Goal: Task Accomplishment & Management: Manage account settings

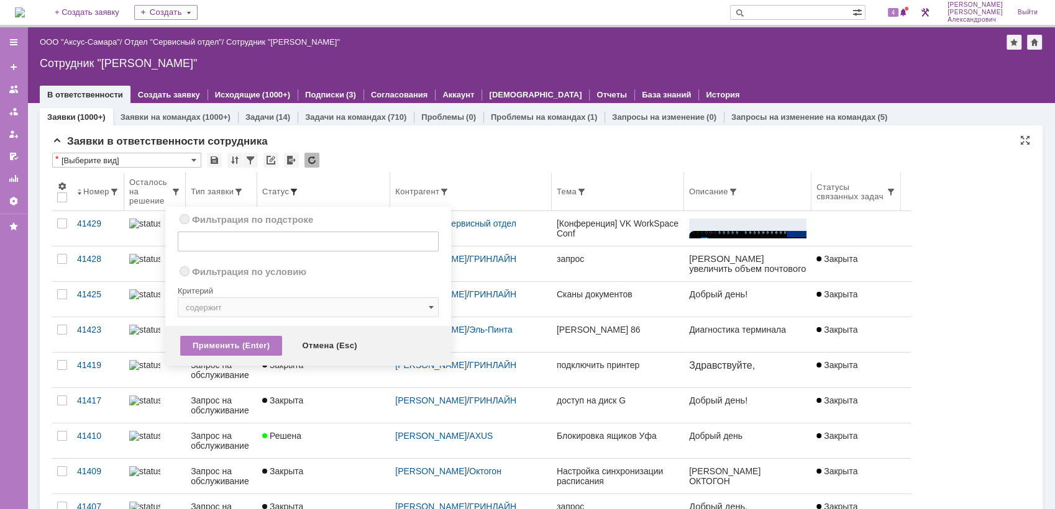
click at [299, 191] on span at bounding box center [294, 192] width 10 height 10
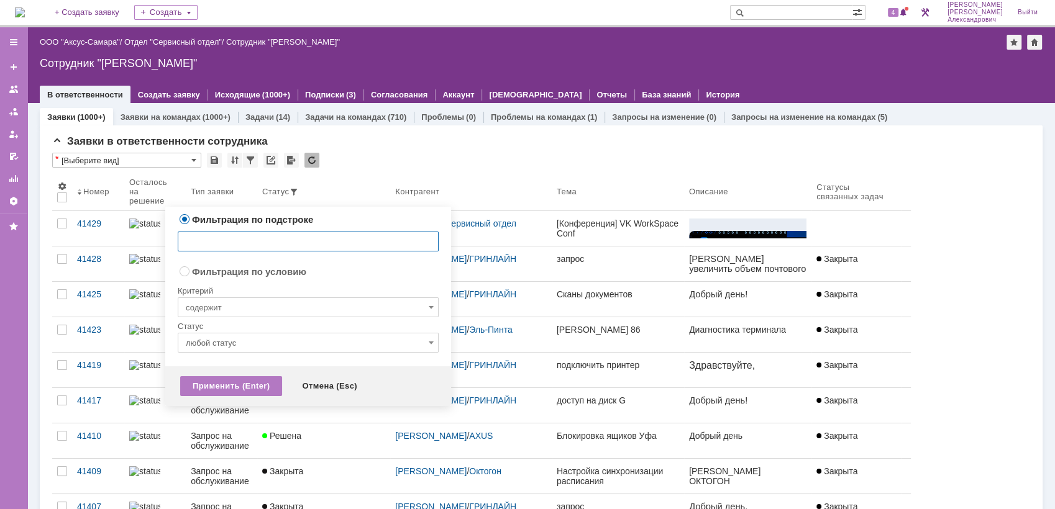
radio input "false"
radio input "true"
click at [288, 306] on input "содержит" at bounding box center [308, 308] width 261 height 20
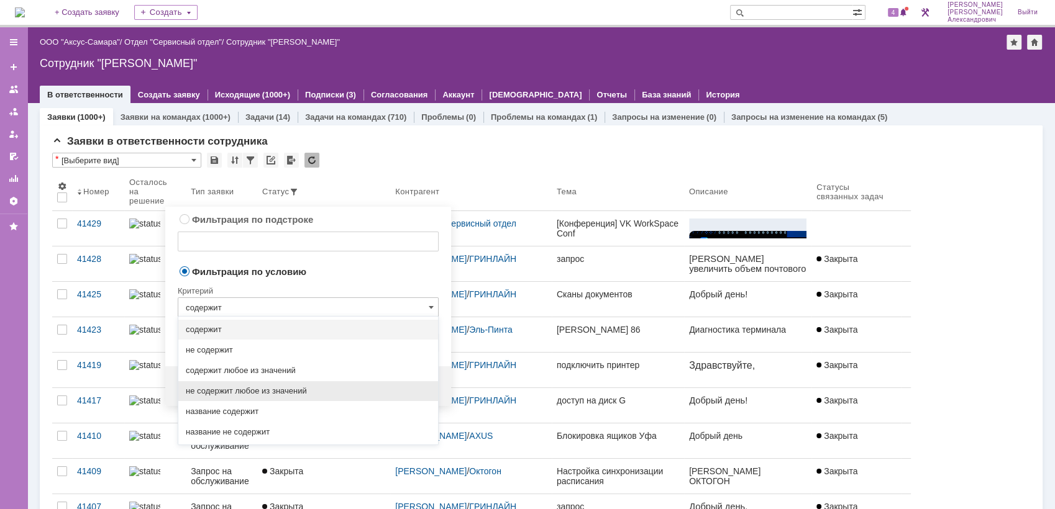
click at [300, 394] on span "не содержит любое из значений" at bounding box center [308, 391] width 245 height 10
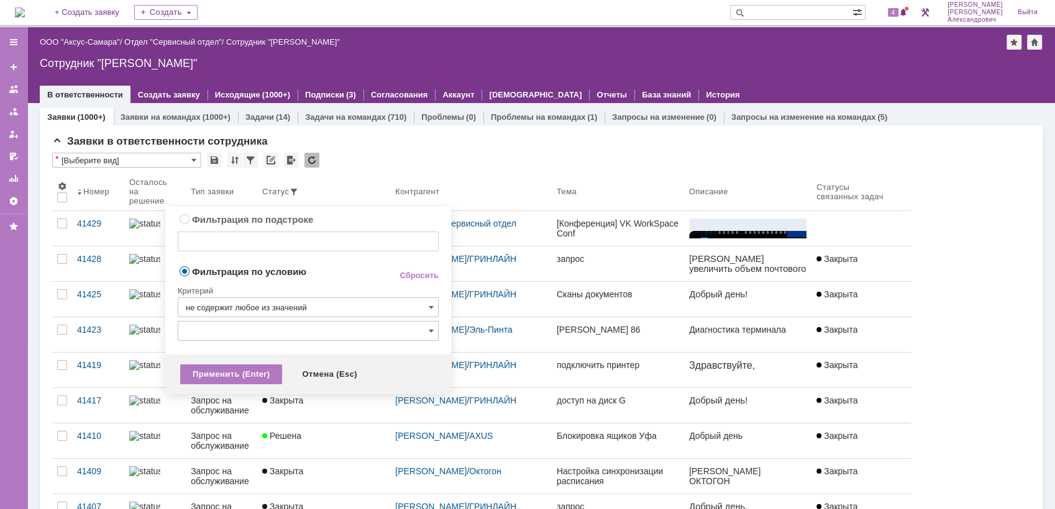
type input "не содержит любое из значений"
click at [288, 321] on input "text" at bounding box center [308, 331] width 261 height 20
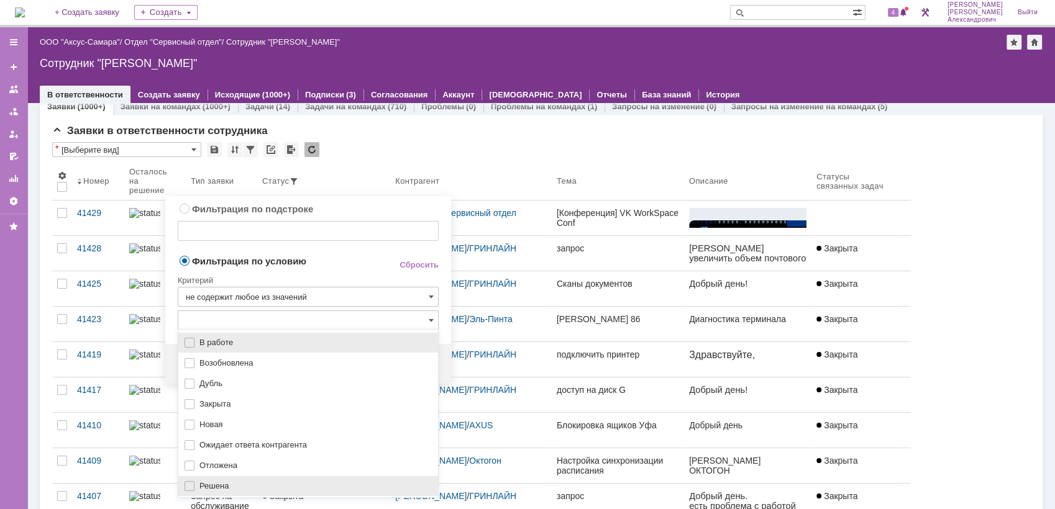
click at [242, 488] on span "Решена" at bounding box center [314, 486] width 231 height 10
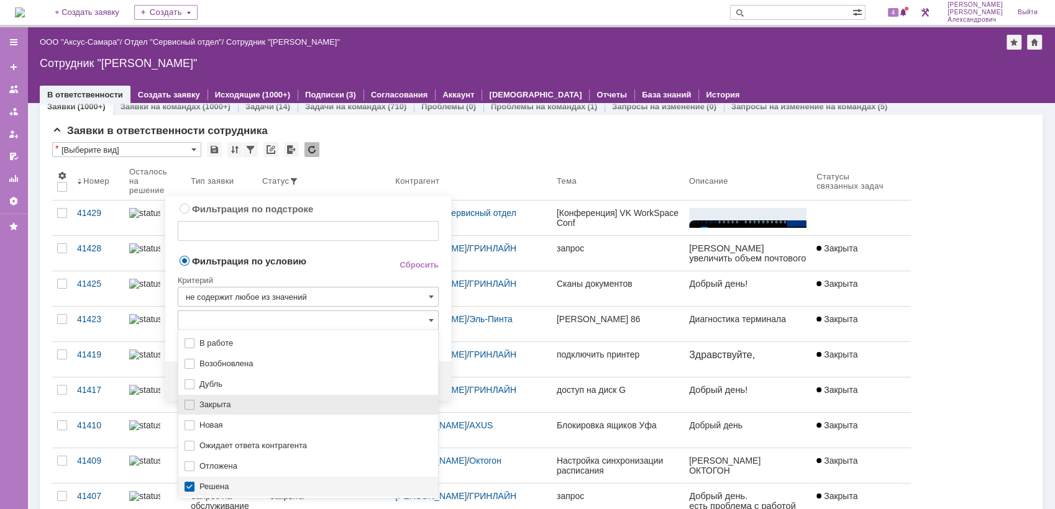
click at [245, 406] on span "Закрыта" at bounding box center [314, 405] width 231 height 10
click at [355, 271] on div "Критерий" at bounding box center [308, 278] width 261 height 17
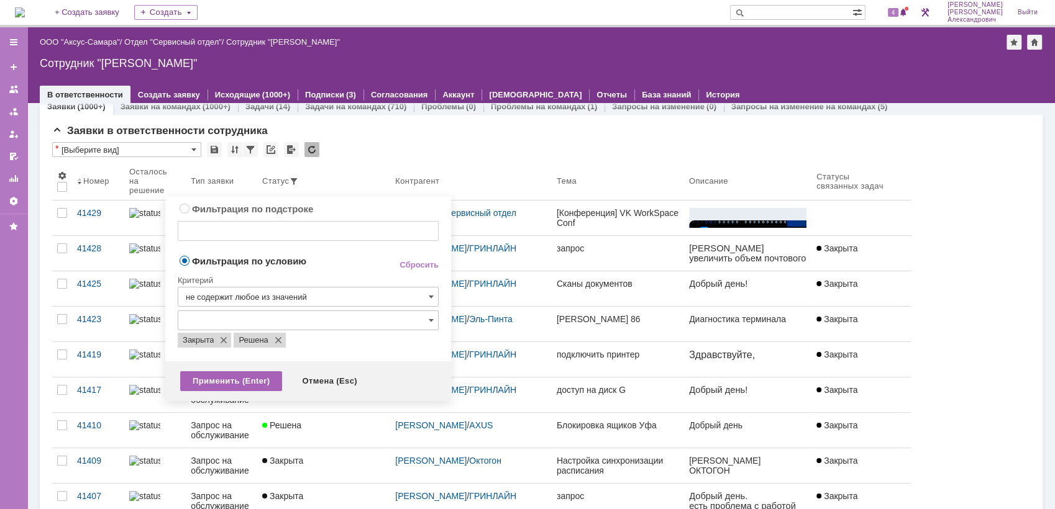
click at [245, 379] on div "Применить (Enter)" at bounding box center [231, 381] width 102 height 20
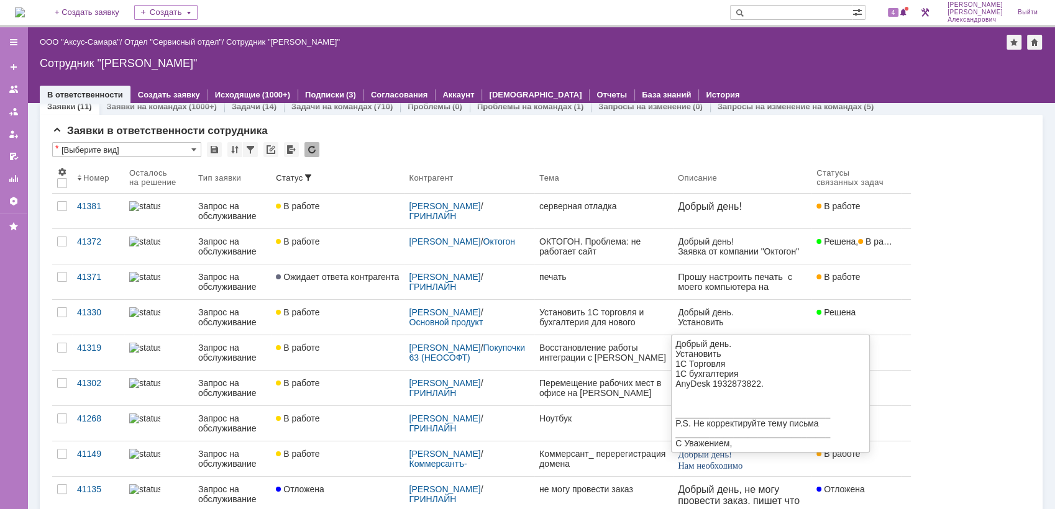
click at [740, 325] on div "Добрый день. Установить" at bounding box center [742, 317] width 129 height 20
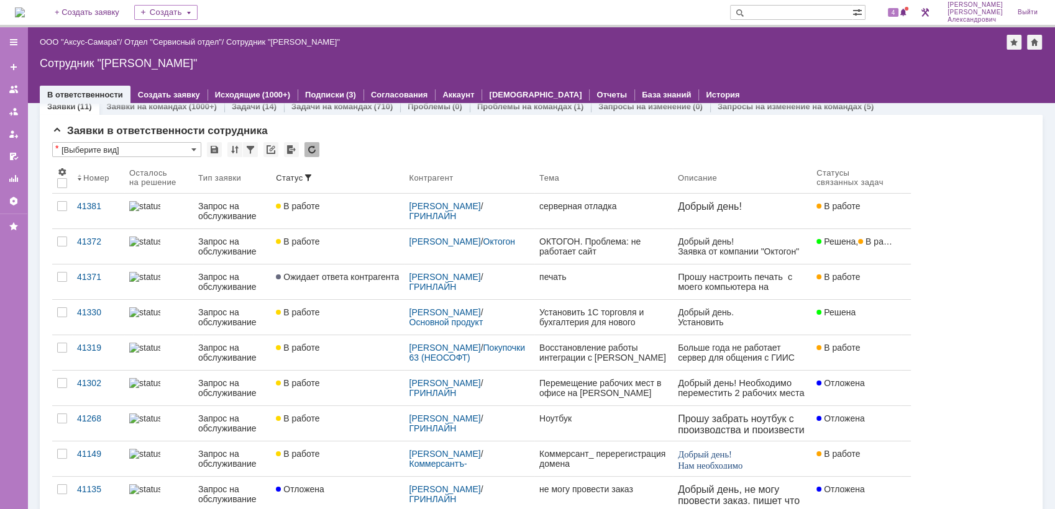
click at [855, 317] on link "Решена" at bounding box center [855, 317] width 89 height 35
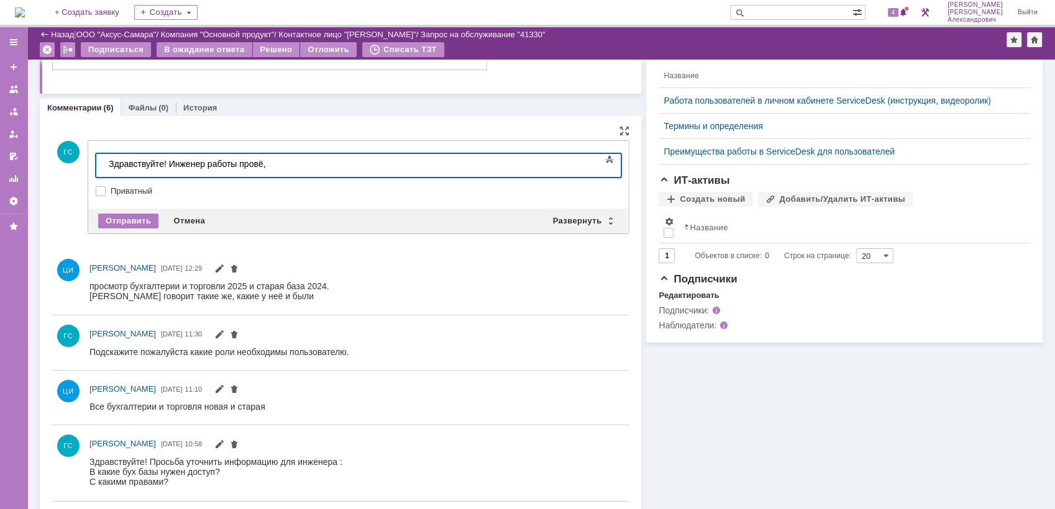
click at [278, 165] on div "Здравствуйте! Инженер работы провё," at bounding box center [197, 164] width 176 height 10
click at [279, 163] on div "Здравствуйте! Инженер работы провёл," at bounding box center [197, 164] width 176 height 10
click at [142, 216] on div "Отправить" at bounding box center [128, 221] width 60 height 15
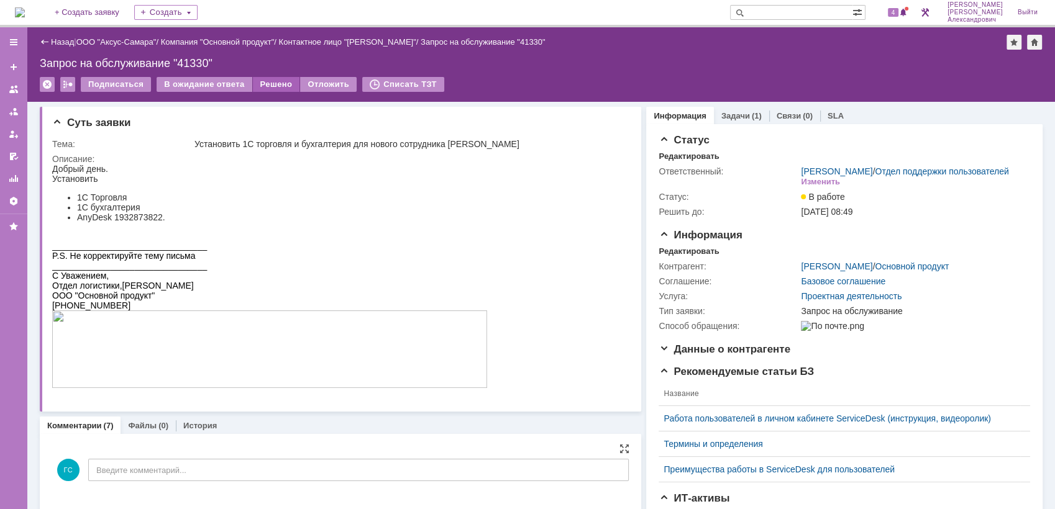
click at [276, 82] on div "Решено" at bounding box center [276, 84] width 47 height 15
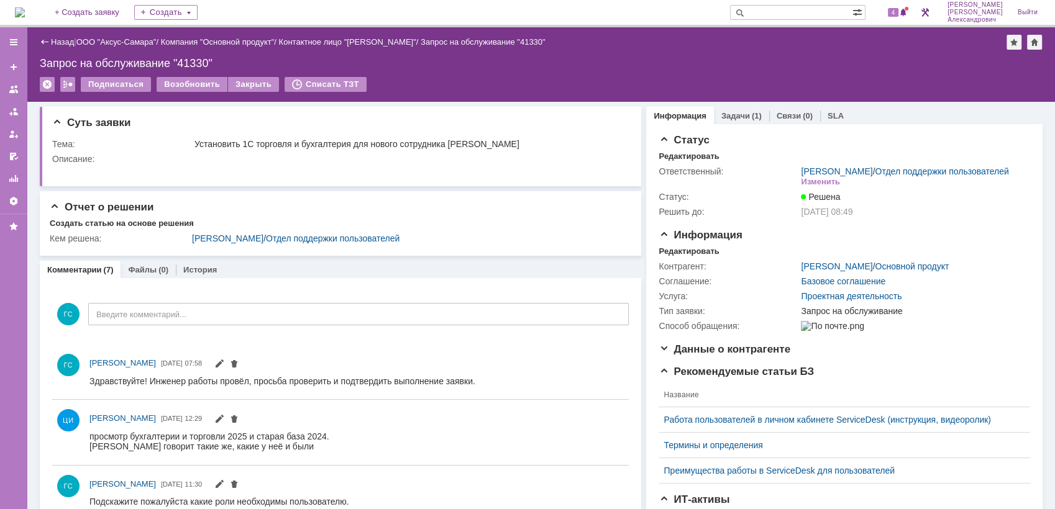
click at [742, 107] on div "Задачи (1)" at bounding box center [741, 116] width 55 height 18
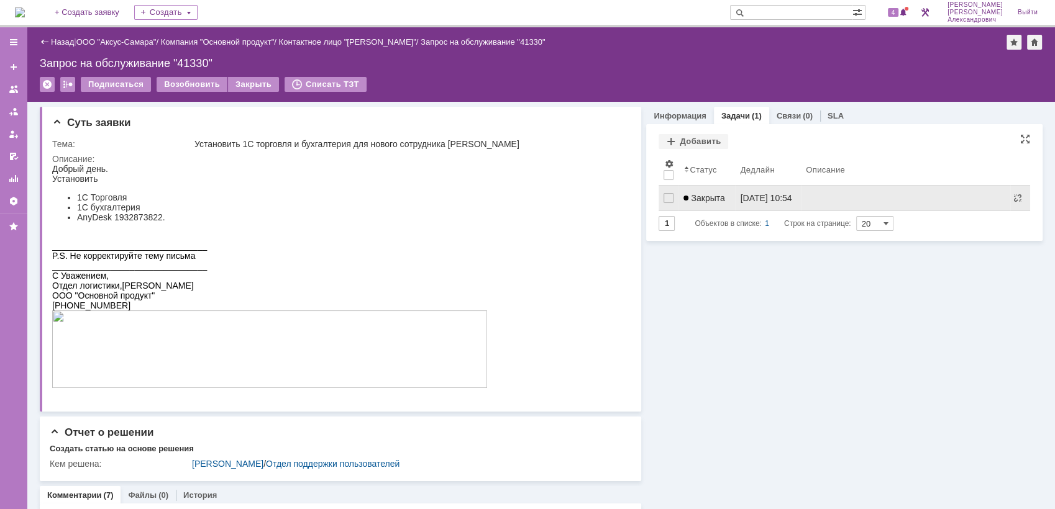
click at [723, 205] on link "Закрыта" at bounding box center [706, 198] width 57 height 25
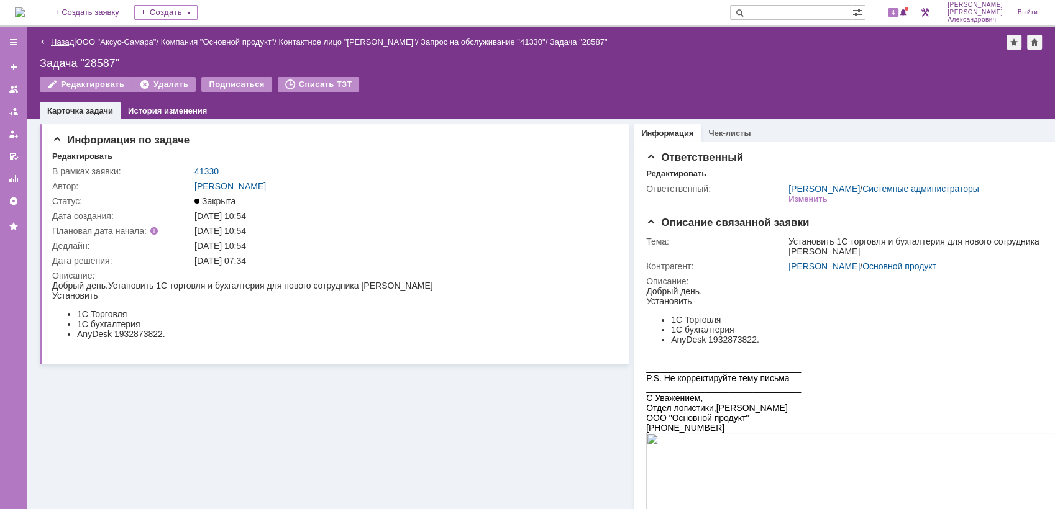
click at [55, 44] on link "Назад" at bounding box center [62, 41] width 23 height 9
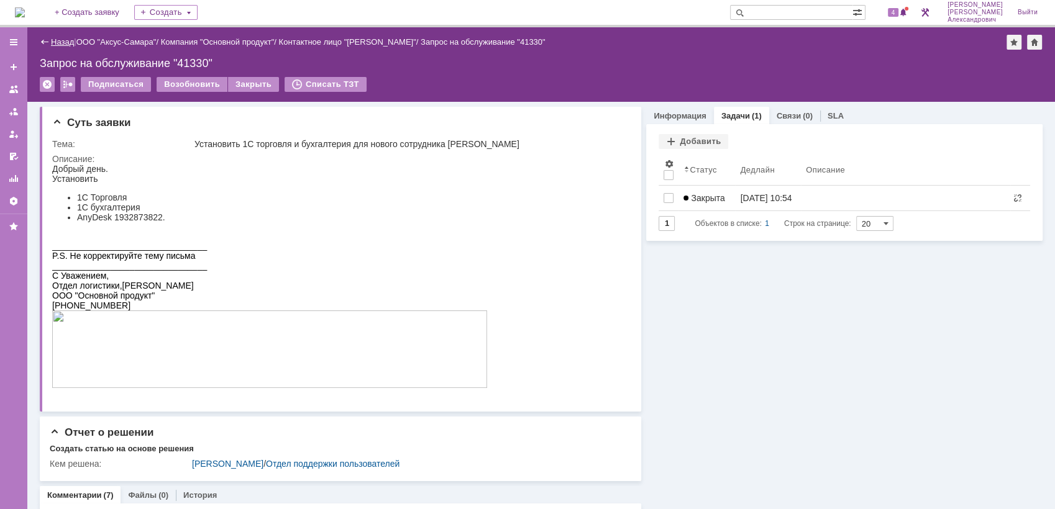
click at [58, 44] on link "Назад" at bounding box center [62, 41] width 23 height 9
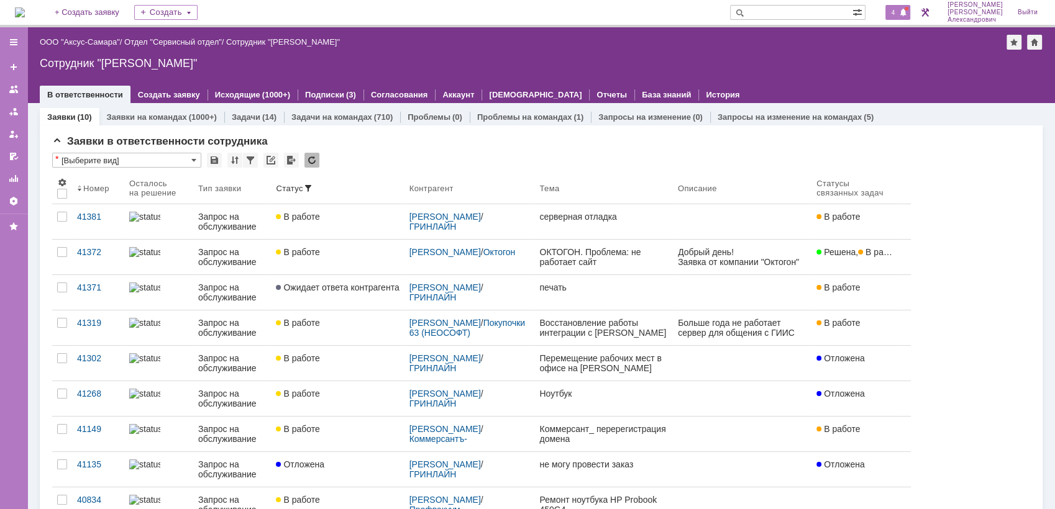
click at [902, 16] on div "4" at bounding box center [897, 12] width 25 height 15
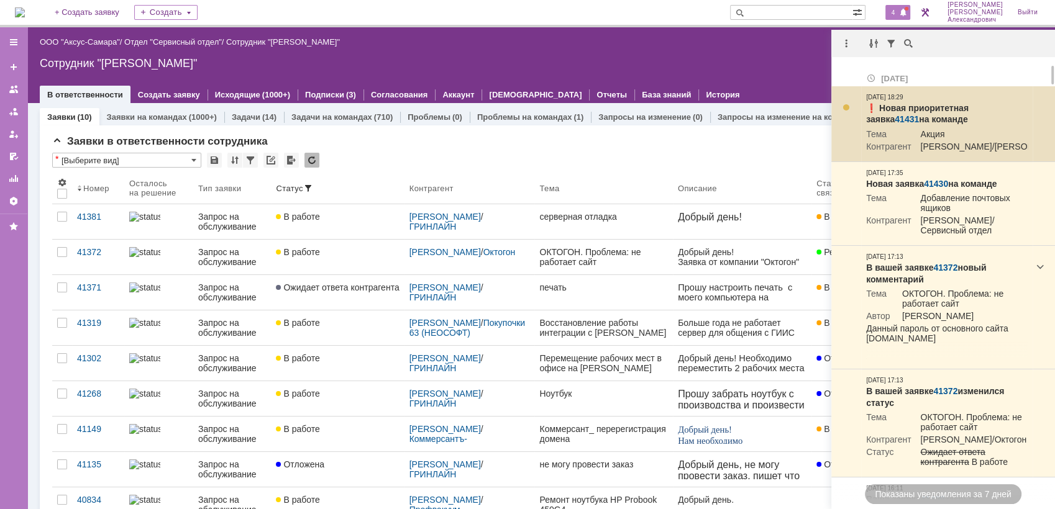
click at [919, 114] on link "41431" at bounding box center [906, 119] width 24 height 10
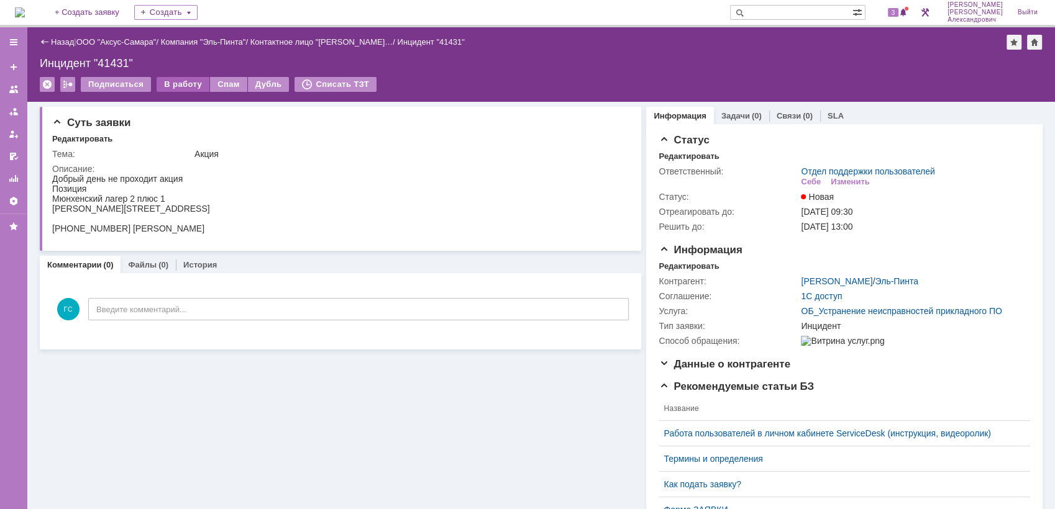
click at [178, 79] on div "В работу" at bounding box center [183, 84] width 53 height 15
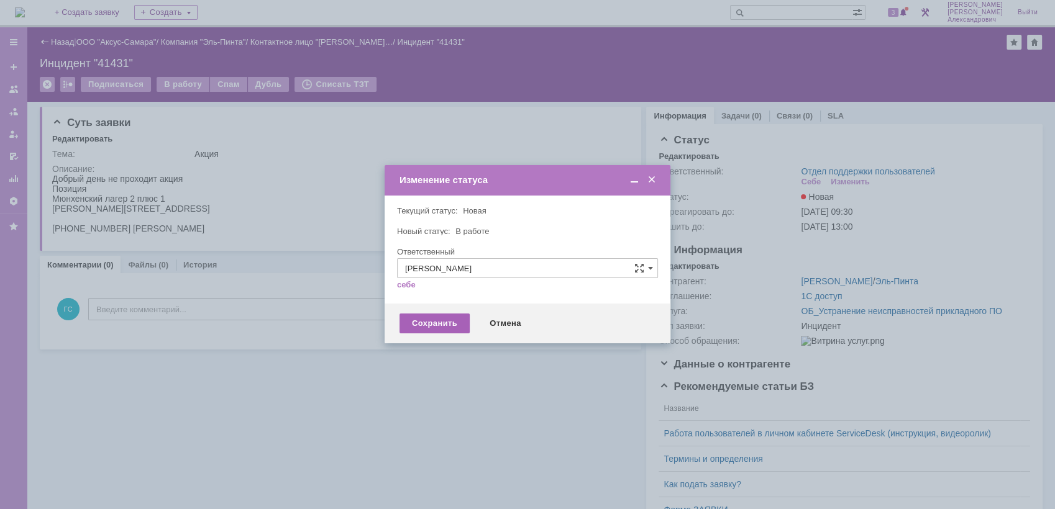
click at [435, 317] on div "Сохранить" at bounding box center [434, 324] width 70 height 20
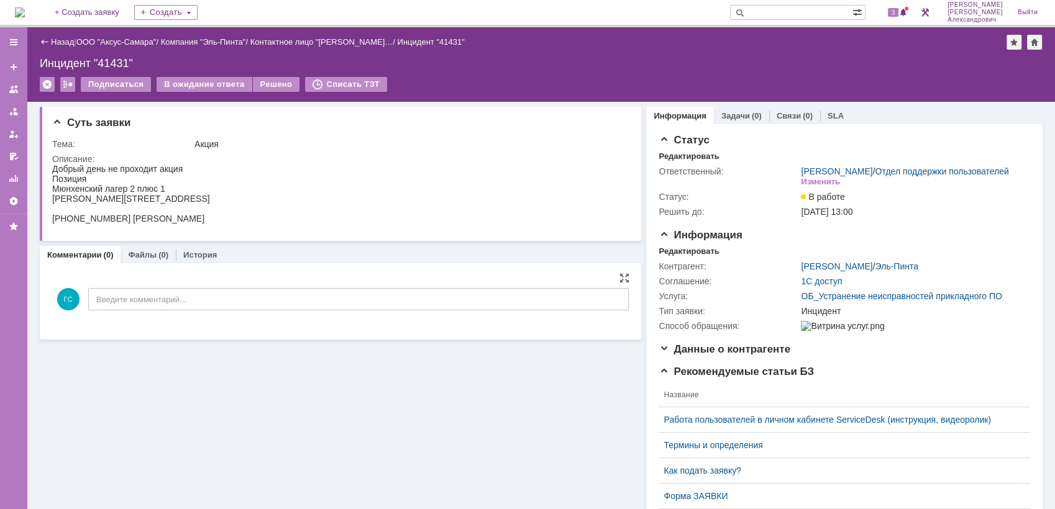
click at [212, 286] on div "ГС Введите комментарий..." at bounding box center [340, 301] width 576 height 58
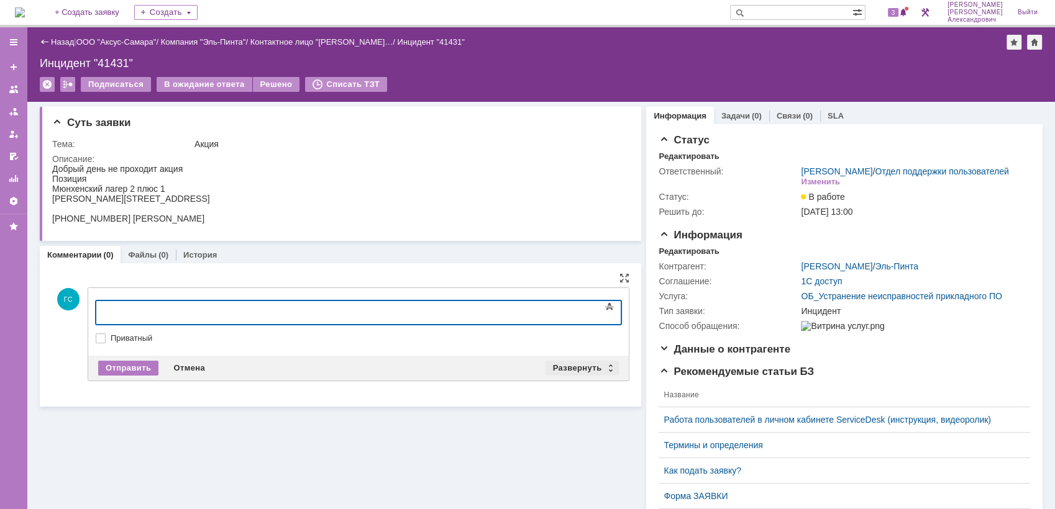
click at [579, 364] on div "Развернуть" at bounding box center [582, 368] width 74 height 15
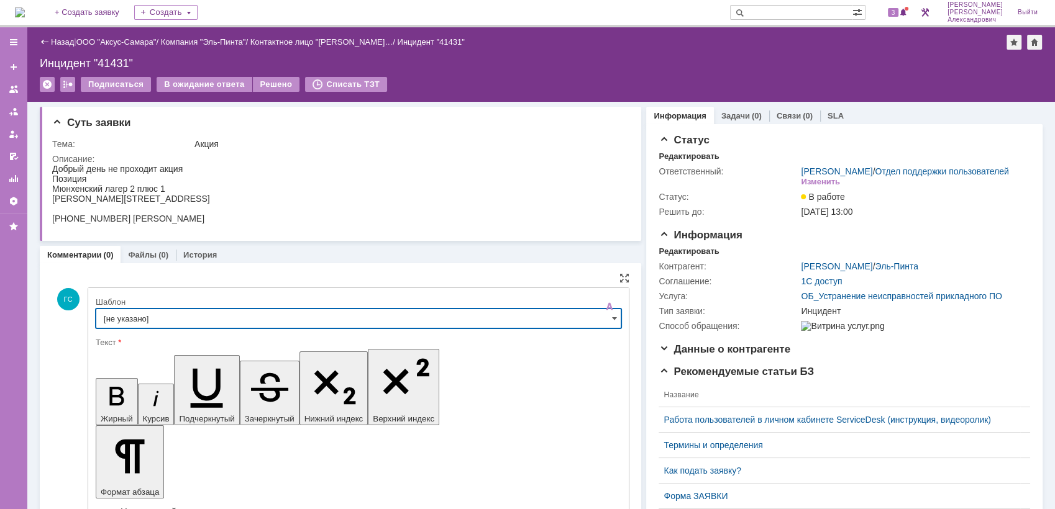
click at [243, 325] on input "[не указано]" at bounding box center [358, 319] width 525 height 20
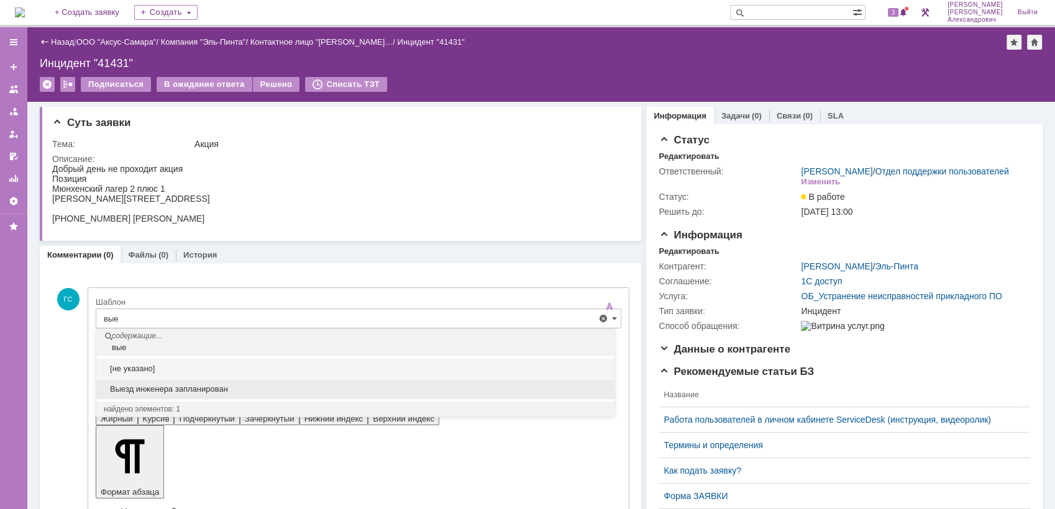
drag, startPoint x: 211, startPoint y: 386, endPoint x: 115, endPoint y: 17, distance: 380.5
click at [211, 386] on span "Выезд инженера запланирован" at bounding box center [355, 389] width 503 height 10
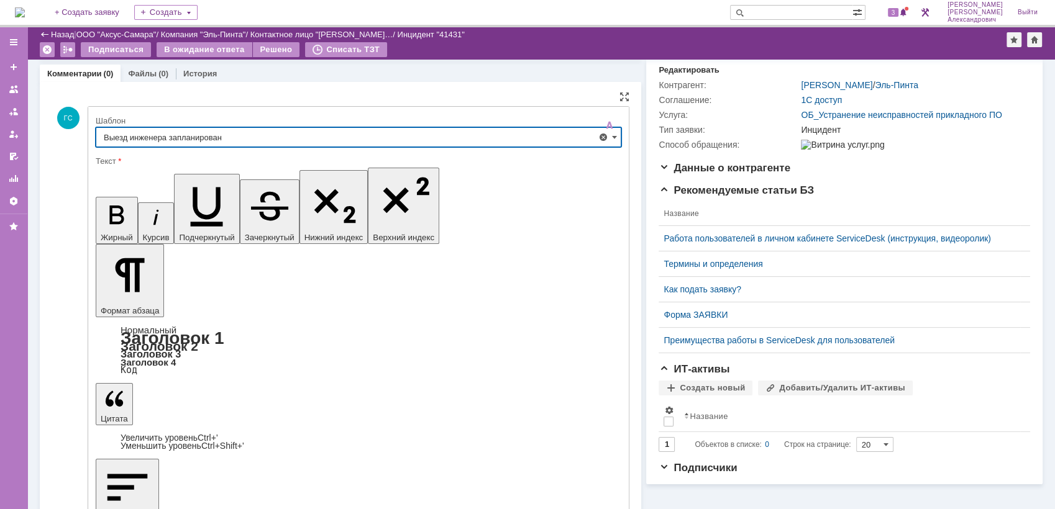
scroll to position [135, 0]
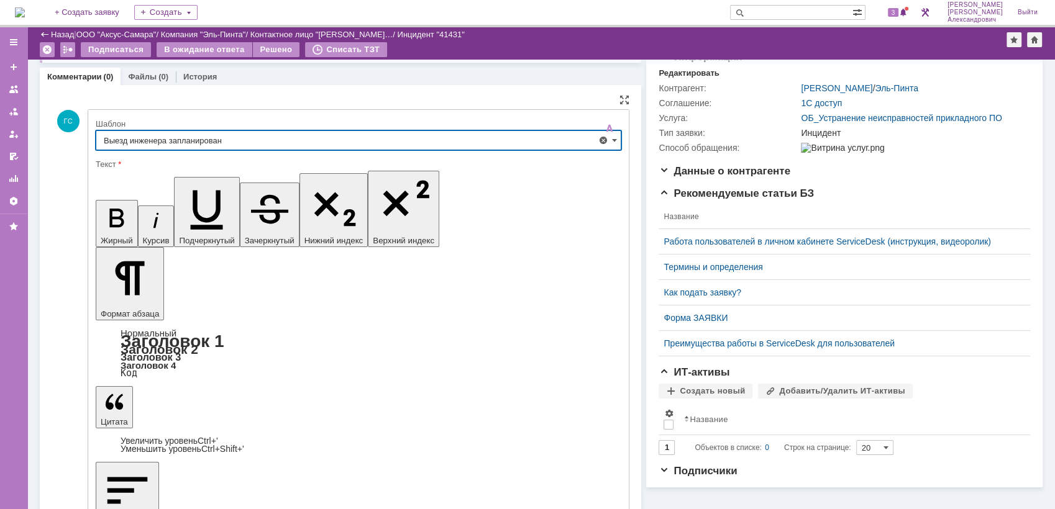
type input "Выезд инженера запланирован"
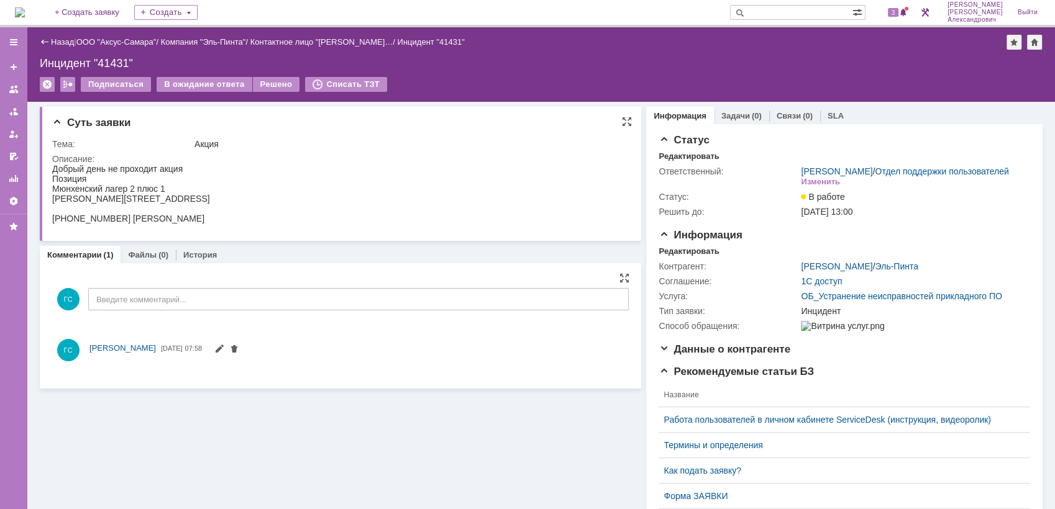
scroll to position [0, 0]
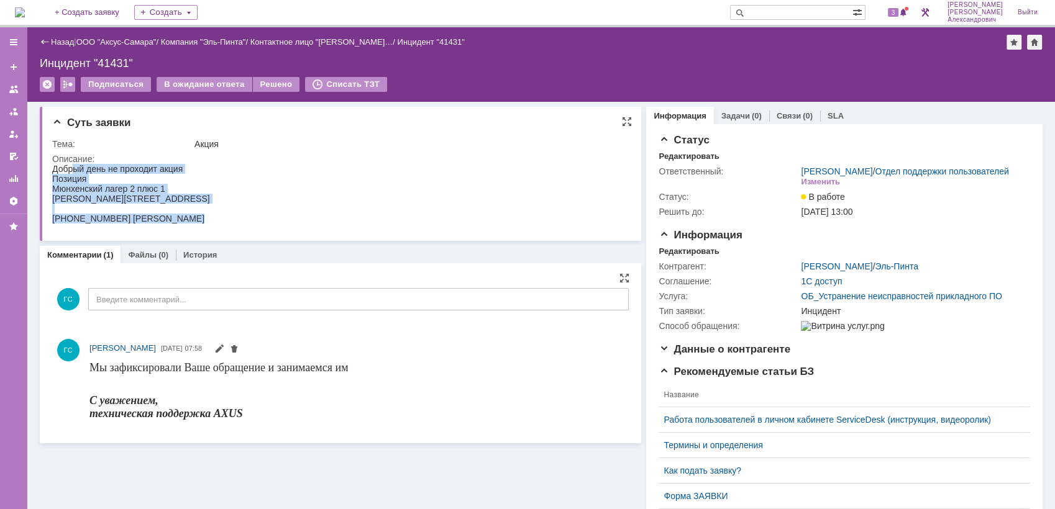
drag, startPoint x: 55, startPoint y: 165, endPoint x: 199, endPoint y: 219, distance: 154.5
click at [199, 219] on html "Добрый день не проходит акция Позиция Мюнхенский лагер 2 плюс 1 Димитрова 44 +7…" at bounding box center [335, 194] width 566 height 60
copy body "Добрый день не проходит акция Позиция Мюнхенский лагер 2 плюс 1 Димитрова 44 +7…"
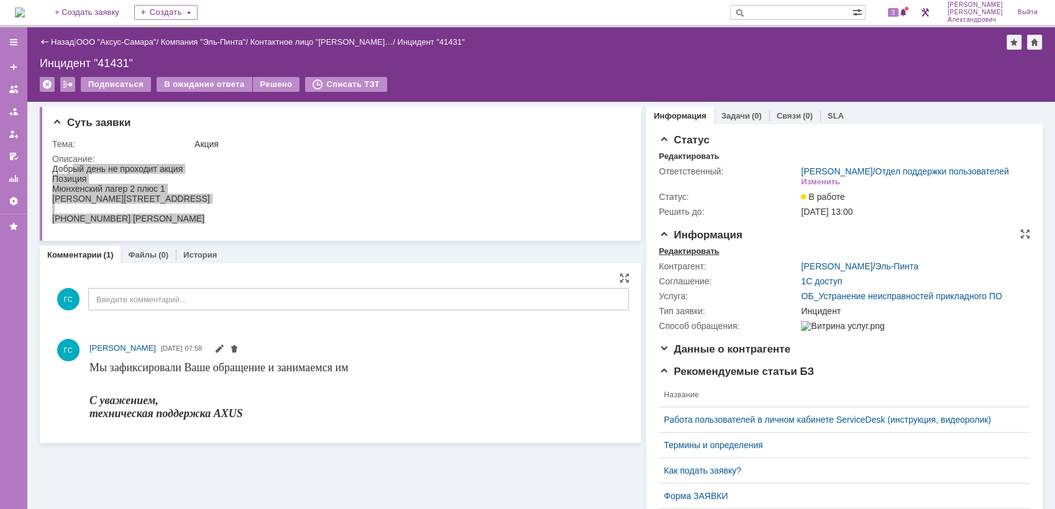
click at [702, 257] on div "Редактировать" at bounding box center [688, 252] width 60 height 10
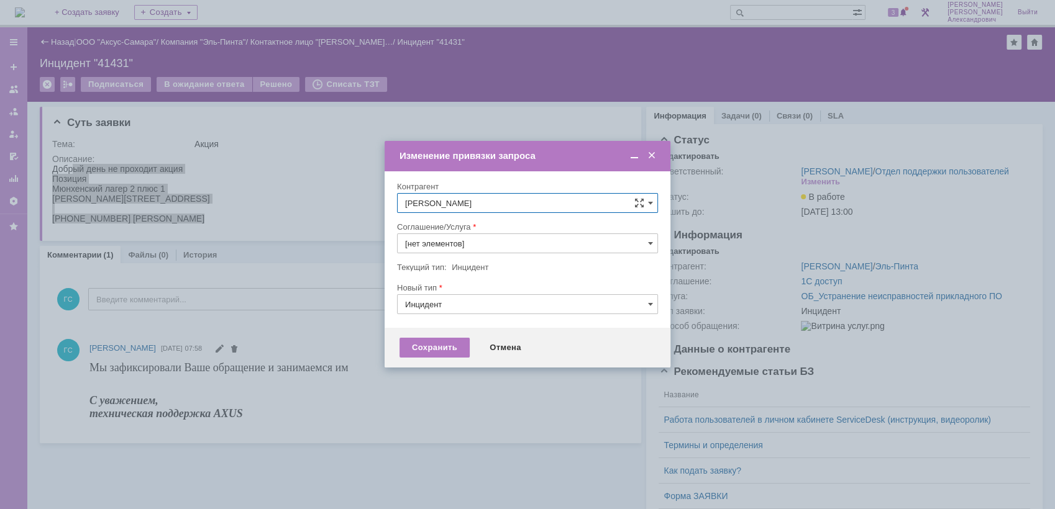
type input "ОБ_Устранение неисправностей прикладного ПО"
click at [581, 241] on input "ОБ_Устранение неисправностей прикладного ПО" at bounding box center [527, 244] width 261 height 20
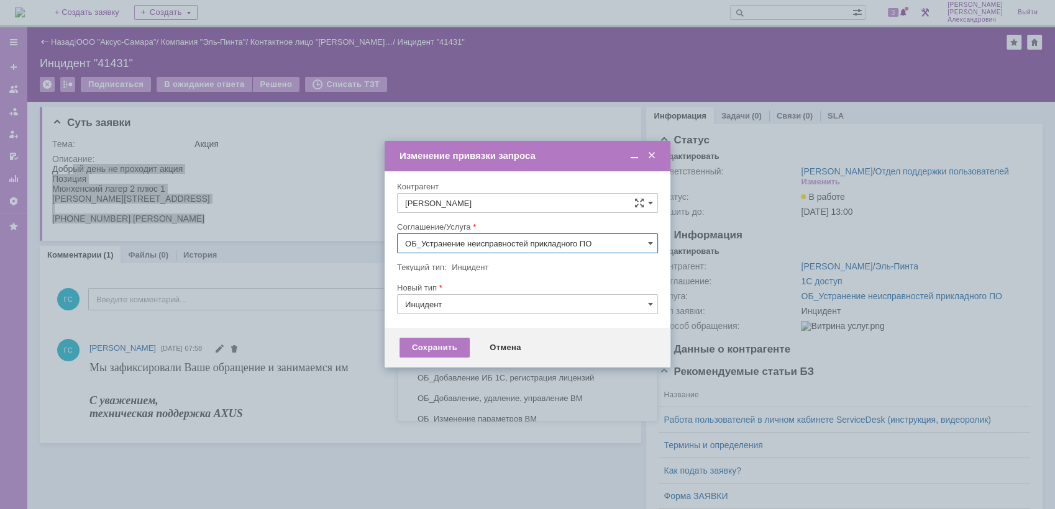
scroll to position [215, 0]
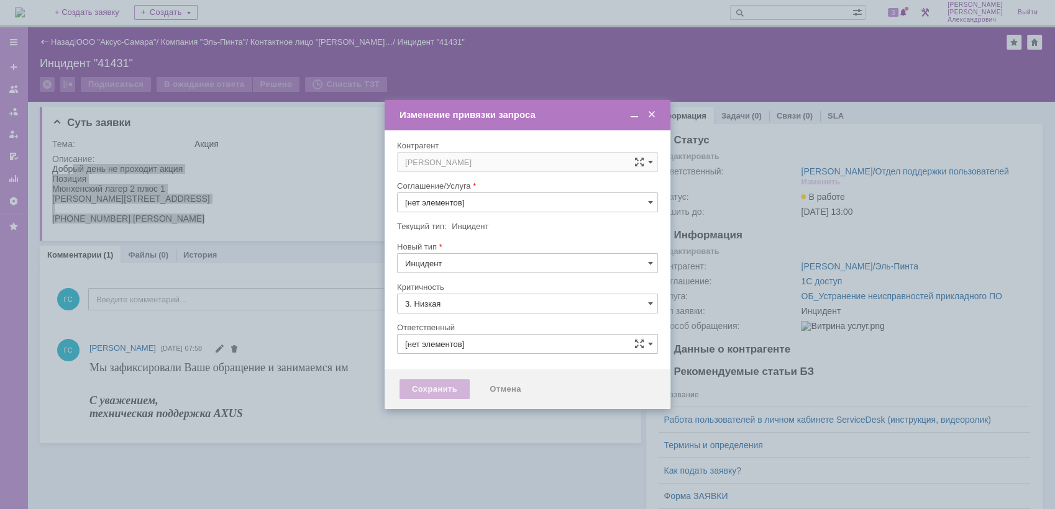
type input "[PERSON_NAME]"
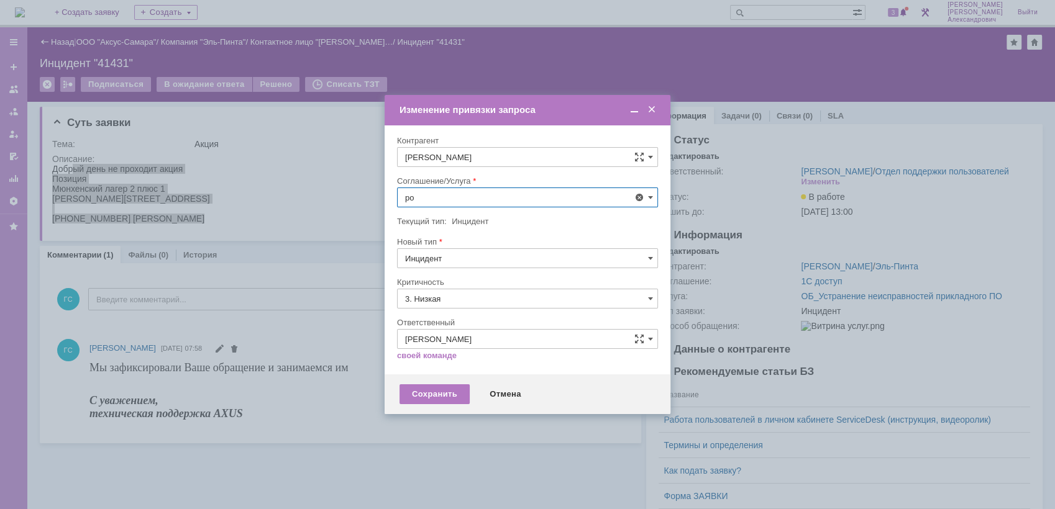
type input "р"
click at [512, 353] on div "АРМ_Настройка" at bounding box center [528, 348] width 260 height 20
type input "АРМ_Настройка"
click at [457, 299] on input "3. Низкая" at bounding box center [527, 299] width 261 height 20
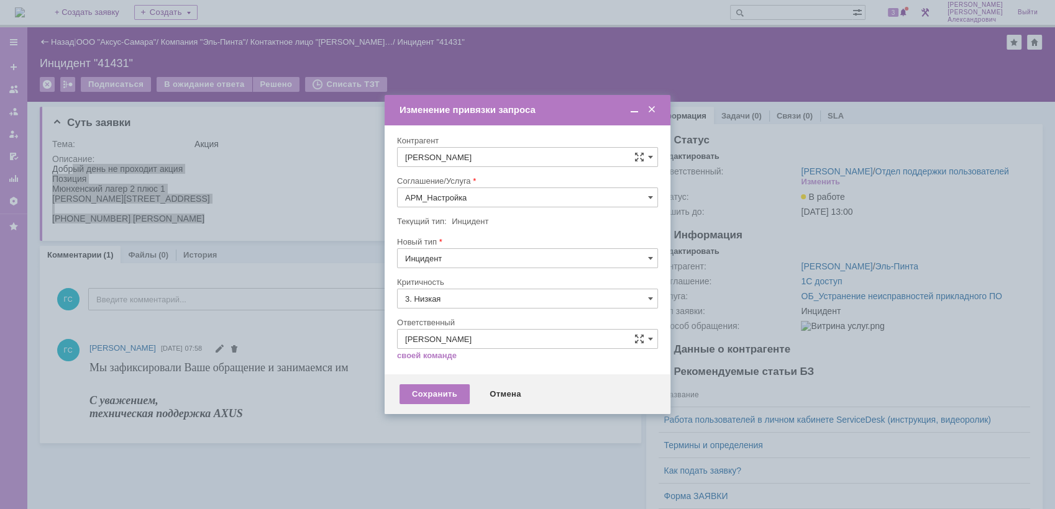
click at [453, 325] on span "[не указано]" at bounding box center [527, 322] width 245 height 10
type input "[не указано]"
click at [427, 393] on div "Сохранить" at bounding box center [434, 394] width 70 height 20
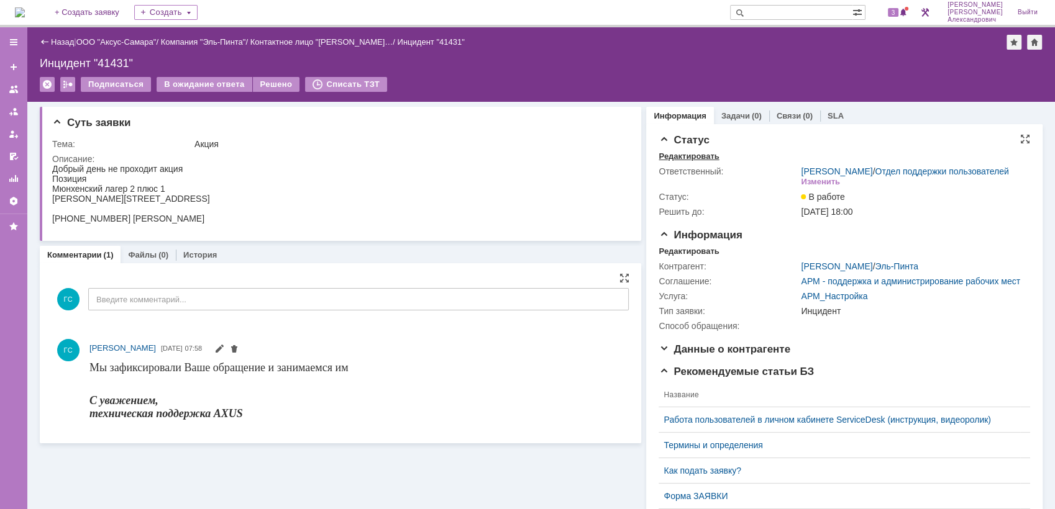
scroll to position [0, 0]
click at [726, 119] on link "Задачи" at bounding box center [735, 115] width 29 height 9
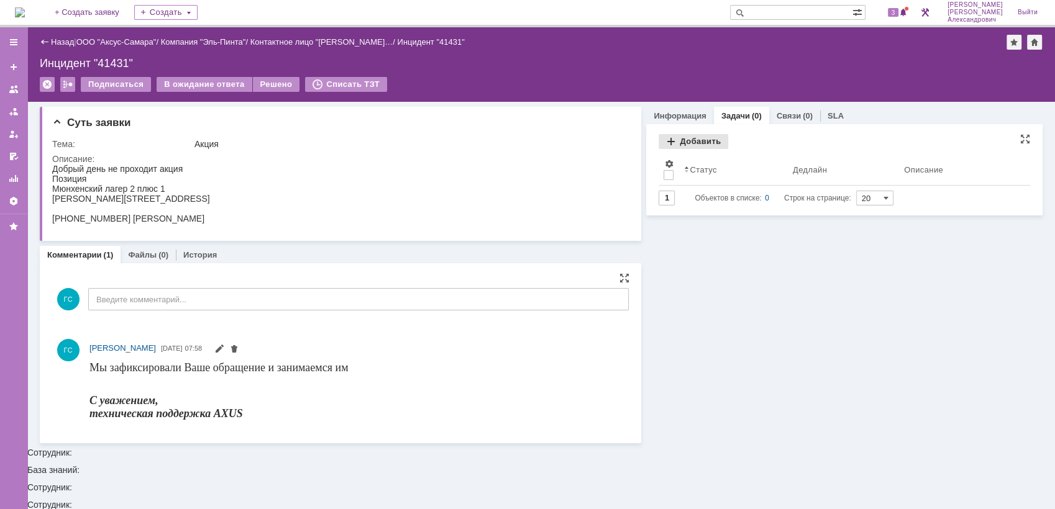
click at [692, 139] on div "Добавить" at bounding box center [693, 141] width 70 height 15
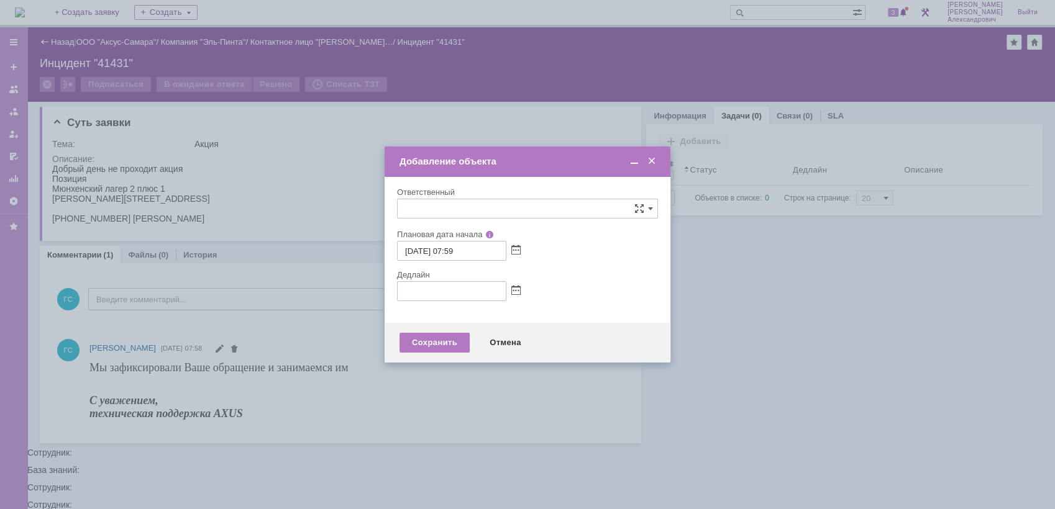
type input "[не указано]"
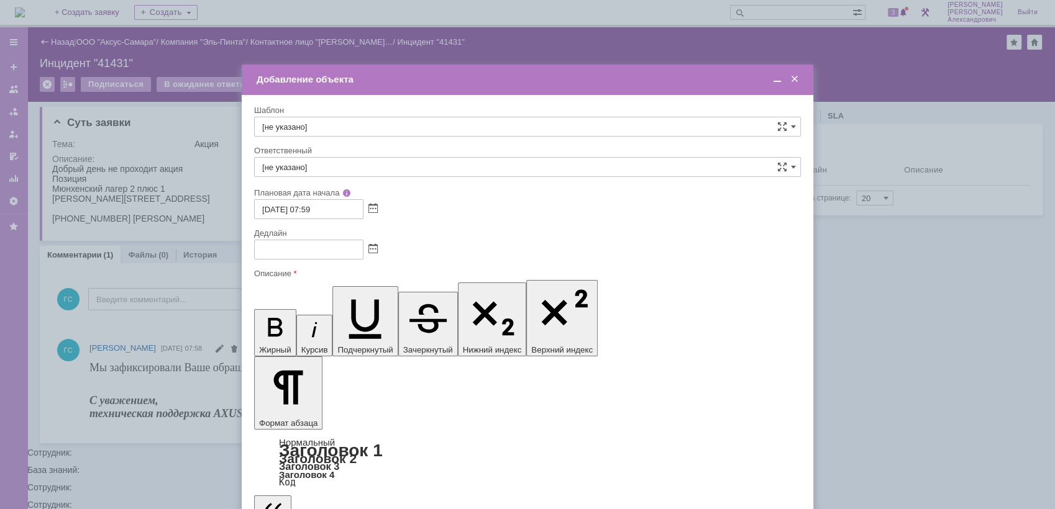
click at [372, 246] on span at bounding box center [372, 250] width 9 height 10
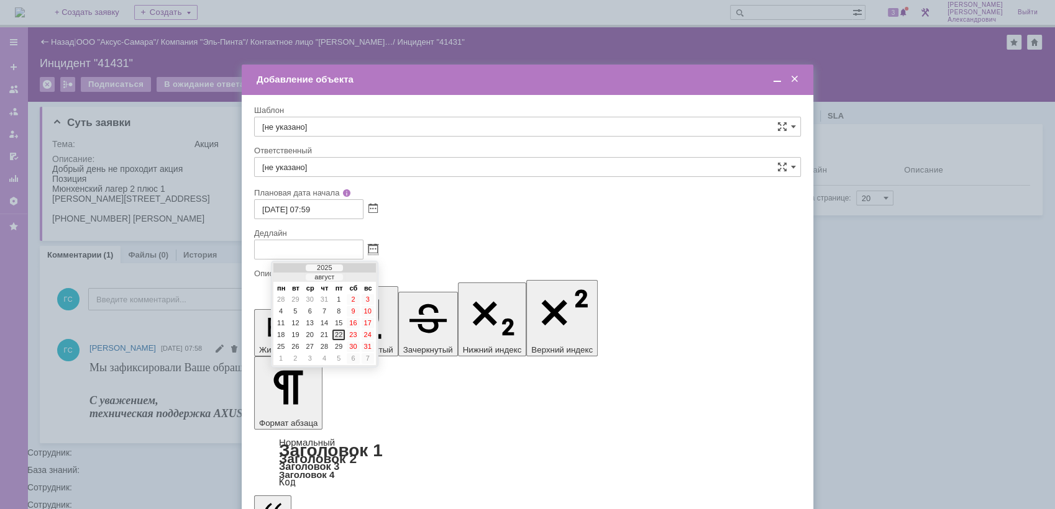
click at [338, 334] on div "22" at bounding box center [338, 335] width 12 height 11
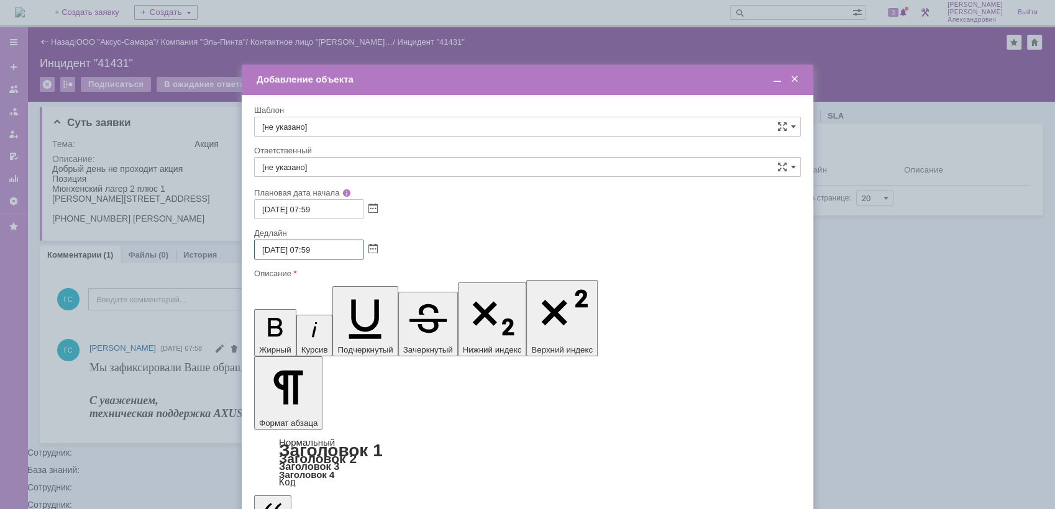
click at [309, 248] on input "[DATE] 07:59" at bounding box center [308, 250] width 109 height 20
type input "[DATE] 17:59"
click at [334, 153] on div "Ответственный" at bounding box center [526, 151] width 544 height 8
click at [338, 166] on input "[не указано]" at bounding box center [527, 167] width 547 height 20
click at [353, 250] on div "[PERSON_NAME]" at bounding box center [527, 258] width 545 height 20
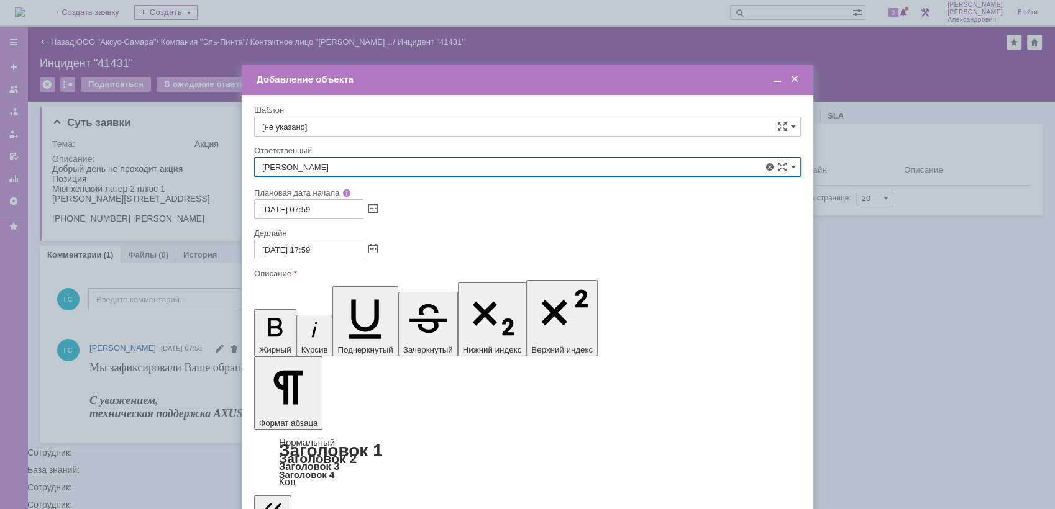
type input "[PERSON_NAME]"
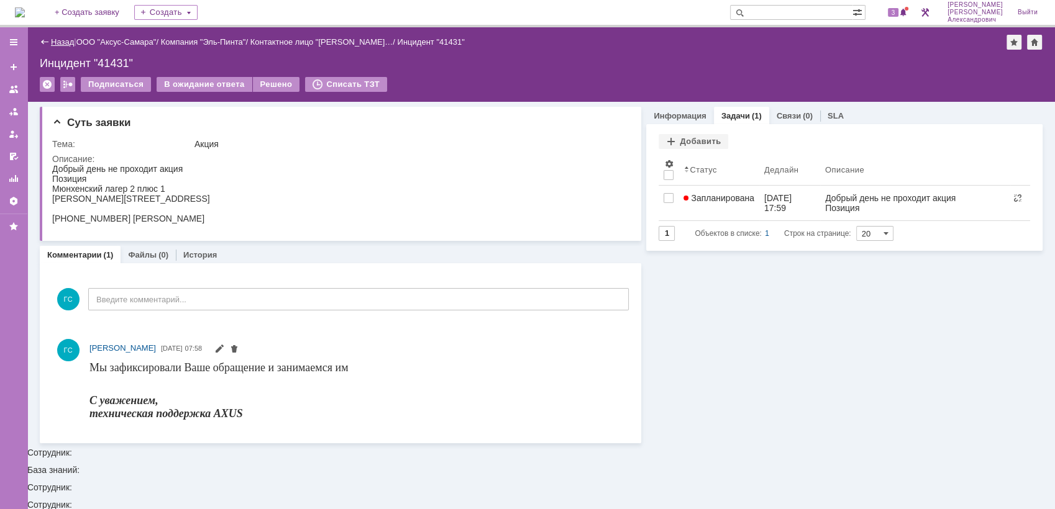
click at [59, 43] on link "Назад" at bounding box center [62, 41] width 23 height 9
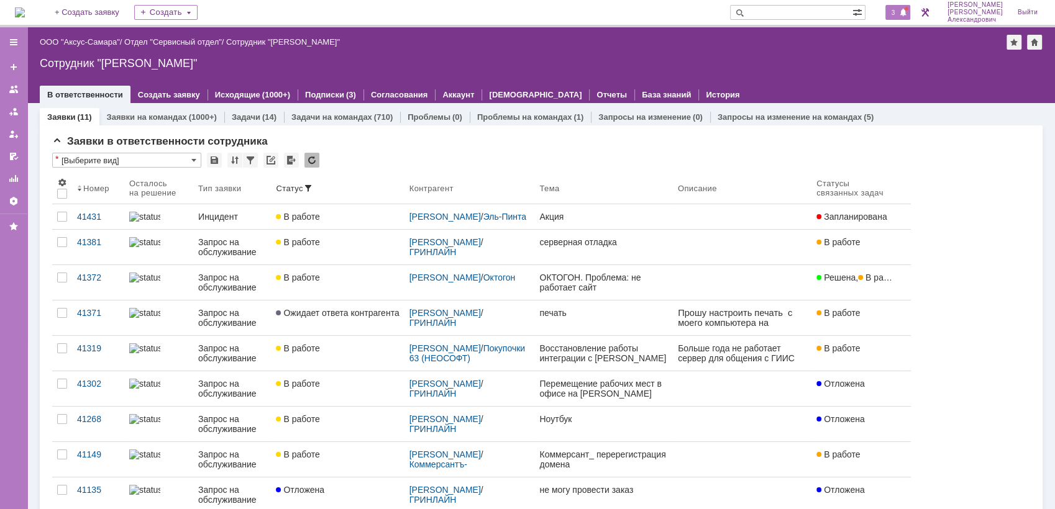
click at [905, 12] on span at bounding box center [903, 13] width 9 height 10
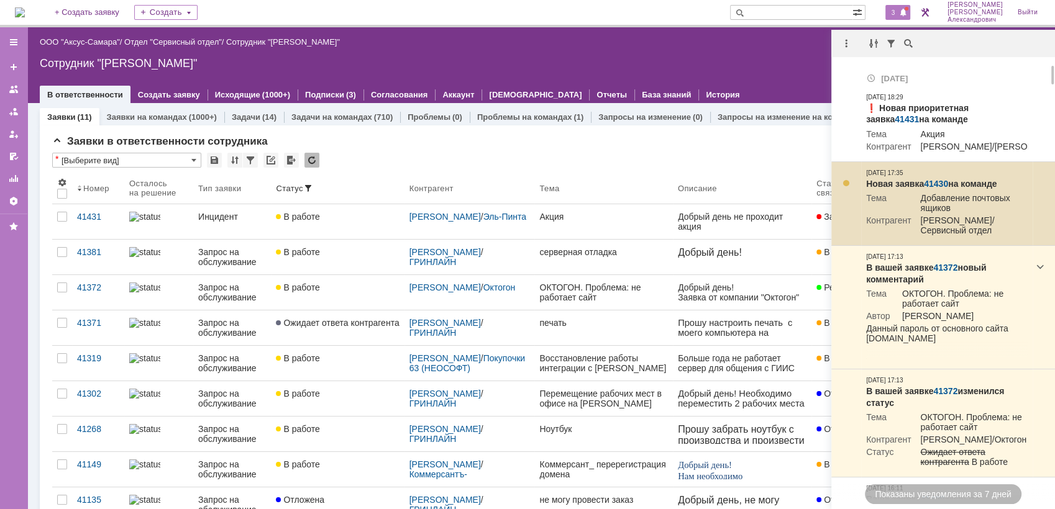
click at [934, 188] on td "Новая заявка 41430 на команде Тема Добавление почтовых ящиков Контрагент Якушен…" at bounding box center [946, 204] width 171 height 84
click at [935, 189] on link "41430" at bounding box center [936, 184] width 24 height 10
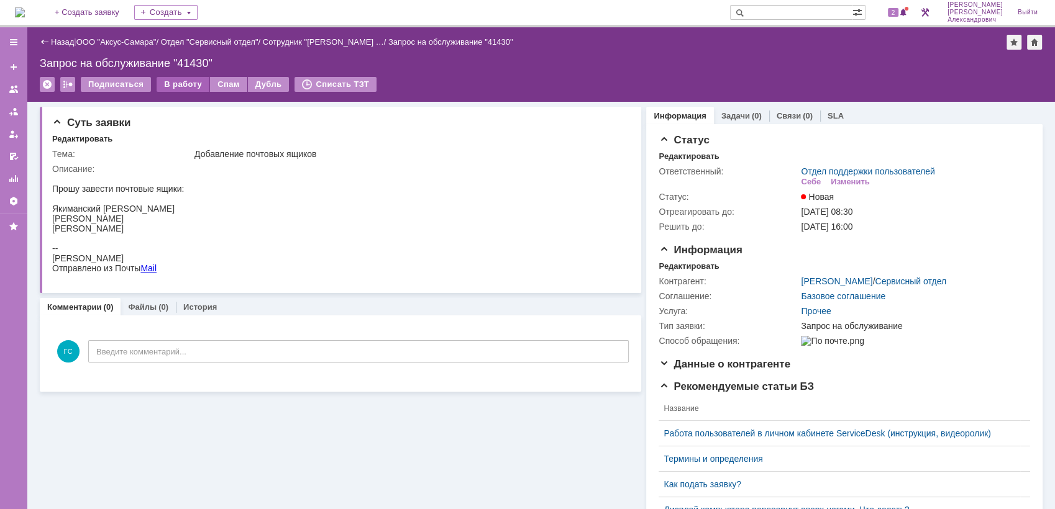
click at [179, 89] on div "В работу" at bounding box center [183, 84] width 53 height 15
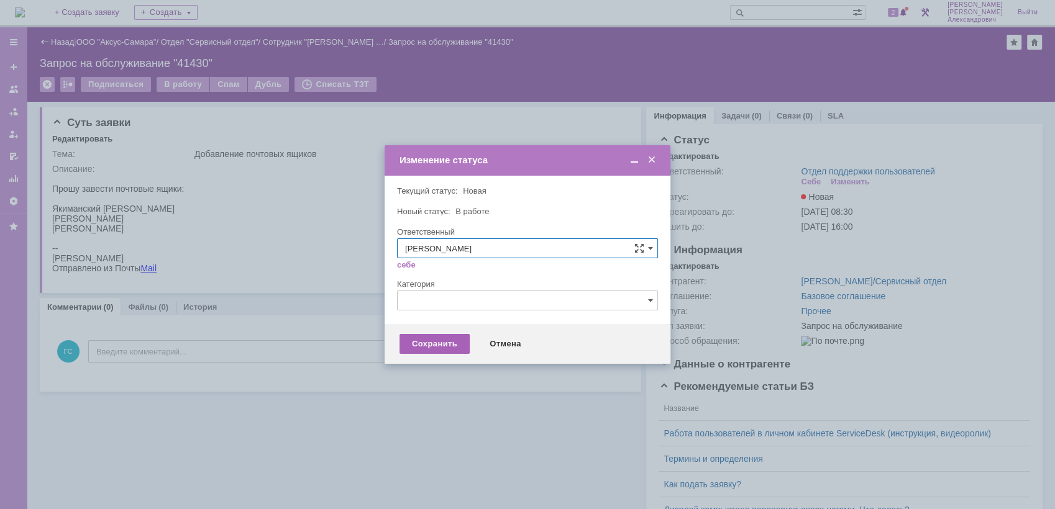
click at [442, 345] on div "Сохранить" at bounding box center [434, 344] width 70 height 20
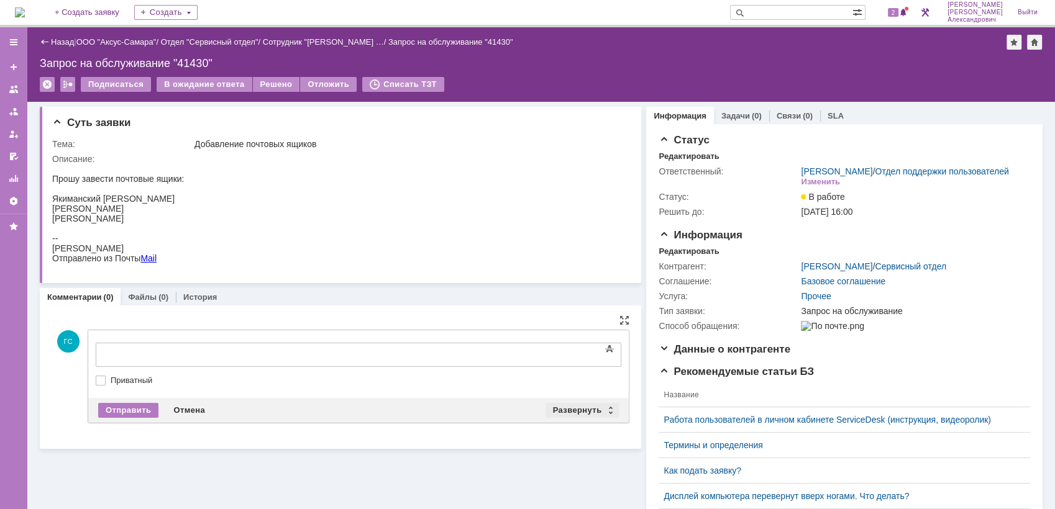
click at [566, 417] on div "Отправить Отмена Развернуть Свернуть" at bounding box center [358, 410] width 540 height 25
click at [564, 410] on div "Развернуть" at bounding box center [582, 410] width 74 height 15
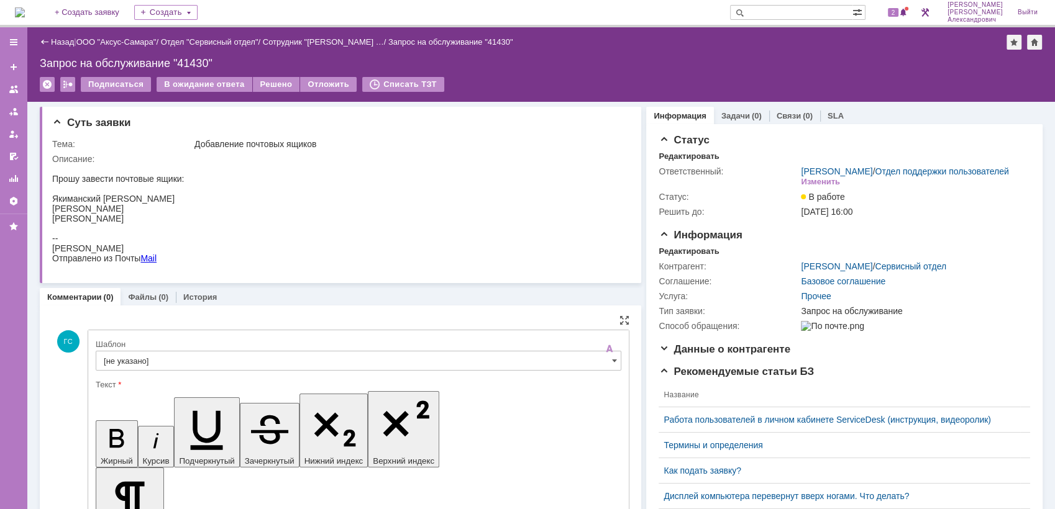
click at [199, 358] on input "[не указано]" at bounding box center [358, 361] width 525 height 20
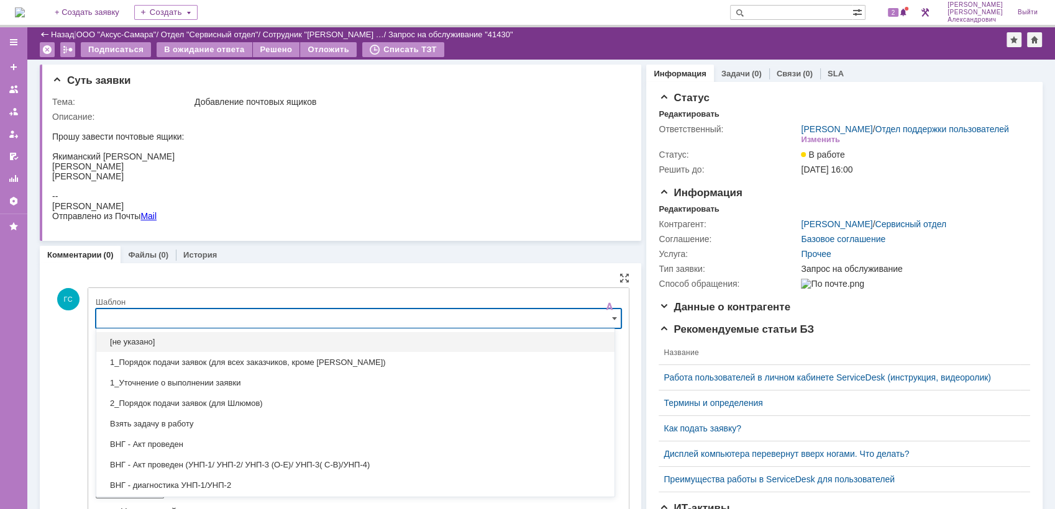
scroll to position [42, 0]
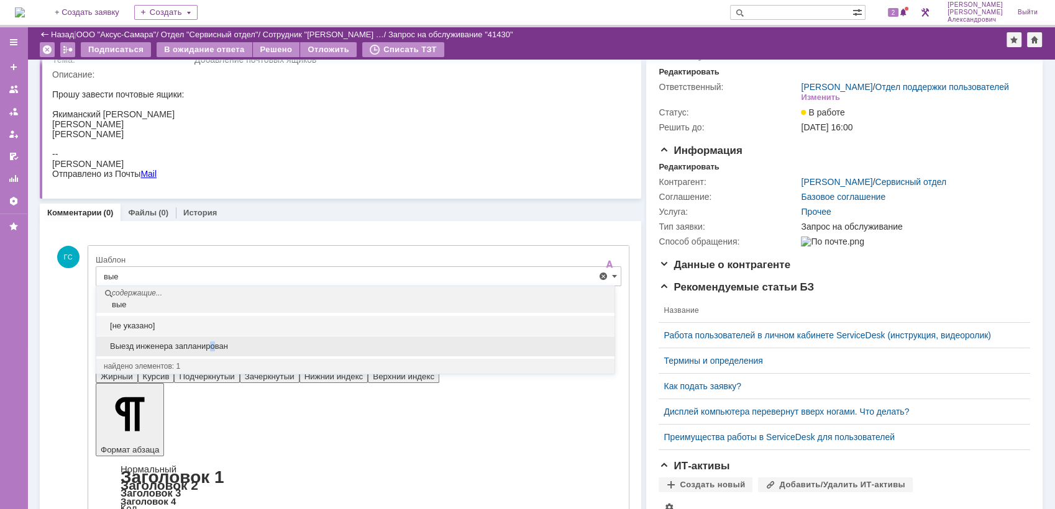
click at [214, 353] on div "Выезд инженера запланирован" at bounding box center [355, 347] width 518 height 20
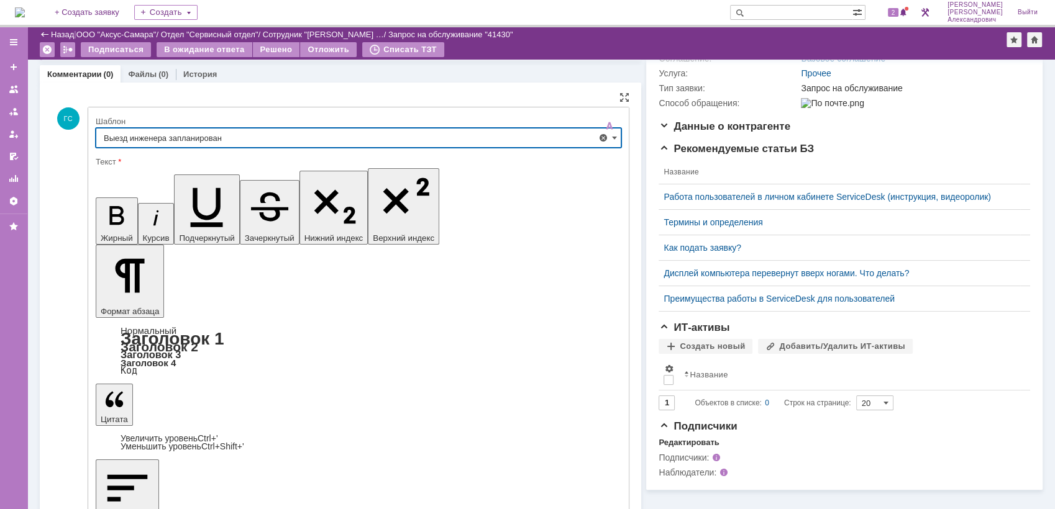
scroll to position [193, 0]
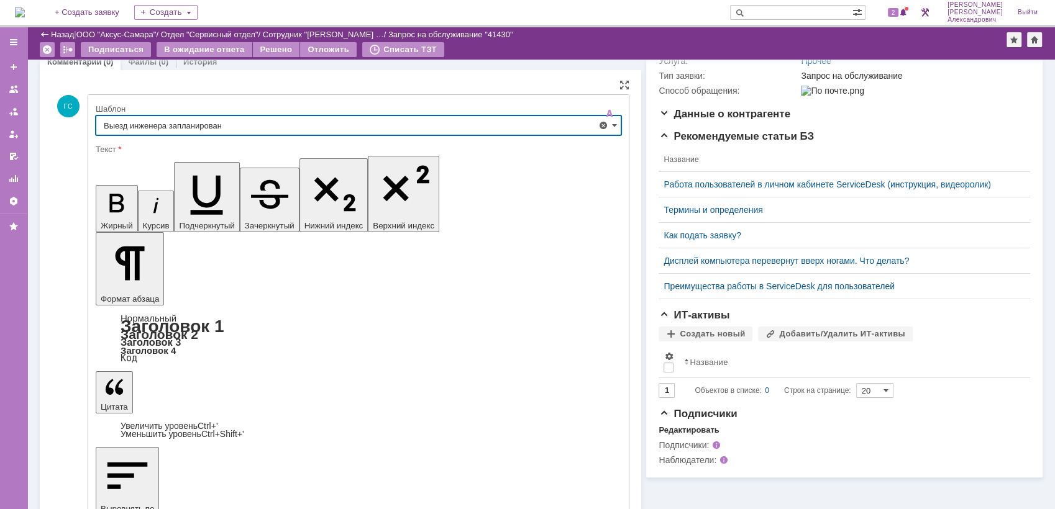
type input "Выезд инженера запланирован"
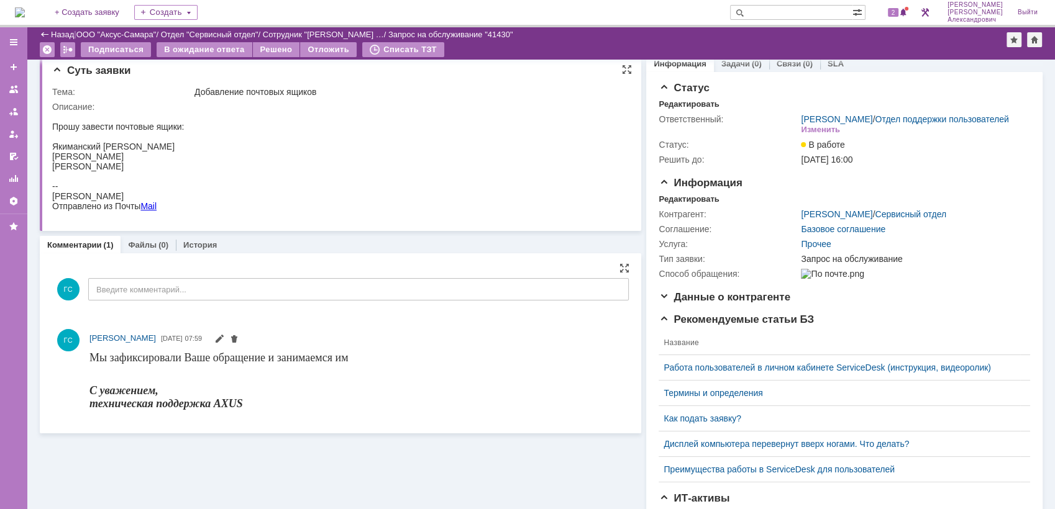
scroll to position [0, 0]
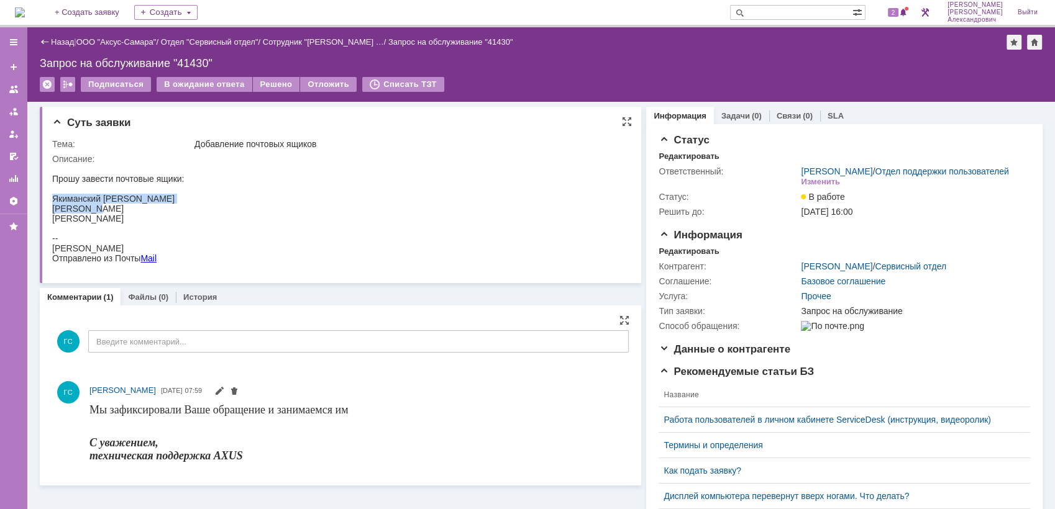
drag, startPoint x: 52, startPoint y: 199, endPoint x: 94, endPoint y: 206, distance: 42.2
click at [94, 206] on div "Якиманский Александр Станиславович Водянов Степан Денисович Матросов Максим Вла…" at bounding box center [118, 214] width 132 height 40
drag, startPoint x: 42, startPoint y: 42, endPoint x: 51, endPoint y: 178, distance: 137.0
click at [51, 178] on div "Суть заявки Тема: Добавление почтовых ящиков Описание:" at bounding box center [340, 195] width 601 height 176
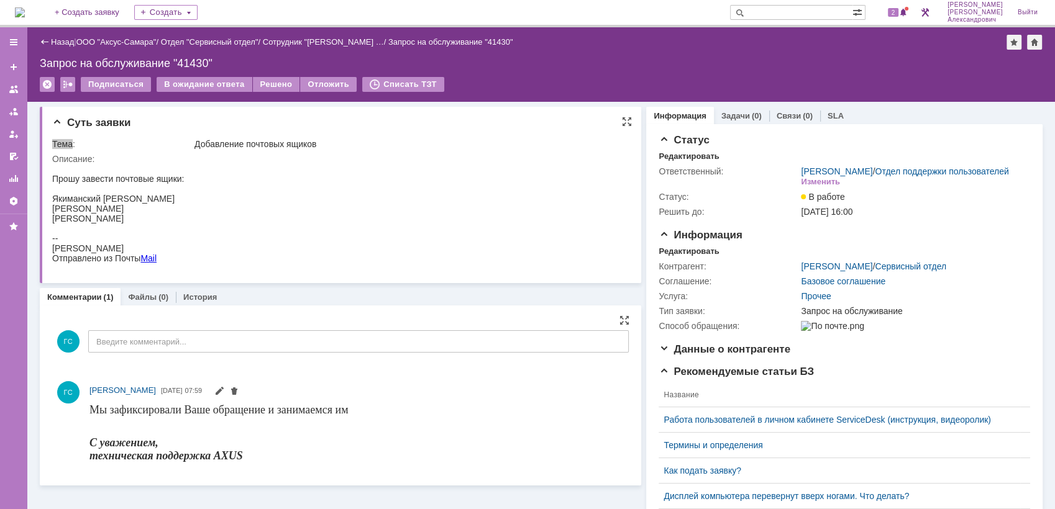
drag, startPoint x: 103, startPoint y: 342, endPoint x: 54, endPoint y: 177, distance: 172.3
click at [54, 177] on div "Прошу завести почтовые ящики:" at bounding box center [118, 179] width 132 height 10
drag, startPoint x: 54, startPoint y: 177, endPoint x: 196, endPoint y: 235, distance: 153.5
click at [184, 234] on div "Прошу завести почтовые ящики: Якиманский Александр Станиславович Водянов Степан…" at bounding box center [118, 204] width 132 height 60
copy div "Прошу завести почтовые ящики: Якиманский Александр Станиславович Водянов Степан…"
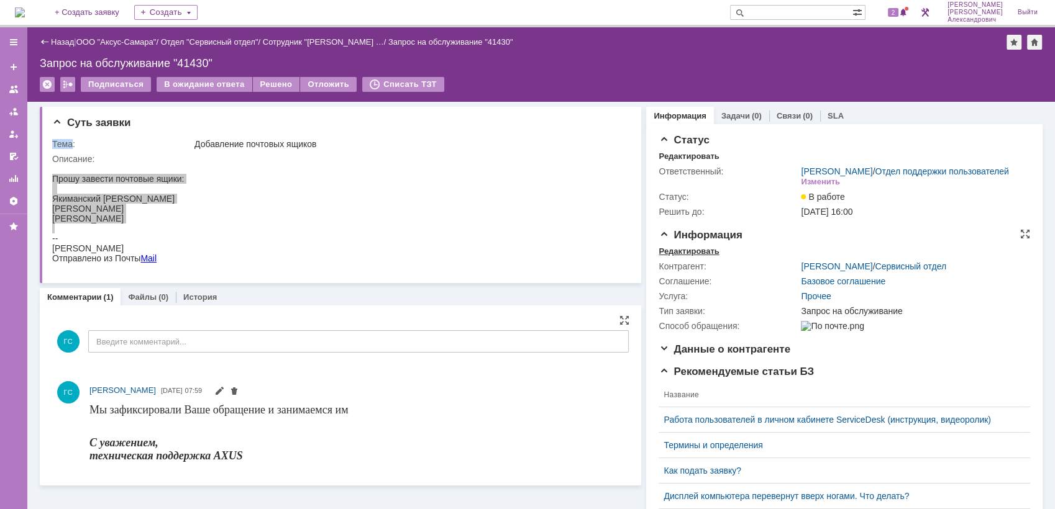
click at [696, 257] on div "Редактировать" at bounding box center [688, 252] width 60 height 10
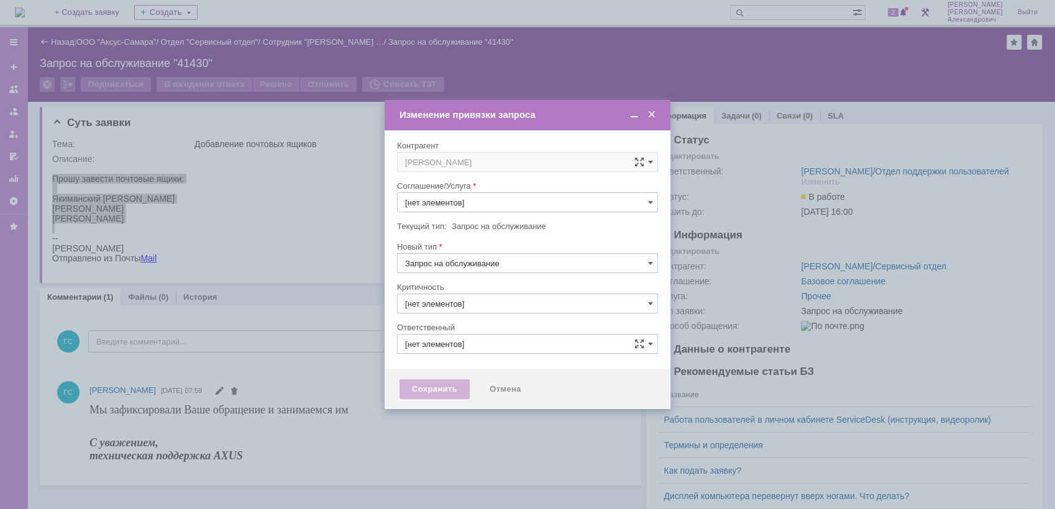
type input "Прочее"
type input "3. Низкая"
type input "[PERSON_NAME]"
type input "[не указано]"
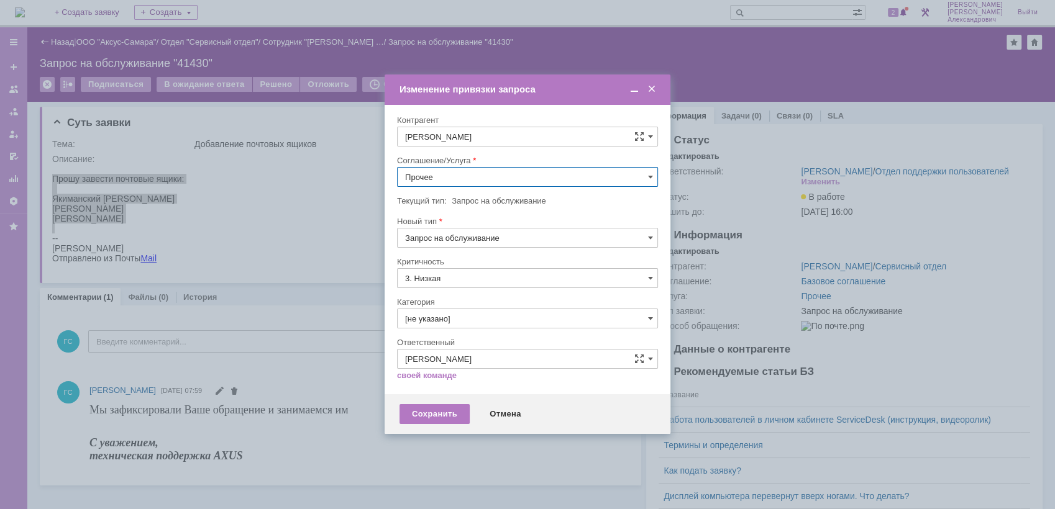
click at [489, 172] on input "Прочее" at bounding box center [527, 177] width 261 height 20
click at [495, 320] on div "АРМ_Настройка" at bounding box center [528, 310] width 260 height 20
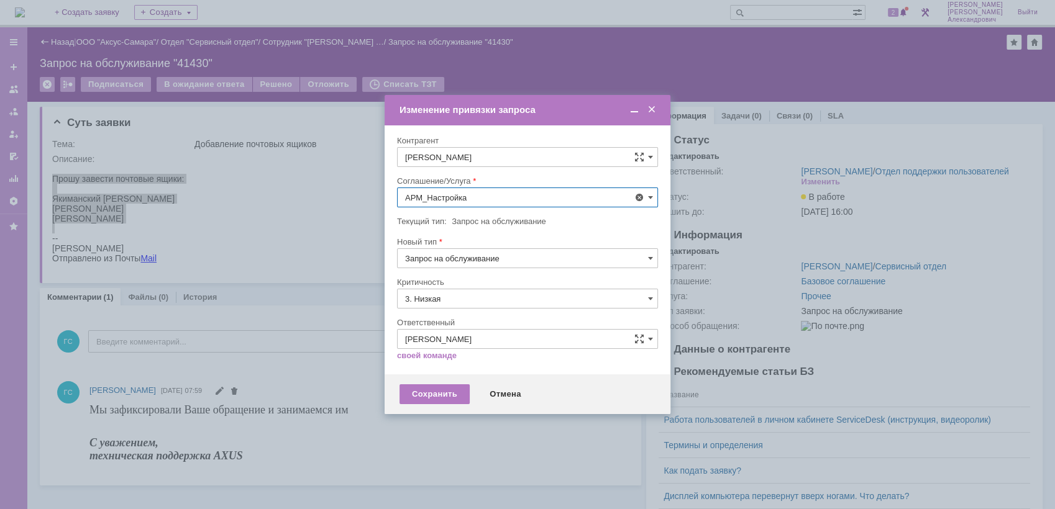
type input "АРМ_Настройка"
click at [493, 302] on input "3. Низкая" at bounding box center [527, 299] width 261 height 20
click at [482, 312] on div "[не указано]" at bounding box center [528, 322] width 260 height 20
type input "[не указано]"
click at [434, 389] on div "Сохранить" at bounding box center [434, 394] width 70 height 20
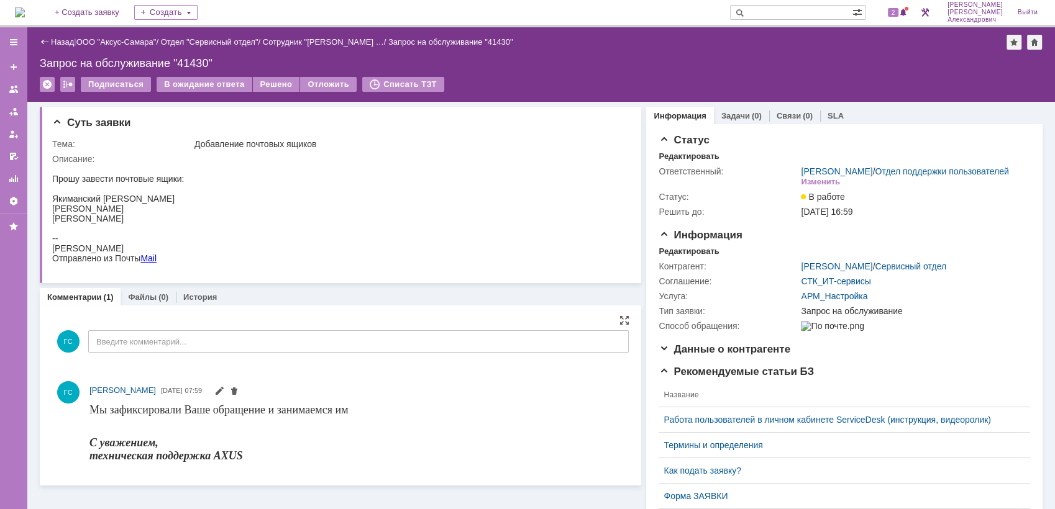
scroll to position [0, 0]
click at [691, 256] on div "Редактировать" at bounding box center [688, 252] width 60 height 10
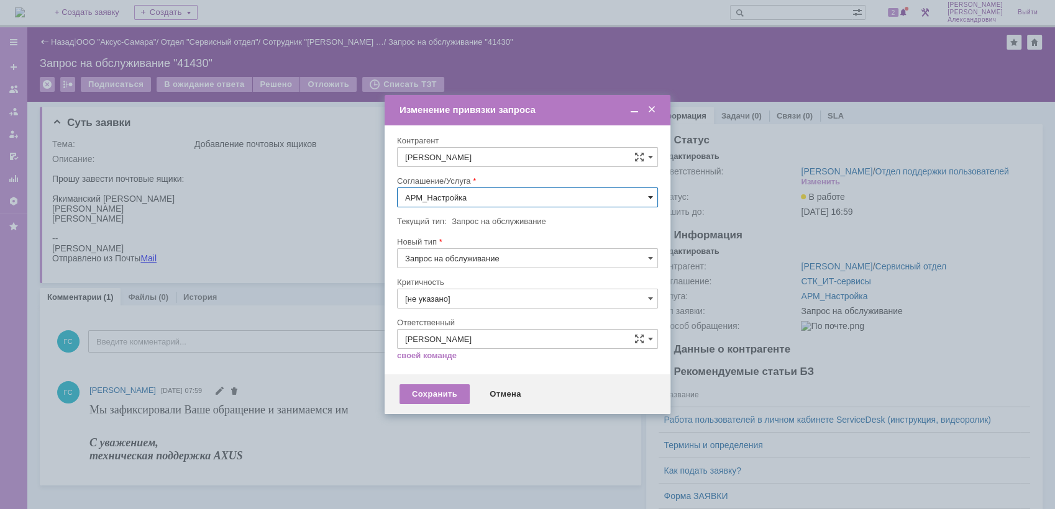
click at [651, 199] on span at bounding box center [650, 198] width 5 height 10
click at [545, 273] on span "АРМ_Настройка" at bounding box center [527, 268] width 245 height 10
type input "АРМ_Настройка"
click at [428, 400] on div "Сохранить" at bounding box center [434, 394] width 70 height 20
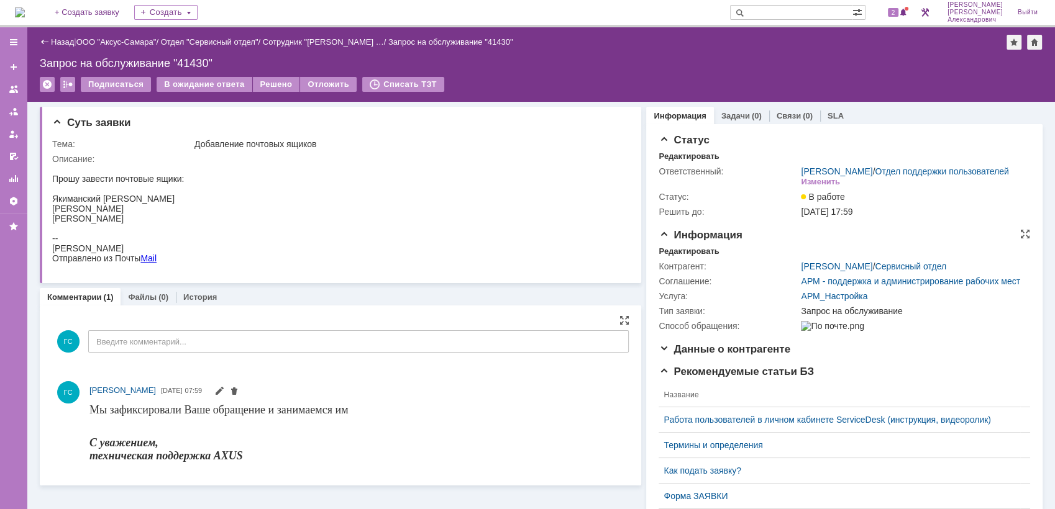
scroll to position [0, 0]
click at [736, 117] on link "Задачи" at bounding box center [735, 115] width 29 height 9
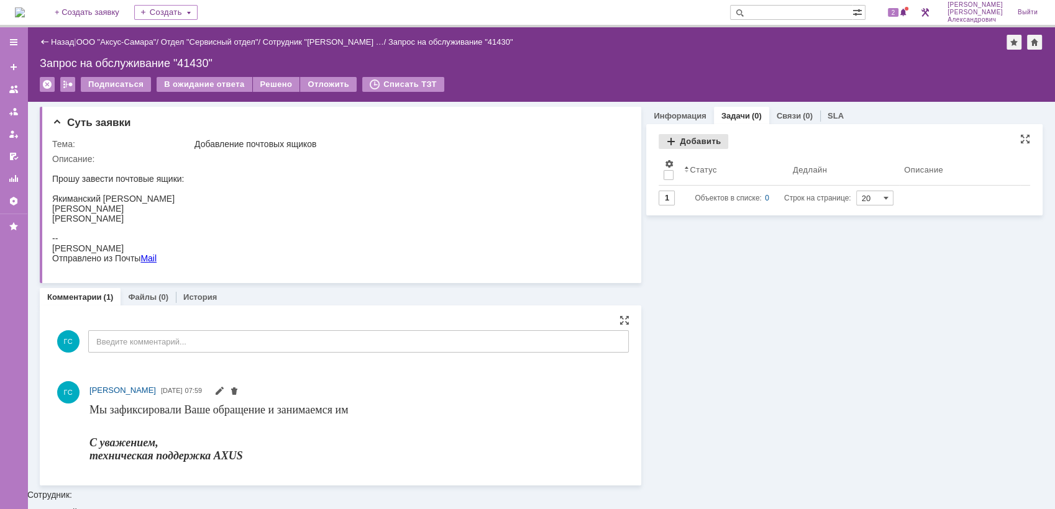
click at [688, 140] on div "Добавить" at bounding box center [693, 141] width 70 height 15
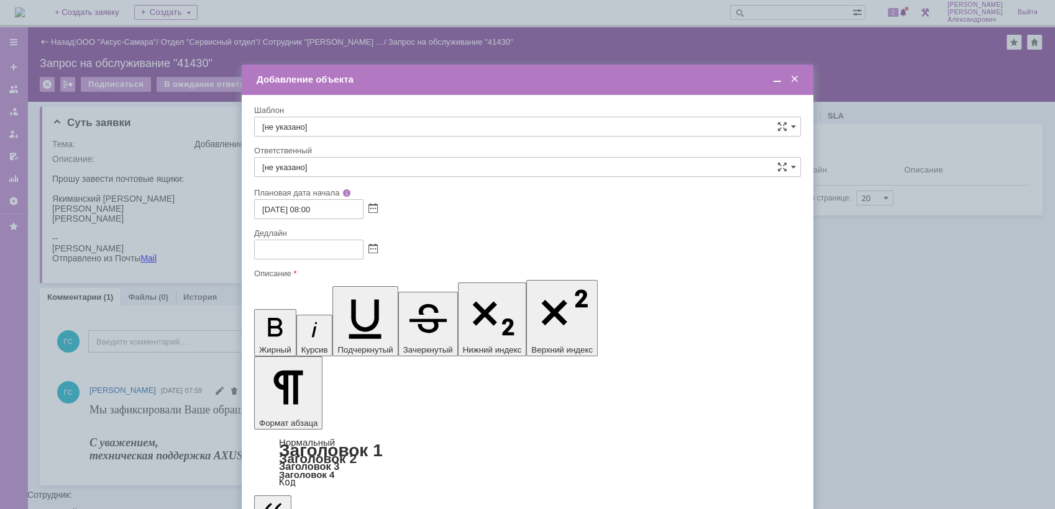
click at [375, 254] on div at bounding box center [527, 250] width 547 height 20
click at [372, 253] on span at bounding box center [372, 250] width 9 height 10
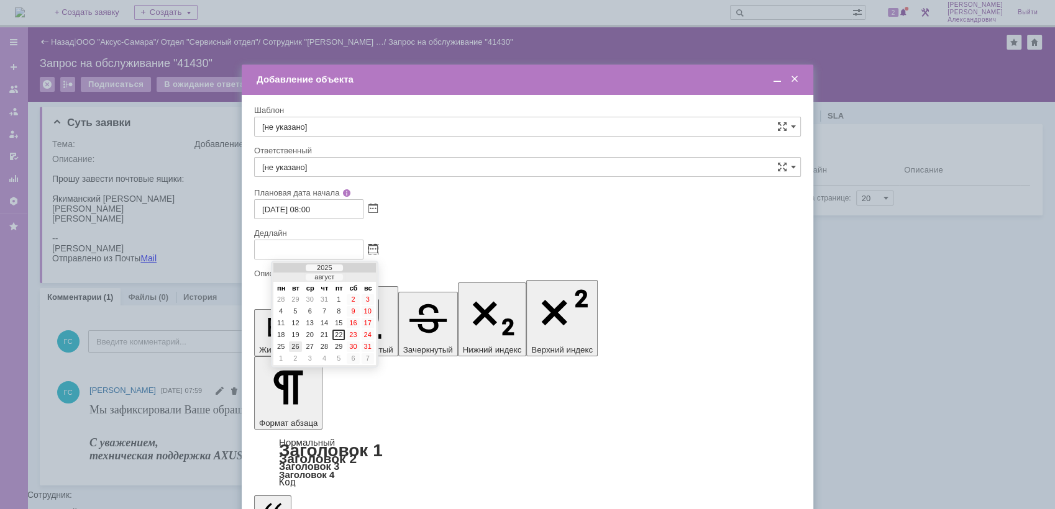
click at [293, 345] on div "26" at bounding box center [295, 347] width 12 height 11
type input "[DATE] 08:00"
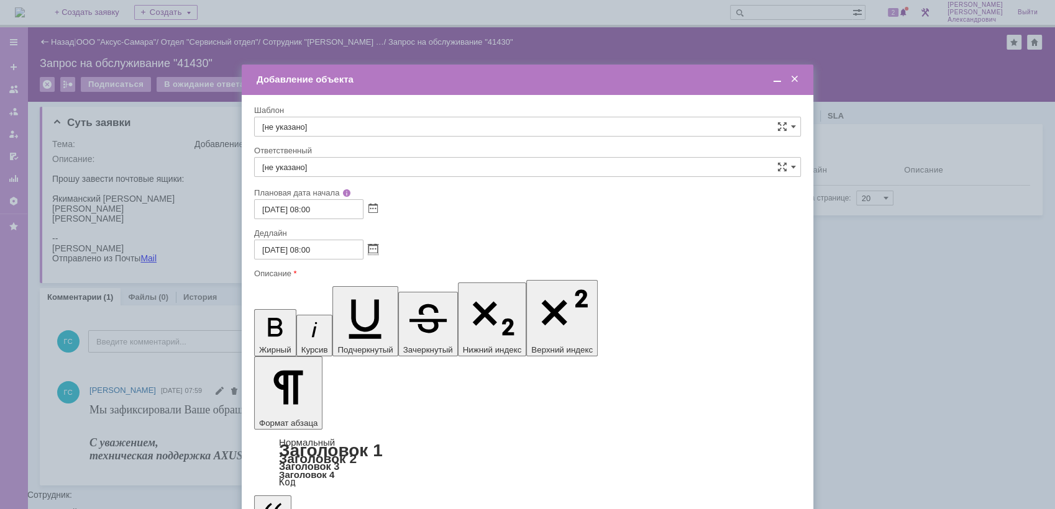
click at [353, 169] on input "[не указано]" at bounding box center [527, 167] width 547 height 20
drag, startPoint x: 384, startPoint y: 303, endPoint x: 84, endPoint y: 85, distance: 370.3
click at [384, 303] on div "[PERSON_NAME]" at bounding box center [527, 299] width 545 height 20
type input "[PERSON_NAME]"
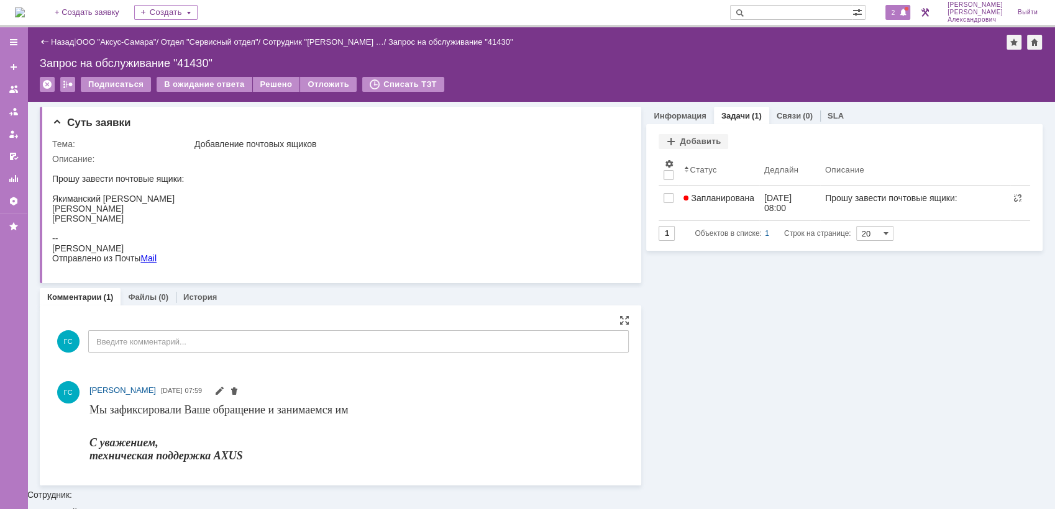
click at [907, 5] on div "2" at bounding box center [897, 12] width 25 height 15
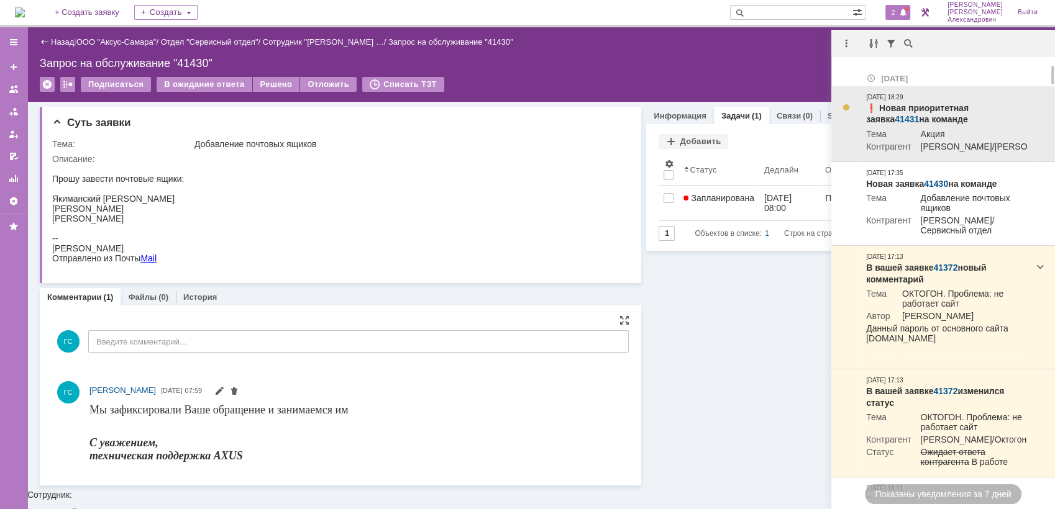
scroll to position [69, 0]
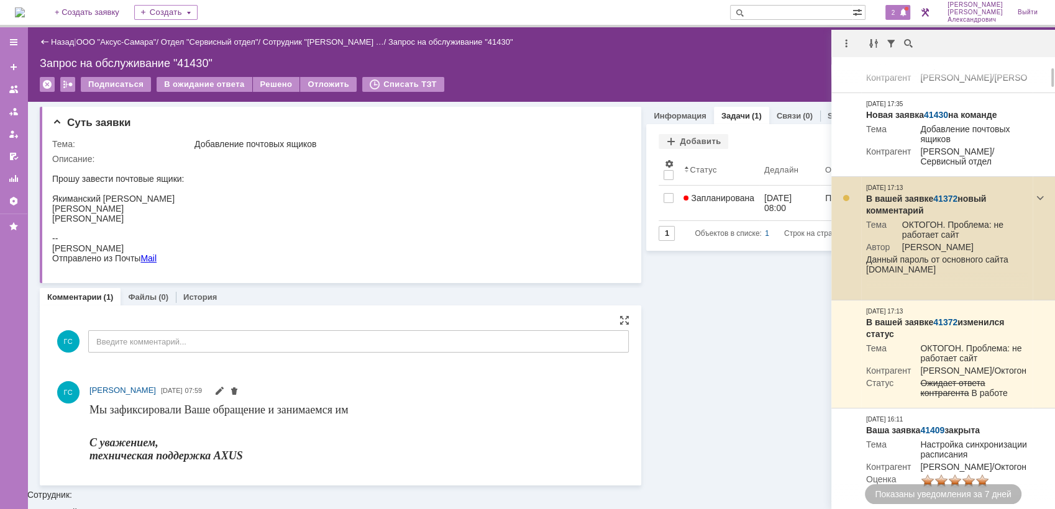
click at [950, 204] on link "41372" at bounding box center [945, 199] width 24 height 10
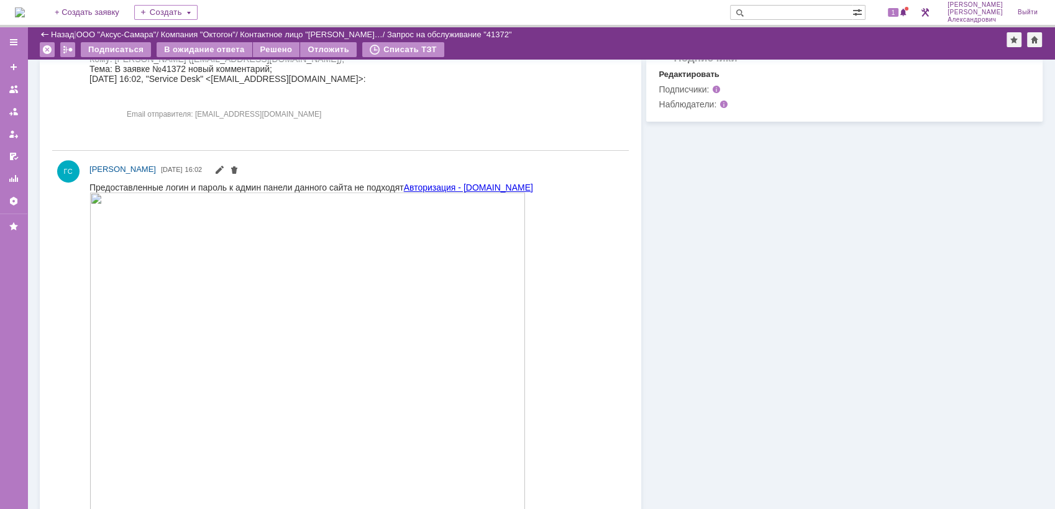
scroll to position [522, 0]
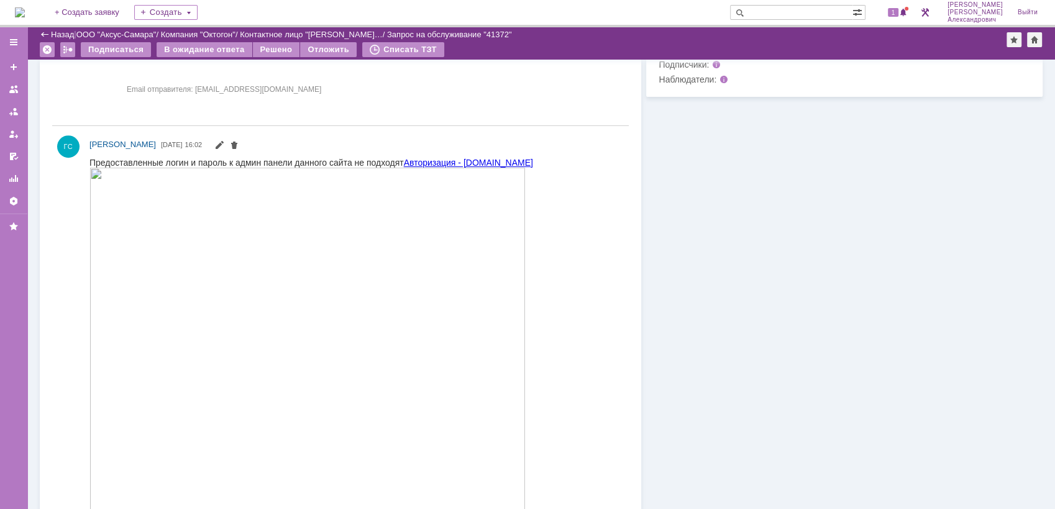
drag, startPoint x: 544, startPoint y: 312, endPoint x: 473, endPoint y: 158, distance: 169.5
click at [473, 158] on link "Авторизация - rs-awards.rs63.ru" at bounding box center [468, 162] width 129 height 10
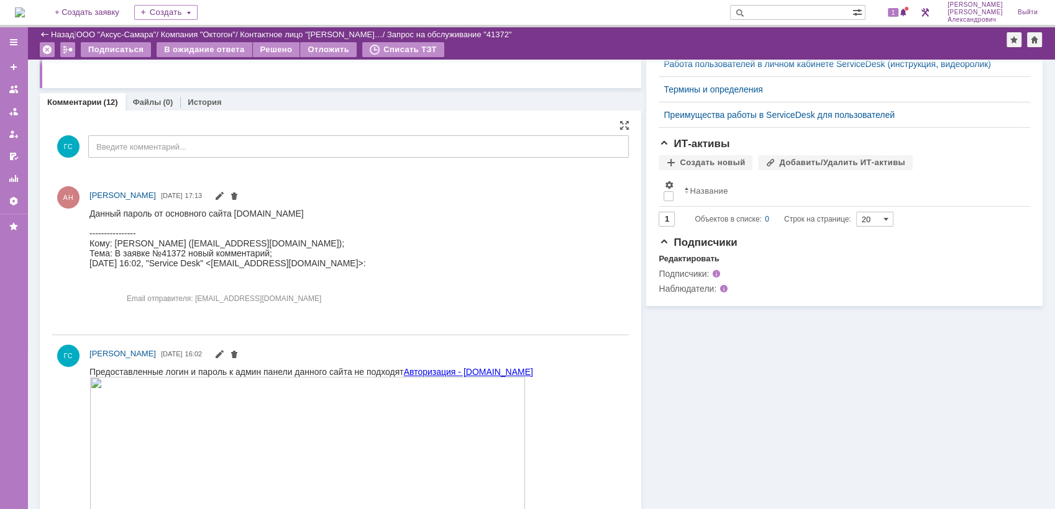
scroll to position [207, 0]
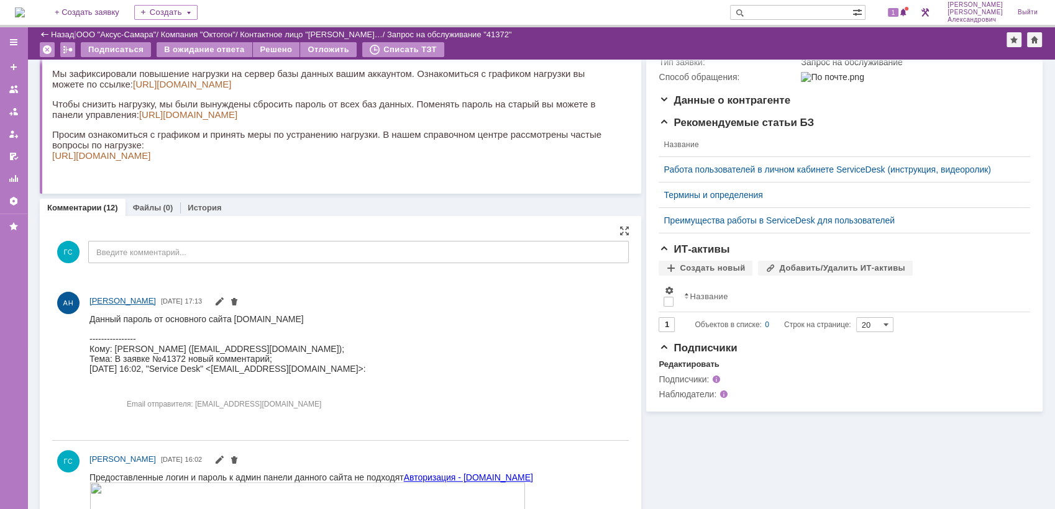
click at [129, 298] on span "[PERSON_NAME]" at bounding box center [122, 300] width 66 height 9
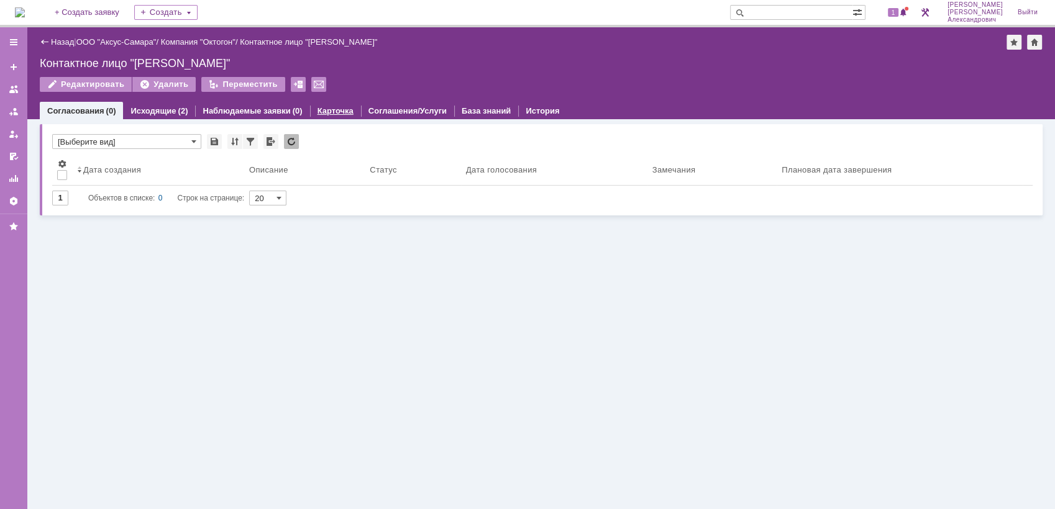
click at [329, 106] on link "Карточка" at bounding box center [335, 110] width 36 height 9
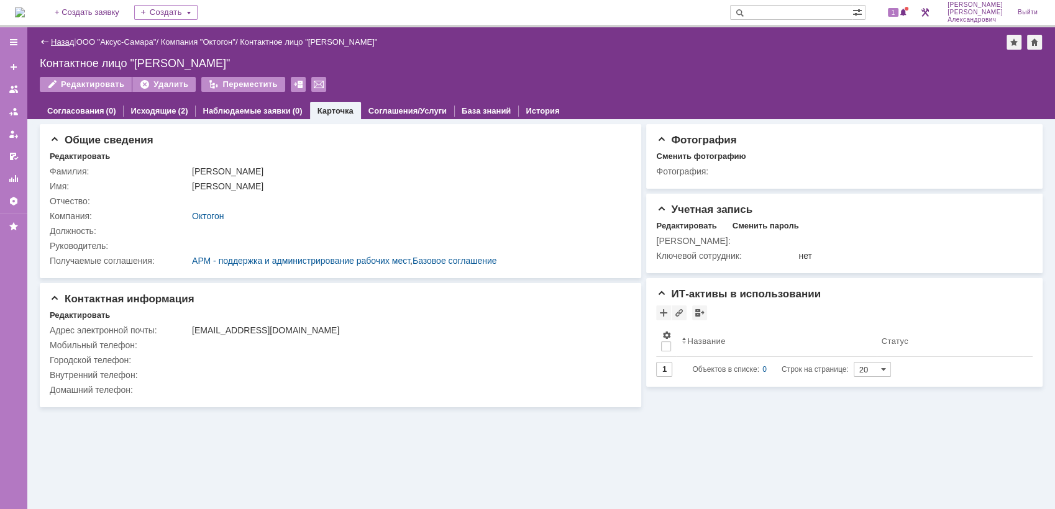
click at [58, 42] on link "Назад" at bounding box center [62, 41] width 23 height 9
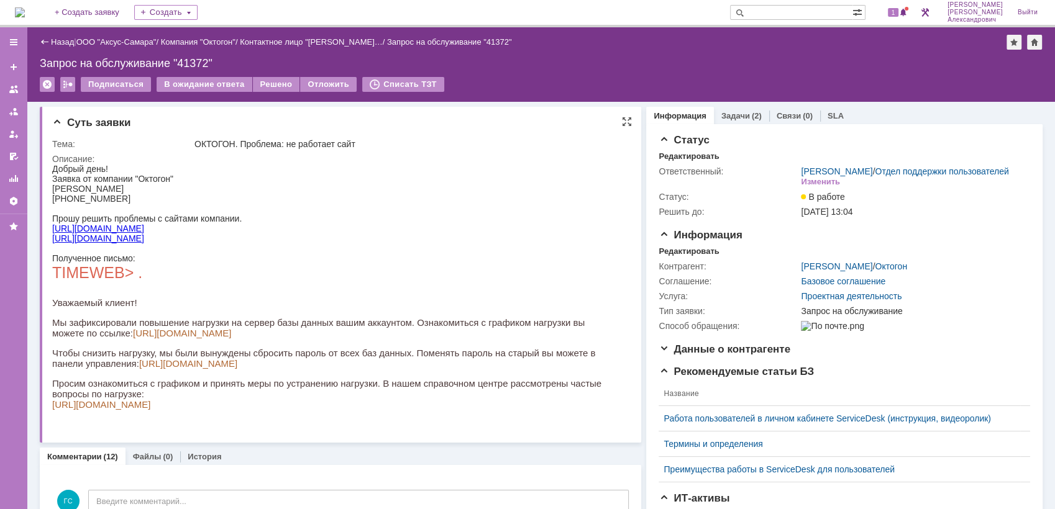
drag, startPoint x: 53, startPoint y: 202, endPoint x: 130, endPoint y: 202, distance: 77.0
click at [130, 202] on div "[PHONE_NUMBER]" at bounding box center [335, 199] width 566 height 10
copy div "[PHONE_NUMBER]"
click at [730, 119] on link "Задачи" at bounding box center [735, 115] width 29 height 9
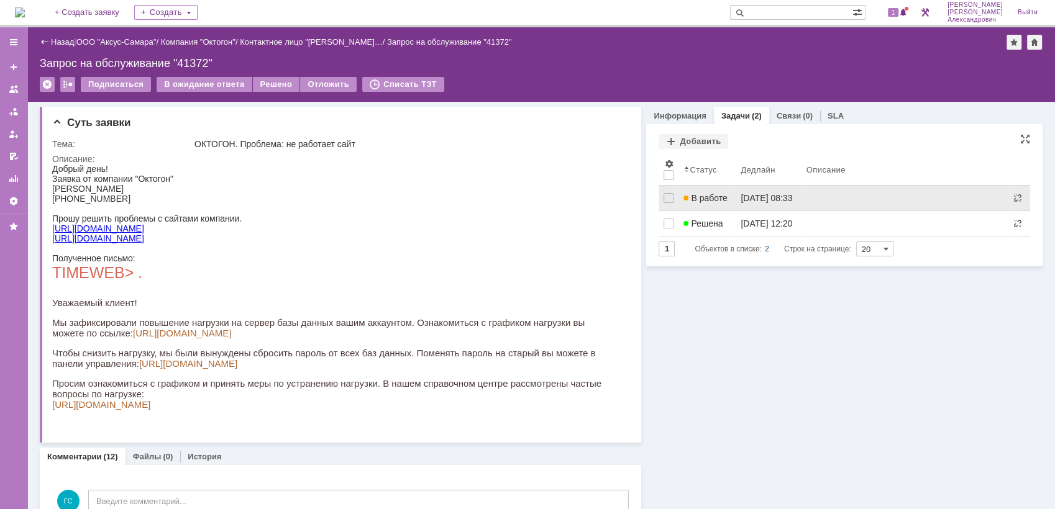
click at [802, 195] on link at bounding box center [905, 198] width 209 height 25
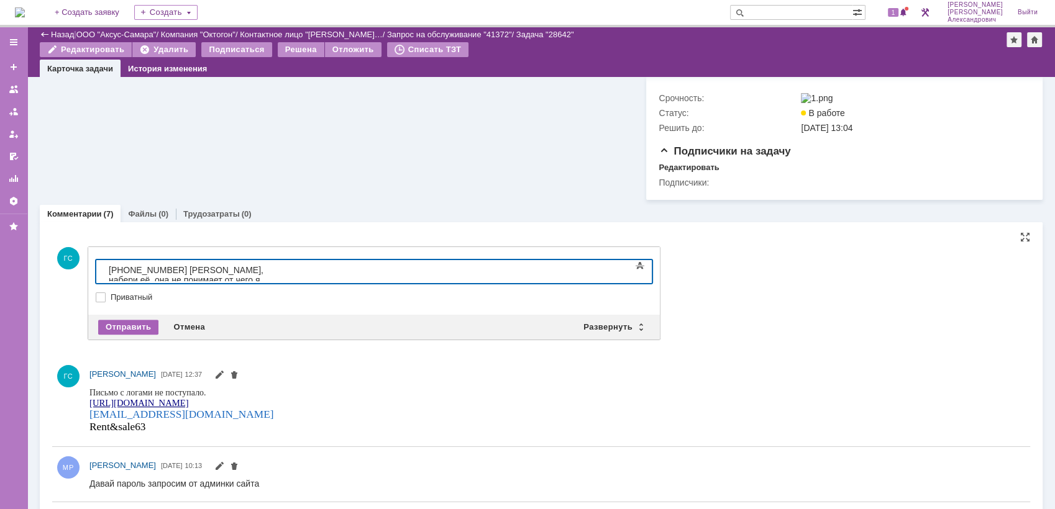
click at [111, 335] on div "Отправить" at bounding box center [128, 327] width 60 height 15
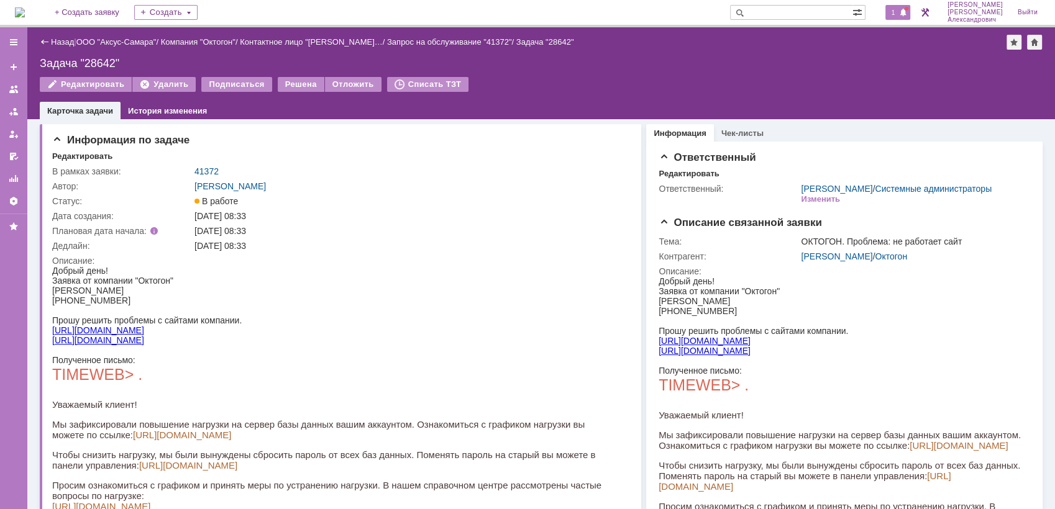
click at [896, 16] on span "1" at bounding box center [893, 12] width 11 height 9
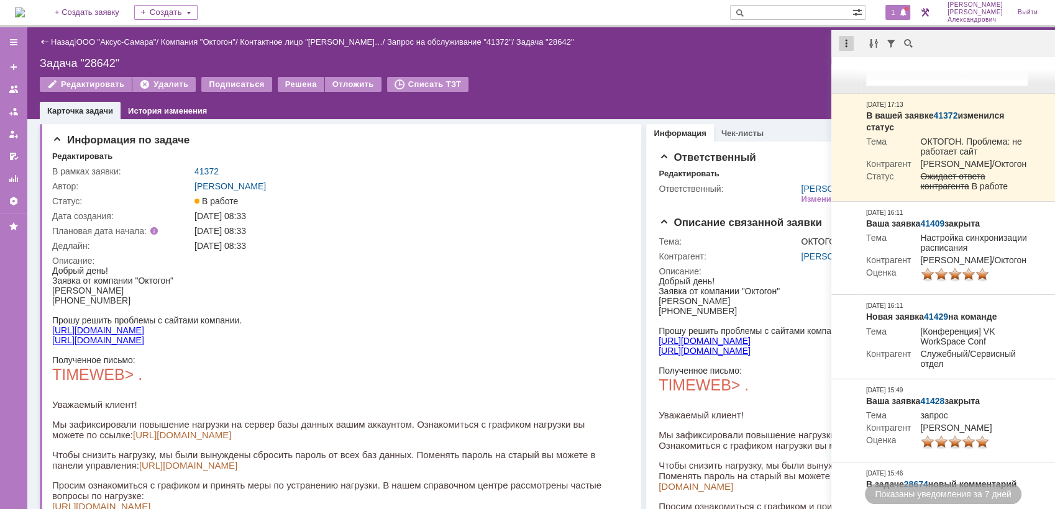
click at [847, 45] on div at bounding box center [845, 43] width 15 height 15
drag, startPoint x: 868, startPoint y: 71, endPoint x: 752, endPoint y: 66, distance: 115.6
click at [867, 71] on div "Отметить уведомления прочитанными" at bounding box center [931, 75] width 166 height 9
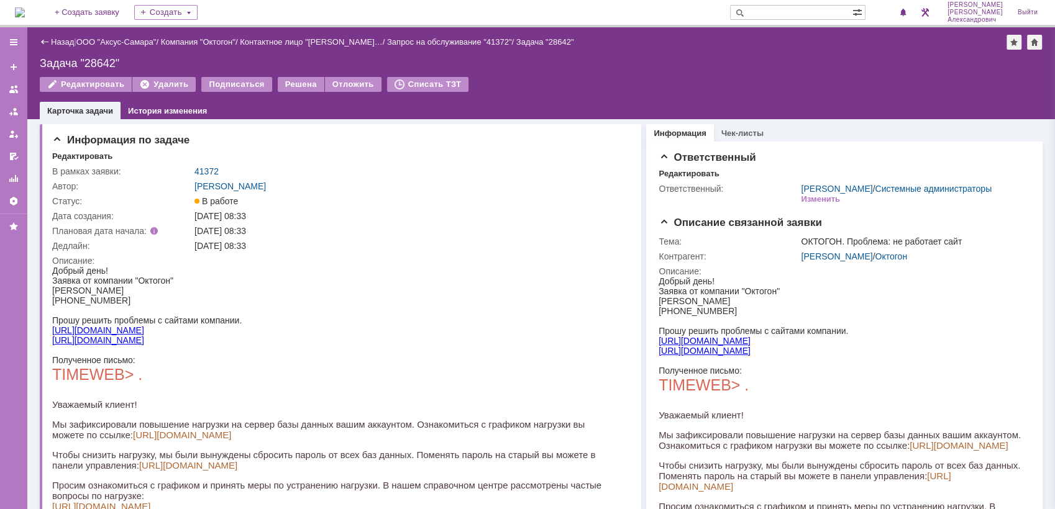
drag, startPoint x: 706, startPoint y: 71, endPoint x: 334, endPoint y: 73, distance: 371.4
click at [681, 73] on div "Назад | ООО "Аксус-Самара" / Компания "Октогон" / Контактное лицо "[PERSON_NAME…" at bounding box center [540, 73] width 1027 height 92
click at [17, 7] on img at bounding box center [20, 12] width 10 height 10
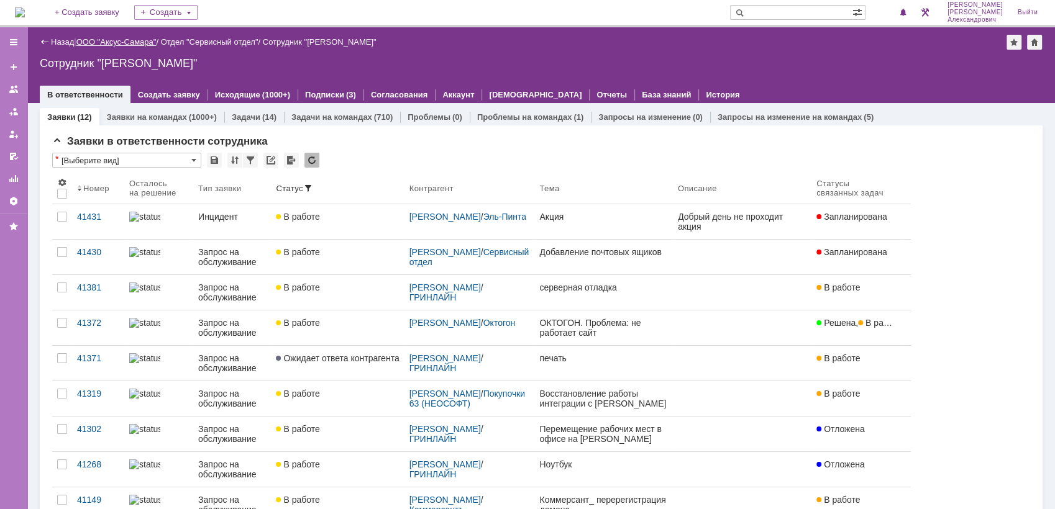
click at [109, 37] on link "ООО "Аксус-Самара"" at bounding box center [116, 41] width 80 height 9
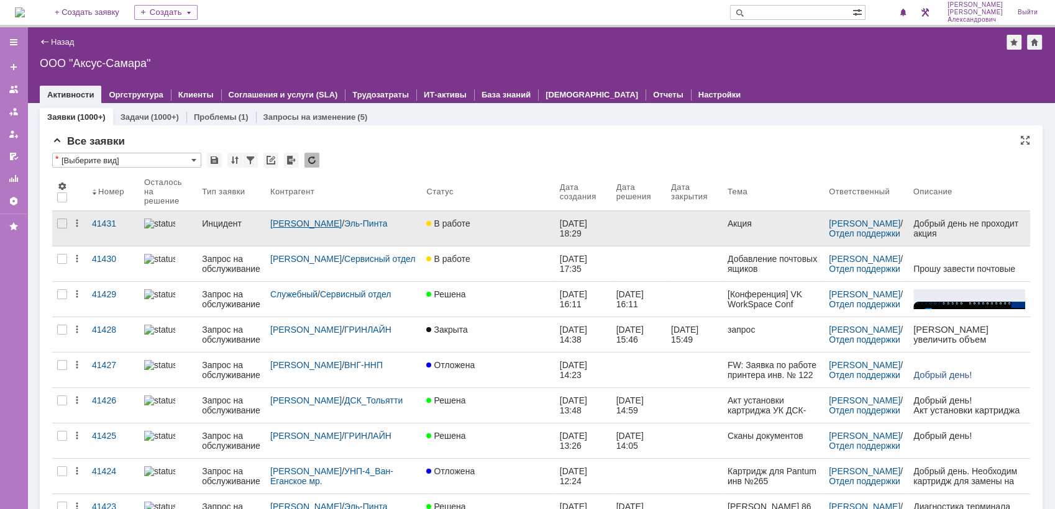
click at [312, 220] on link "[PERSON_NAME]" at bounding box center [305, 224] width 71 height 10
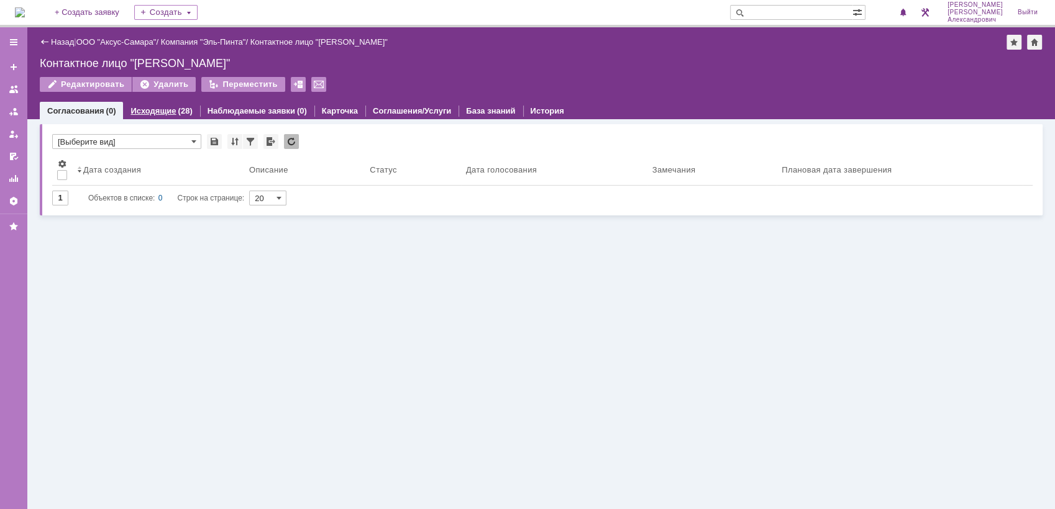
click at [169, 118] on div "Исходящие (28)" at bounding box center [161, 111] width 76 height 18
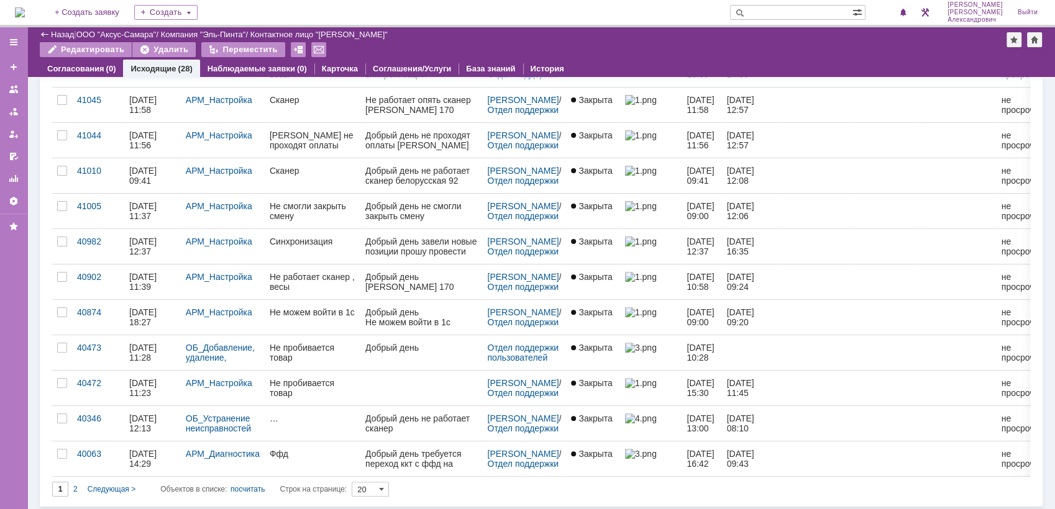
click at [498, 482] on div "1 2 Следующая > Объектов в списке: посчитать Строк на странице: 20" at bounding box center [541, 489] width 978 height 15
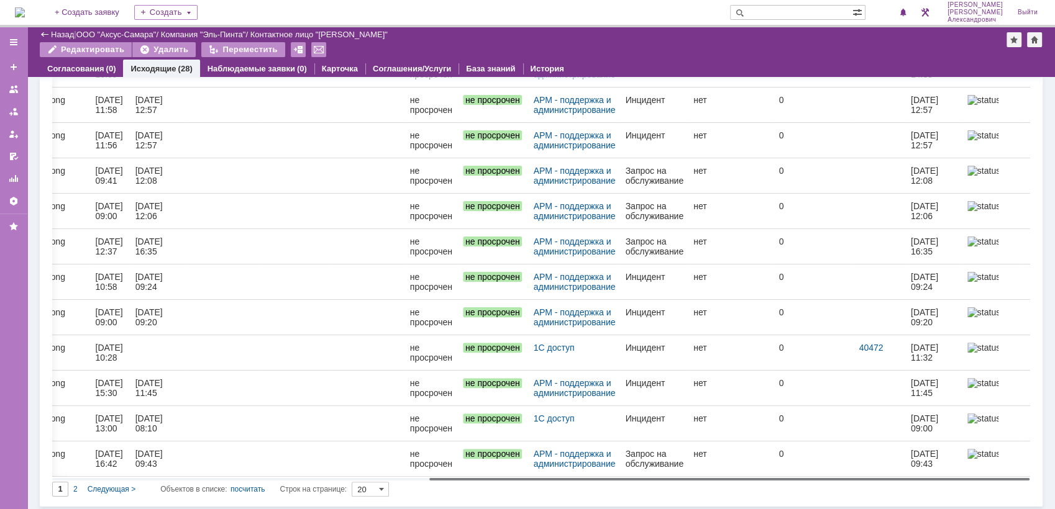
drag, startPoint x: 504, startPoint y: 475, endPoint x: 920, endPoint y: 473, distance: 415.5
click at [920, 473] on body "Идет загрузка, пожалуйста, подождите. На домашнюю + Создать заявку Создать Галс…" at bounding box center [527, 254] width 1055 height 509
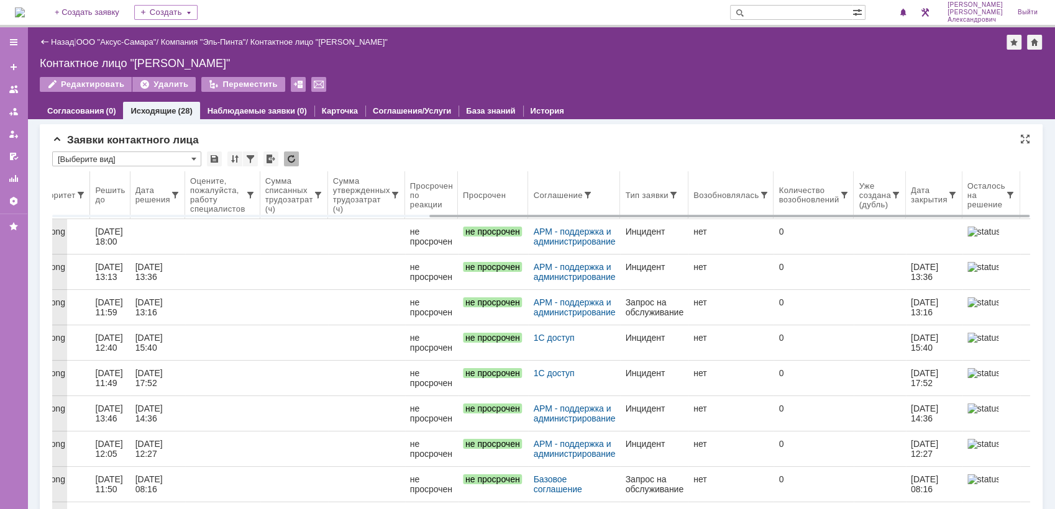
click at [621, 206] on th "Тип заявки" at bounding box center [654, 195] width 68 height 48
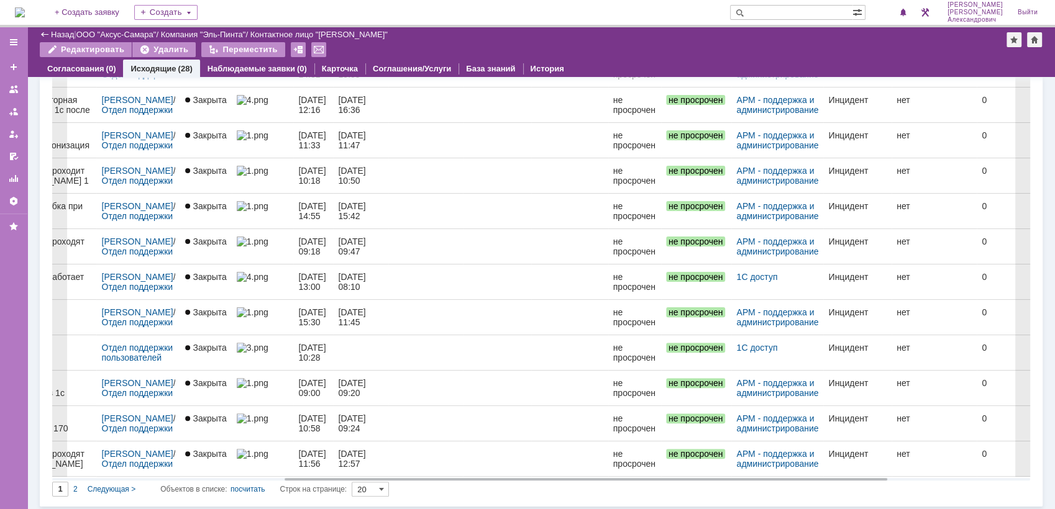
click at [381, 484] on input "20" at bounding box center [370, 489] width 37 height 15
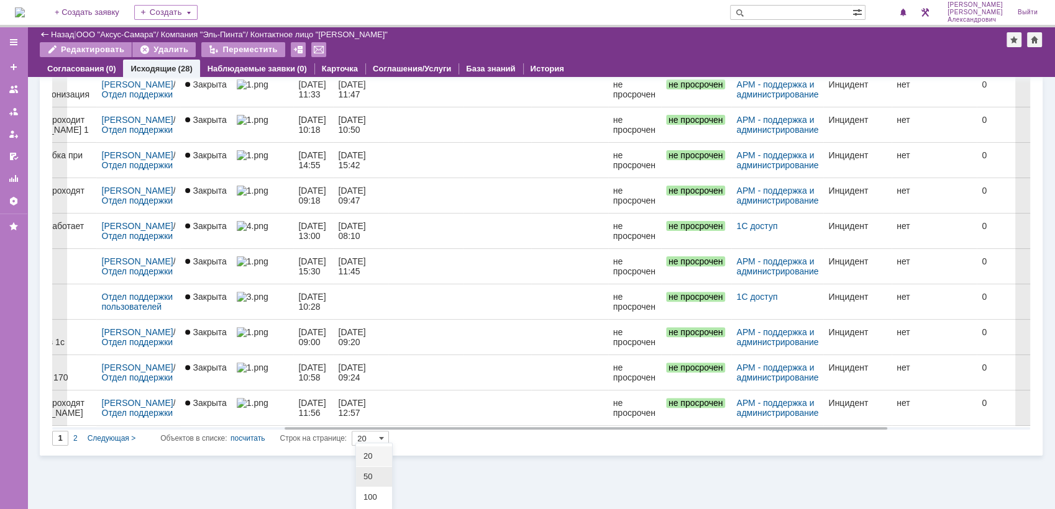
click at [380, 481] on div "50" at bounding box center [374, 477] width 36 height 20
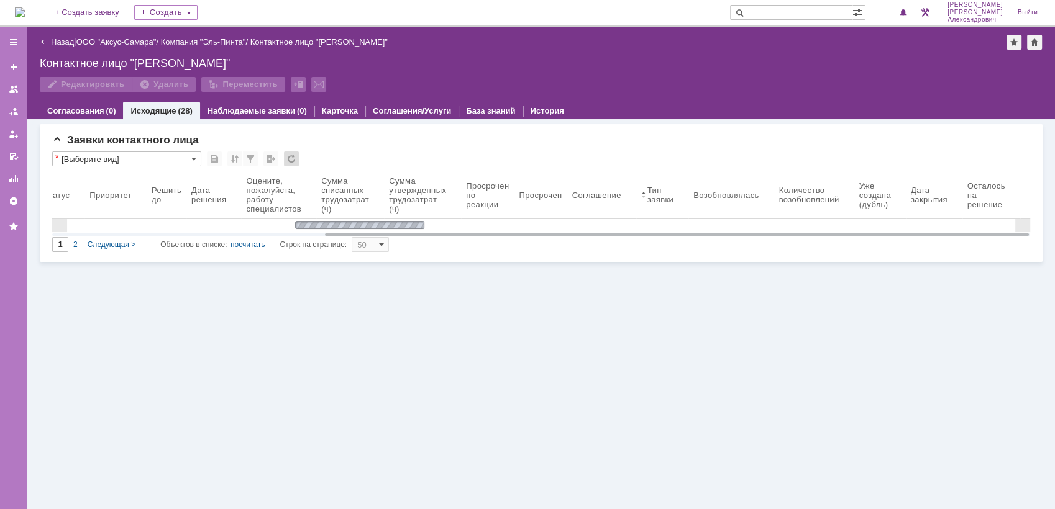
type input "50"
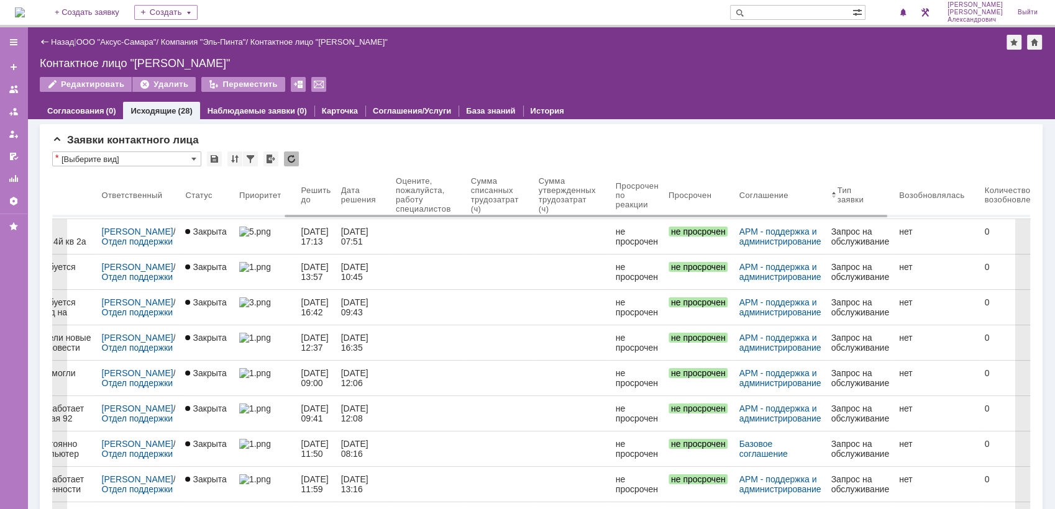
click at [25, 8] on img at bounding box center [20, 12] width 10 height 10
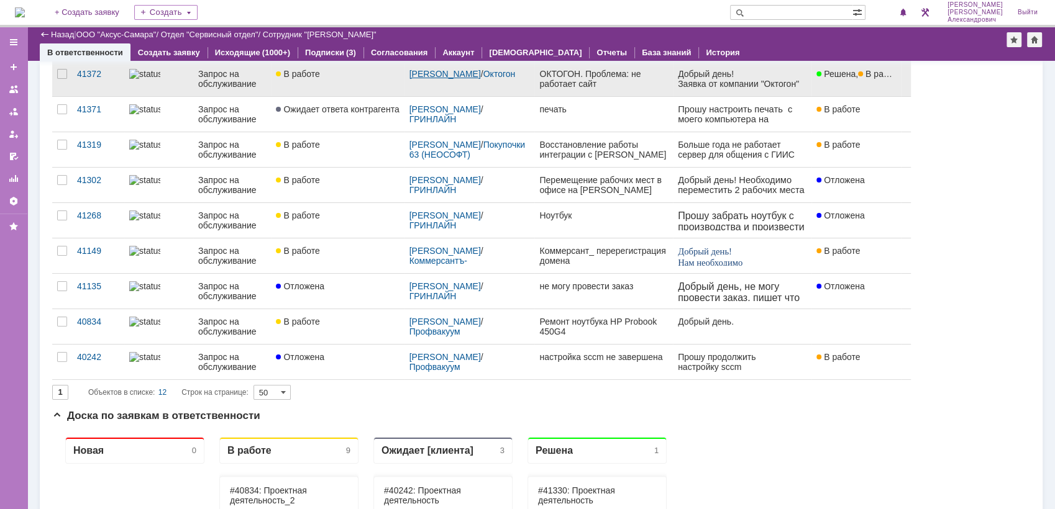
click at [461, 220] on link "[PERSON_NAME]" at bounding box center [444, 216] width 71 height 10
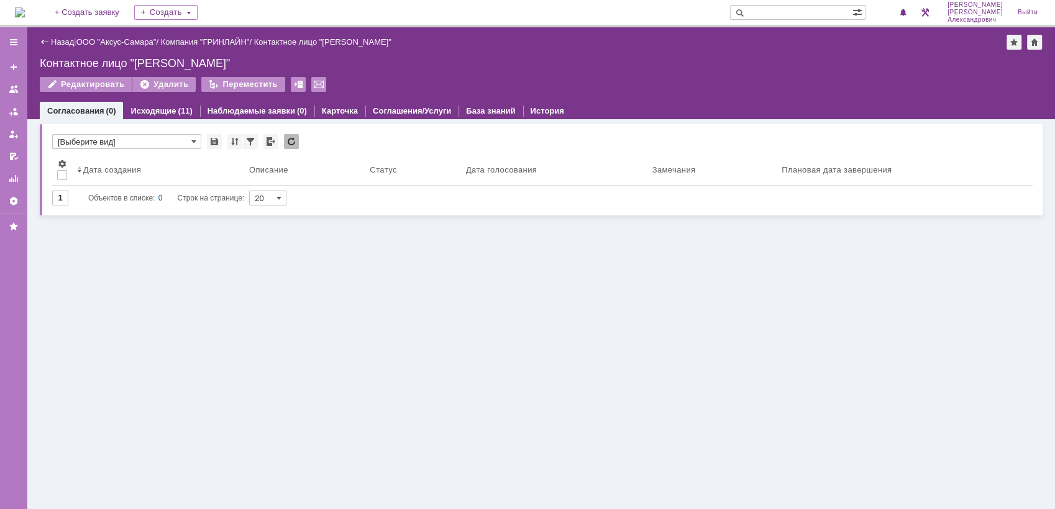
click at [25, 7] on img at bounding box center [20, 12] width 10 height 10
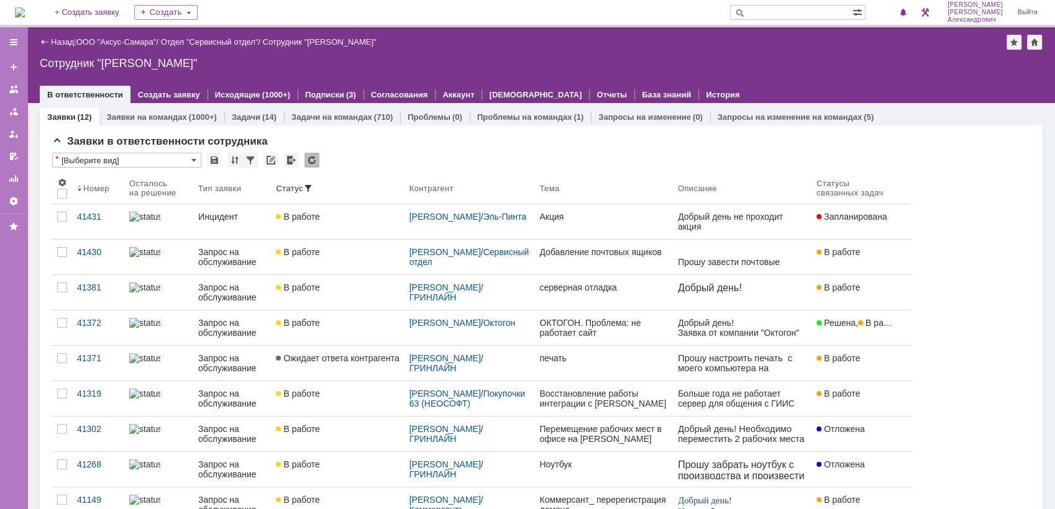
click at [25, 13] on img at bounding box center [20, 12] width 10 height 10
click at [25, 7] on img at bounding box center [20, 12] width 10 height 10
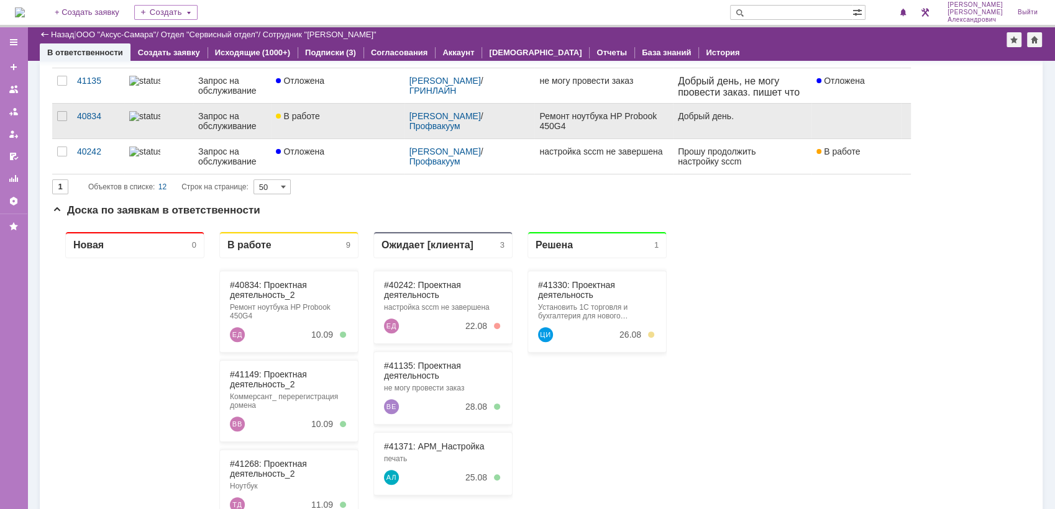
scroll to position [414, 0]
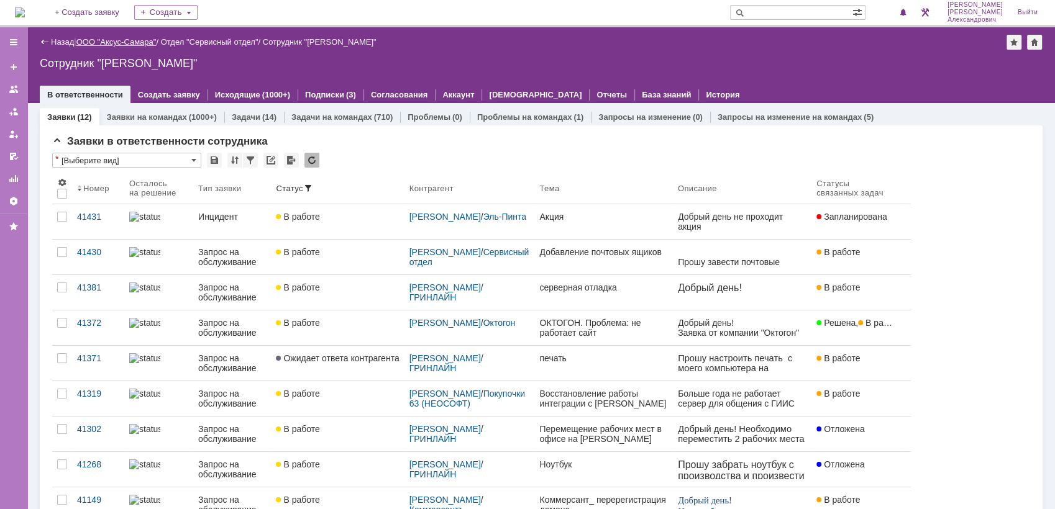
click at [121, 37] on link "ООО "Аксус-Самара"" at bounding box center [116, 41] width 80 height 9
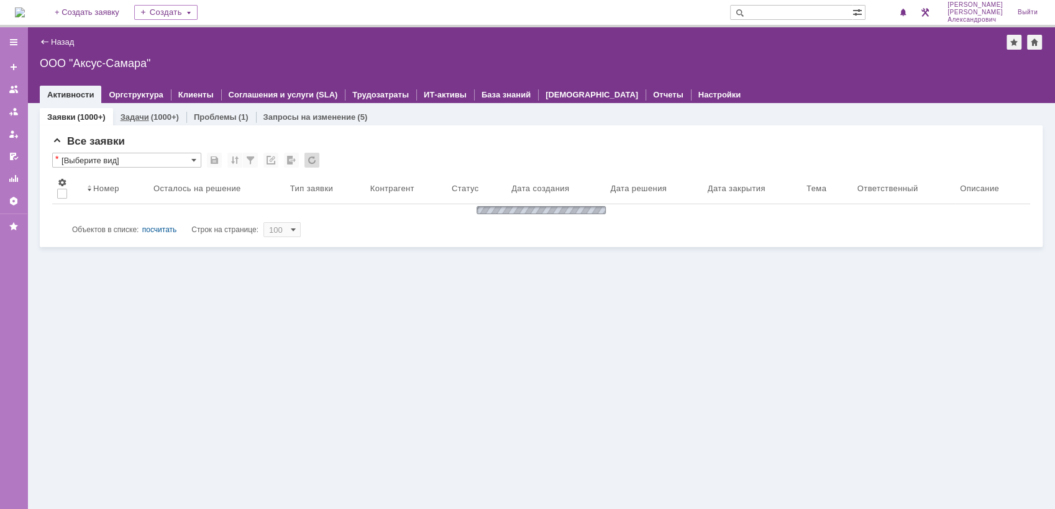
click at [152, 120] on div "(1000+)" at bounding box center [165, 116] width 28 height 9
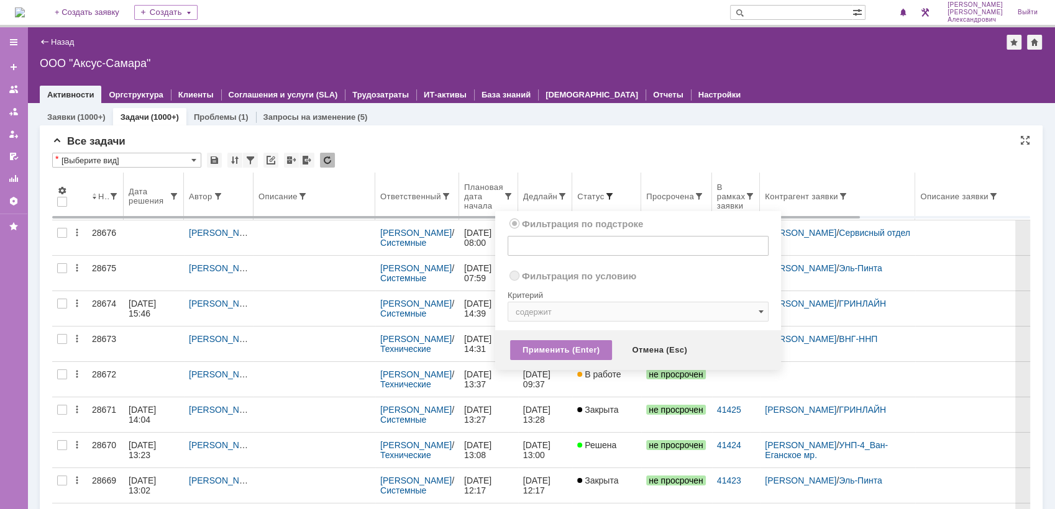
click at [614, 195] on span at bounding box center [609, 196] width 10 height 10
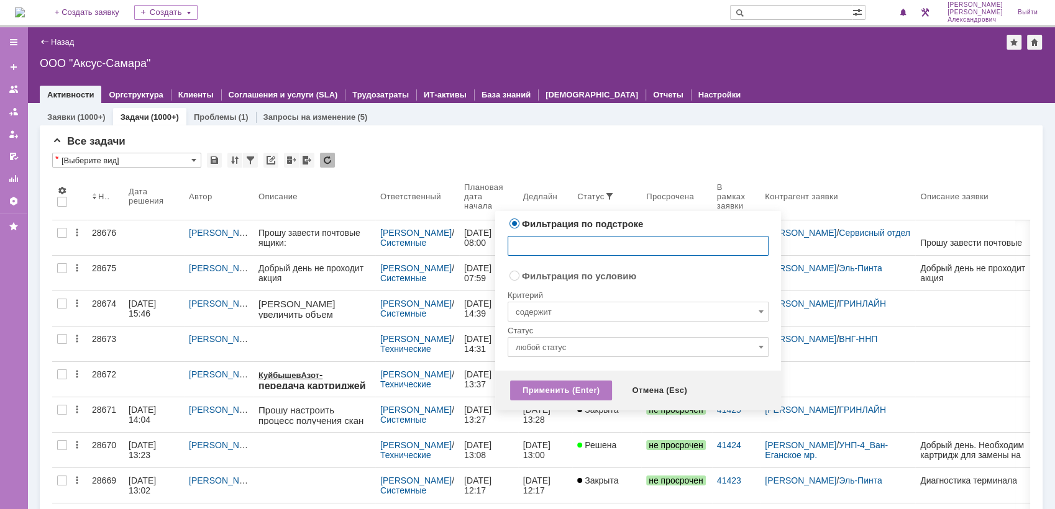
radio input "false"
radio input "true"
click at [610, 311] on input "содержит" at bounding box center [637, 312] width 261 height 20
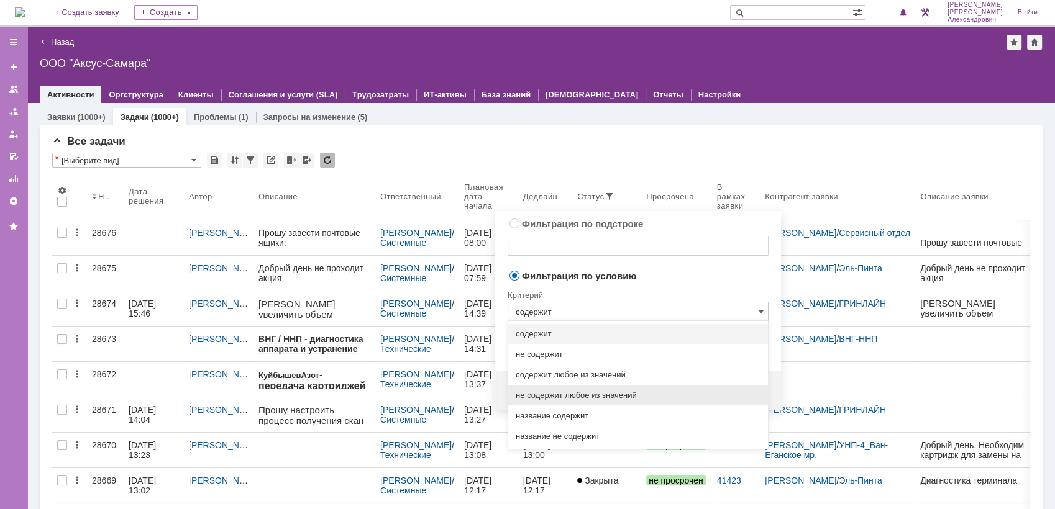
click at [628, 393] on span "не содержит любое из значений" at bounding box center [638, 396] width 245 height 10
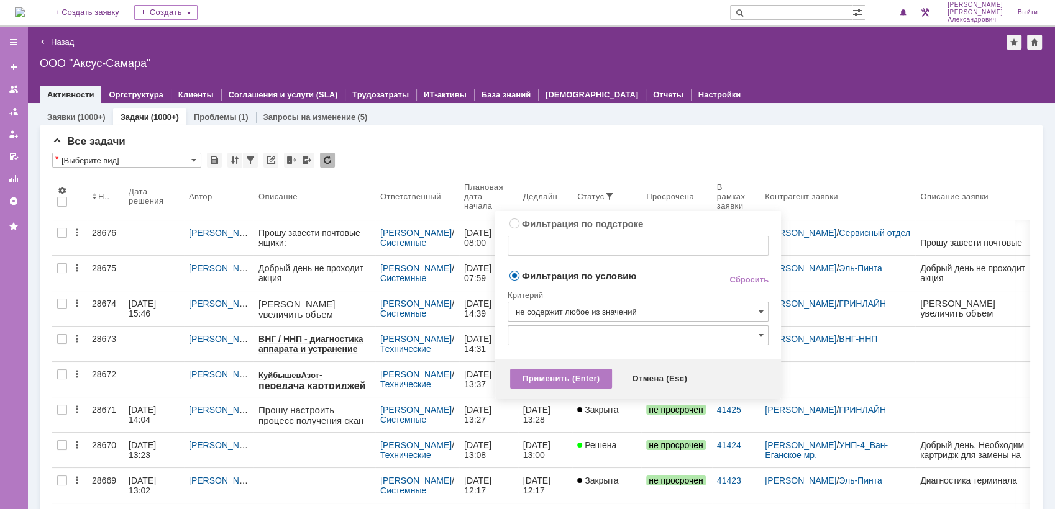
type input "не содержит любое из значений"
click at [608, 340] on input "text" at bounding box center [637, 335] width 261 height 20
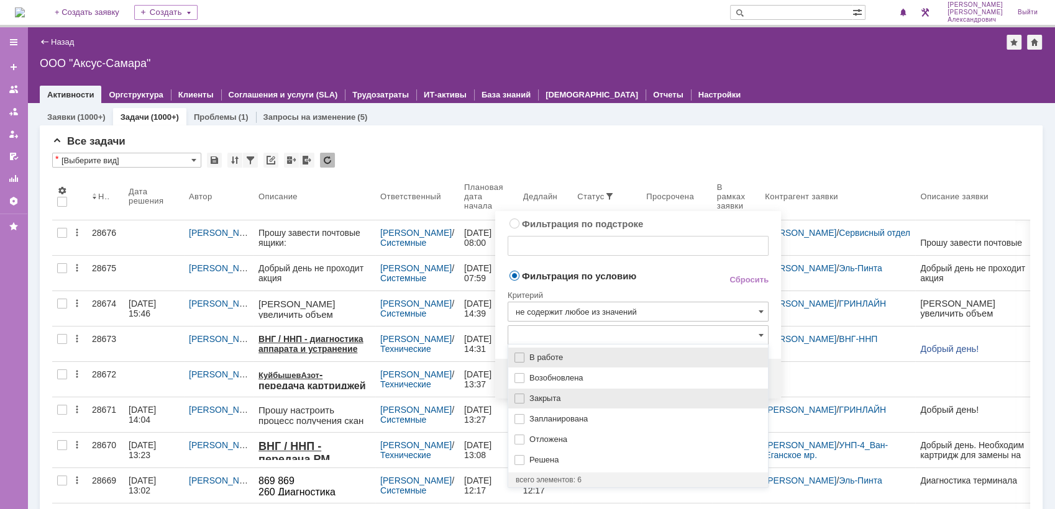
click at [596, 396] on span "Закрыта" at bounding box center [644, 399] width 231 height 10
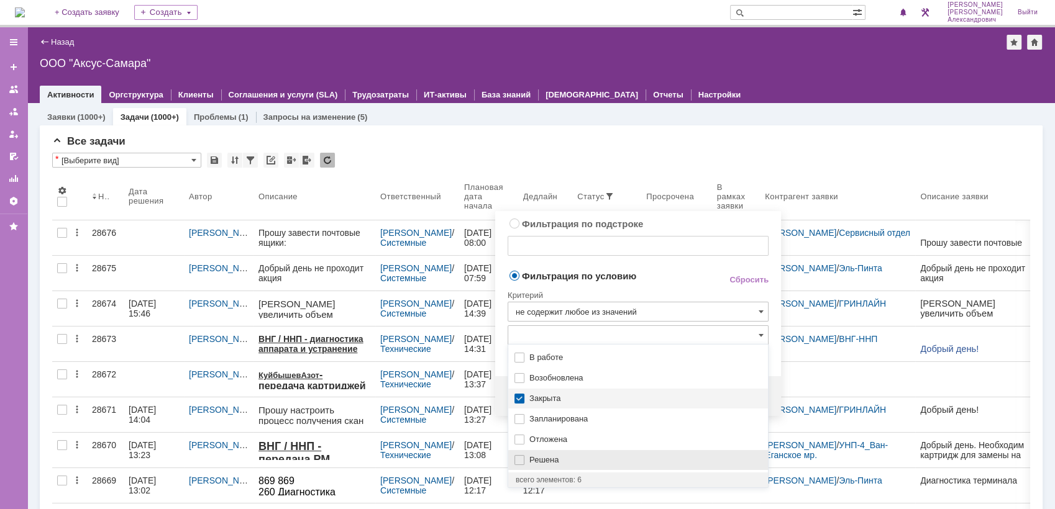
click at [593, 453] on div "Решена" at bounding box center [638, 460] width 260 height 20
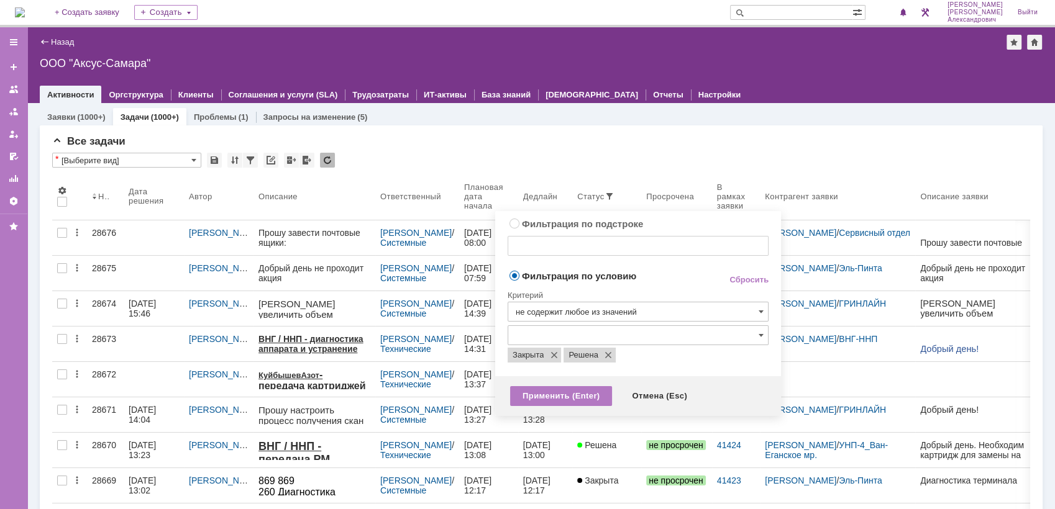
click at [681, 270] on span "Фильтрация по условию" at bounding box center [607, 276] width 201 height 12
click at [575, 396] on div "Применить (Enter)" at bounding box center [561, 396] width 102 height 20
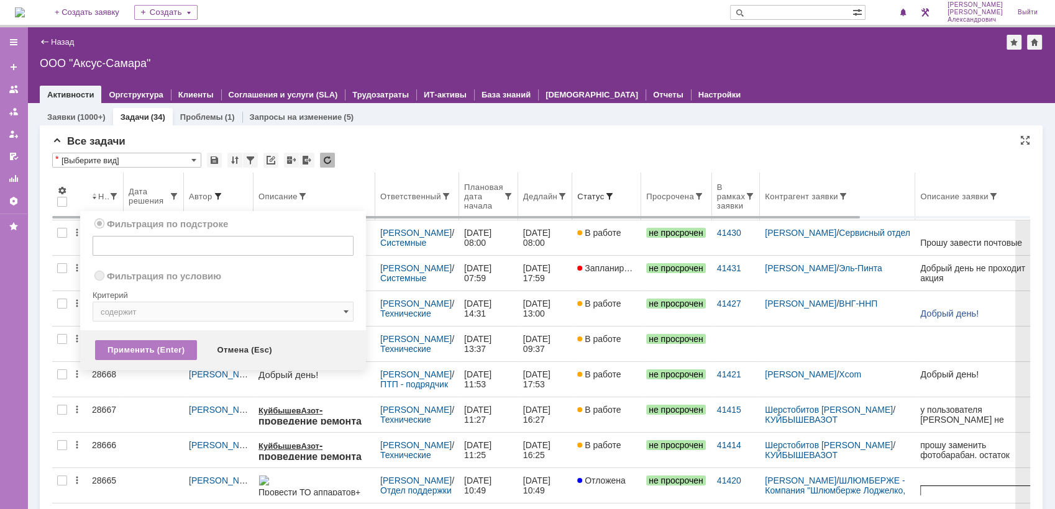
click at [219, 193] on span at bounding box center [218, 196] width 10 height 10
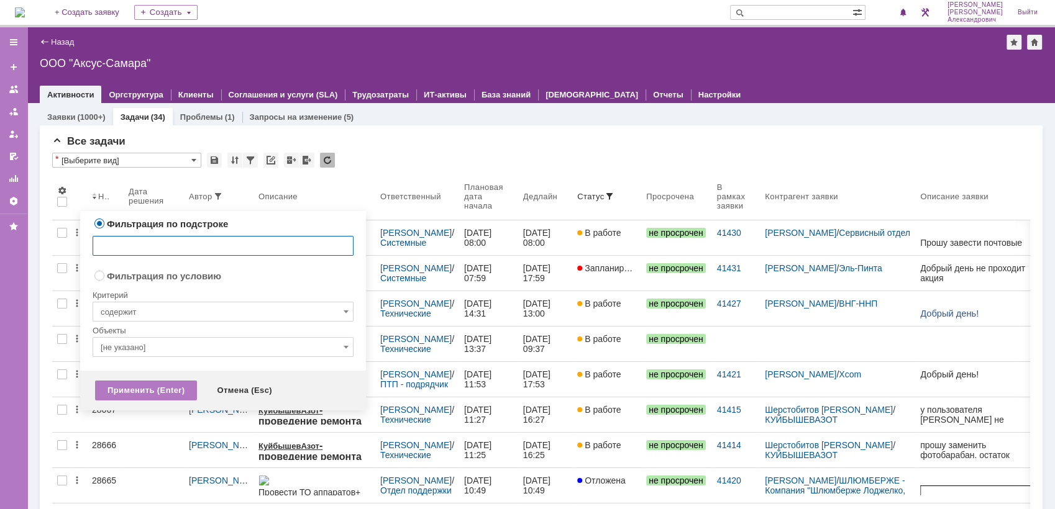
radio input "false"
radio input "true"
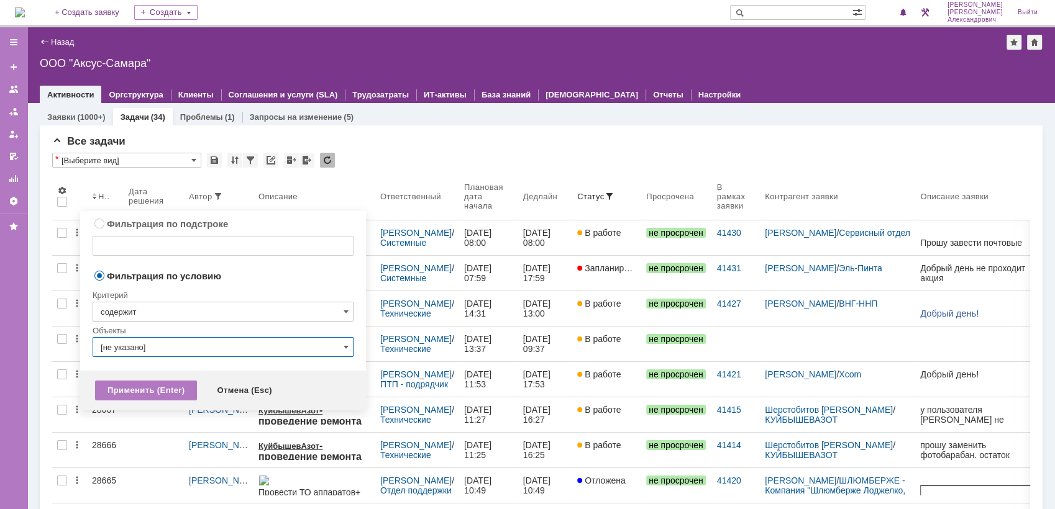
click at [188, 340] on input "[не указано]" at bounding box center [223, 347] width 261 height 20
type input "i"
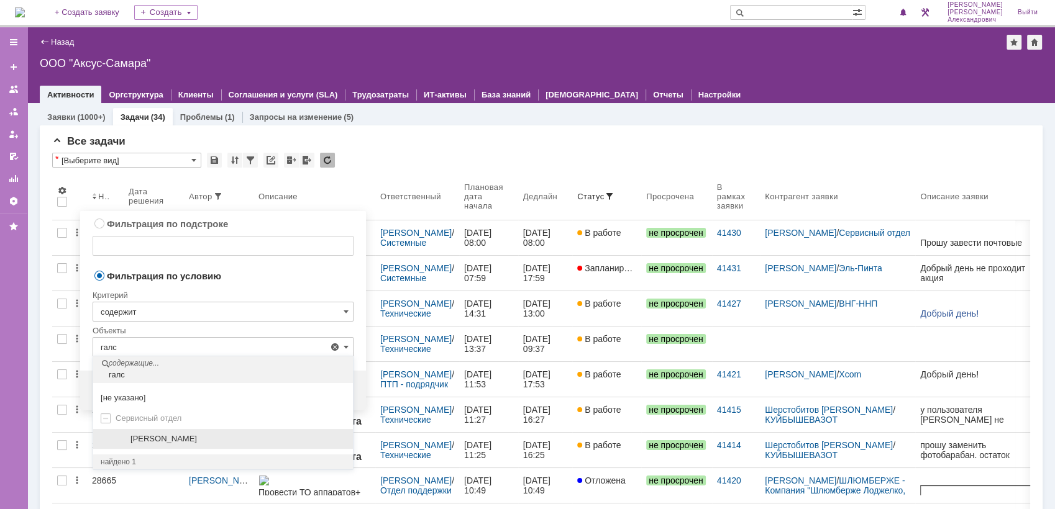
click at [131, 442] on span "[PERSON_NAME]" at bounding box center [163, 438] width 66 height 9
type input "[PERSON_NAME]"
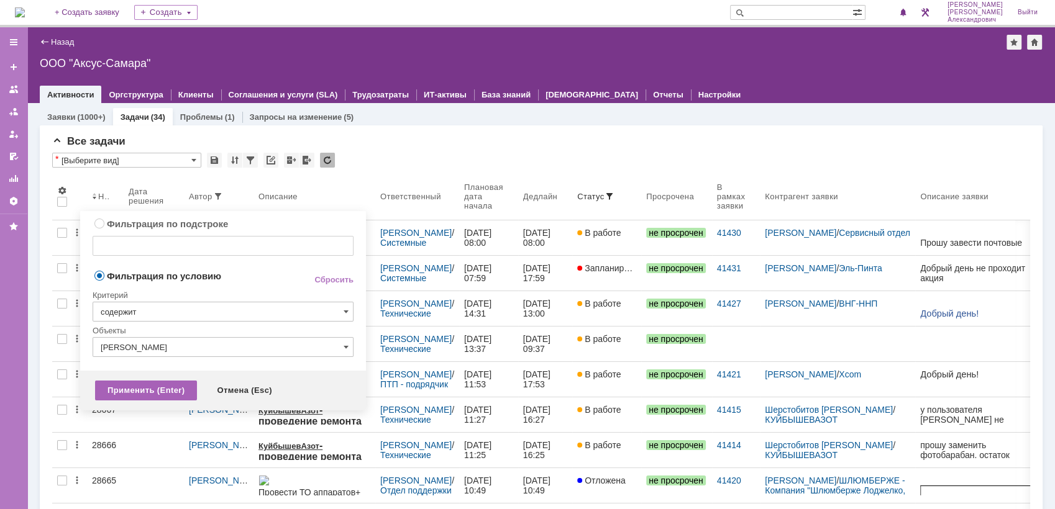
click at [142, 389] on div "Применить (Enter)" at bounding box center [146, 391] width 102 height 20
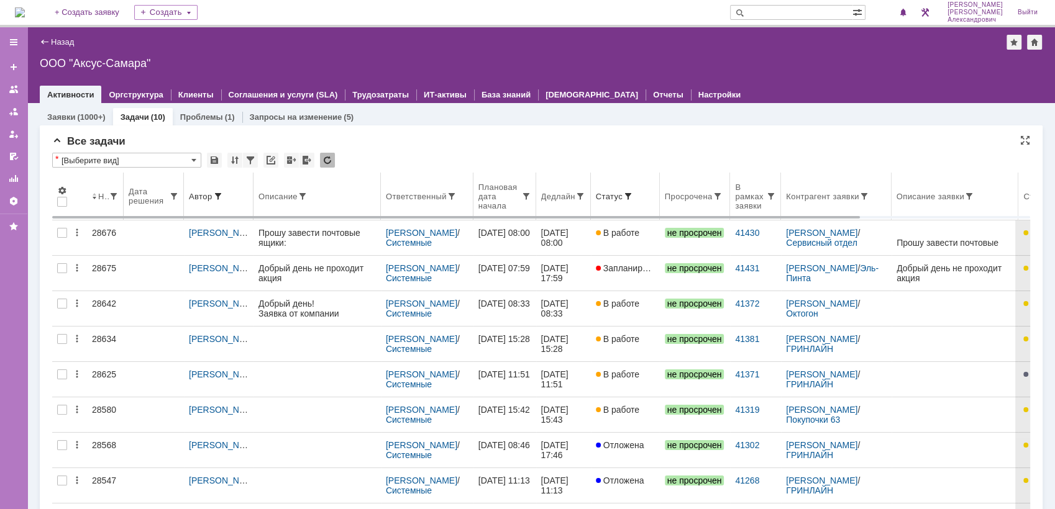
click at [427, 200] on div "Ответственный" at bounding box center [416, 196] width 61 height 9
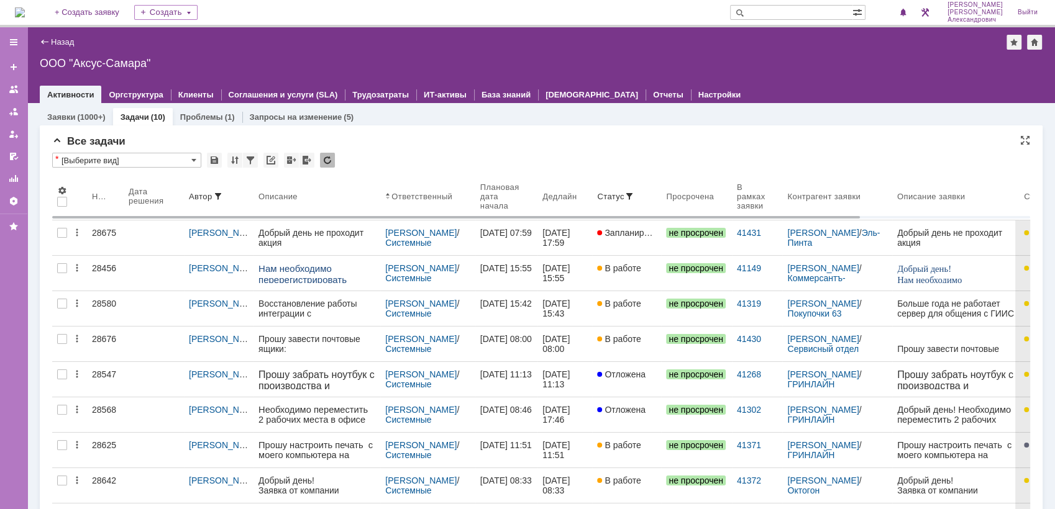
click at [25, 17] on img at bounding box center [20, 12] width 10 height 10
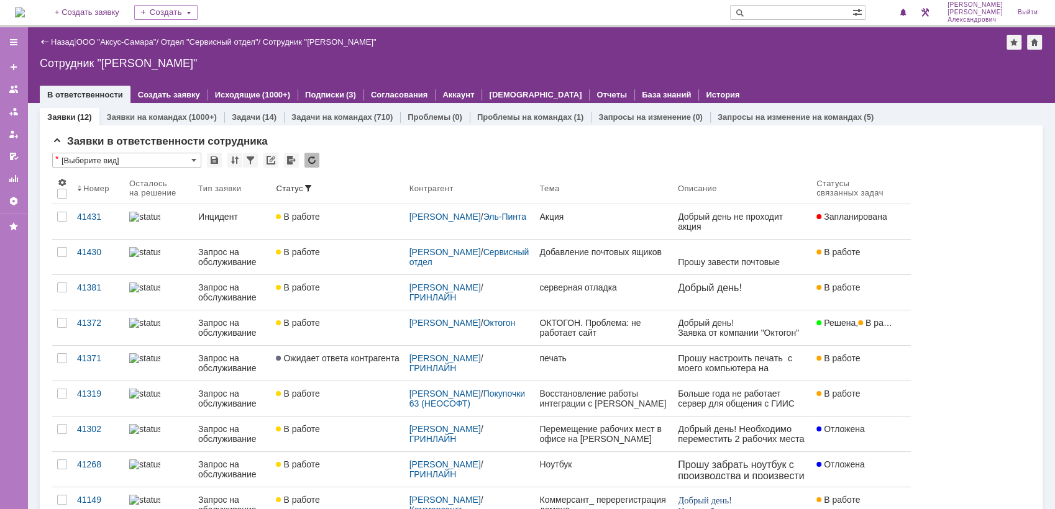
click at [20, 12] on img at bounding box center [20, 12] width 10 height 10
click at [25, 10] on img at bounding box center [20, 12] width 10 height 10
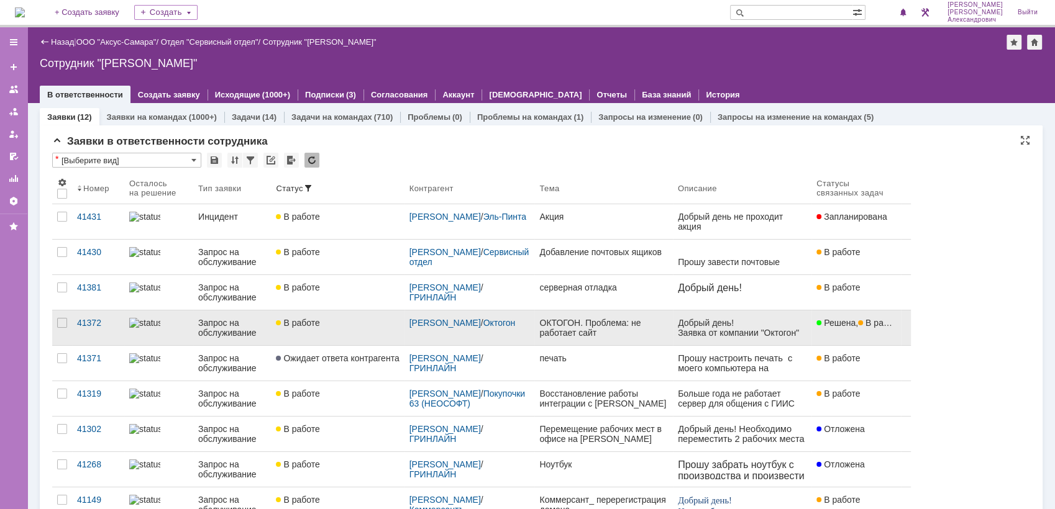
scroll to position [69, 0]
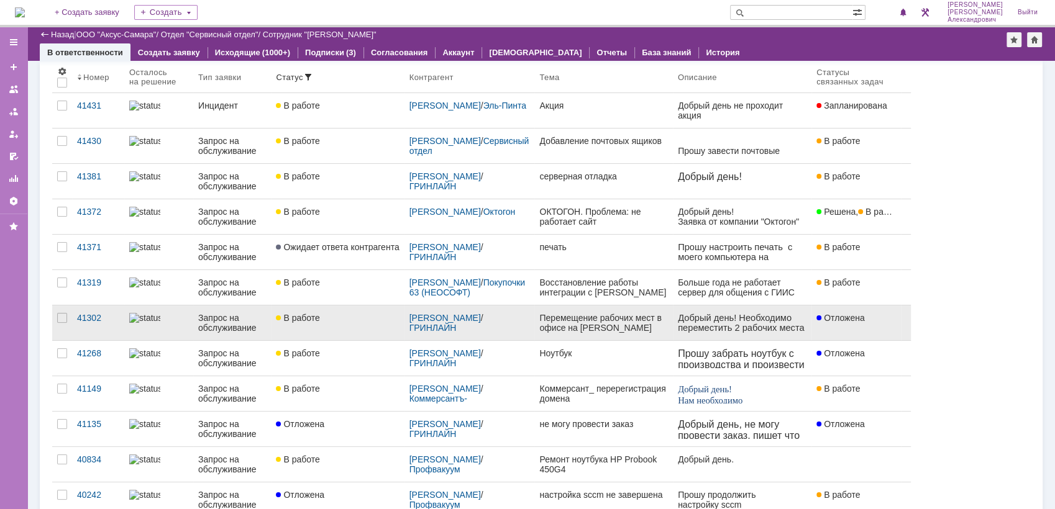
click at [373, 317] on div "В работе" at bounding box center [337, 318] width 123 height 10
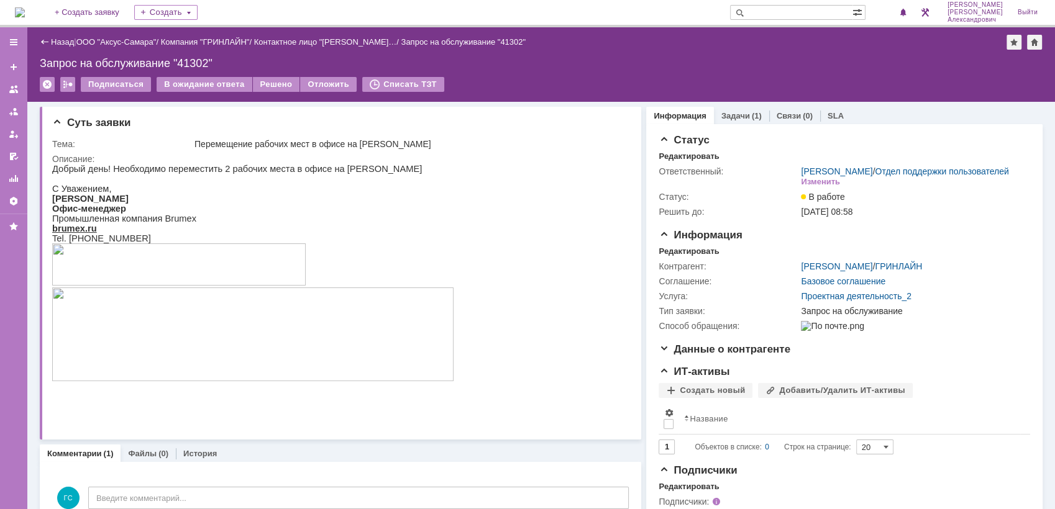
click at [48, 39] on div "Назад" at bounding box center [57, 41] width 34 height 9
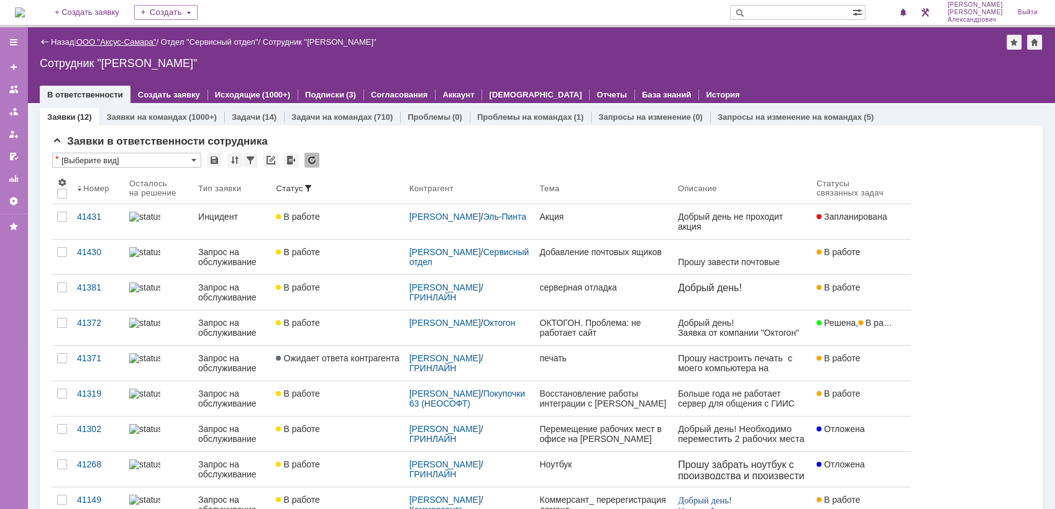
click at [120, 47] on link "ООО "Аксус-Самара"" at bounding box center [116, 41] width 80 height 9
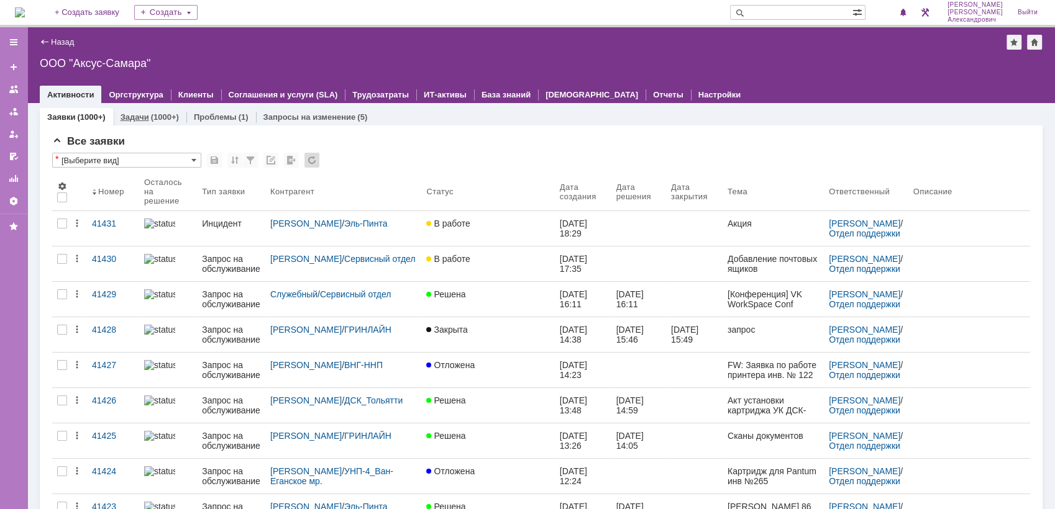
click at [139, 114] on link "Задачи" at bounding box center [134, 116] width 29 height 9
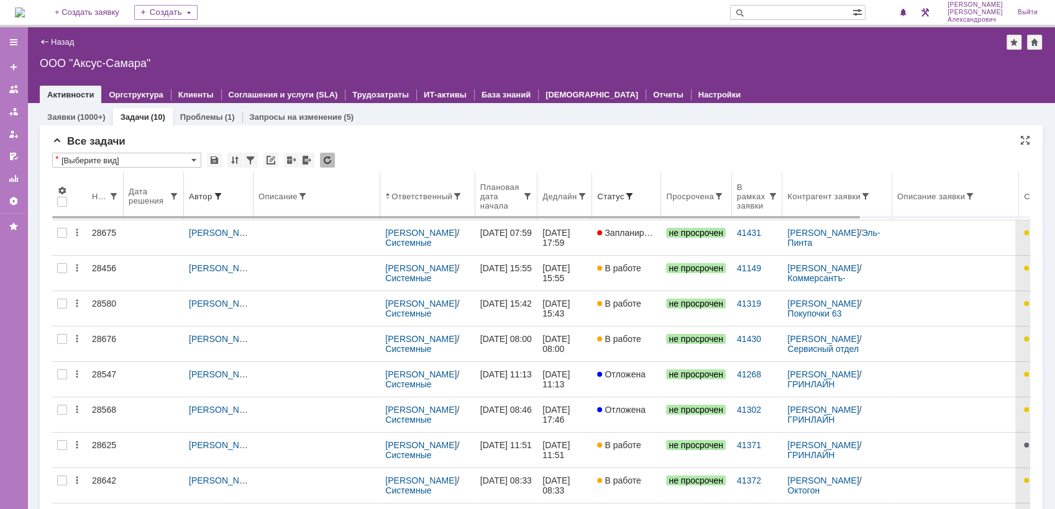
click at [577, 206] on th "Дедлайн" at bounding box center [564, 197] width 55 height 48
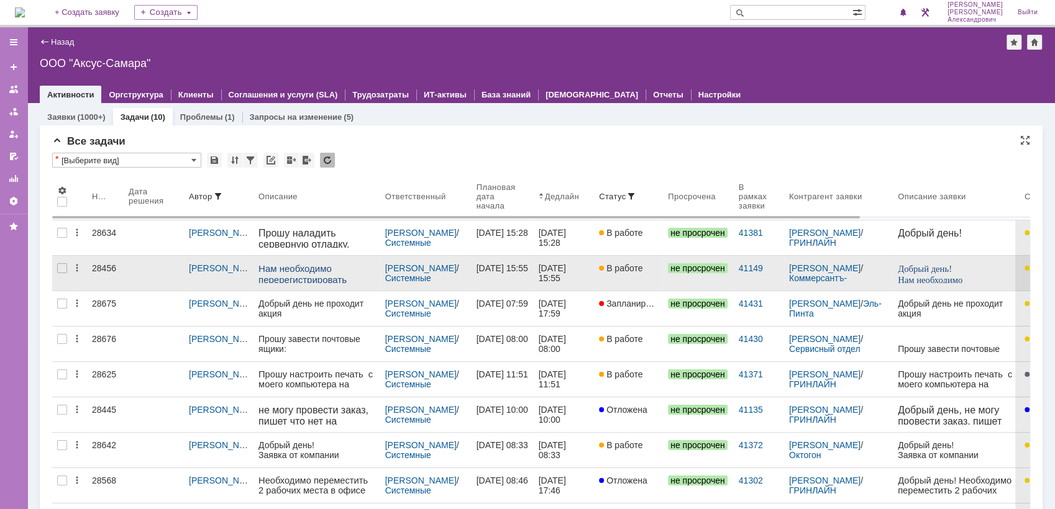
click at [574, 281] on div "22.08.2025 15:55" at bounding box center [563, 273] width 50 height 20
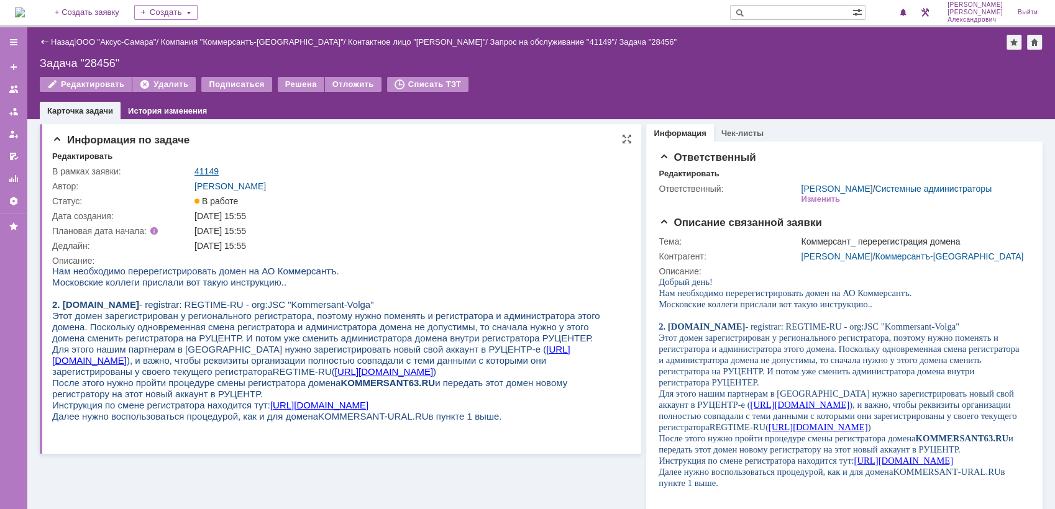
click at [204, 173] on link "41149" at bounding box center [206, 171] width 24 height 10
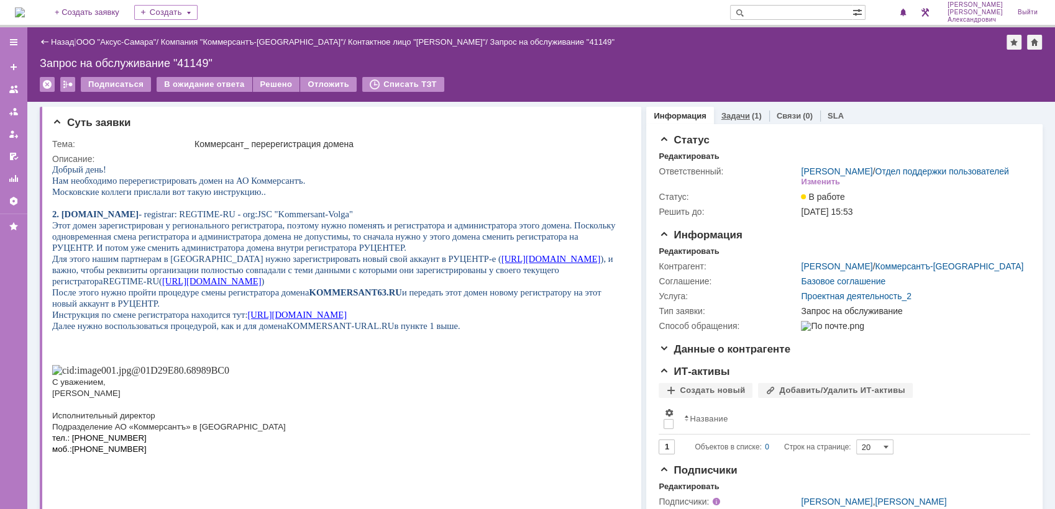
click at [729, 112] on link "Задачи" at bounding box center [735, 115] width 29 height 9
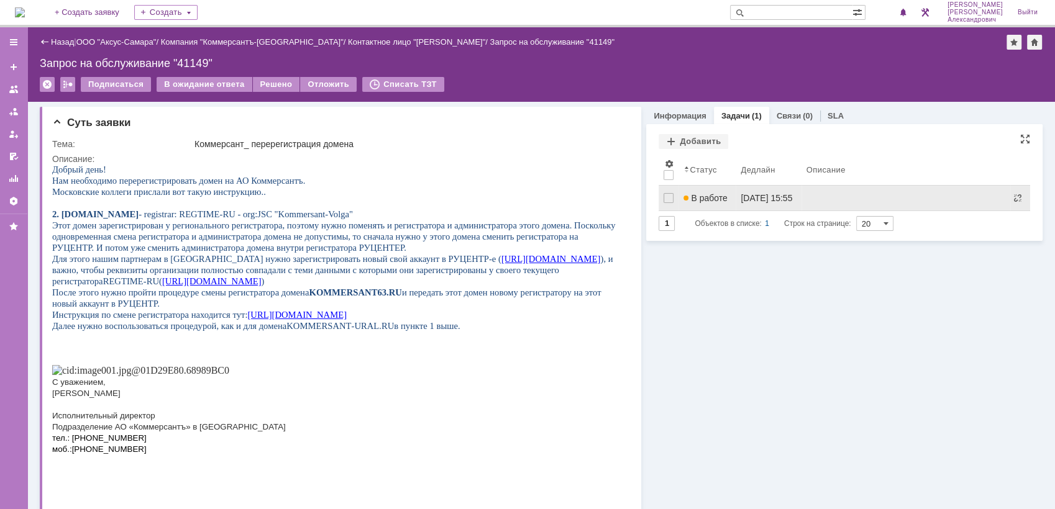
click at [707, 202] on span "В работе" at bounding box center [704, 198] width 43 height 10
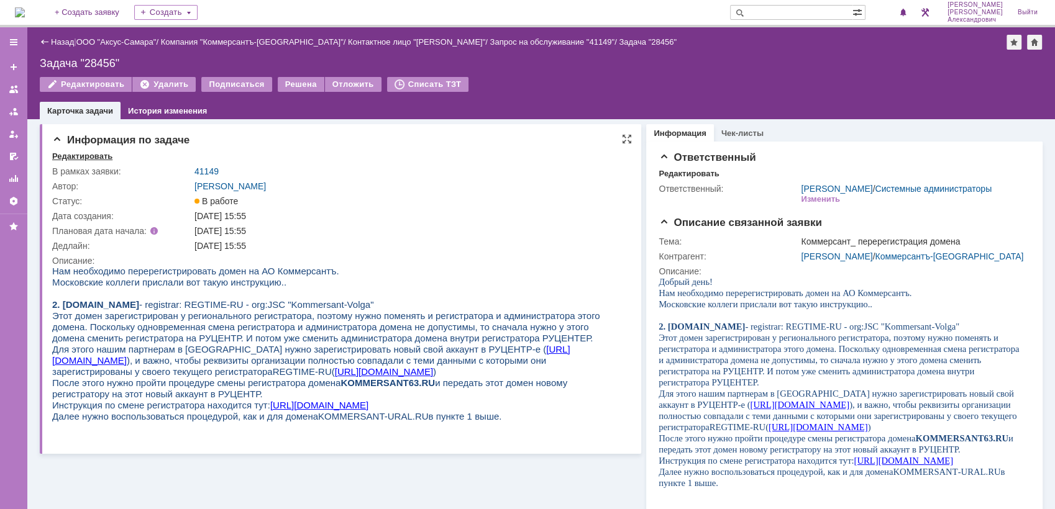
click at [70, 156] on div "Редактировать" at bounding box center [82, 157] width 60 height 10
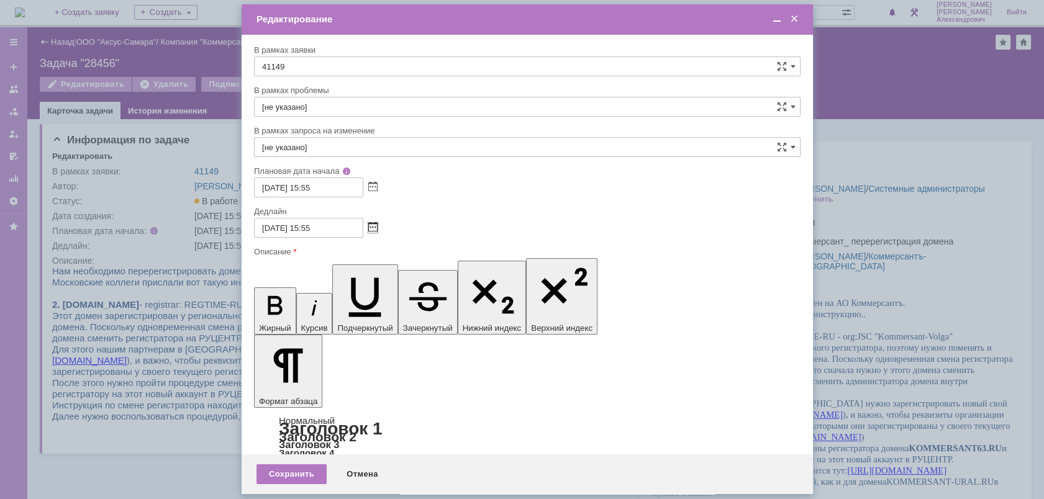
click at [373, 230] on span at bounding box center [372, 228] width 9 height 10
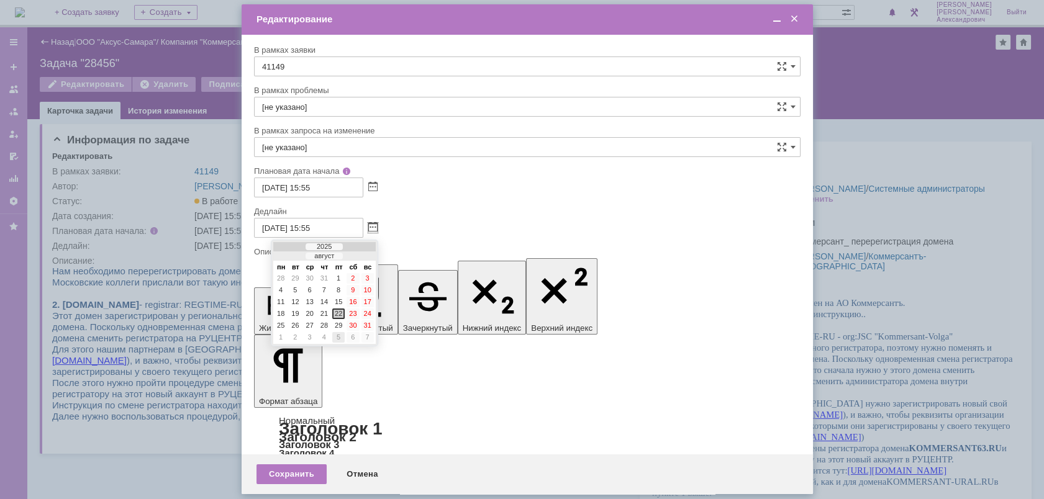
click at [339, 337] on div "5" at bounding box center [338, 337] width 12 height 11
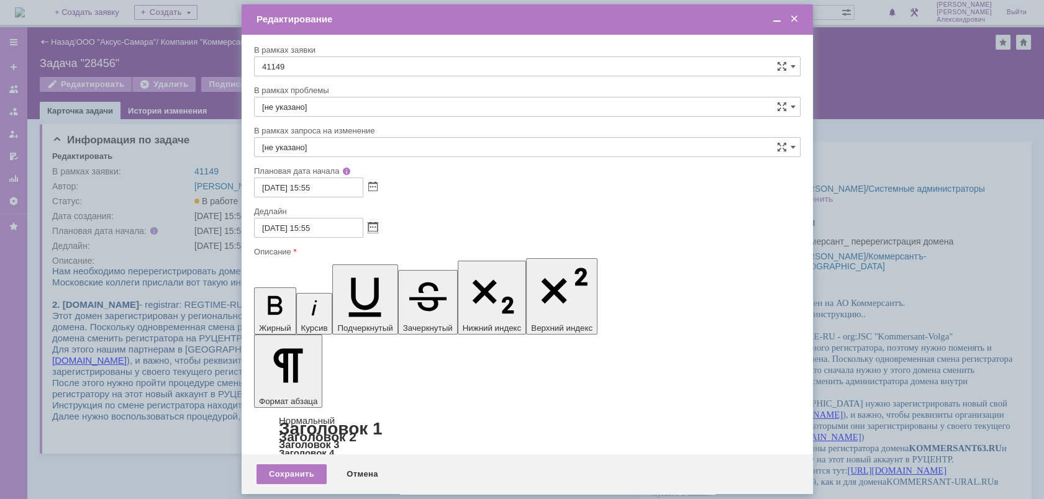
type input "05.09.2025 15:55"
click at [299, 473] on div "Сохранить" at bounding box center [292, 475] width 70 height 20
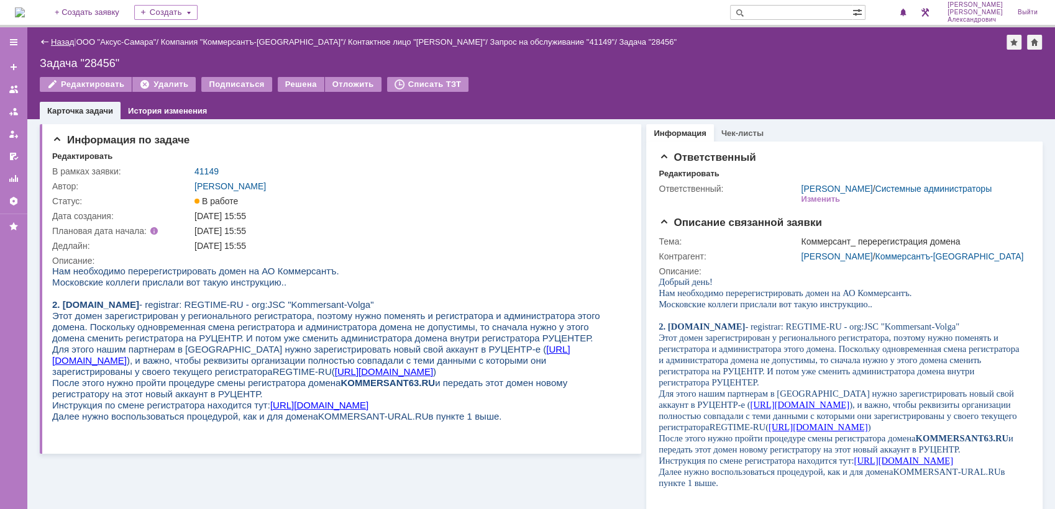
click at [52, 39] on link "Назад" at bounding box center [62, 41] width 23 height 9
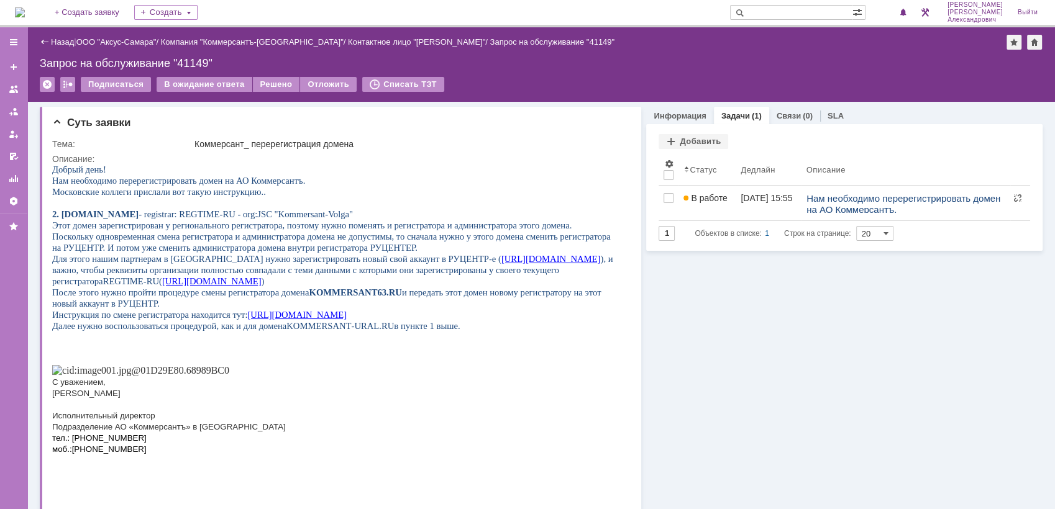
click at [52, 39] on link "Назад" at bounding box center [62, 41] width 23 height 9
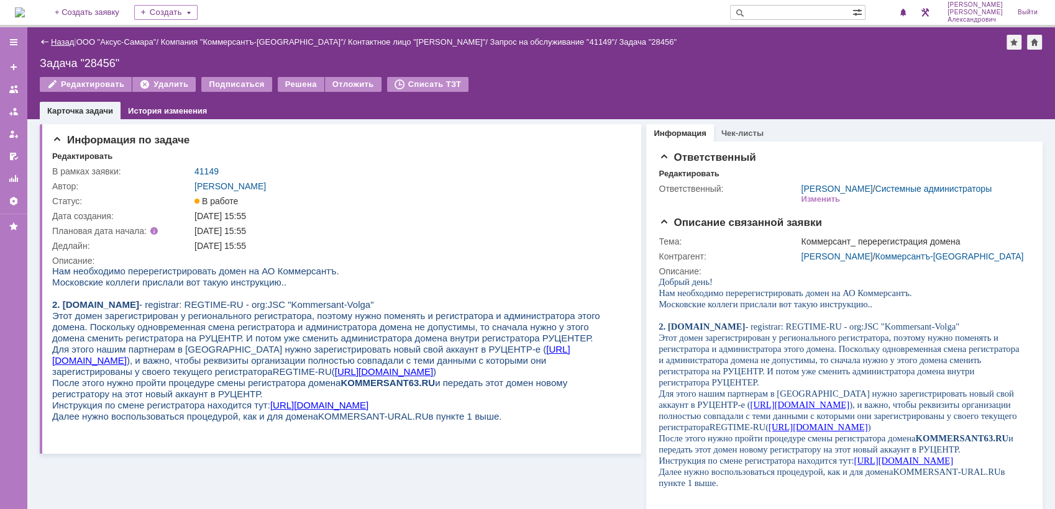
click at [63, 42] on link "Назад" at bounding box center [62, 41] width 23 height 9
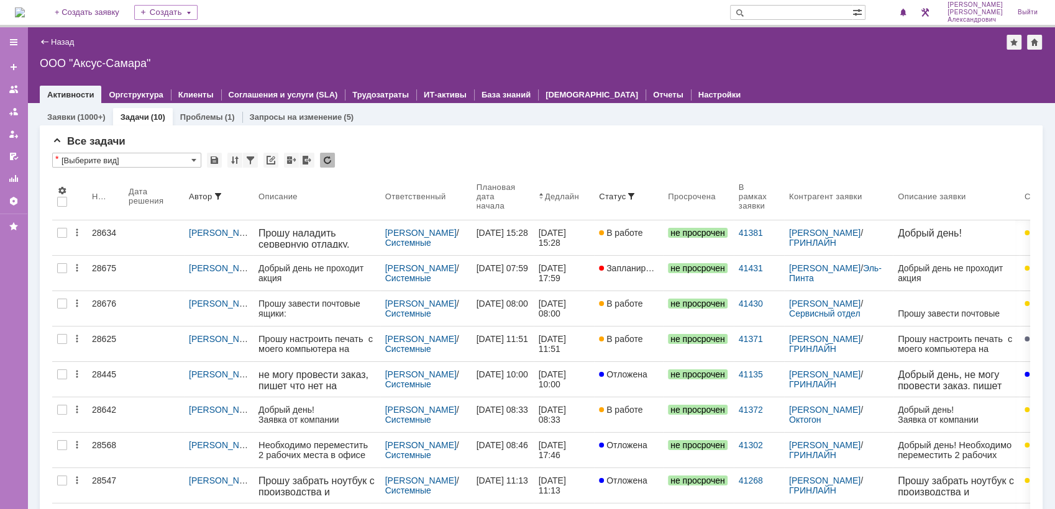
click at [25, 9] on img at bounding box center [20, 12] width 10 height 10
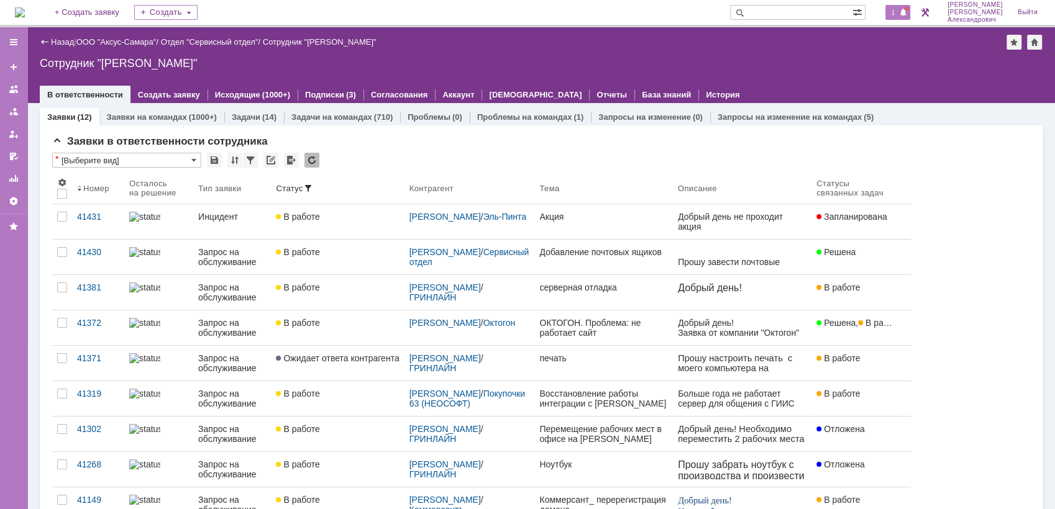
click at [896, 15] on span "1" at bounding box center [893, 12] width 11 height 9
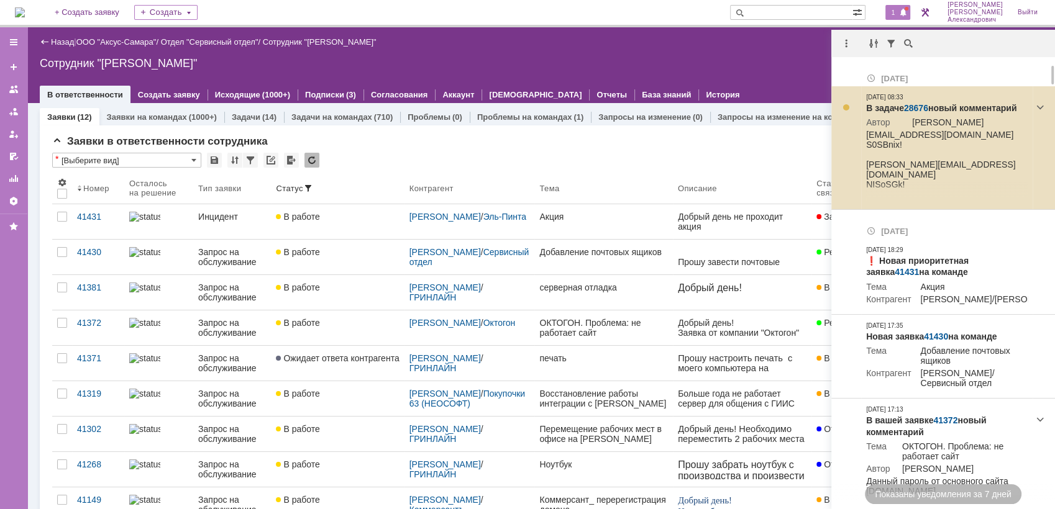
click at [917, 104] on link "28676" at bounding box center [916, 108] width 24 height 10
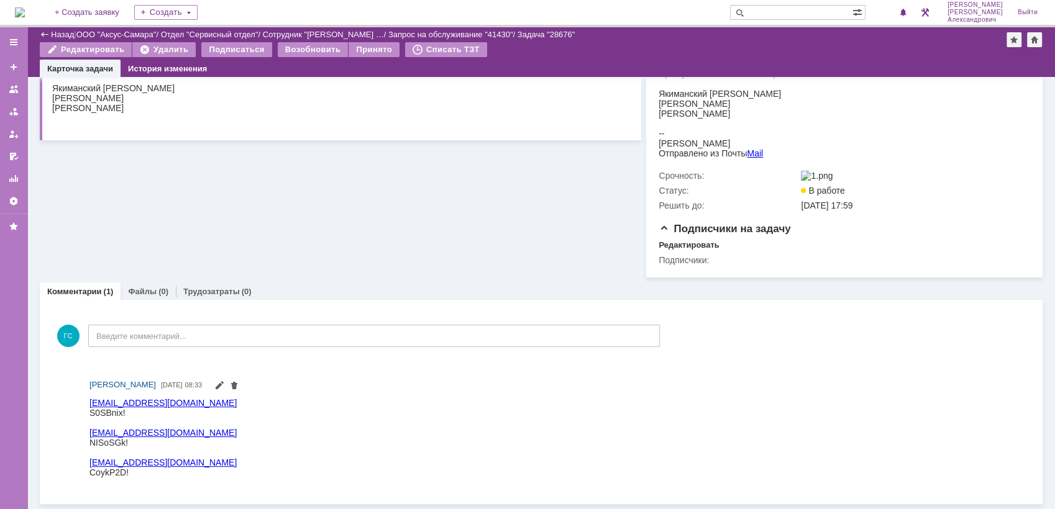
scroll to position [199, 0]
drag, startPoint x: 174, startPoint y: 802, endPoint x: 227, endPoint y: 422, distance: 383.1
drag, startPoint x: 176, startPoint y: 801, endPoint x: 232, endPoint y: 424, distance: 381.1
drag, startPoint x: 214, startPoint y: 882, endPoint x: 214, endPoint y: 891, distance: 9.3
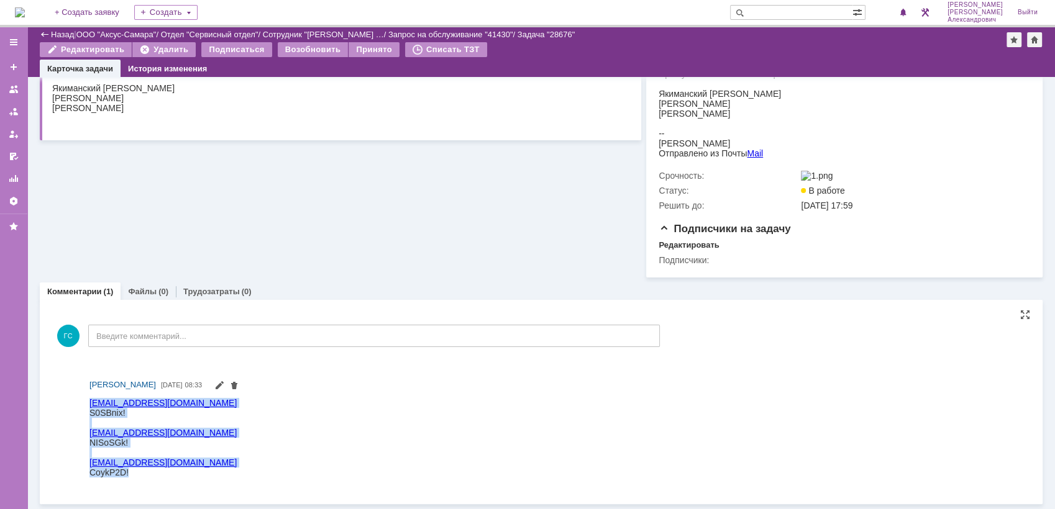
drag, startPoint x: 136, startPoint y: 479, endPoint x: 169, endPoint y: 842, distance: 364.8
click at [89, 443] on html "[EMAIL_ADDRESS][DOMAIN_NAME] S0SBnix! [PERSON_NAME][EMAIL_ADDRESS][DOMAIN_NAME]…" at bounding box center [551, 438] width 924 height 80
copy body "[EMAIL_ADDRESS][DOMAIN_NAME] S0SBnix! [PERSON_NAME][EMAIL_ADDRESS][DOMAIN_NAME]…"
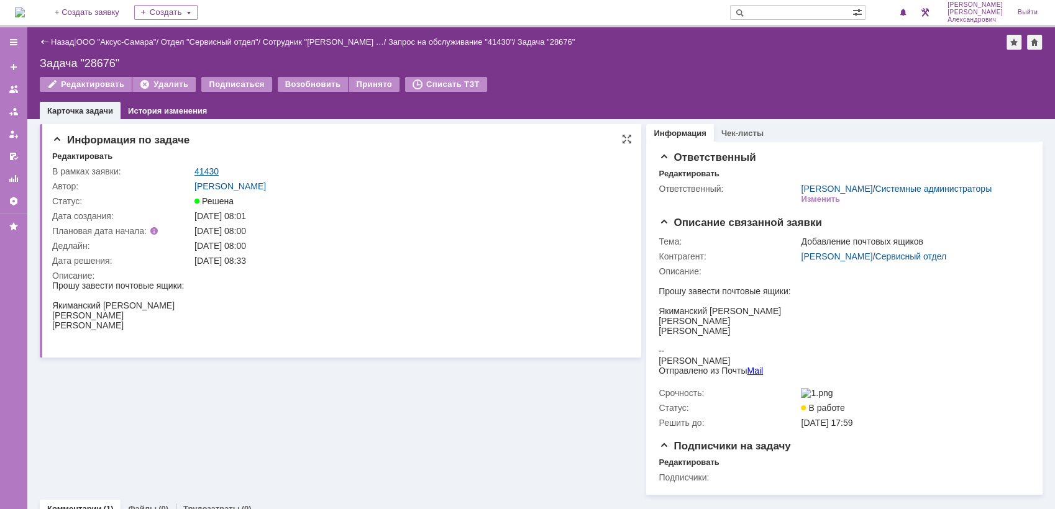
click at [207, 173] on link "41430" at bounding box center [206, 171] width 24 height 10
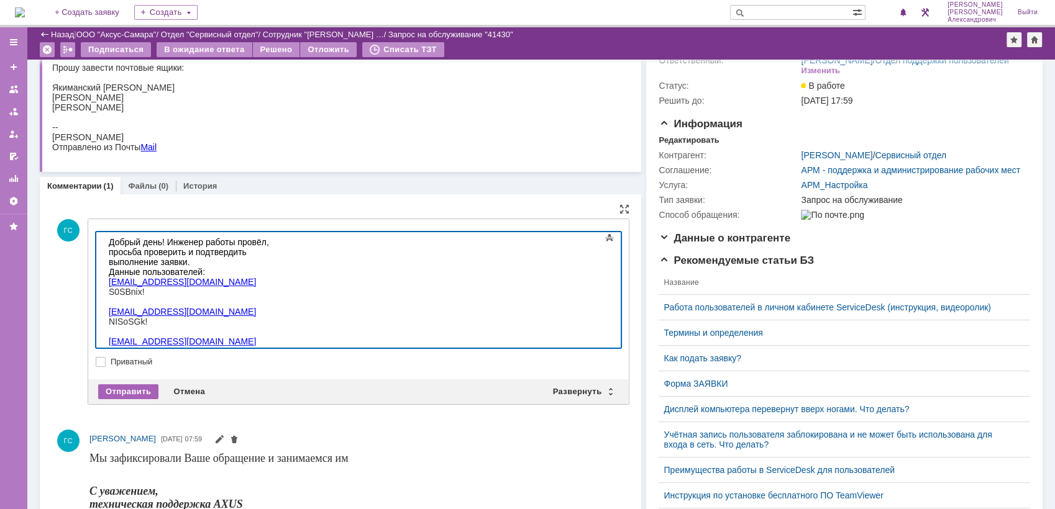
click at [130, 388] on div "Отправить" at bounding box center [128, 391] width 60 height 15
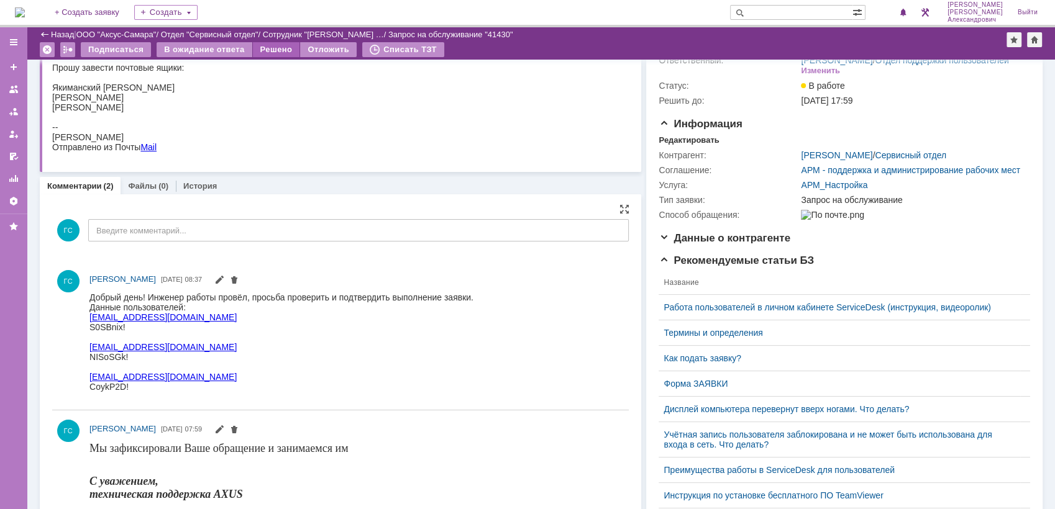
click at [266, 50] on div "Решено" at bounding box center [276, 49] width 47 height 15
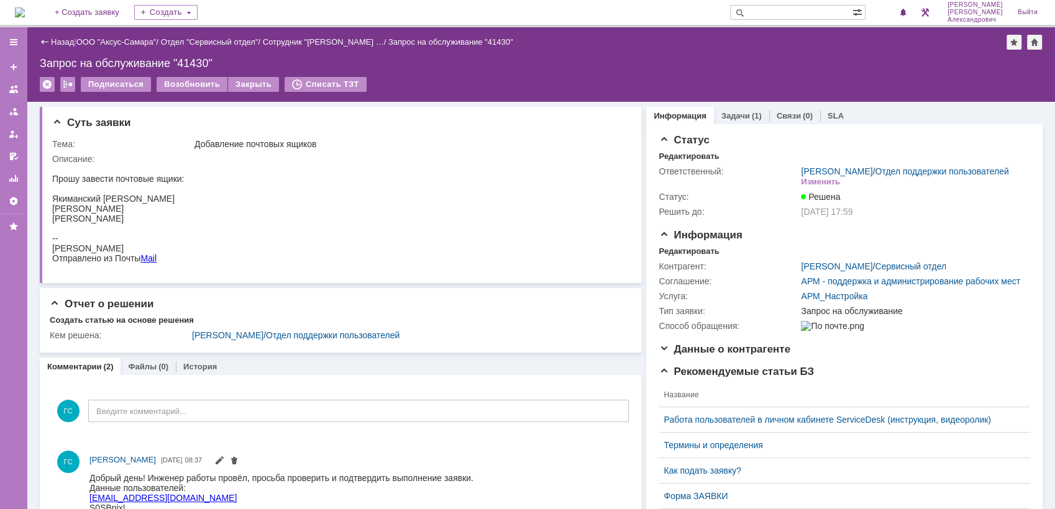
click at [25, 11] on img at bounding box center [20, 12] width 10 height 10
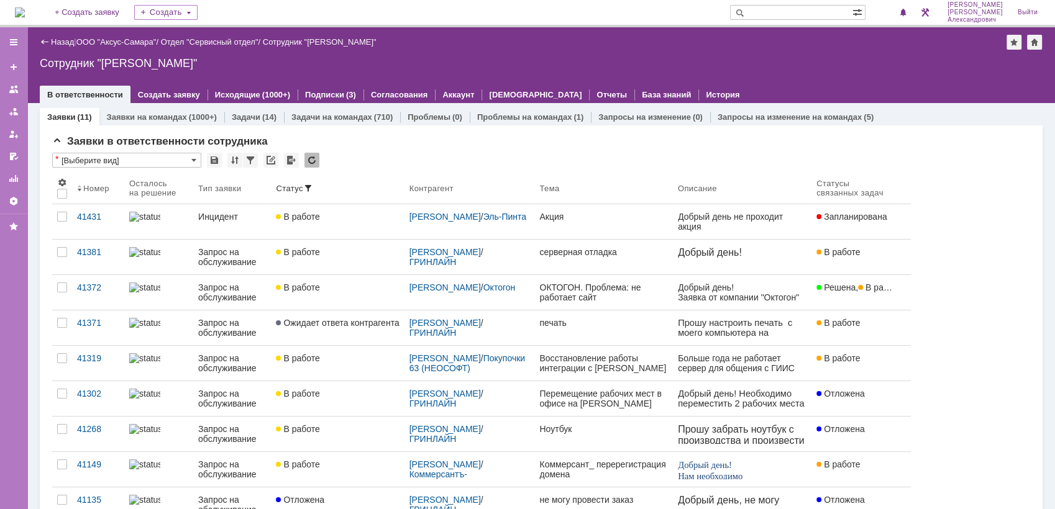
click at [25, 12] on img at bounding box center [20, 12] width 10 height 10
click at [19, 12] on img at bounding box center [20, 12] width 10 height 10
click at [25, 12] on img at bounding box center [20, 12] width 10 height 10
click at [20, 12] on img at bounding box center [20, 12] width 10 height 10
click at [25, 7] on img at bounding box center [20, 12] width 10 height 10
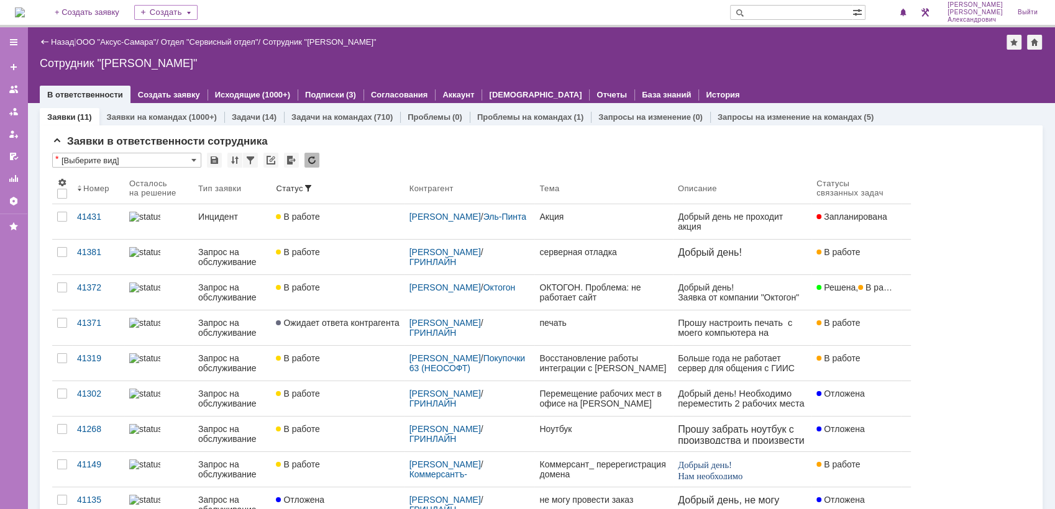
click at [25, 8] on img at bounding box center [20, 12] width 10 height 10
drag, startPoint x: 37, startPoint y: 12, endPoint x: 43, endPoint y: 9, distance: 6.9
click at [25, 12] on img at bounding box center [20, 12] width 10 height 10
click at [432, 191] on div "Контрагент" at bounding box center [431, 188] width 44 height 9
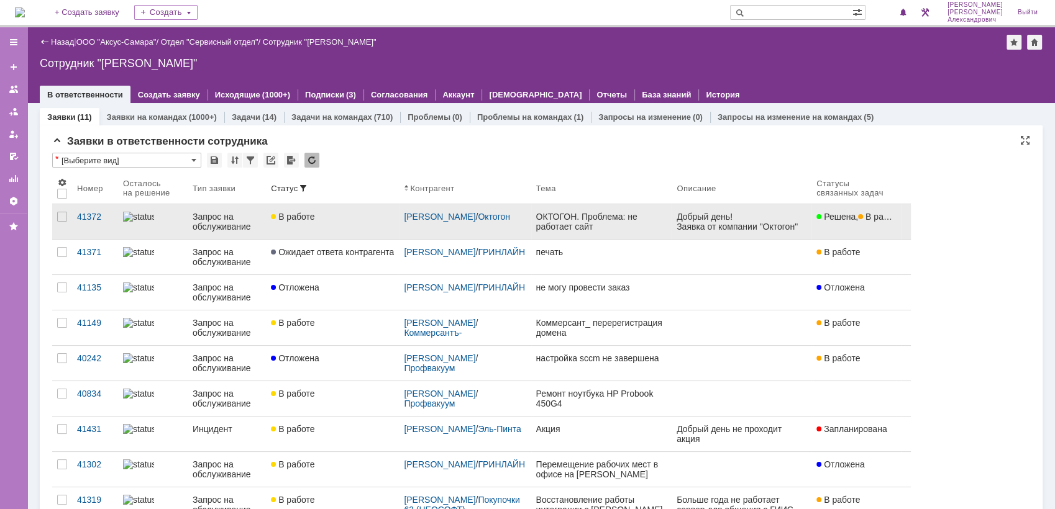
click at [501, 222] on div "Алёна Никитенко / Октогон" at bounding box center [465, 217] width 122 height 10
click at [571, 224] on div "ОКТОГОН. Проблема: не работает сайт" at bounding box center [601, 222] width 131 height 20
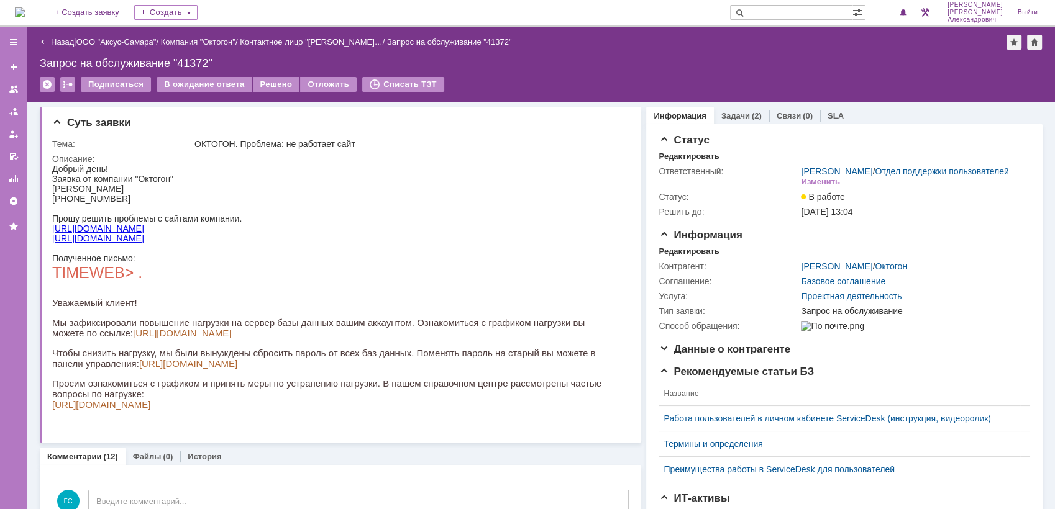
click at [82, 241] on link "[URL][DOMAIN_NAME]" at bounding box center [98, 239] width 92 height 10
click at [106, 232] on link "[URL][DOMAIN_NAME]" at bounding box center [98, 229] width 92 height 10
click at [25, 9] on img at bounding box center [20, 12] width 10 height 10
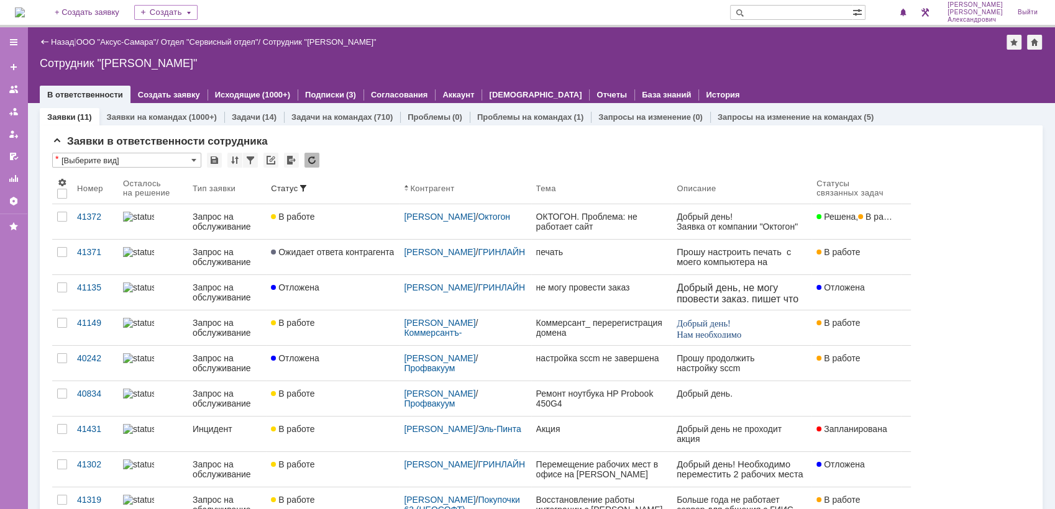
click at [17, 13] on img at bounding box center [20, 12] width 10 height 10
click at [120, 47] on link "ООО "Аксус-Самара"" at bounding box center [116, 41] width 80 height 9
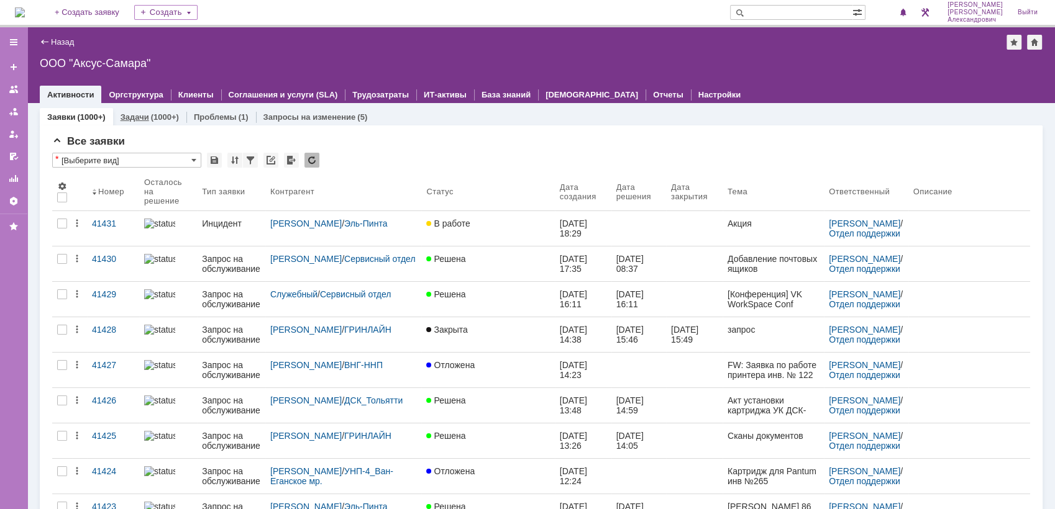
click at [141, 109] on div "Задачи (1000+)" at bounding box center [149, 117] width 73 height 18
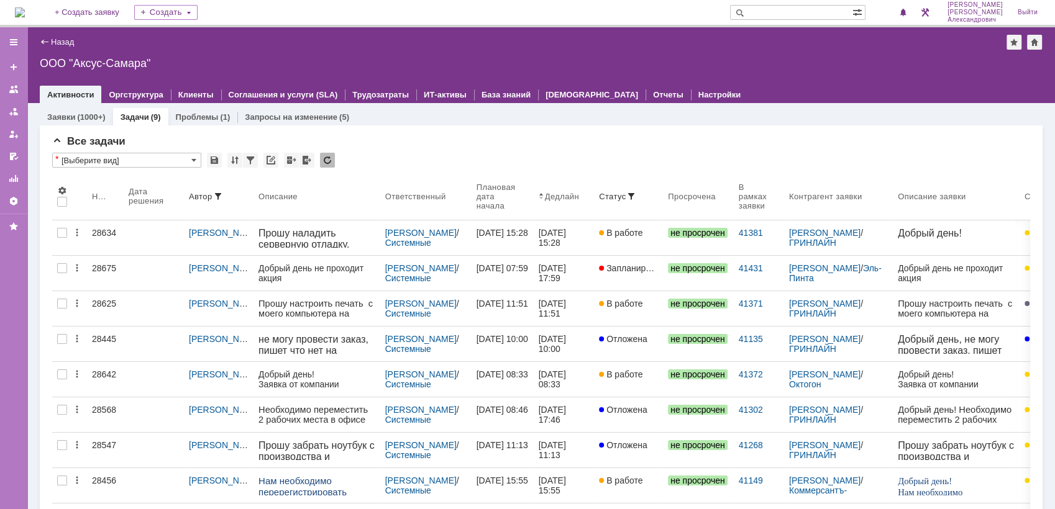
click at [25, 13] on img at bounding box center [20, 12] width 10 height 10
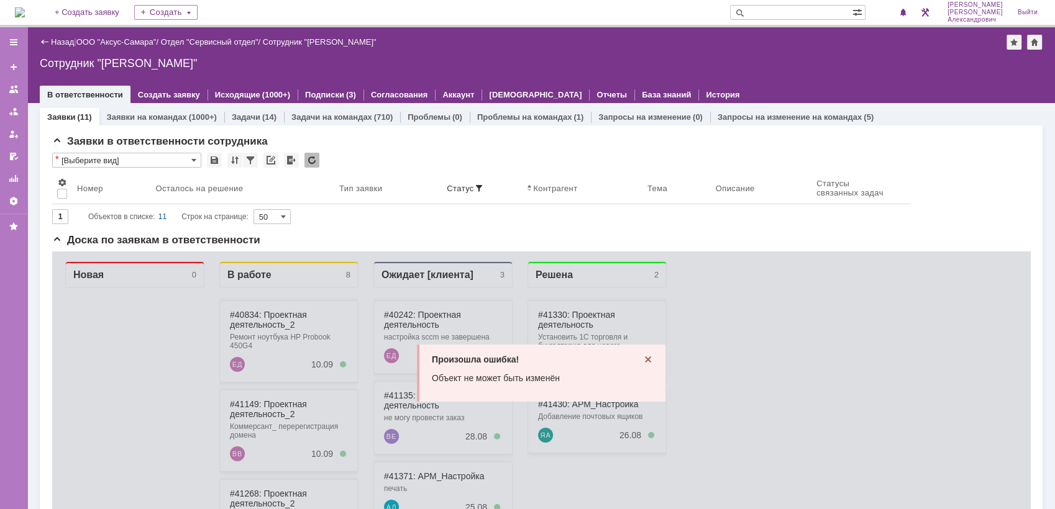
click at [25, 9] on img at bounding box center [20, 12] width 10 height 10
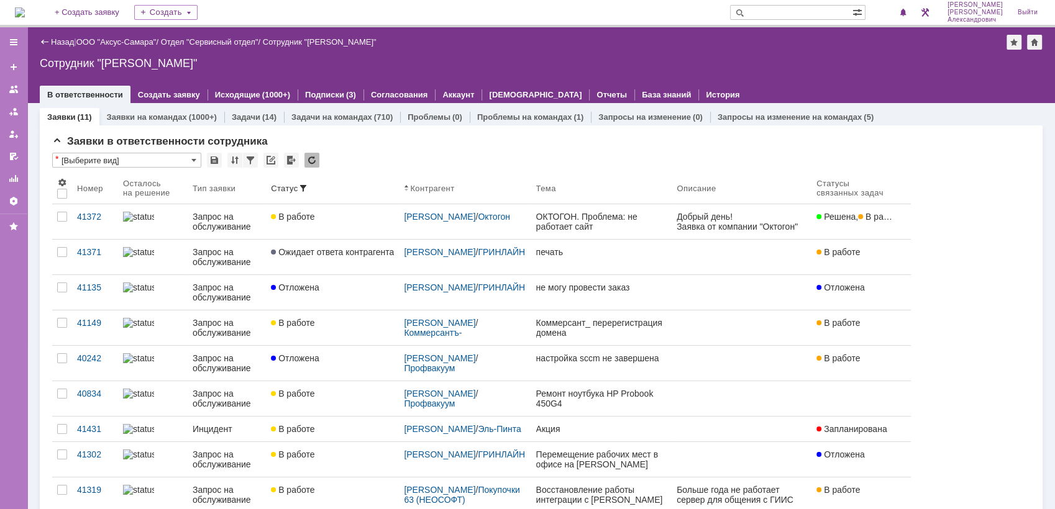
click at [25, 17] on img at bounding box center [20, 12] width 10 height 10
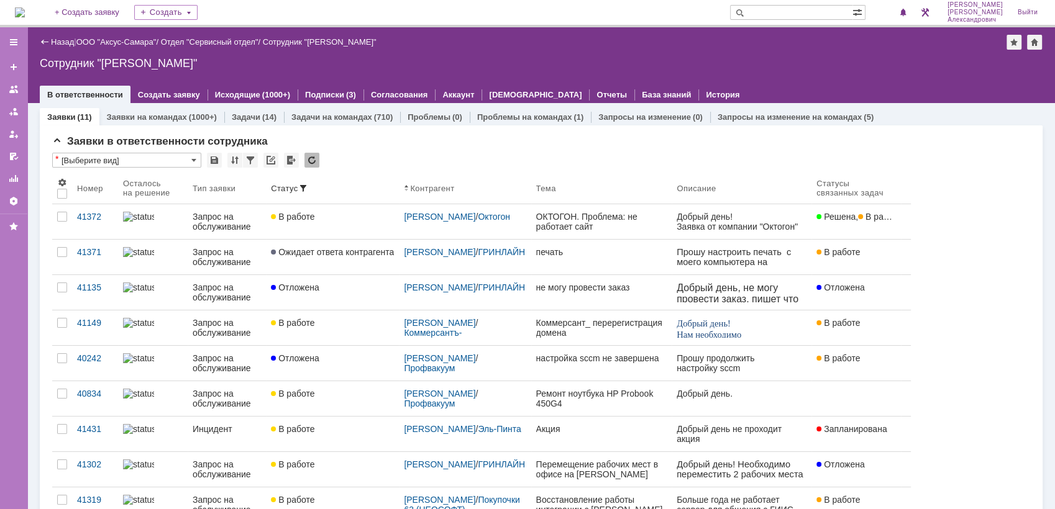
click at [25, 14] on img at bounding box center [20, 12] width 10 height 10
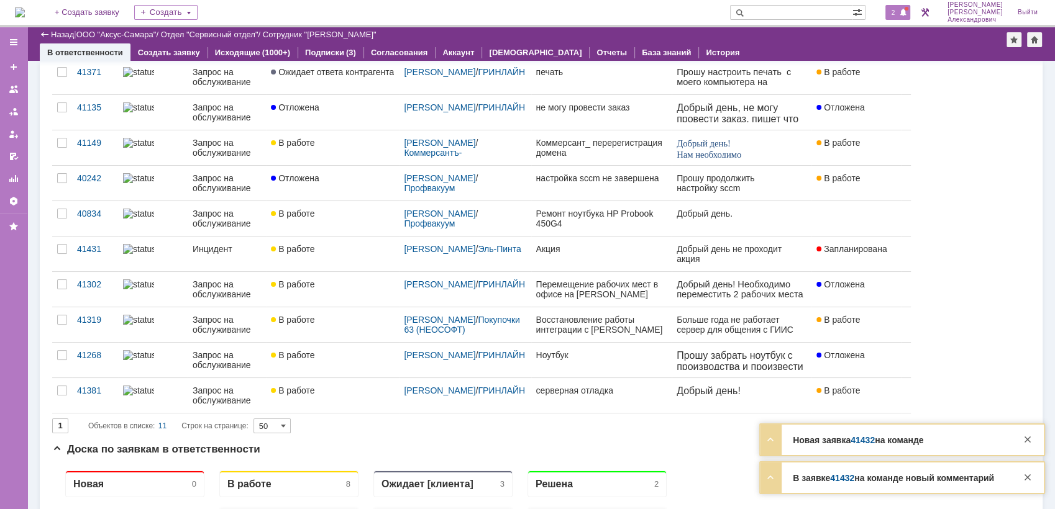
click at [893, 11] on span "2" at bounding box center [893, 12] width 11 height 9
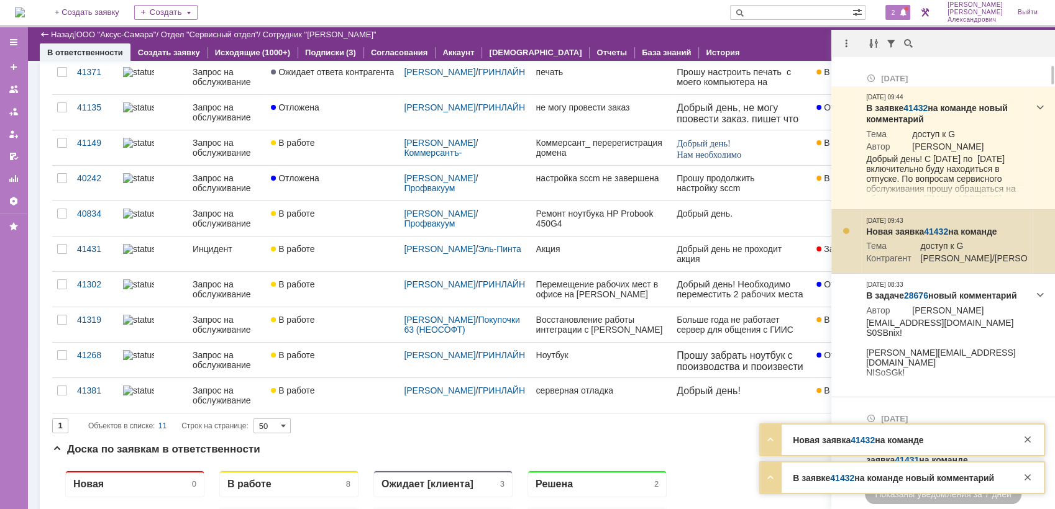
click at [935, 231] on link "41432" at bounding box center [936, 232] width 24 height 10
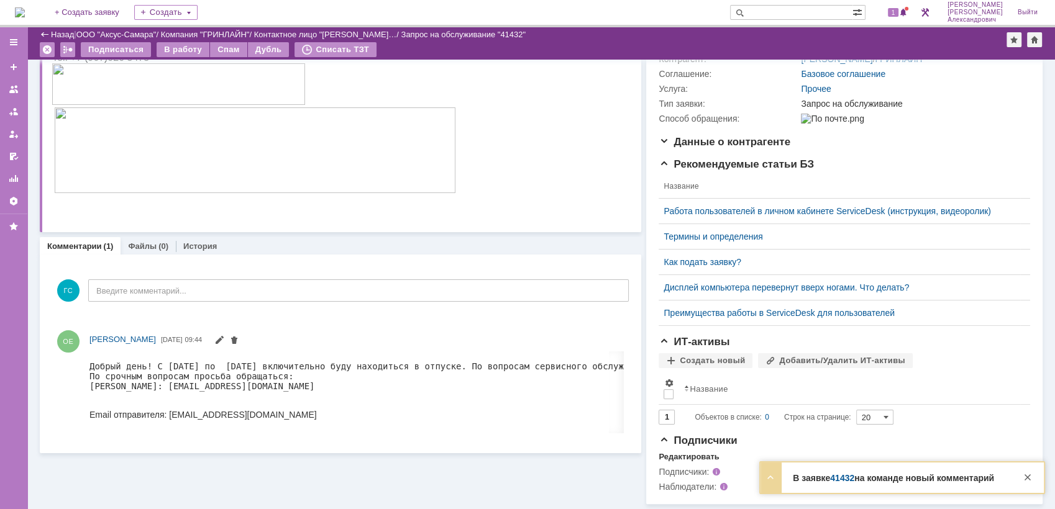
scroll to position [187, 0]
click at [239, 337] on span at bounding box center [234, 342] width 10 height 10
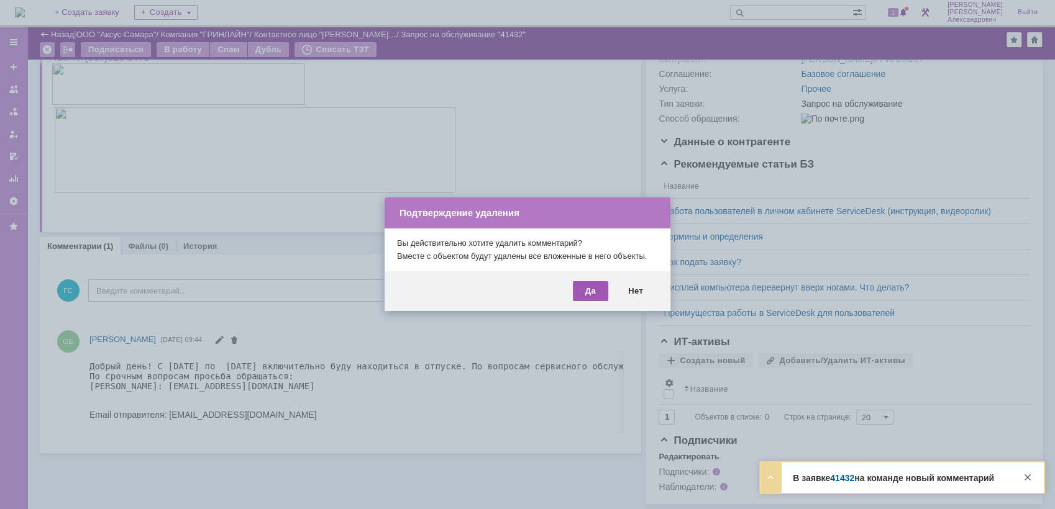
click at [581, 286] on div "Да" at bounding box center [590, 291] width 35 height 20
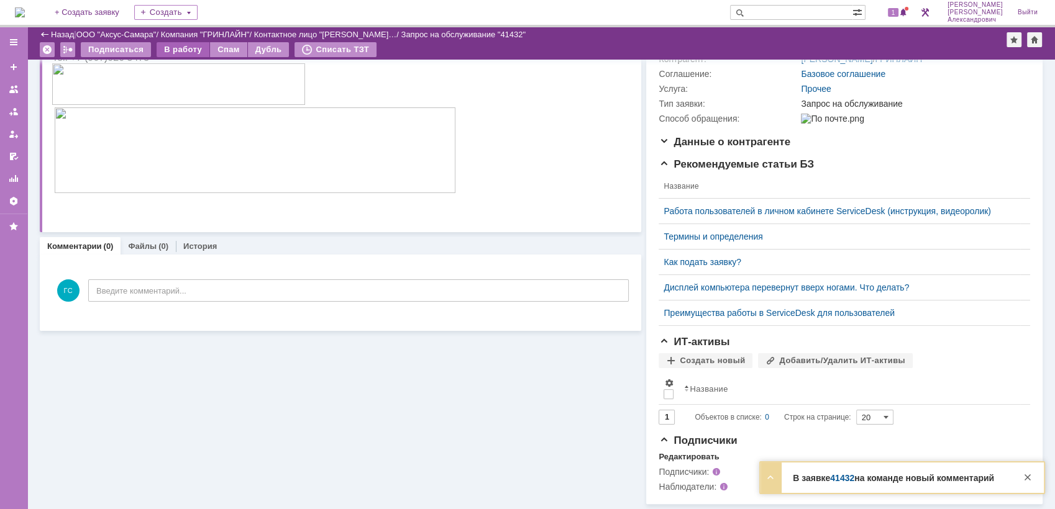
click at [179, 50] on div "В работу" at bounding box center [183, 49] width 53 height 15
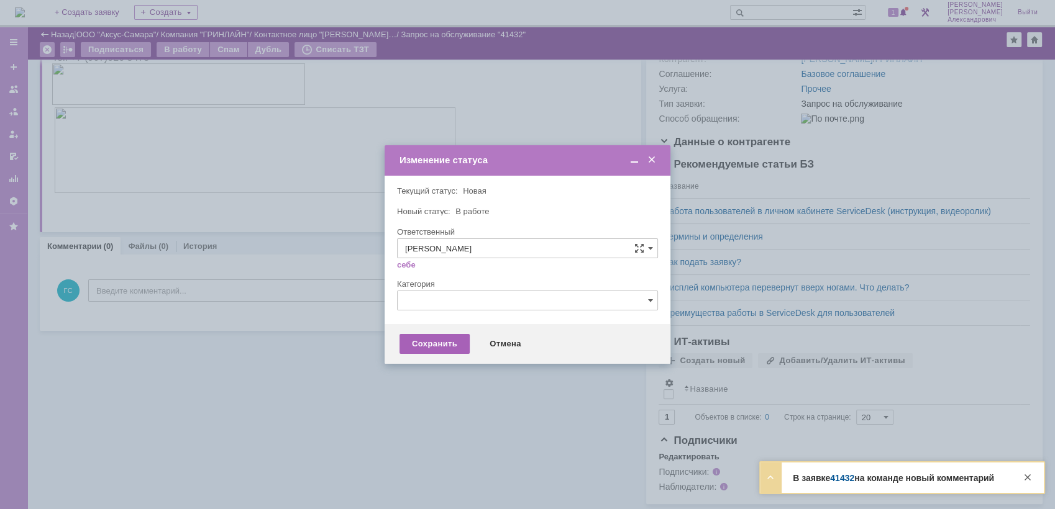
click at [420, 344] on div "Сохранить" at bounding box center [434, 344] width 70 height 20
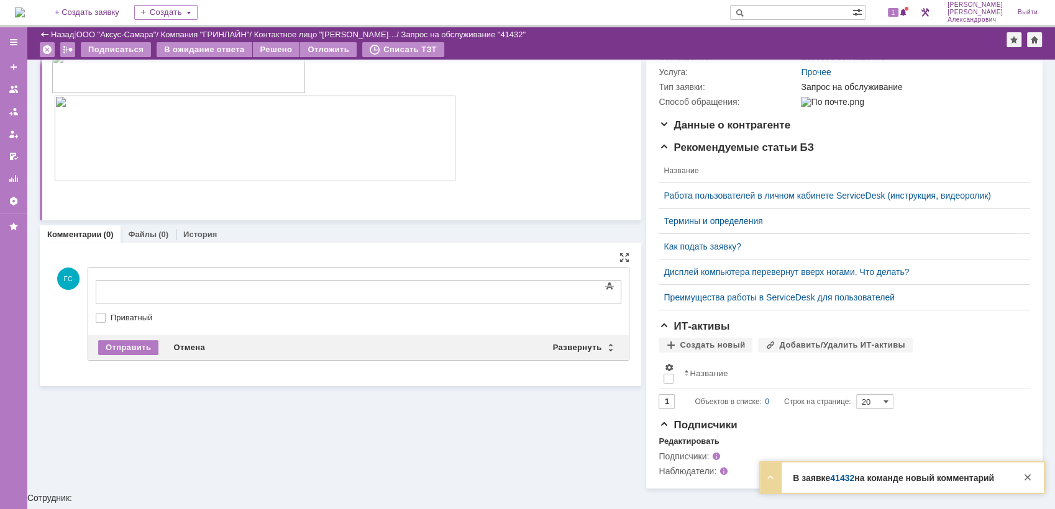
scroll to position [0, 0]
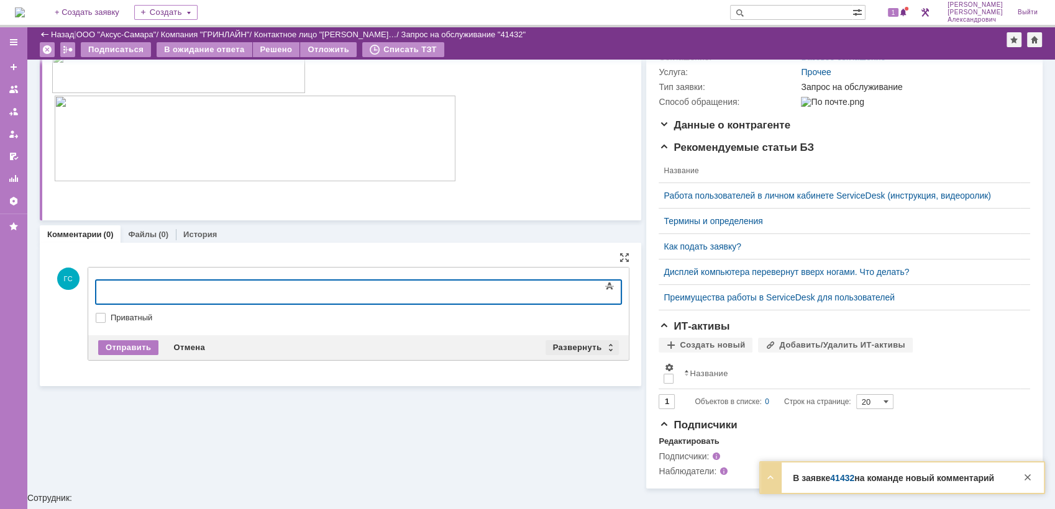
click at [557, 346] on div "Развернуть" at bounding box center [582, 347] width 74 height 15
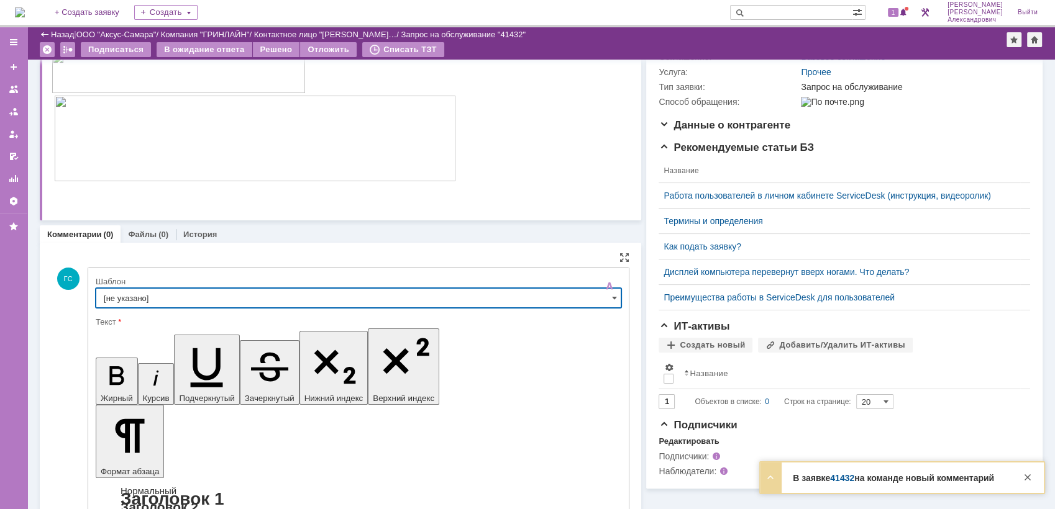
click at [229, 290] on input "[не указано]" at bounding box center [358, 298] width 525 height 20
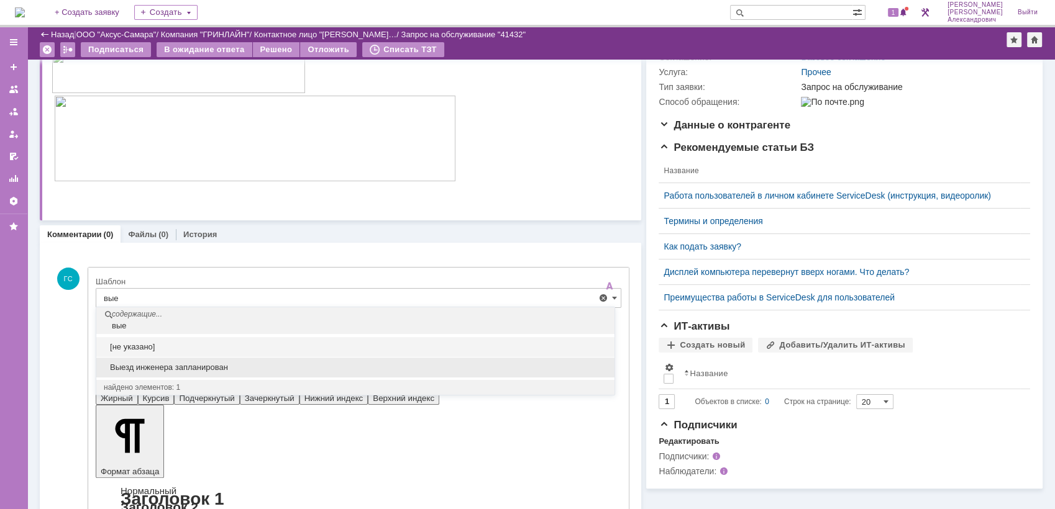
click at [232, 365] on span "Выезд инженера запланирован" at bounding box center [355, 368] width 503 height 10
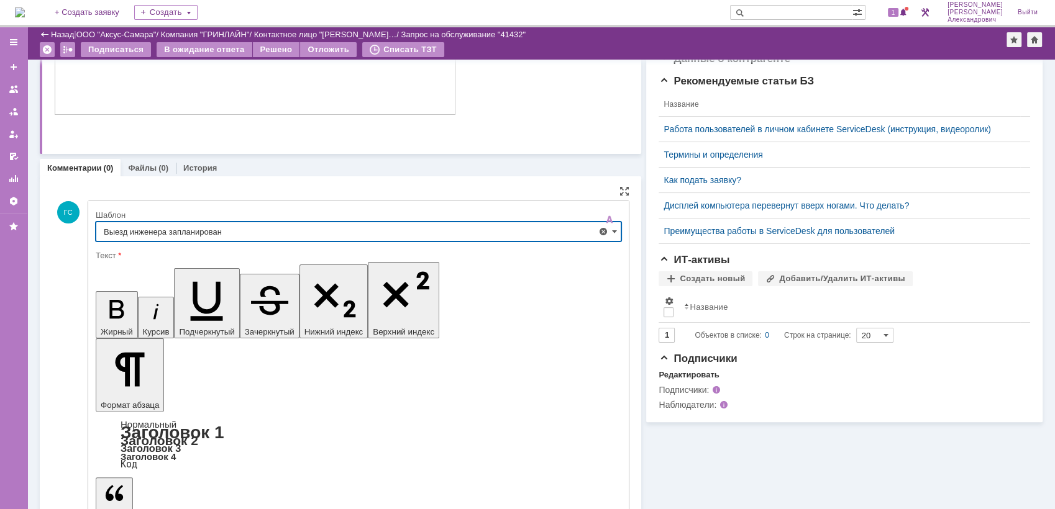
type input "Выезд инженера запланирован"
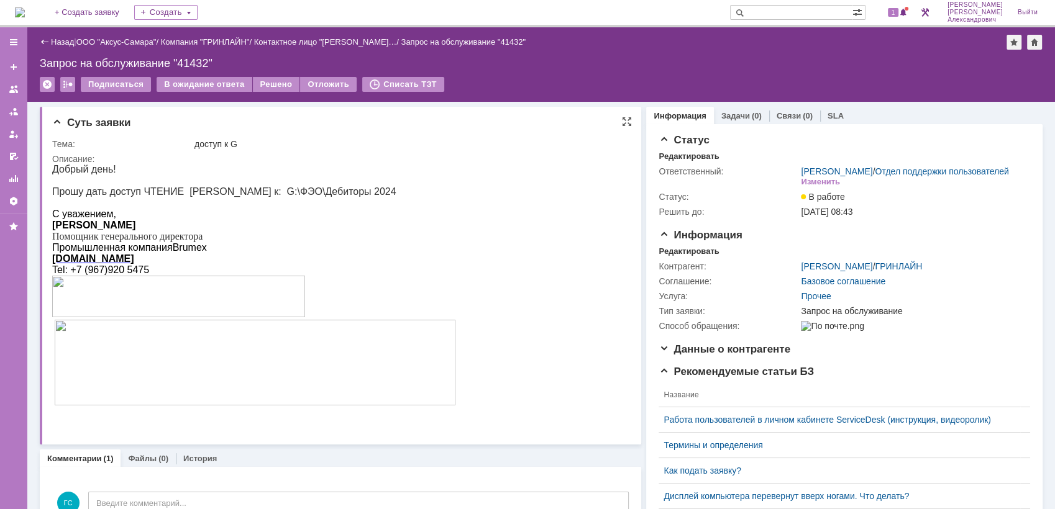
scroll to position [0, 0]
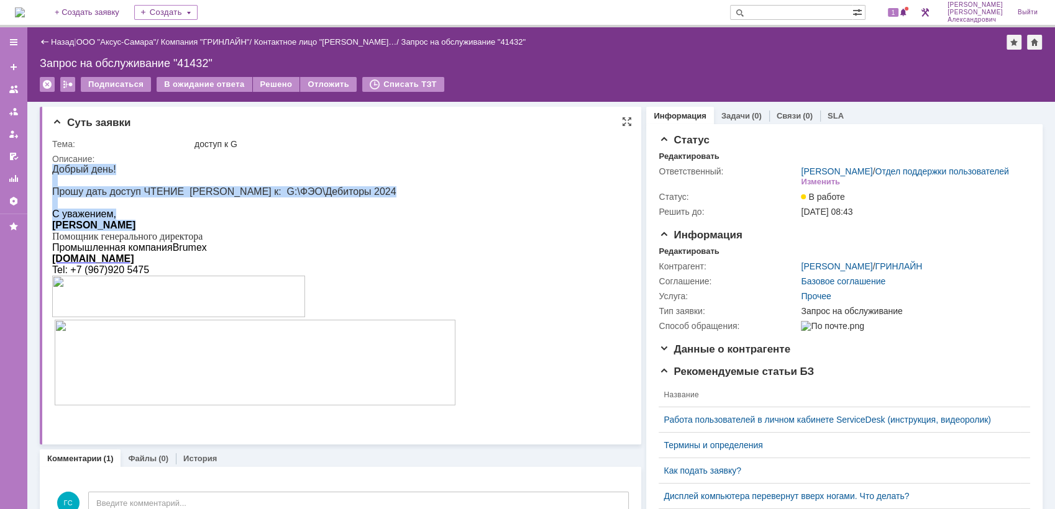
drag, startPoint x: 53, startPoint y: 170, endPoint x: 398, endPoint y: 232, distance: 350.4
click at [398, 232] on div "Добрый день! Прошу дать доступ ЧТЕНИЕ [PERSON_NAME] к: G:\ФЭО\Дебиторы 2024 С у…" at bounding box center [253, 291] width 403 height 255
copy div "Добрый день! Прошу дать доступ ЧТЕНИЕ [PERSON_NAME] к: G:\ФЭО\Дебиторы 2024 С у…"
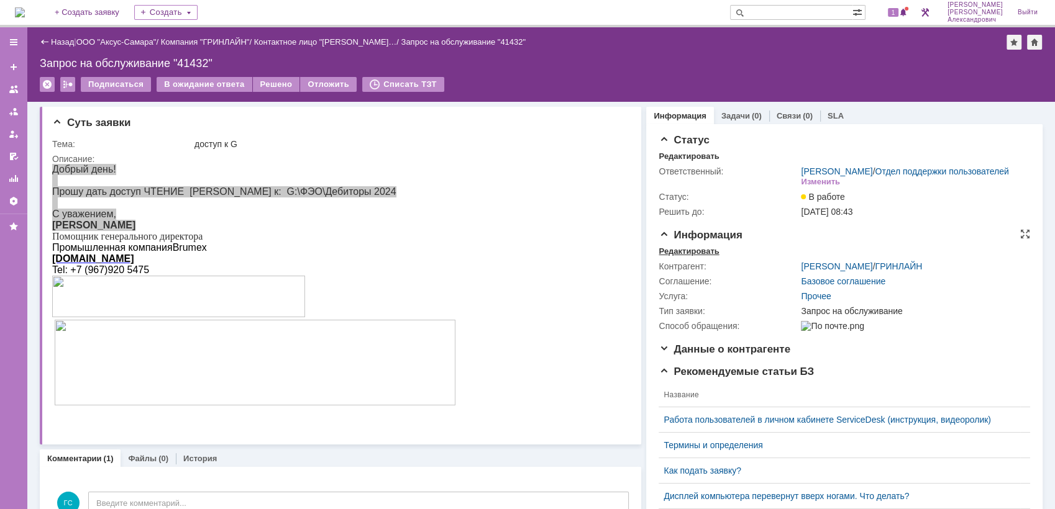
click at [688, 257] on div "Редактировать" at bounding box center [688, 252] width 60 height 10
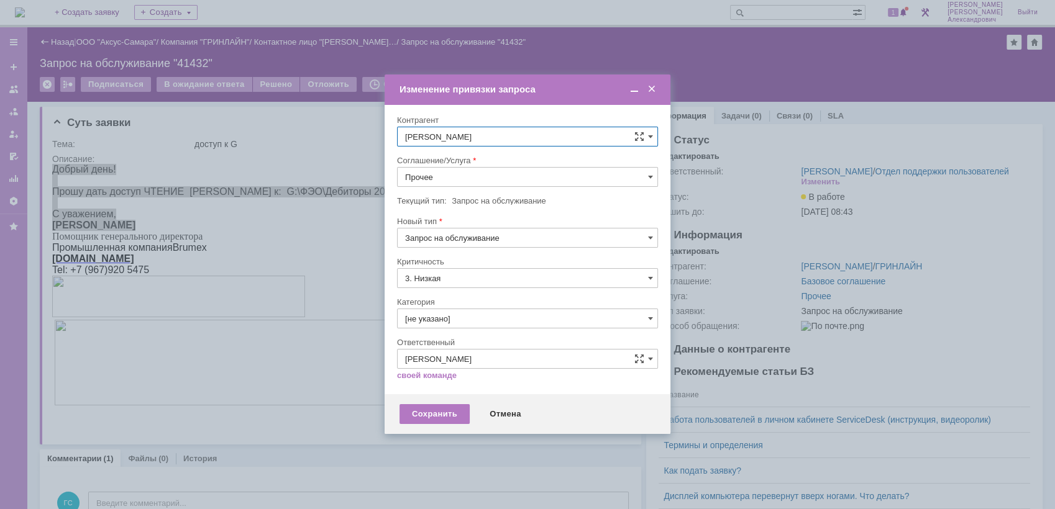
click at [478, 155] on div at bounding box center [527, 151] width 261 height 9
click at [469, 171] on input "Прочее" at bounding box center [527, 177] width 261 height 20
click at [498, 322] on span "АРМ_Настройка" at bounding box center [527, 327] width 245 height 10
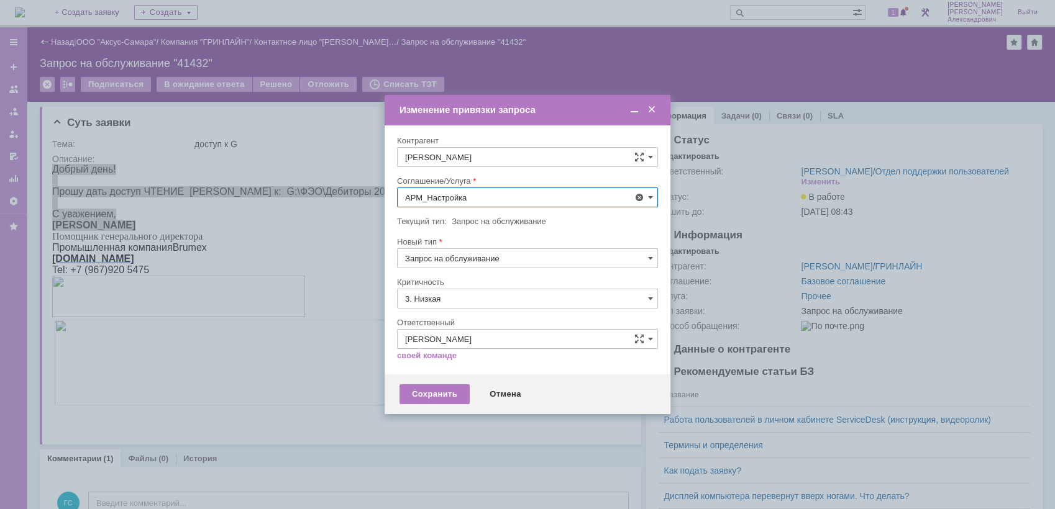
type input "АРМ_Настройка"
click at [488, 300] on input "3. Низкая" at bounding box center [527, 299] width 261 height 20
click at [476, 315] on div "[не указано]" at bounding box center [528, 322] width 260 height 20
click at [427, 386] on div "Сохранить" at bounding box center [434, 394] width 70 height 20
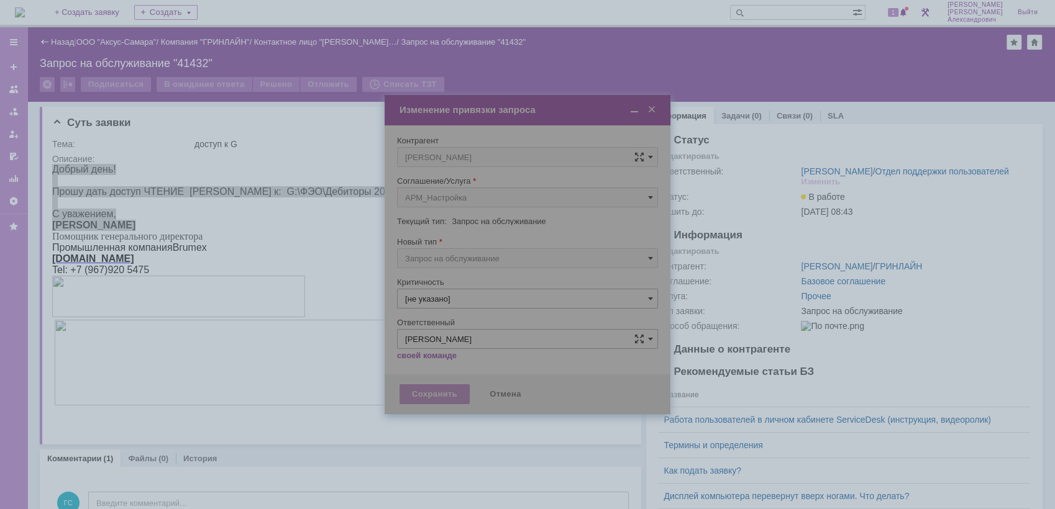
type input "[не указано]"
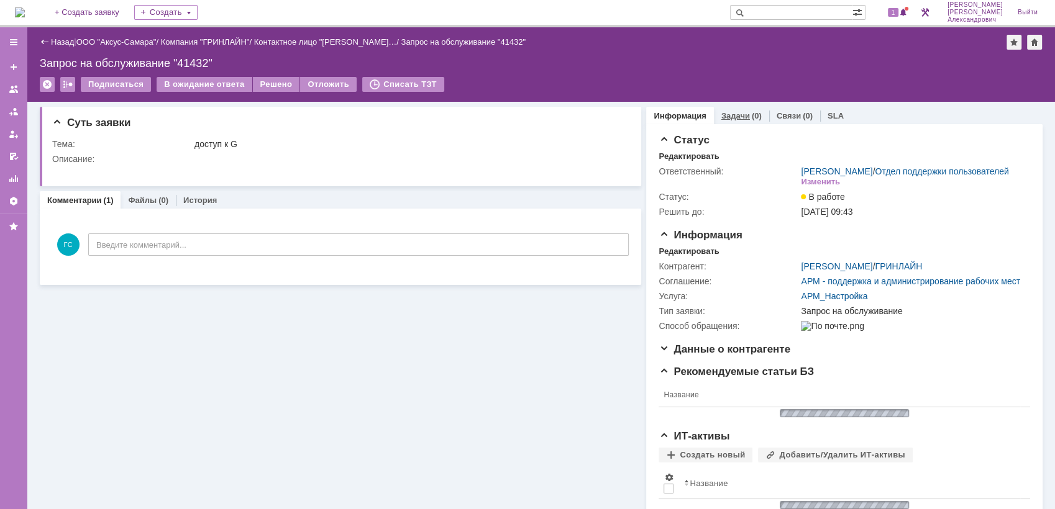
scroll to position [0, 0]
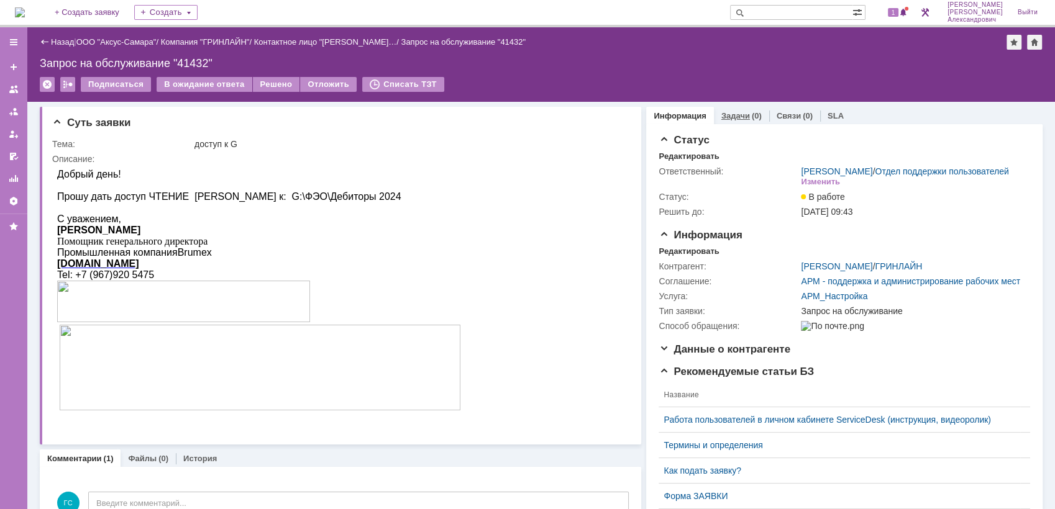
click at [730, 113] on link "Задачи" at bounding box center [735, 115] width 29 height 9
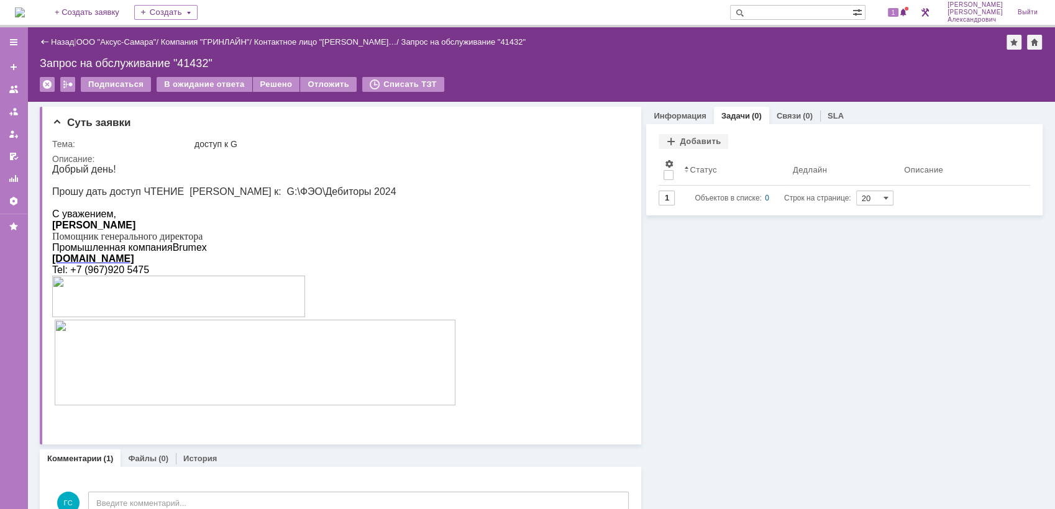
click at [683, 133] on div "Задачи Добавить Результаты поиска: Изменить Сбросить Сортировать по: Статус 1 О…" at bounding box center [844, 169] width 396 height 91
click at [681, 148] on div "Добавить" at bounding box center [693, 141] width 70 height 15
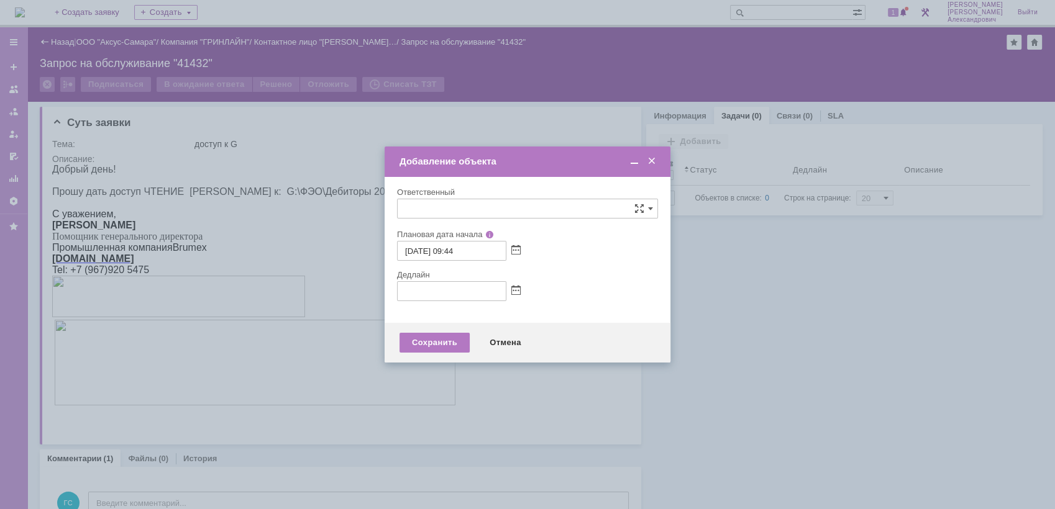
type input "[не указано]"
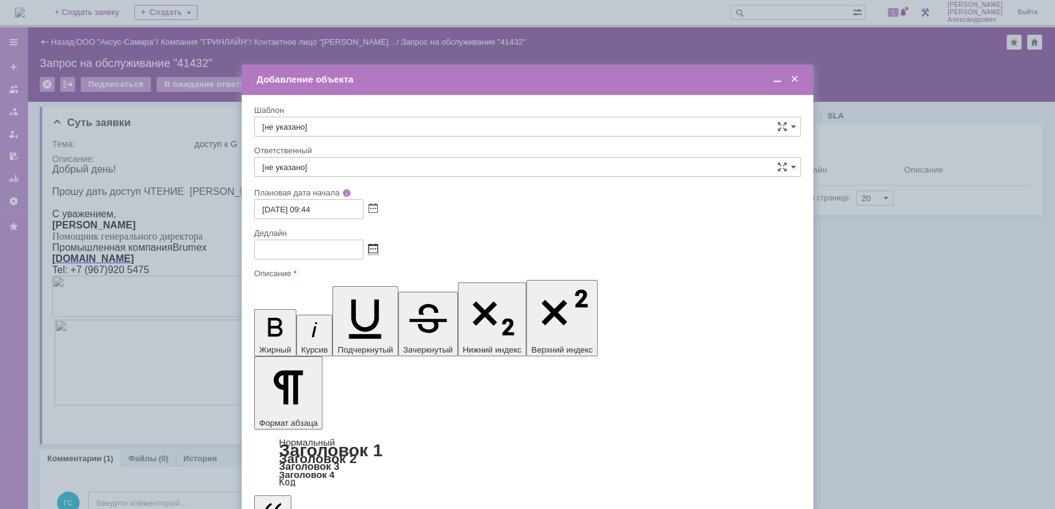
click at [372, 251] on span at bounding box center [372, 250] width 9 height 10
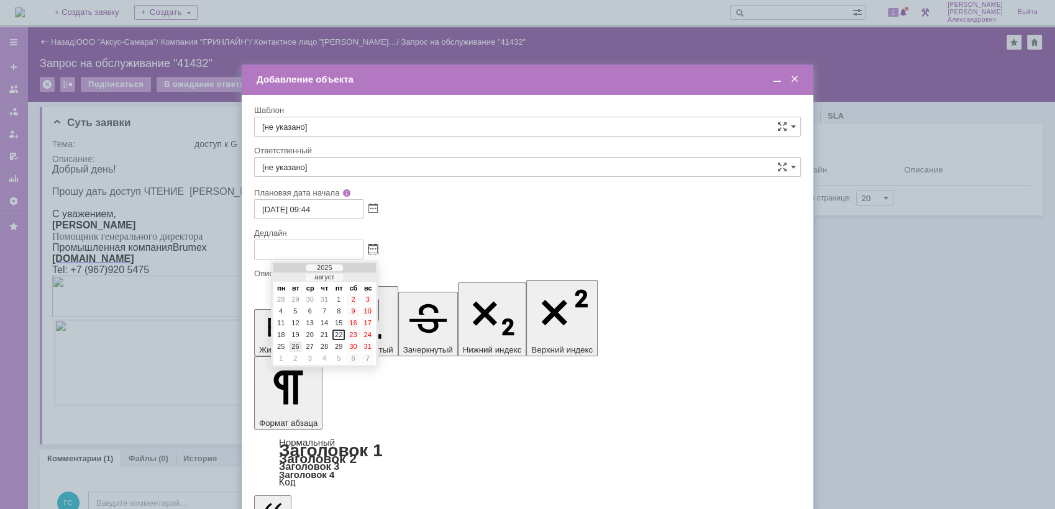
click at [296, 347] on div "26" at bounding box center [295, 347] width 12 height 11
type input "[DATE] 09:44"
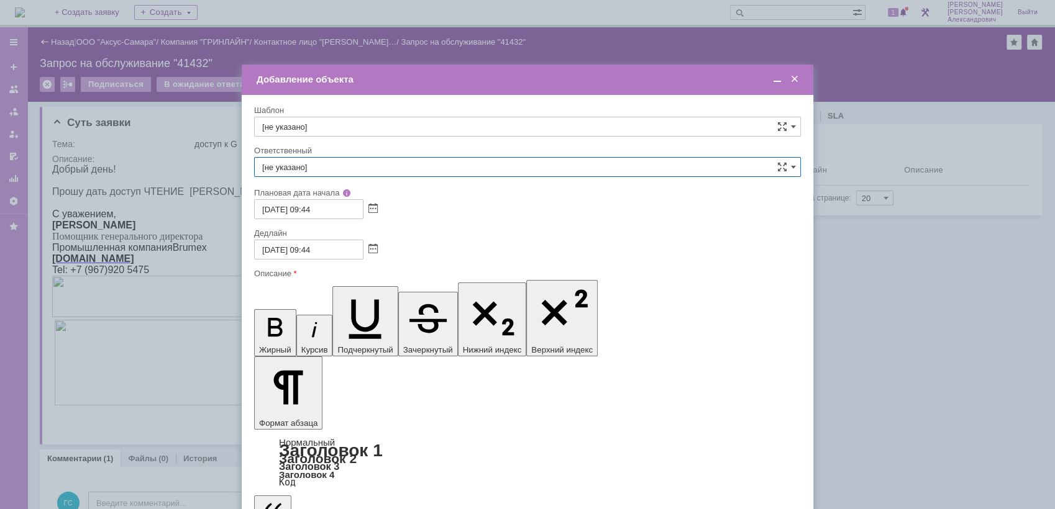
click at [363, 168] on input "[не указано]" at bounding box center [527, 167] width 547 height 20
click at [379, 289] on div "[PERSON_NAME]" at bounding box center [527, 299] width 545 height 20
type input "[PERSON_NAME]"
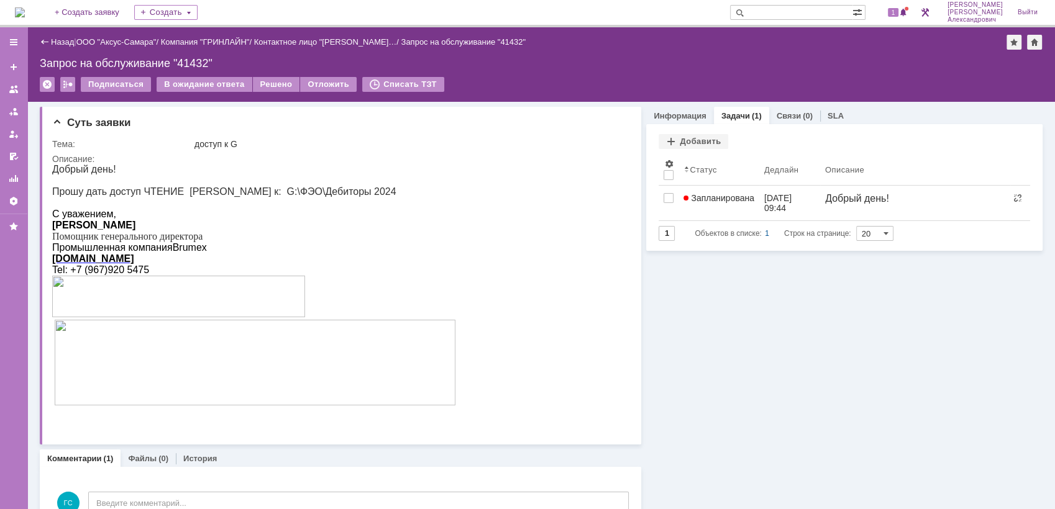
click at [25, 8] on img at bounding box center [20, 12] width 10 height 10
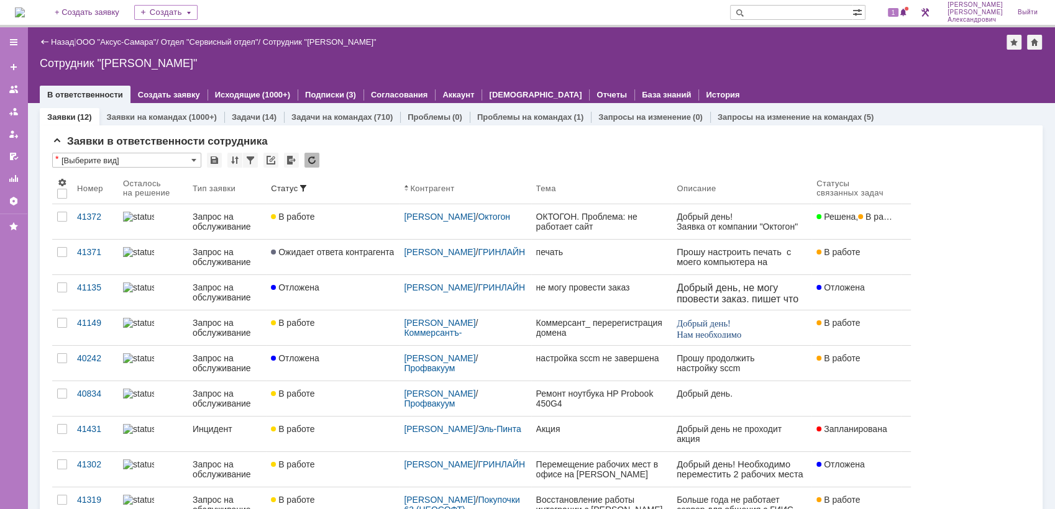
click at [25, 11] on img at bounding box center [20, 12] width 10 height 10
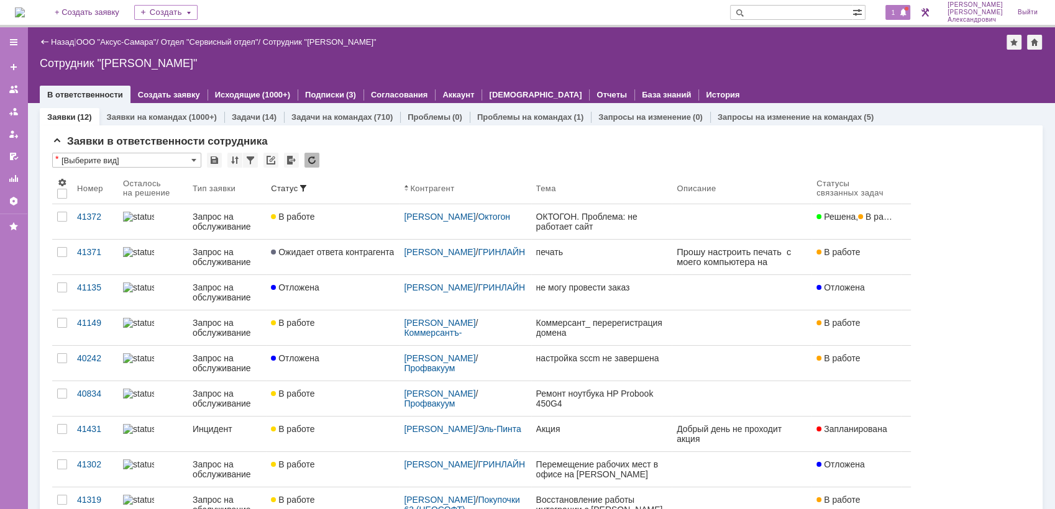
click at [905, 11] on span at bounding box center [903, 13] width 9 height 10
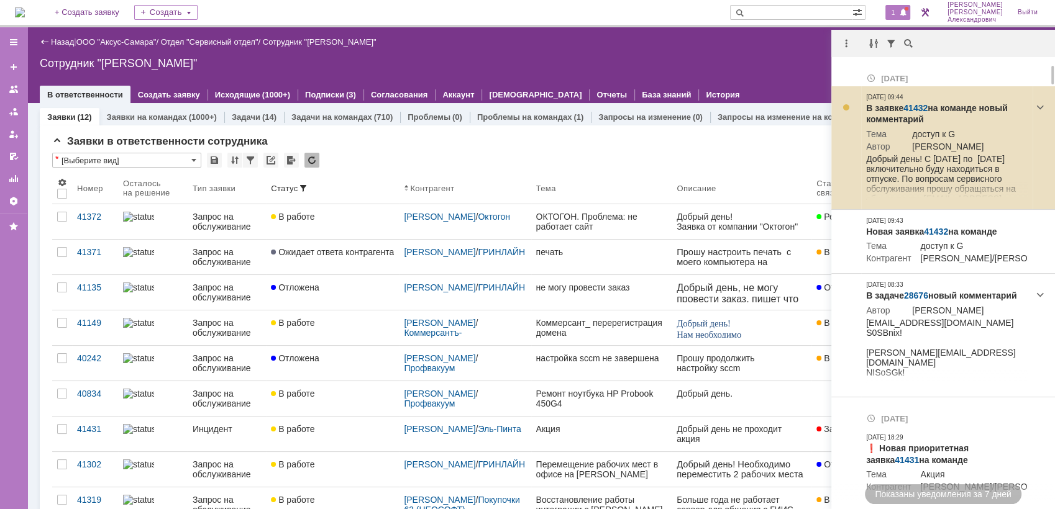
click at [915, 108] on link "41432" at bounding box center [915, 108] width 24 height 10
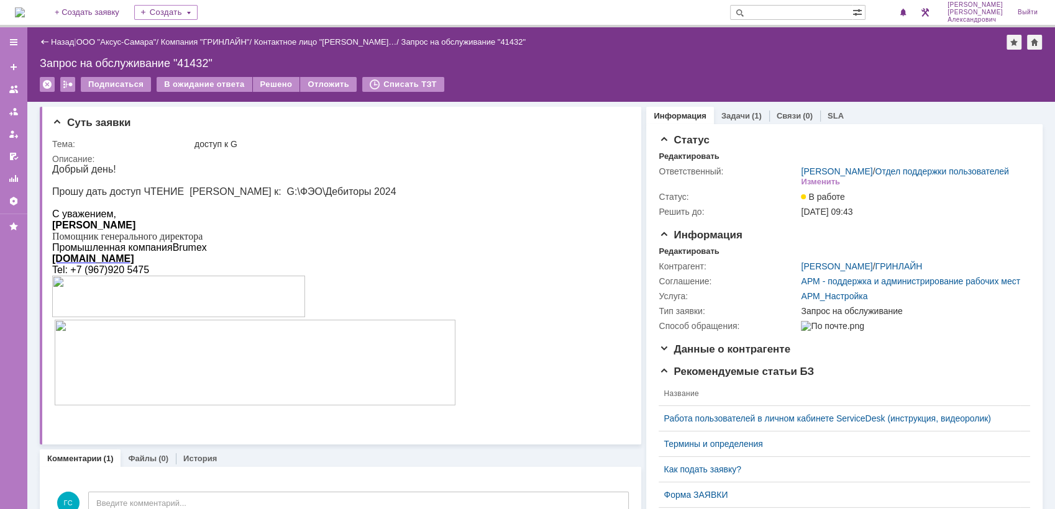
click at [25, 7] on img at bounding box center [20, 12] width 10 height 10
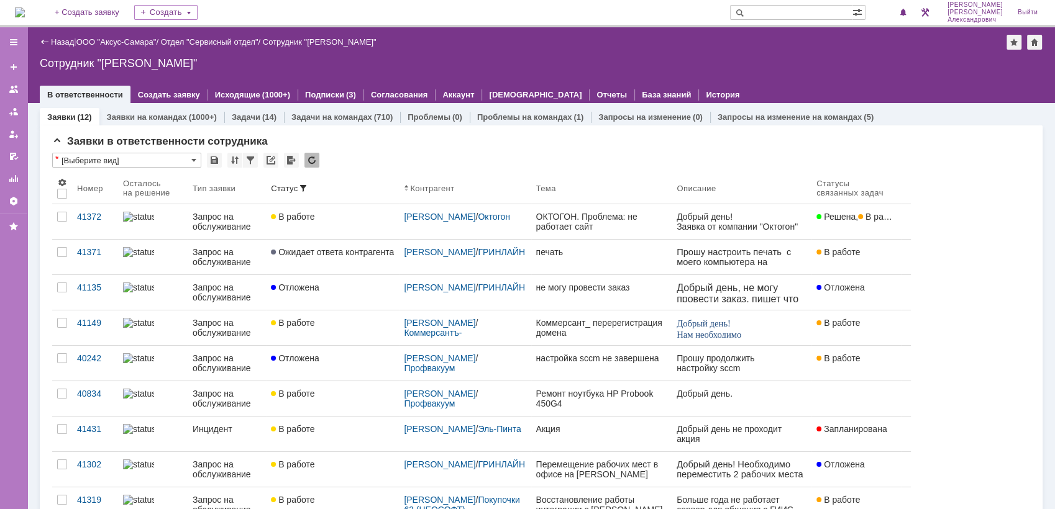
click at [25, 7] on img at bounding box center [20, 12] width 10 height 10
click at [348, 190] on div "Статус" at bounding box center [332, 188] width 123 height 10
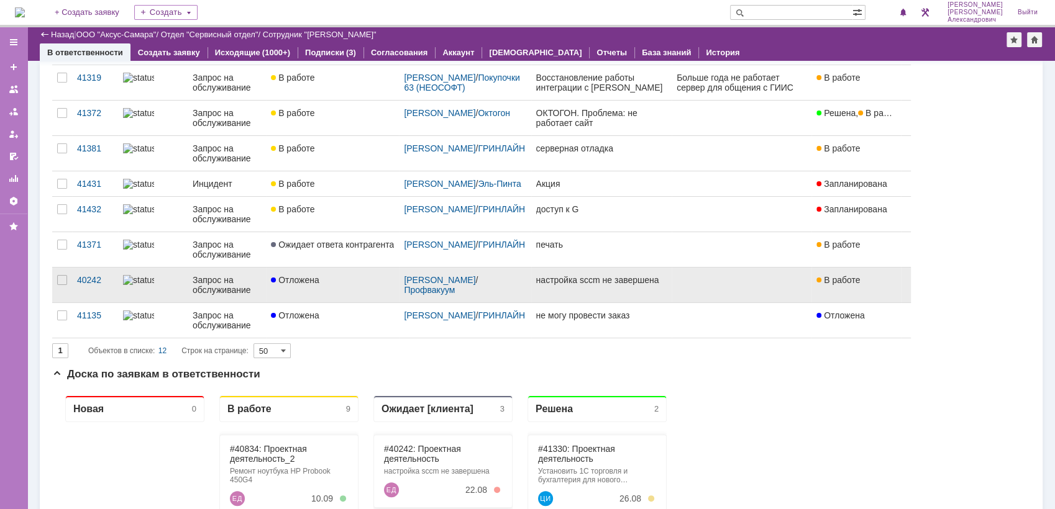
scroll to position [276, 0]
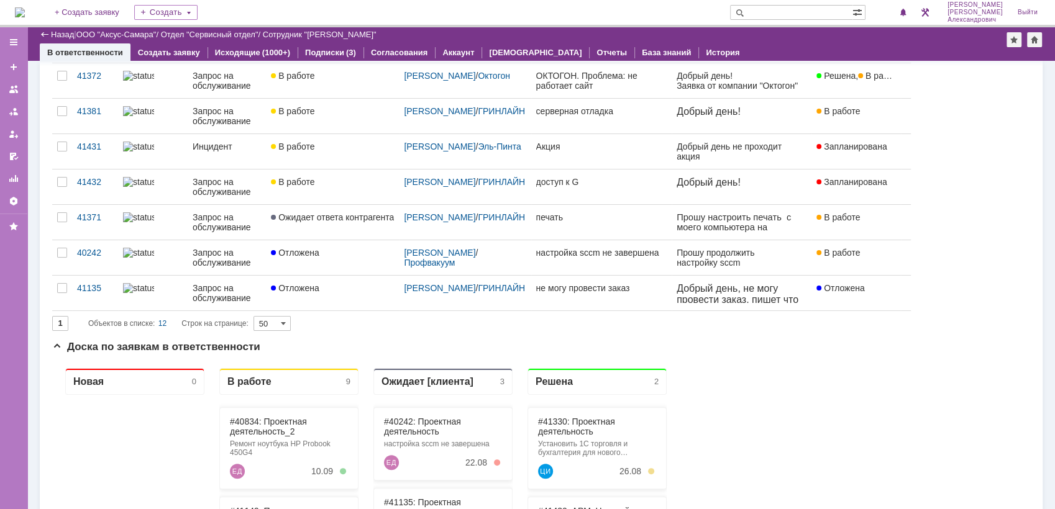
click at [25, 7] on img at bounding box center [20, 12] width 10 height 10
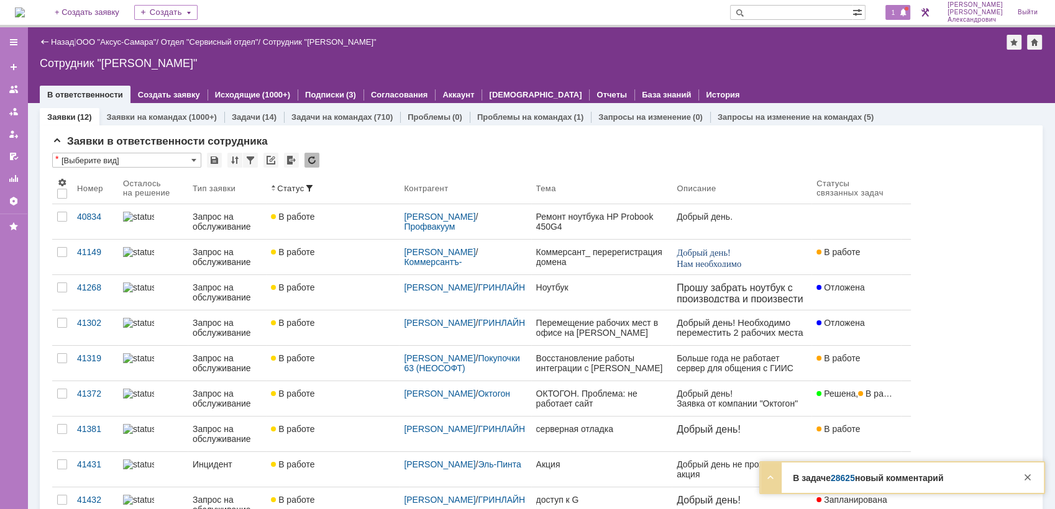
click at [907, 14] on span at bounding box center [903, 13] width 9 height 10
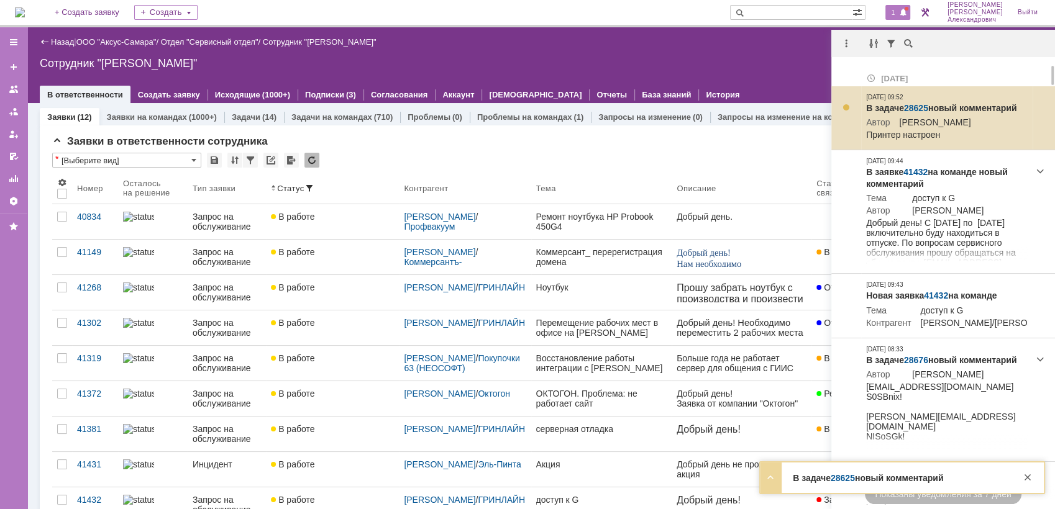
click at [914, 109] on link "28625" at bounding box center [916, 108] width 24 height 10
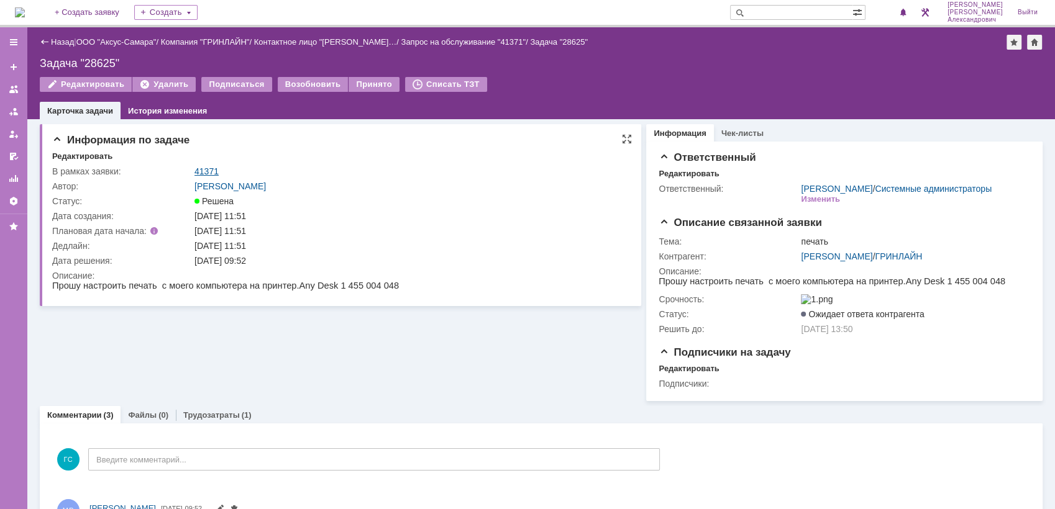
click at [214, 170] on link "41371" at bounding box center [206, 171] width 24 height 10
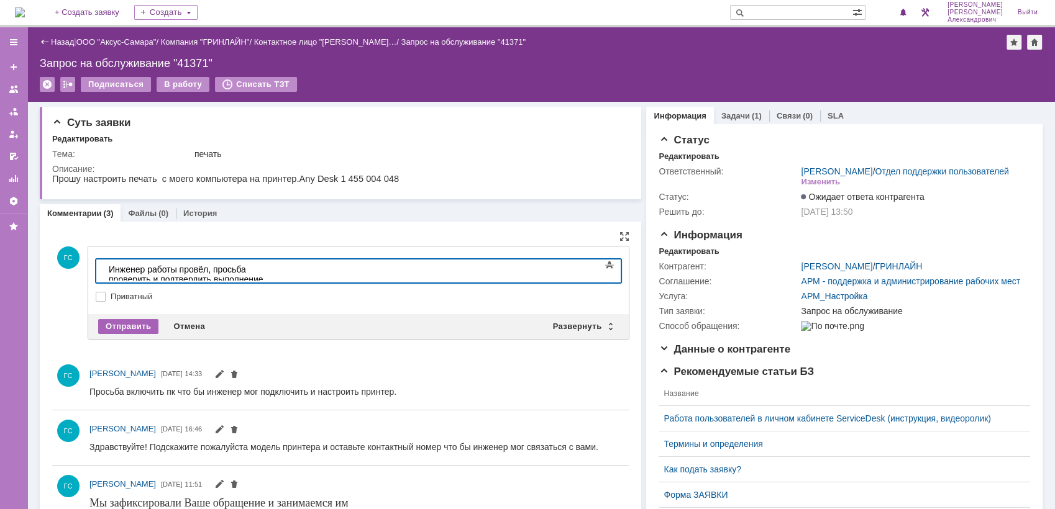
click at [112, 323] on div "Отправить" at bounding box center [128, 326] width 60 height 15
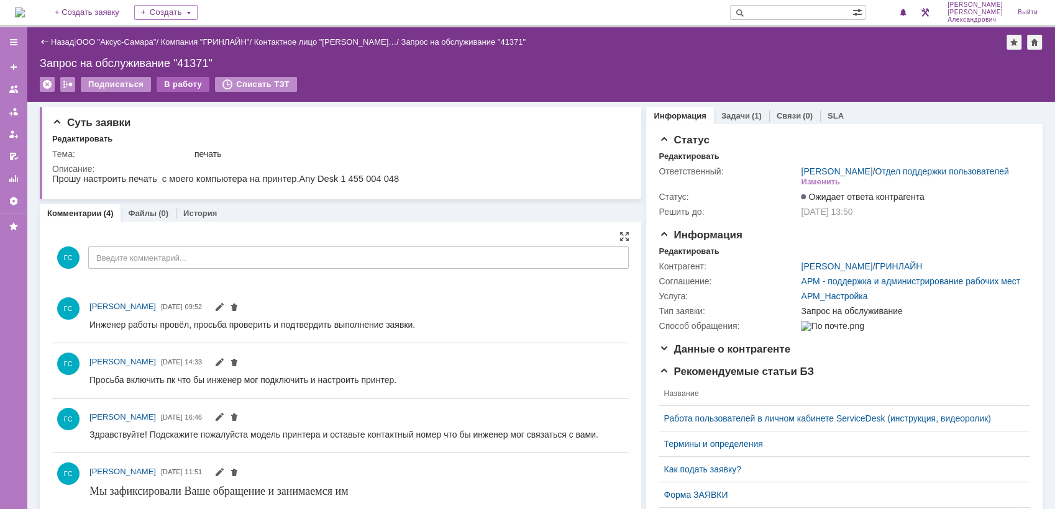
click at [170, 85] on div "В работу" at bounding box center [183, 84] width 53 height 15
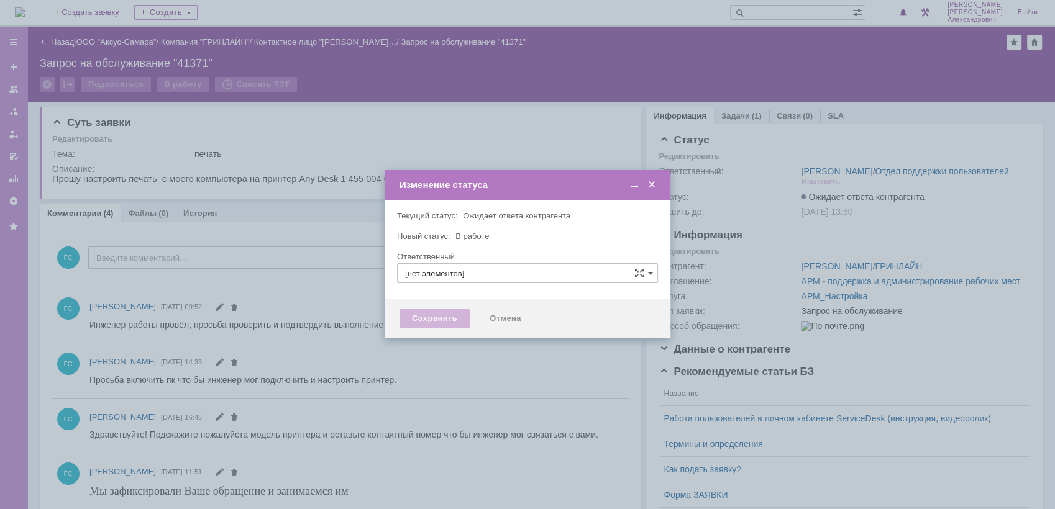
type input "Галстьян Степан Александрович"
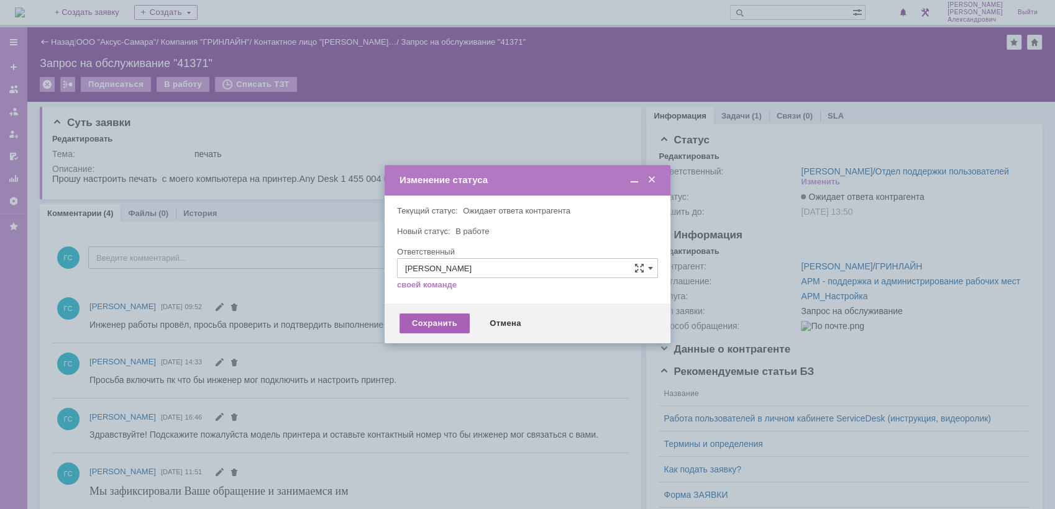
click at [422, 325] on div "Сохранить" at bounding box center [434, 324] width 70 height 20
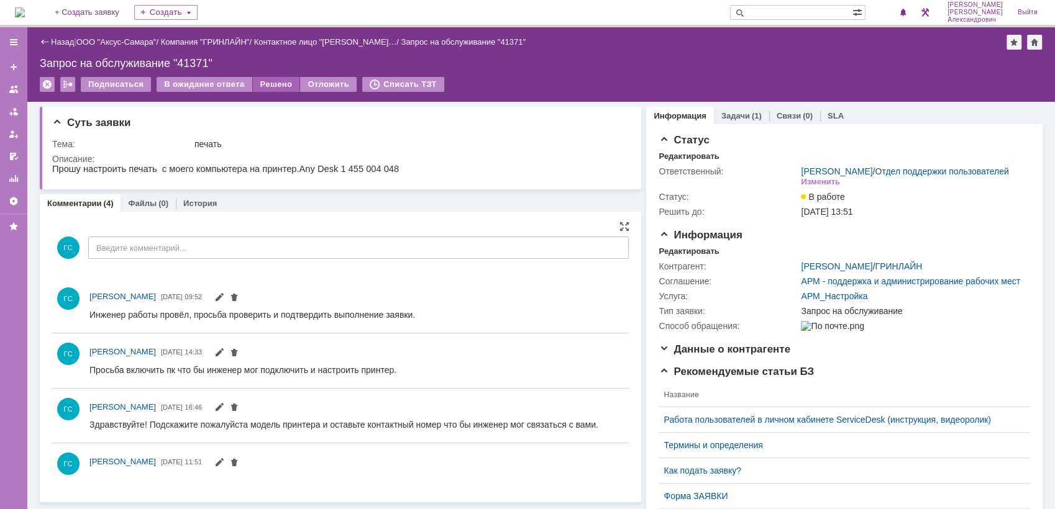
click at [257, 82] on div "Решено" at bounding box center [276, 84] width 47 height 15
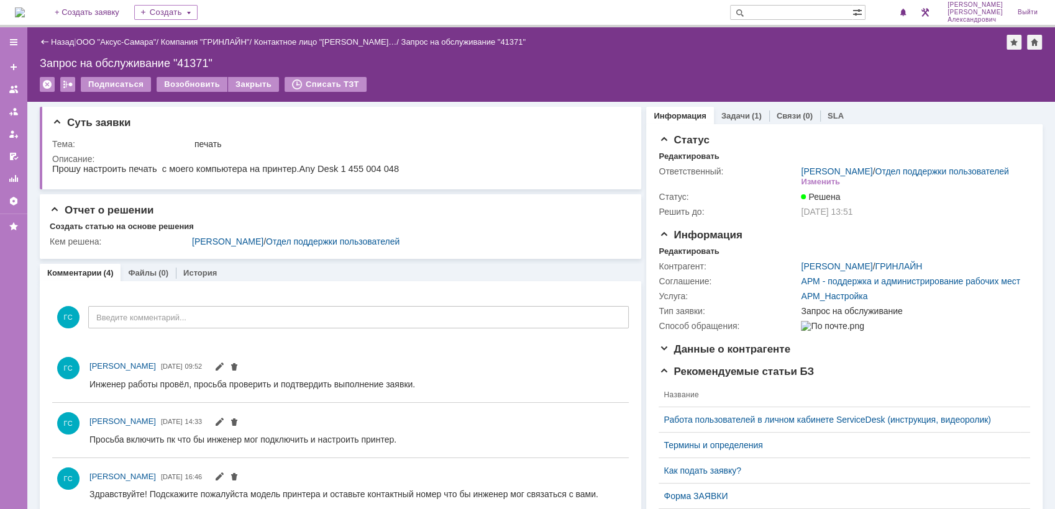
click at [25, 7] on img at bounding box center [20, 12] width 10 height 10
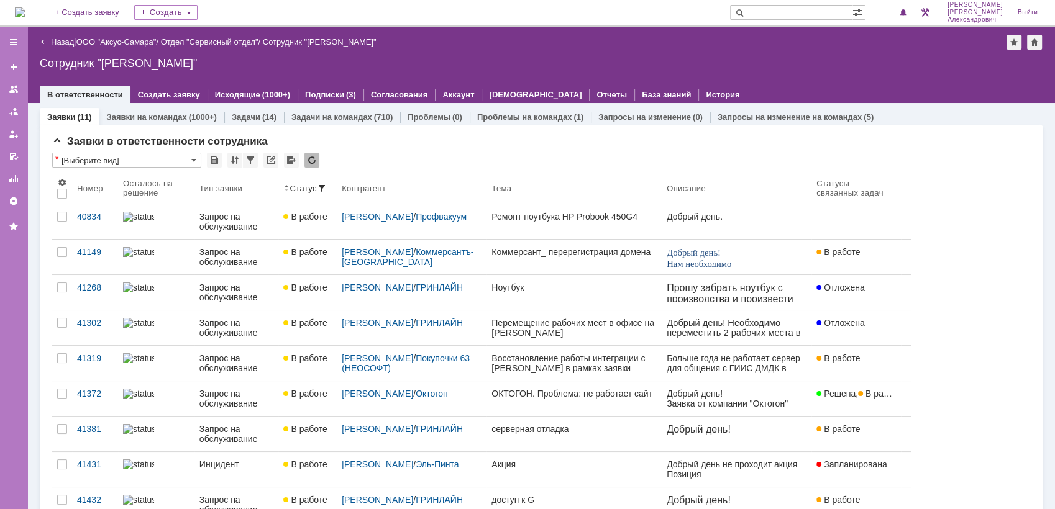
click at [25, 12] on img at bounding box center [20, 12] width 10 height 10
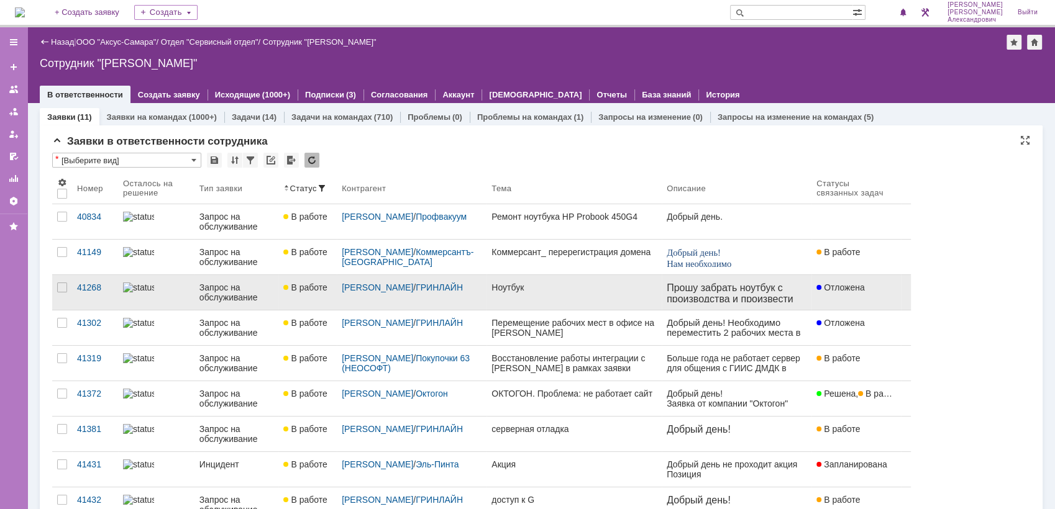
click at [513, 297] on link "Ноутбук" at bounding box center [573, 292] width 175 height 35
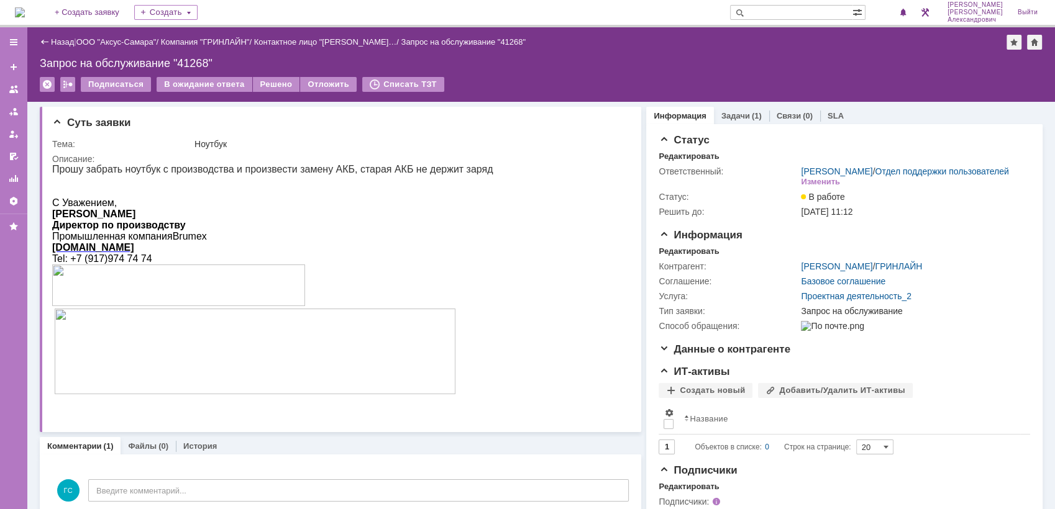
click at [25, 8] on img at bounding box center [20, 12] width 10 height 10
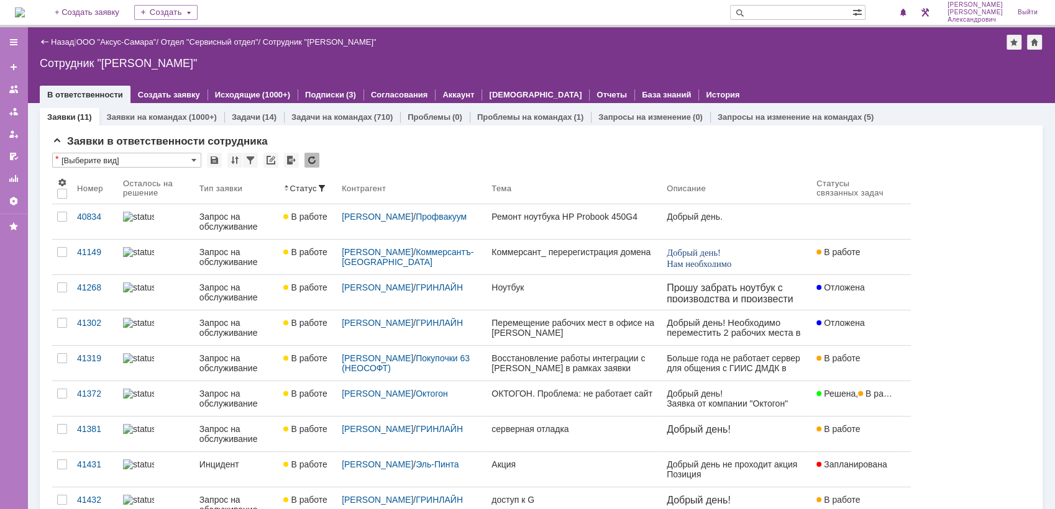
click at [17, 14] on img at bounding box center [20, 12] width 10 height 10
click at [21, 9] on img at bounding box center [20, 12] width 10 height 10
click at [25, 12] on img at bounding box center [20, 12] width 10 height 10
click at [134, 39] on link "ООО "Аксус-Самара"" at bounding box center [116, 41] width 80 height 9
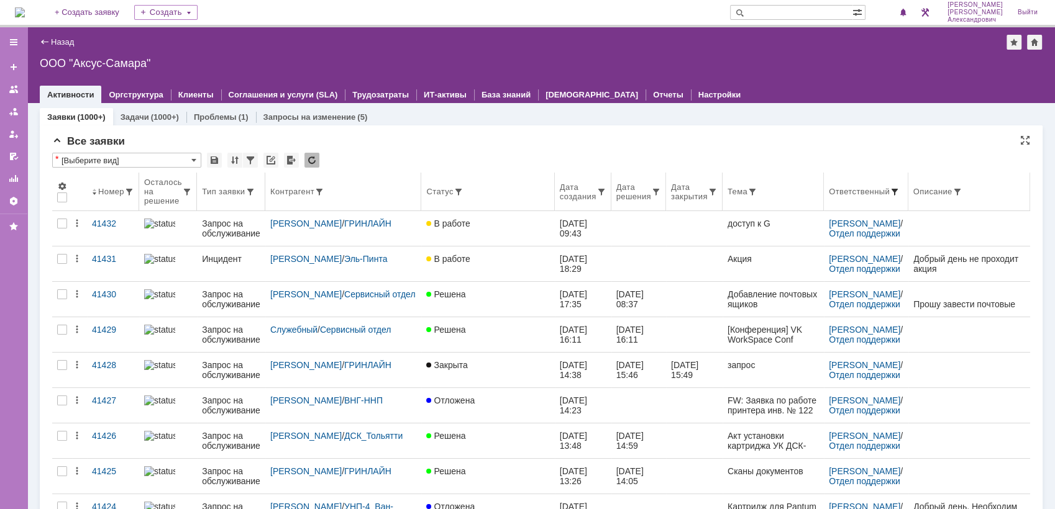
click at [889, 191] on span at bounding box center [894, 192] width 10 height 10
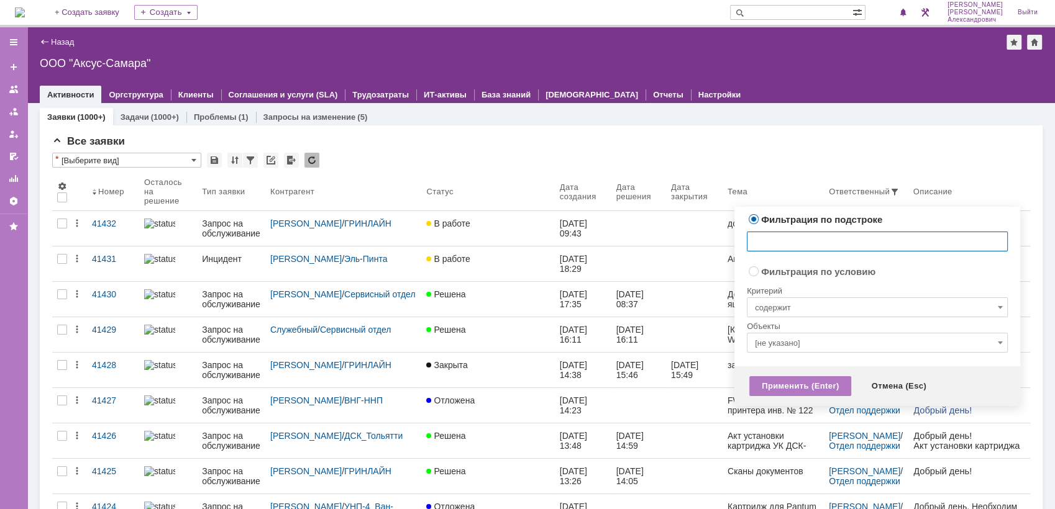
radio input "false"
radio input "true"
click at [812, 304] on input "содержит" at bounding box center [877, 308] width 261 height 20
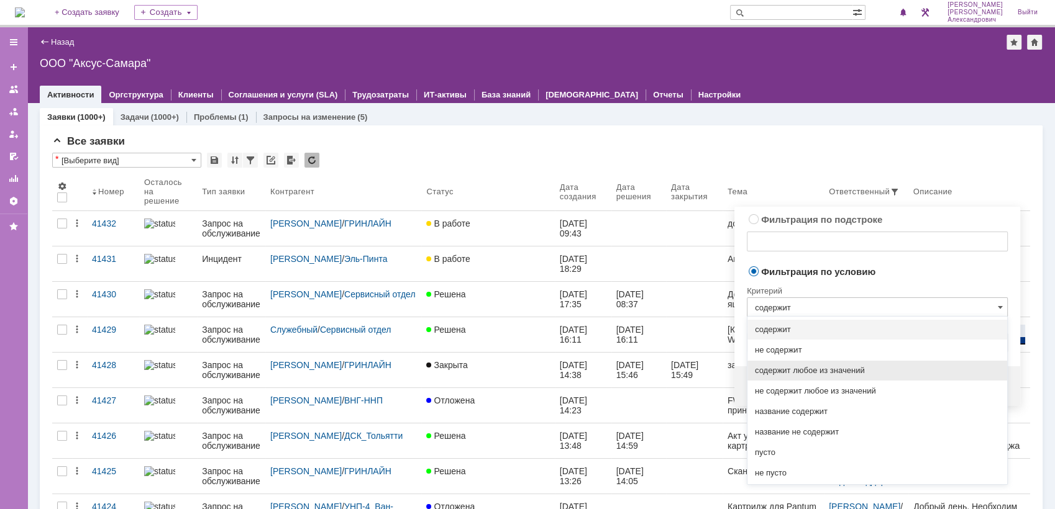
click at [832, 373] on span "содержит любое из значений" at bounding box center [877, 371] width 245 height 10
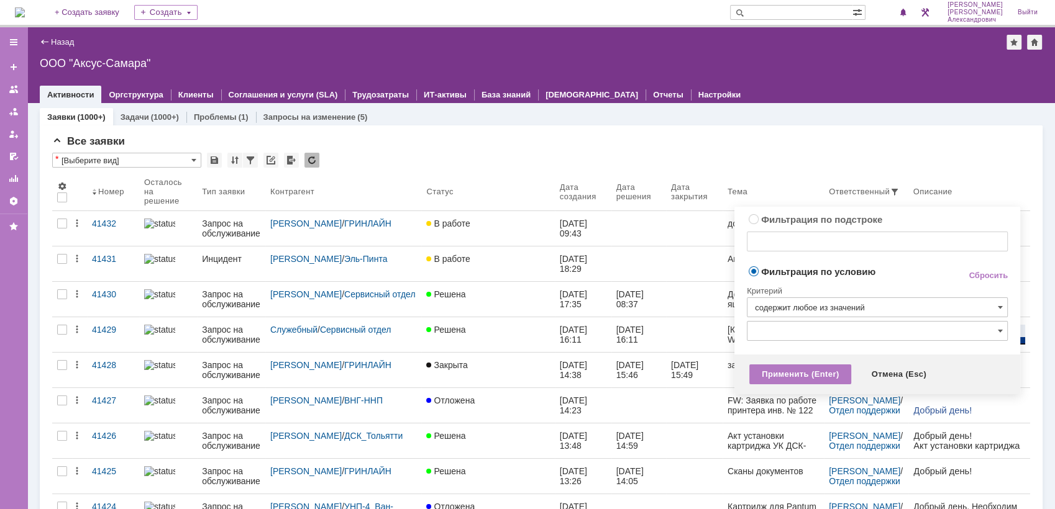
type input "содержит любое из значений"
click at [810, 330] on input "text" at bounding box center [877, 331] width 261 height 20
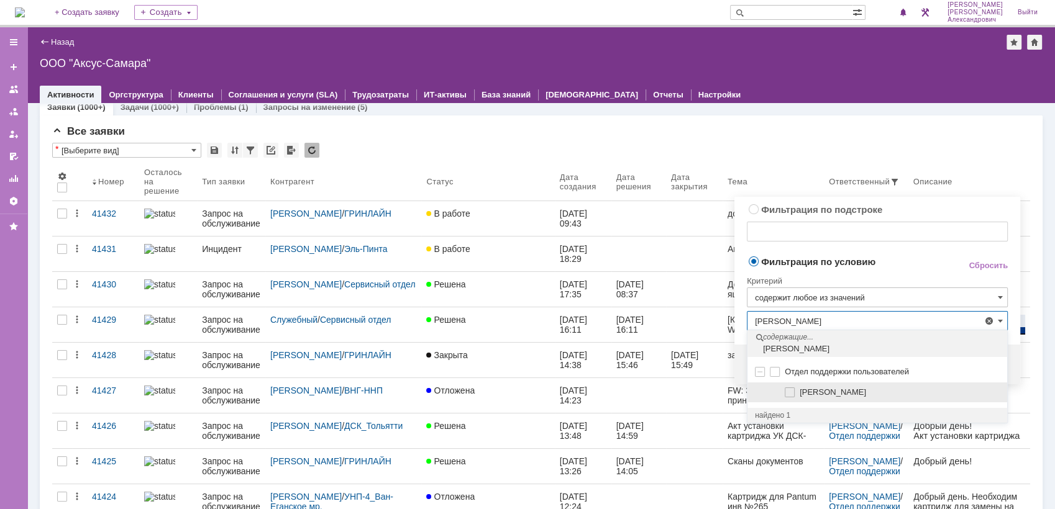
click at [799, 391] on span at bounding box center [799, 391] width 0 height 6
click at [789, 391] on input "[PERSON_NAME]" at bounding box center [790, 393] width 8 height 8
type input "[PERSON_NAME]"
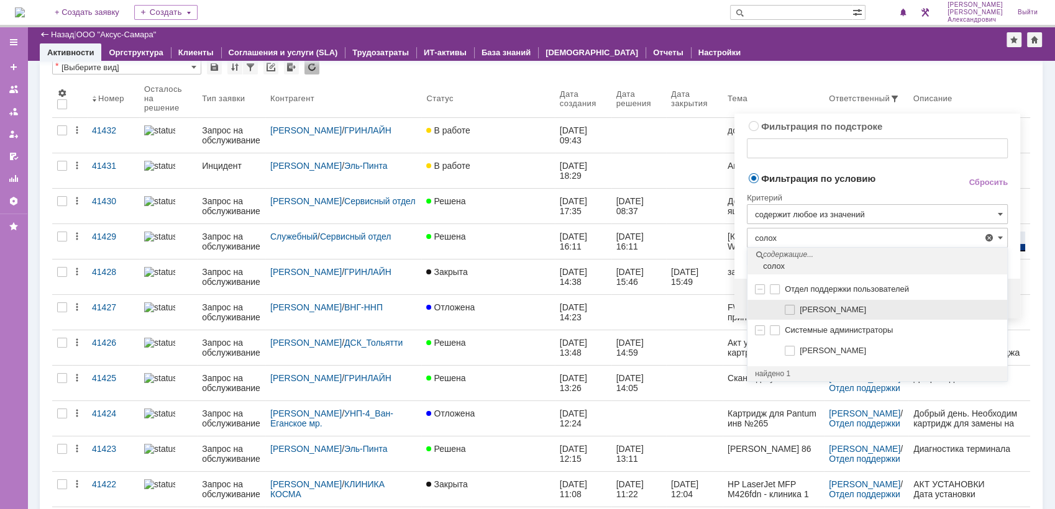
click at [799, 311] on span at bounding box center [799, 308] width 0 height 6
click at [788, 312] on input "Солохин Кирилл Викторович" at bounding box center [790, 310] width 8 height 8
type input "Галстьян Степан Александрович, Солохин Кирилл Викторович"
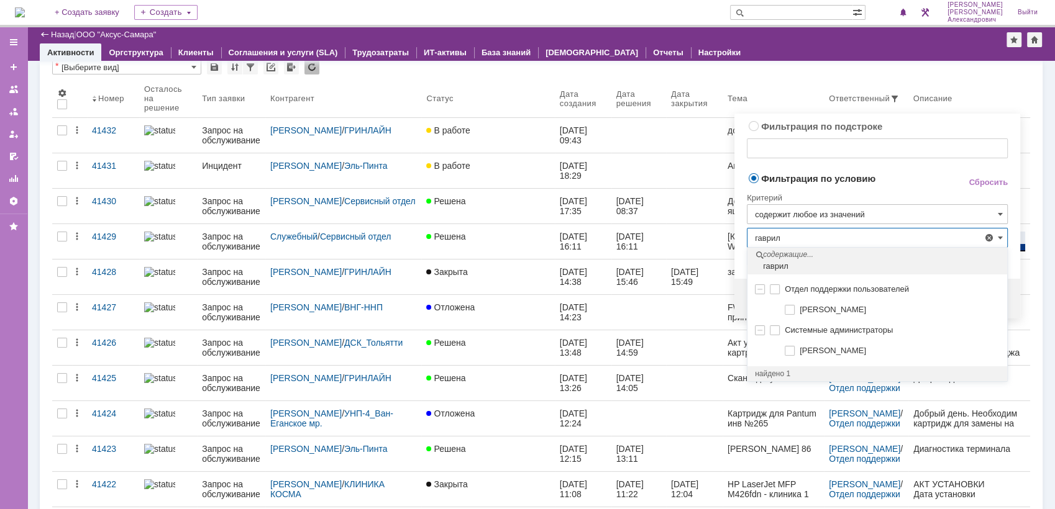
click at [799, 311] on span at bounding box center [799, 308] width 0 height 6
click at [788, 312] on input "[PERSON_NAME]" at bounding box center [790, 310] width 8 height 8
type input "Гавриленко Дмитрий Максимович, Галстьян Степан Александрович, Солохин Кирилл Ви…"
click at [799, 311] on span at bounding box center [799, 308] width 0 height 6
click at [788, 312] on input "[PERSON_NAME]" at bounding box center [790, 310] width 8 height 8
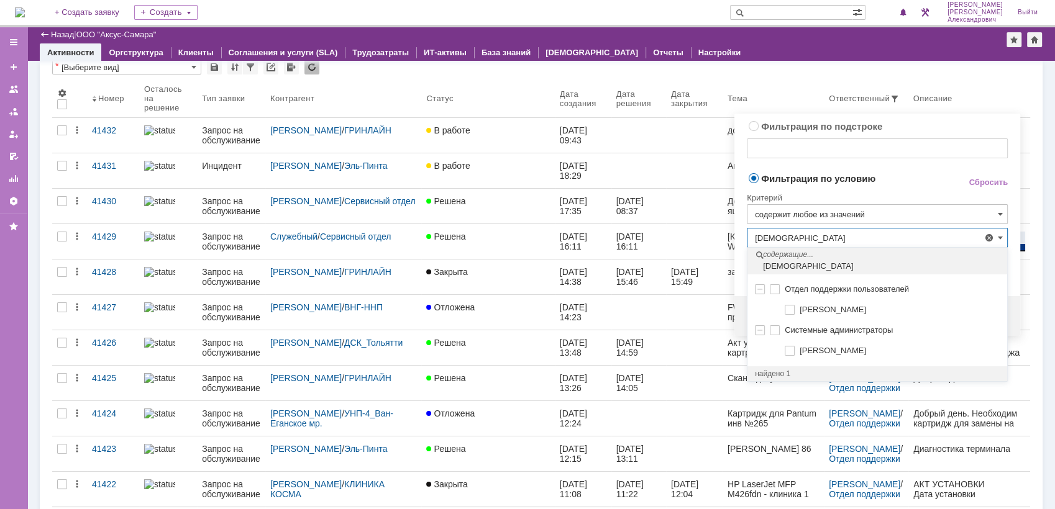
type input "Гавриленко Дмитрий Максимович, Галстьян Степан Александрович, Мукминьзянов Раил…"
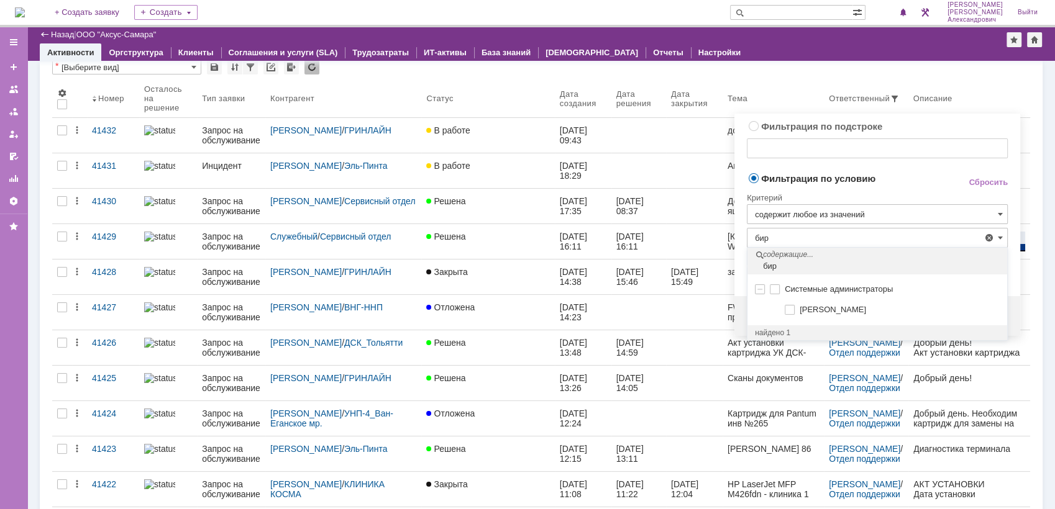
click at [799, 311] on span at bounding box center [799, 308] width 0 height 6
click at [788, 312] on input "[PERSON_NAME]" at bounding box center [790, 310] width 8 height 8
type input "Бирзниекс Виталий Вячаславович, Гавриленко Дмитрий Максимович, Галстьян Степан …"
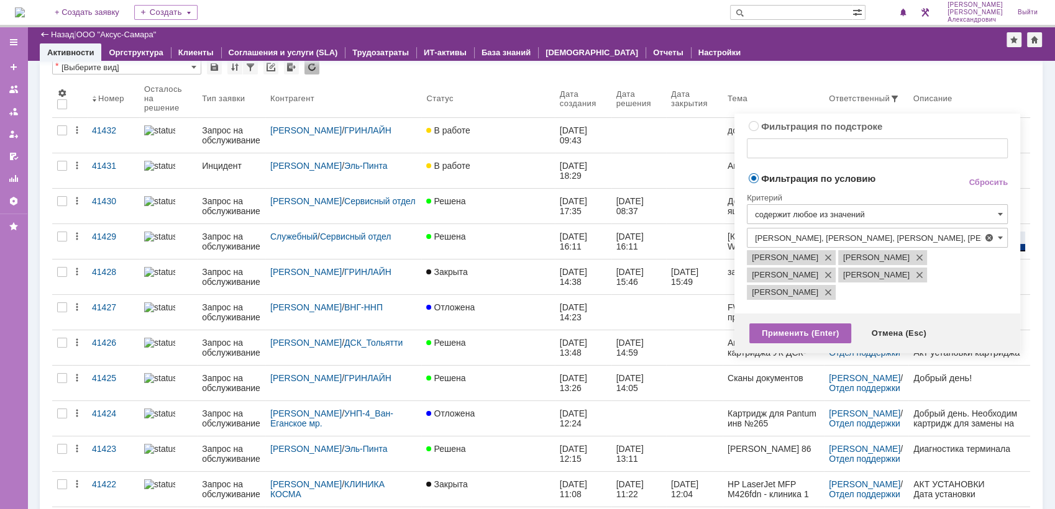
click at [791, 343] on div "Применить (Enter)" at bounding box center [800, 334] width 102 height 20
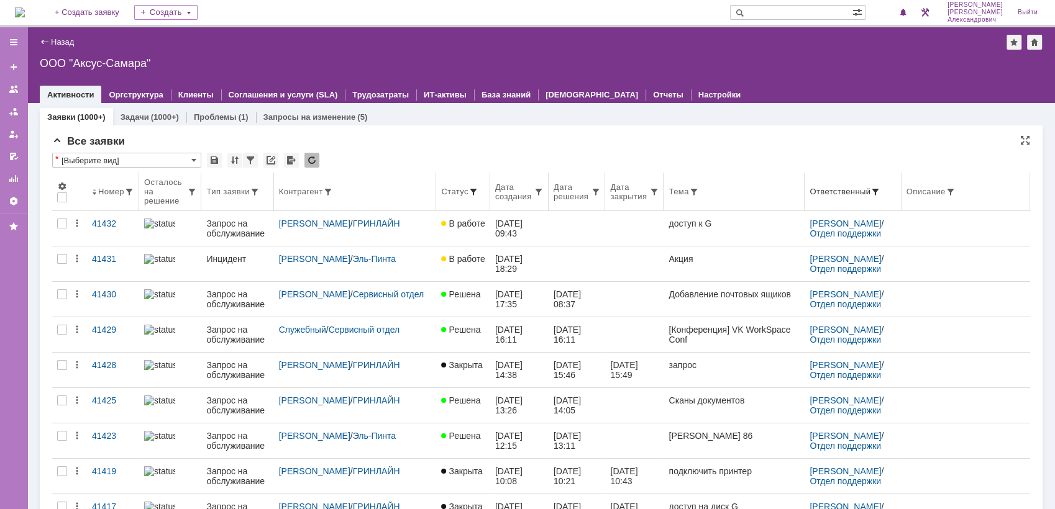
click at [468, 189] on span at bounding box center [473, 192] width 10 height 10
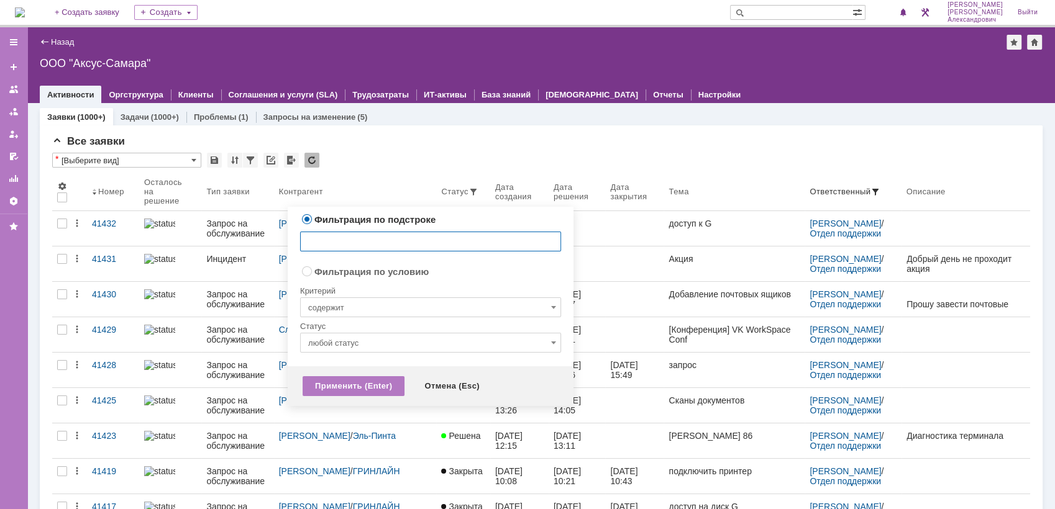
radio input "false"
radio input "true"
click at [411, 312] on input "содержит" at bounding box center [430, 308] width 261 height 20
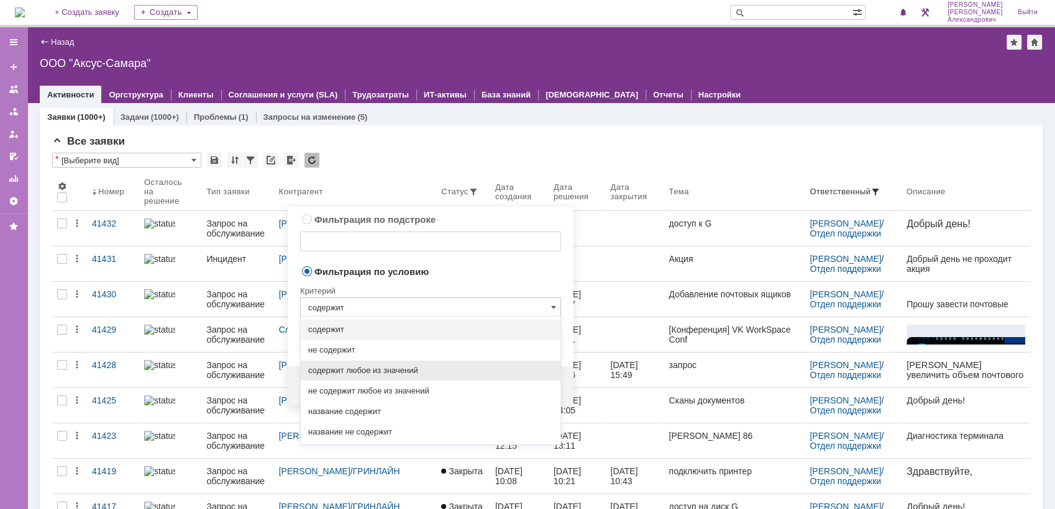
click at [418, 376] on div "содержит любое из значений" at bounding box center [431, 371] width 260 height 20
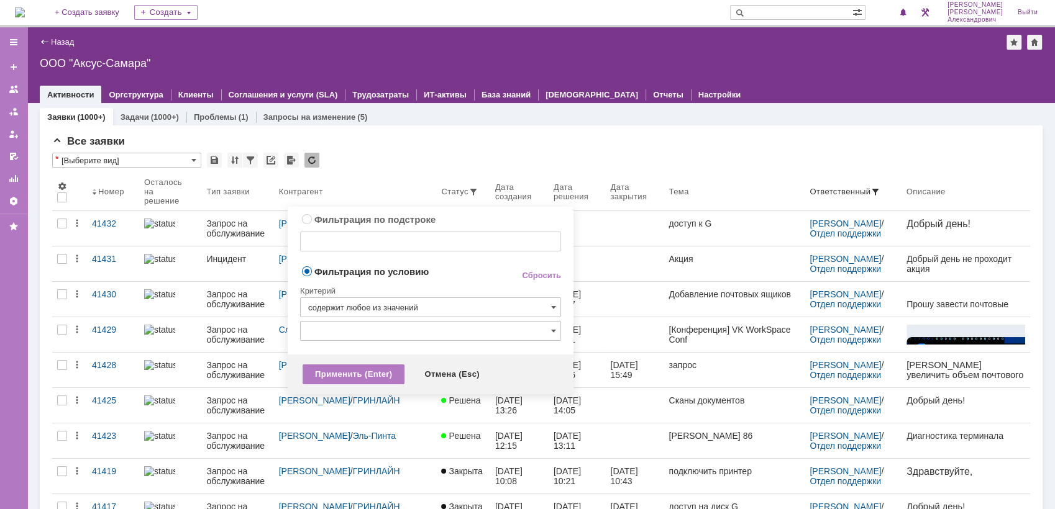
type input "содержит любое из значений"
click at [420, 329] on input "text" at bounding box center [430, 331] width 261 height 20
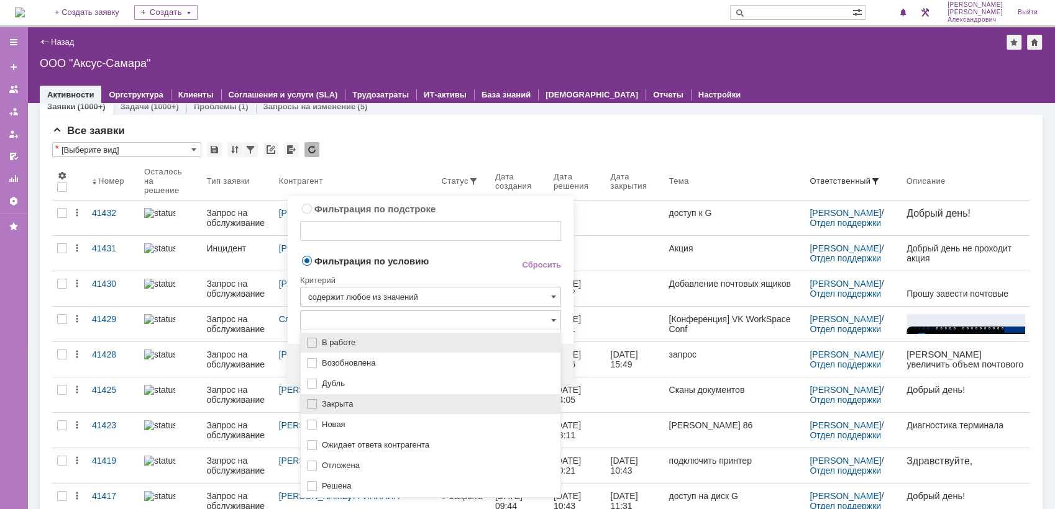
click at [388, 404] on span "Закрыта" at bounding box center [437, 404] width 231 height 10
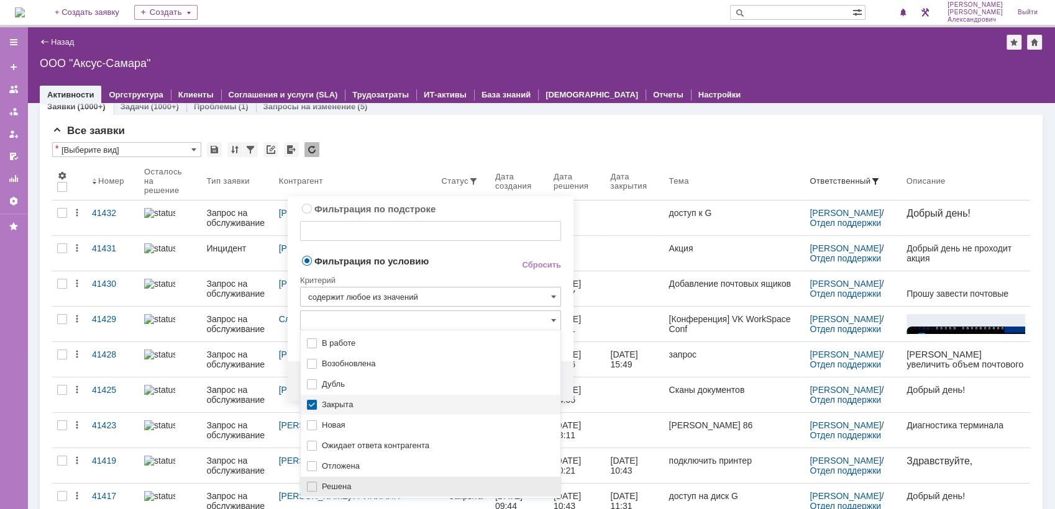
click at [325, 478] on div "Решена" at bounding box center [431, 487] width 260 height 20
click at [471, 251] on div "Фильтрация по подстроке Сбросить" at bounding box center [430, 227] width 261 height 52
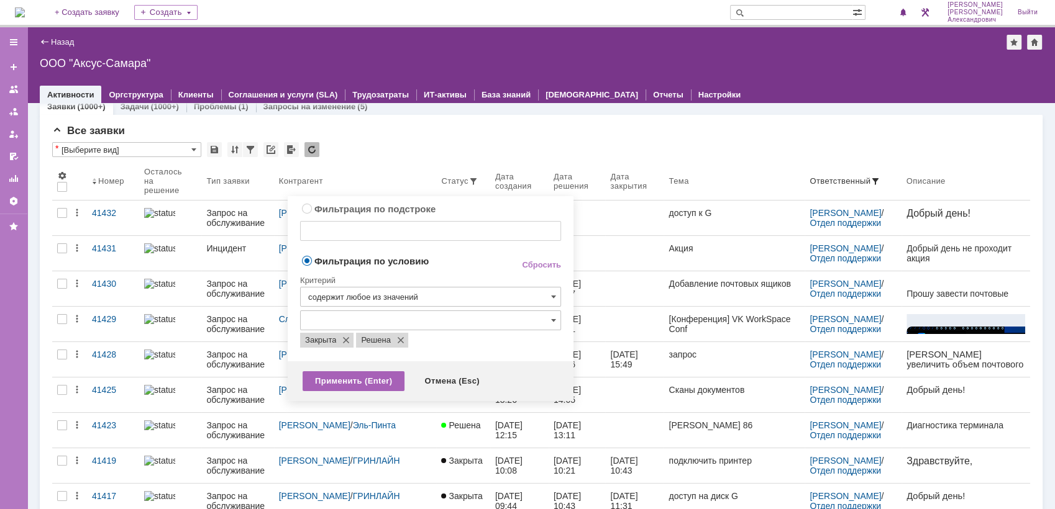
click at [360, 384] on div "Применить (Enter)" at bounding box center [353, 381] width 102 height 20
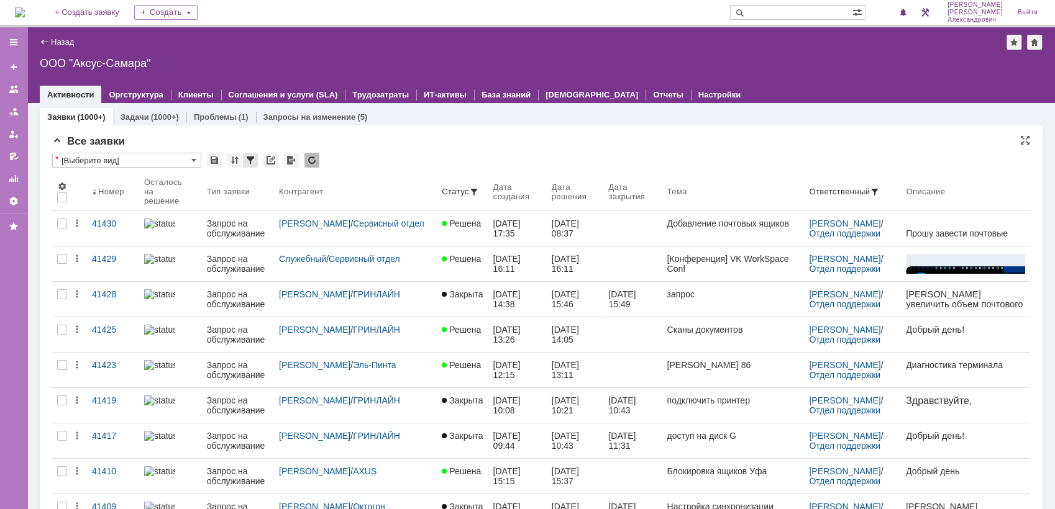
click at [248, 157] on div at bounding box center [250, 160] width 15 height 15
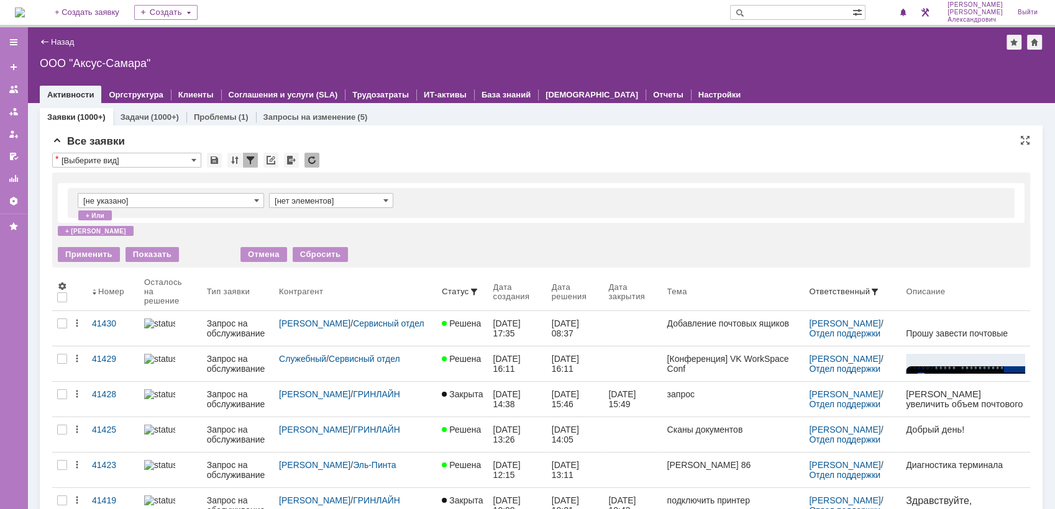
click at [204, 198] on input "[не указано]" at bounding box center [171, 200] width 186 height 15
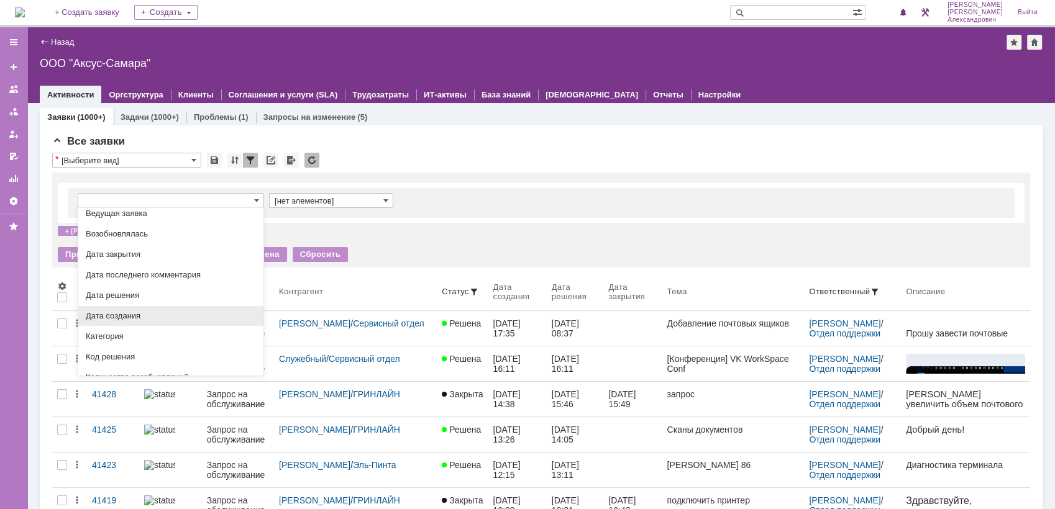
click at [183, 326] on div "Дата создания" at bounding box center [170, 316] width 185 height 20
type input "Дата создания"
type input "с ... по"
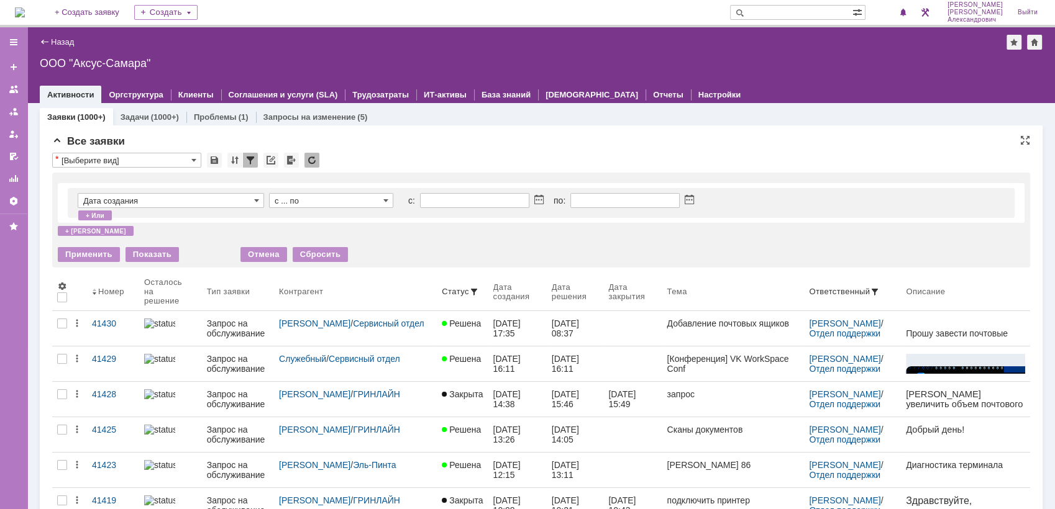
type input "Дата создания"
click at [538, 201] on span at bounding box center [538, 201] width 9 height 10
click at [506, 247] on div "1" at bounding box center [503, 250] width 12 height 11
type input "01.08.2025 00:00"
click at [543, 201] on span at bounding box center [538, 201] width 9 height 10
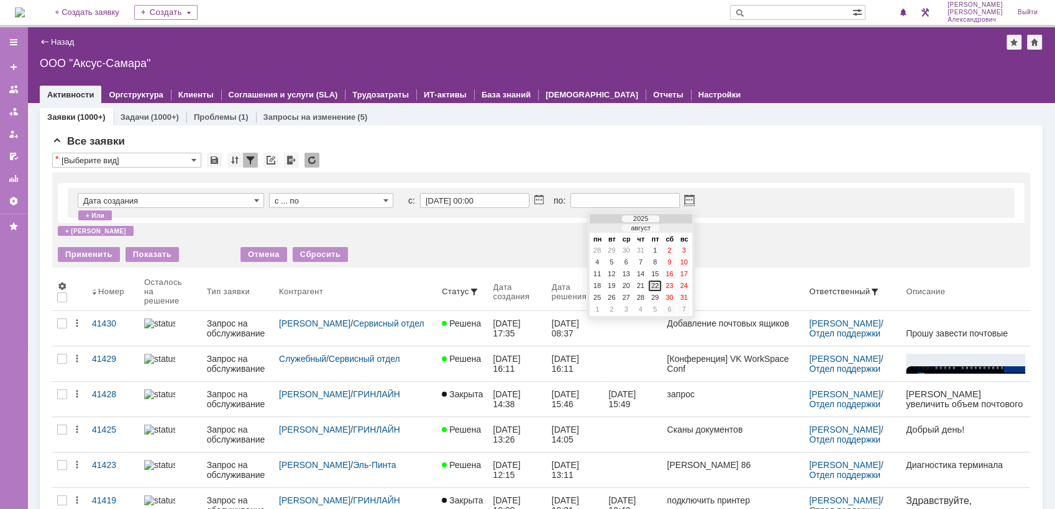
click at [653, 286] on div "22" at bounding box center [654, 286] width 12 height 11
type input "22.08.2025 23:59"
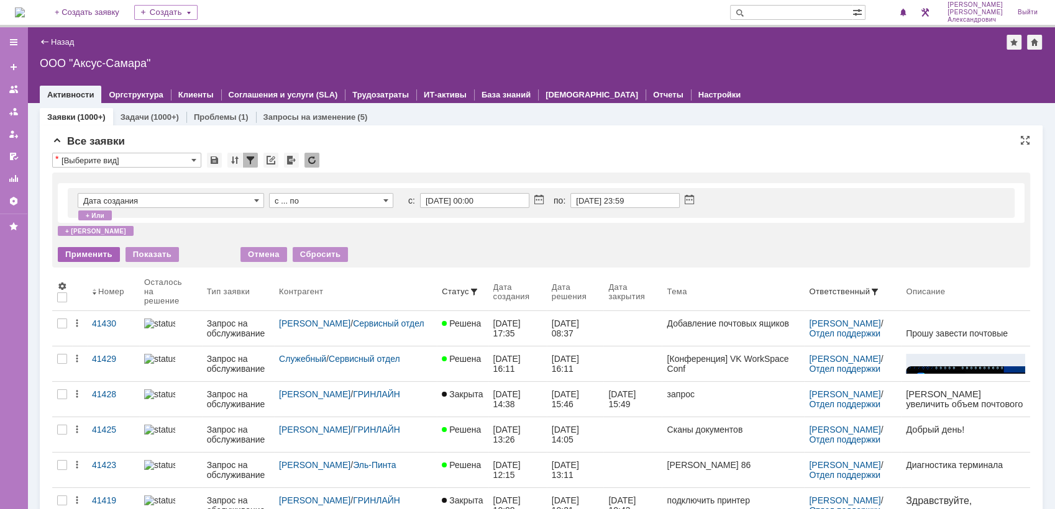
click at [73, 250] on div "Применить" at bounding box center [89, 254] width 62 height 15
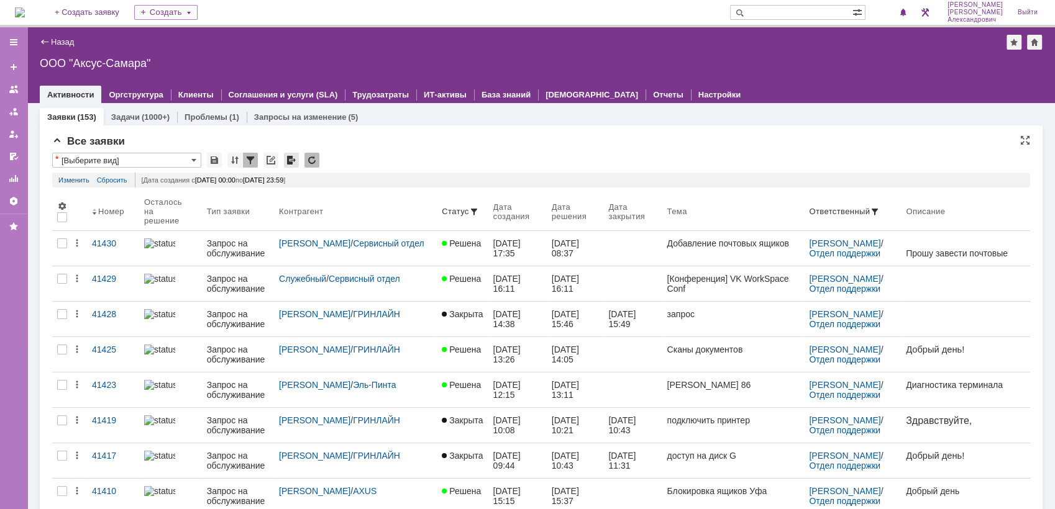
click at [291, 160] on div at bounding box center [291, 160] width 15 height 15
click at [653, 97] on link "Отчеты" at bounding box center [668, 94] width 30 height 9
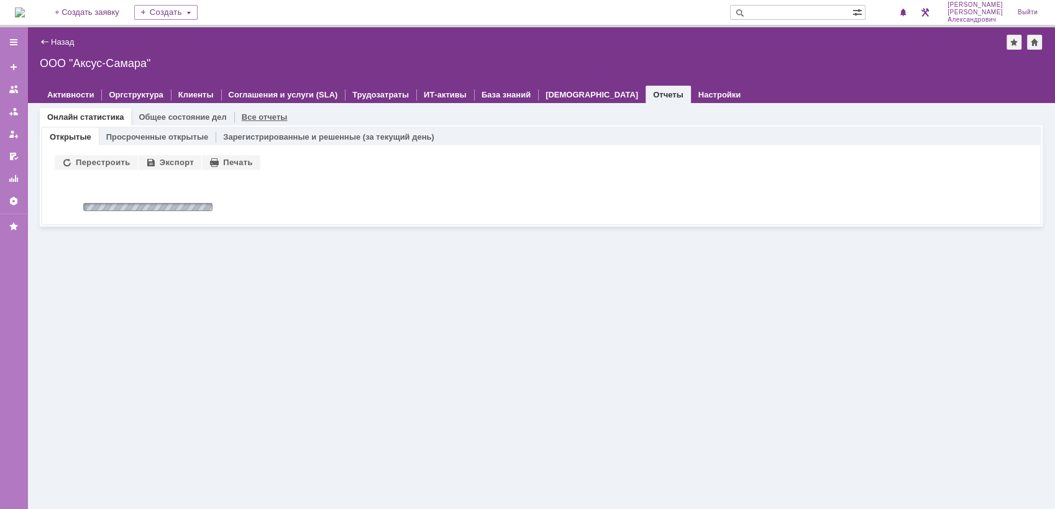
click at [250, 114] on link "Все отчеты" at bounding box center [265, 116] width 46 height 9
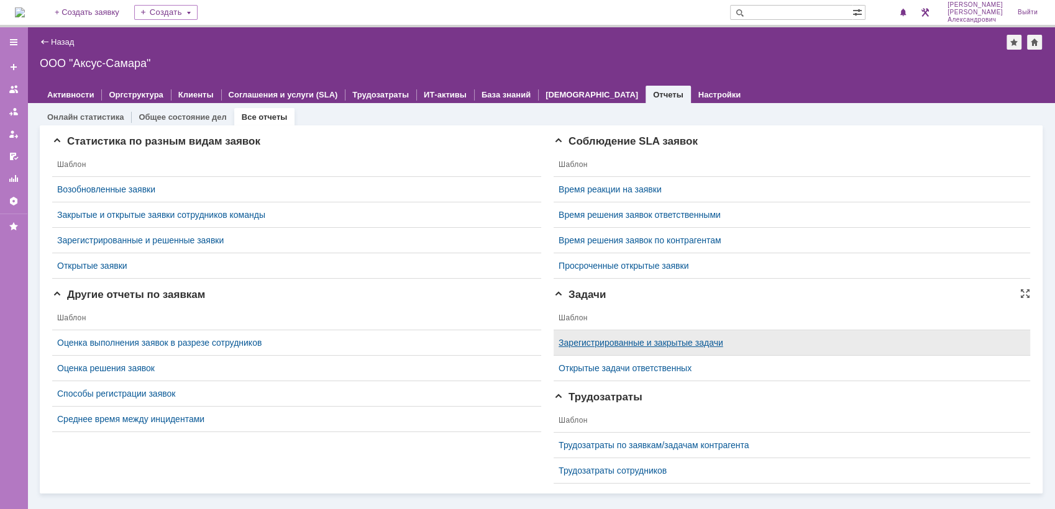
click at [612, 342] on link "Зарегистрированные и закрытые задачи" at bounding box center [640, 343] width 165 height 10
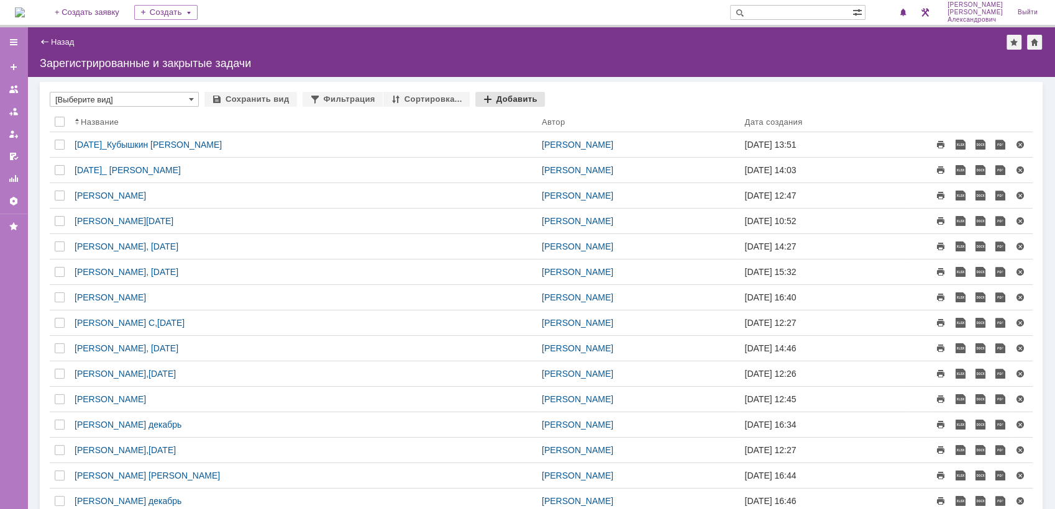
click at [485, 94] on div "Добавить" at bounding box center [510, 99] width 70 height 15
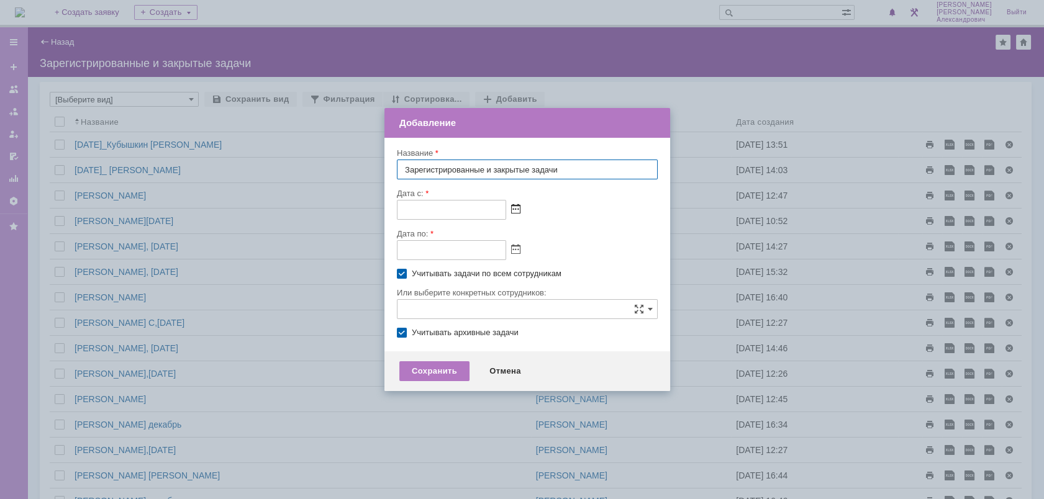
click at [516, 207] on span at bounding box center [515, 210] width 9 height 10
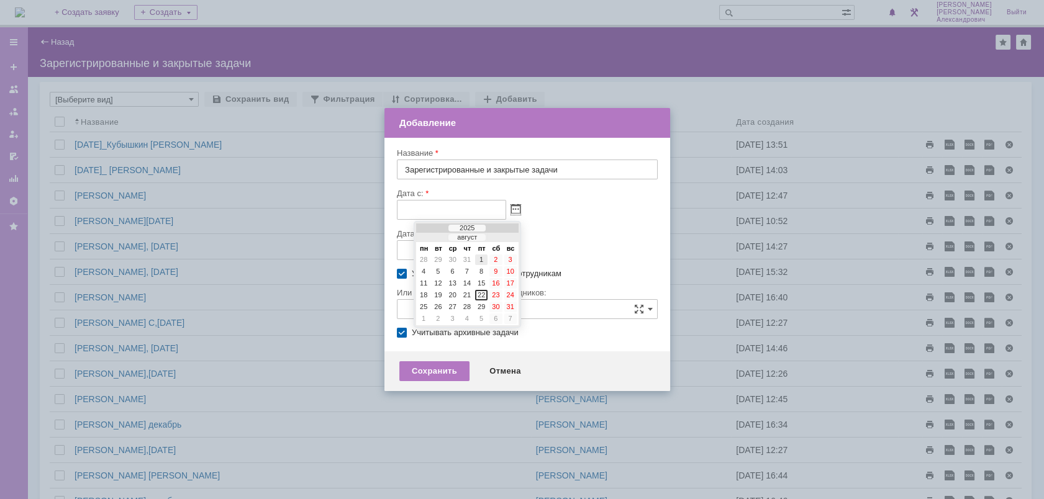
click at [477, 261] on div "1" at bounding box center [481, 260] width 12 height 11
type input "01.08.2025 00:00"
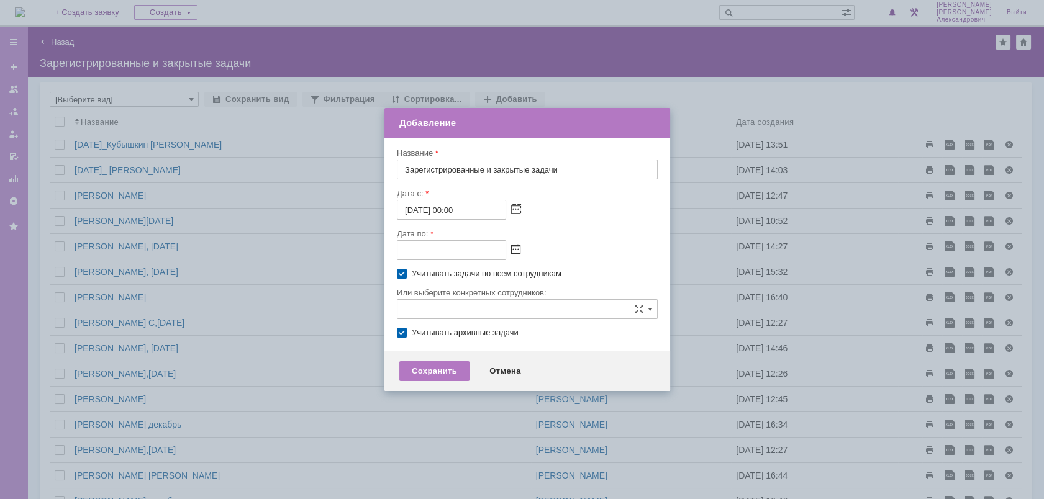
click at [515, 252] on span at bounding box center [515, 250] width 9 height 10
click at [484, 335] on div "22" at bounding box center [481, 335] width 12 height 11
type input "22.08.2025 23:59"
click at [412, 275] on label "Учитывать задачи по всем сотрудникам" at bounding box center [533, 274] width 243 height 10
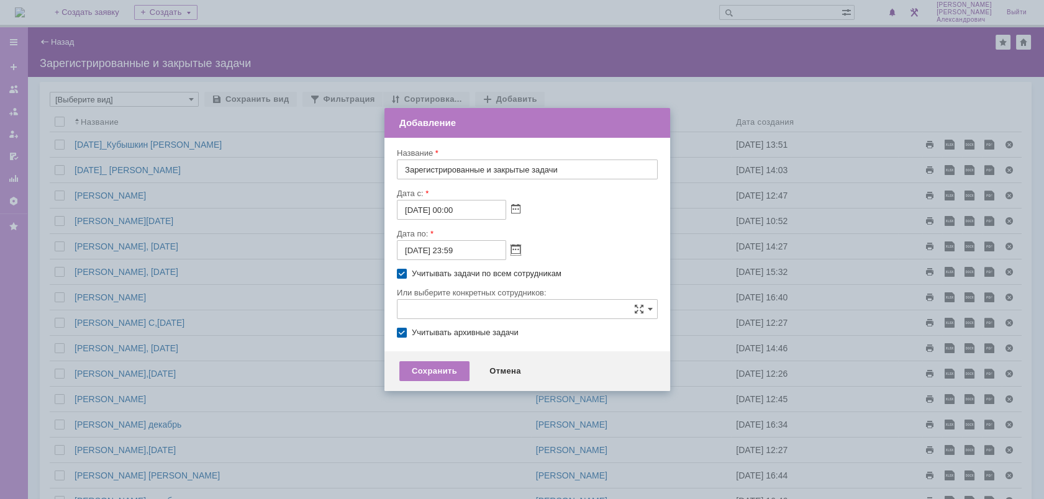
checkbox input "false"
click at [412, 307] on input "text" at bounding box center [527, 309] width 261 height 20
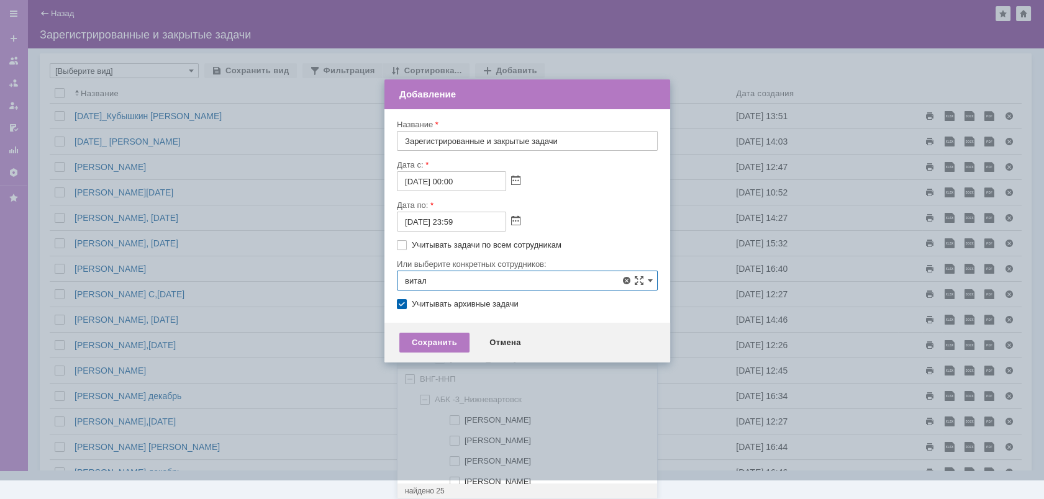
scroll to position [138, 0]
type input "в"
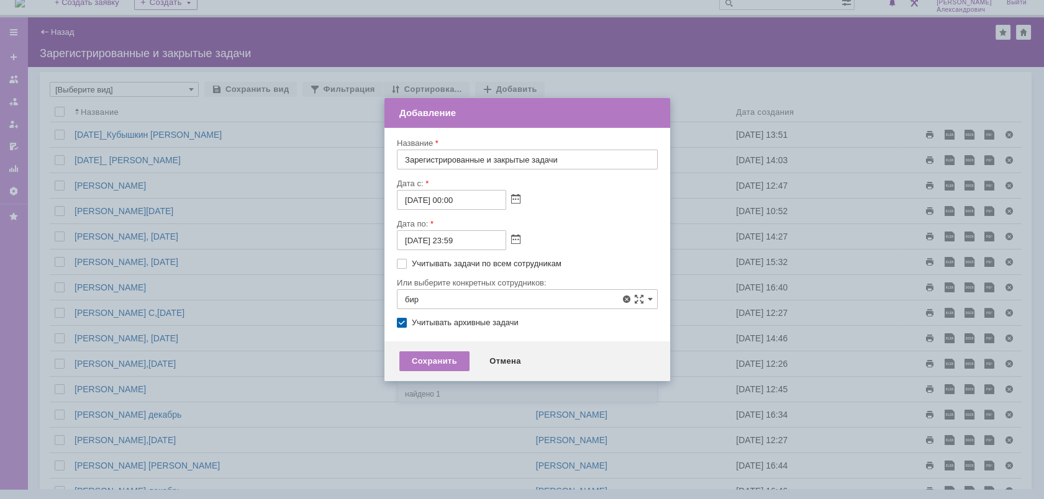
click at [450, 369] on span at bounding box center [450, 369] width 0 height 6
click at [441, 369] on input "[PERSON_NAME]" at bounding box center [441, 372] width 8 height 8
type input "[PERSON_NAME]"
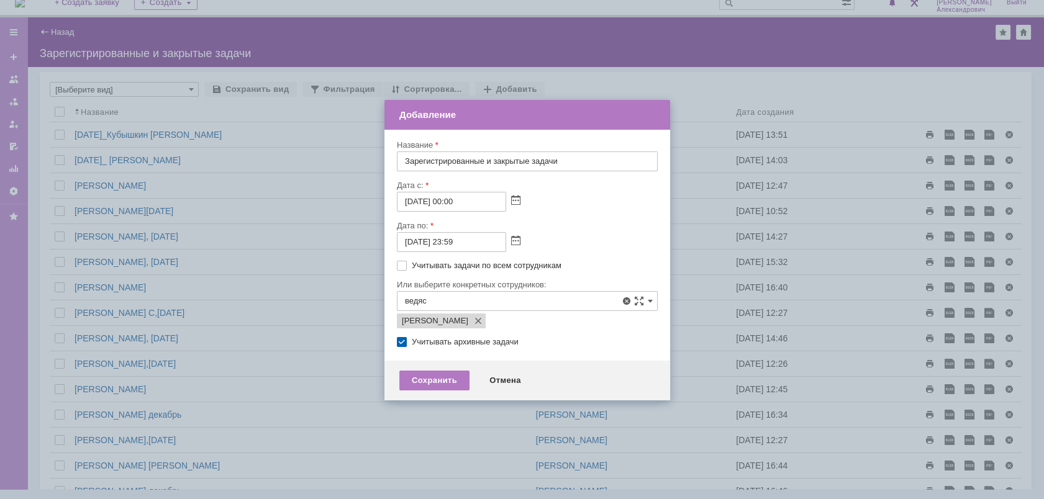
click at [450, 369] on span at bounding box center [450, 371] width 0 height 6
click at [441, 370] on input "Ведясов Сергей Владимирович" at bounding box center [441, 374] width 8 height 8
type input "Бирзниекс Виталий Вячаславович, Ведясов Сергей Владимирович"
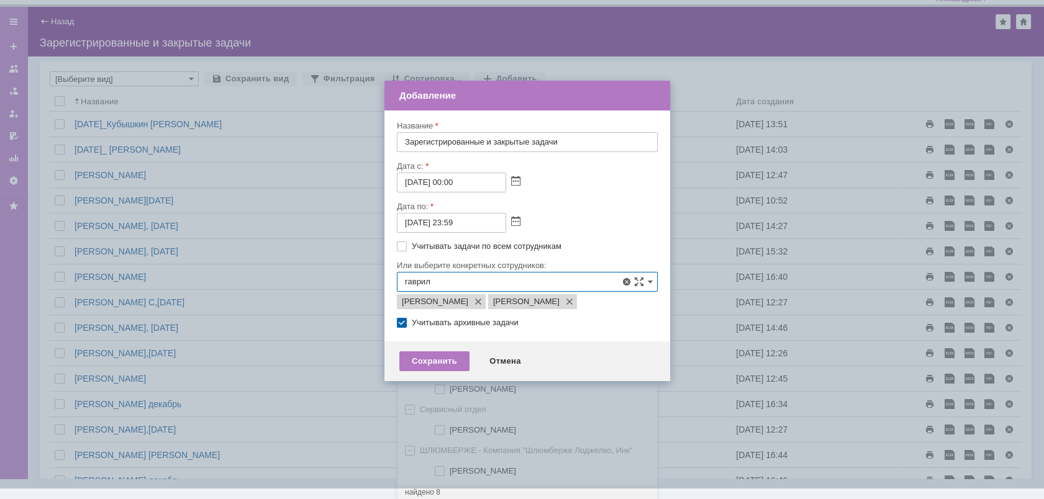
scroll to position [22, 0]
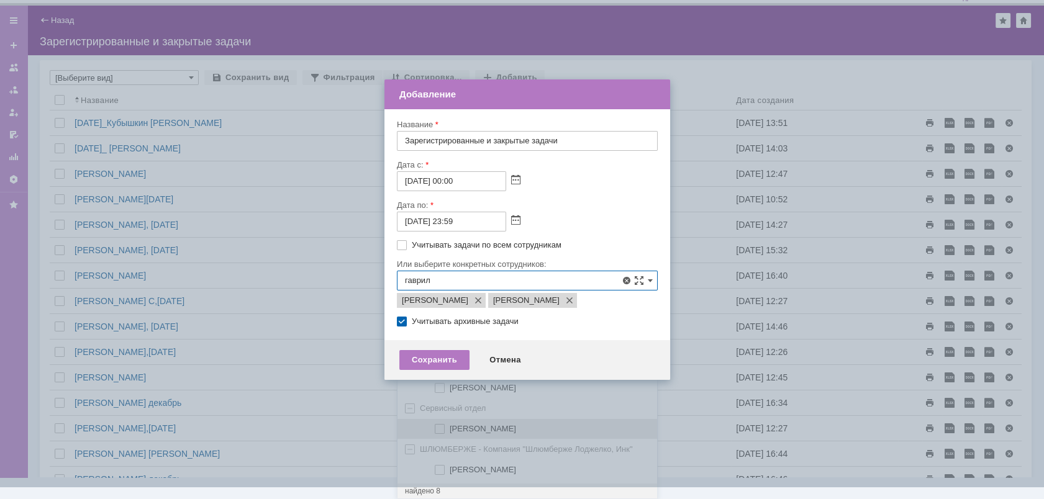
click at [450, 430] on span at bounding box center [450, 427] width 0 height 6
click at [437, 430] on input "[PERSON_NAME]" at bounding box center [441, 429] width 8 height 8
type input "Бирзниекс Виталий Вячаславович, Ведясов Сергей Владимирович, Гавриленко Дмитрий…"
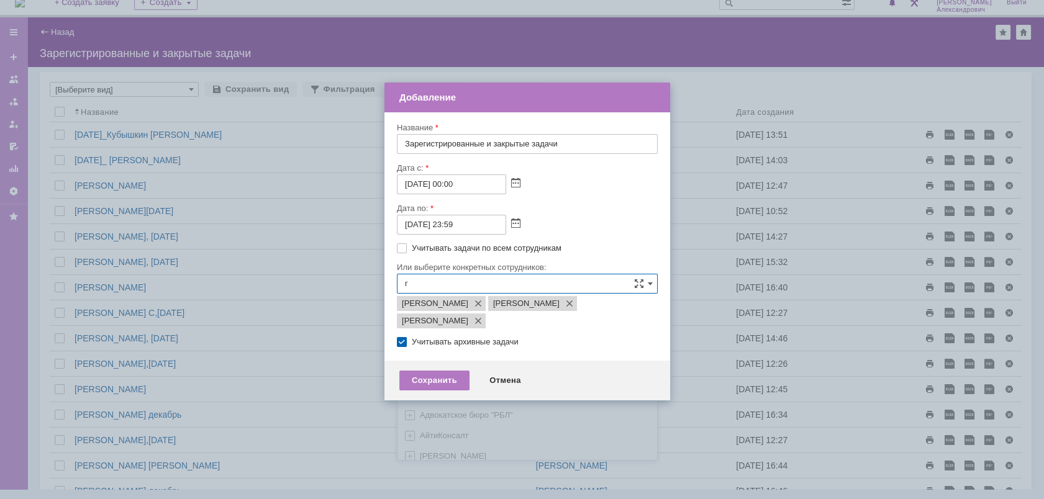
scroll to position [0, 0]
click at [450, 357] on span at bounding box center [450, 354] width 0 height 6
click at [437, 358] on input "[PERSON_NAME]" at bounding box center [441, 356] width 8 height 8
type input "Бирзниекс Виталий Вячаславович, Ведясов Сергей Владимирович, Гавриленко Дмитрий…"
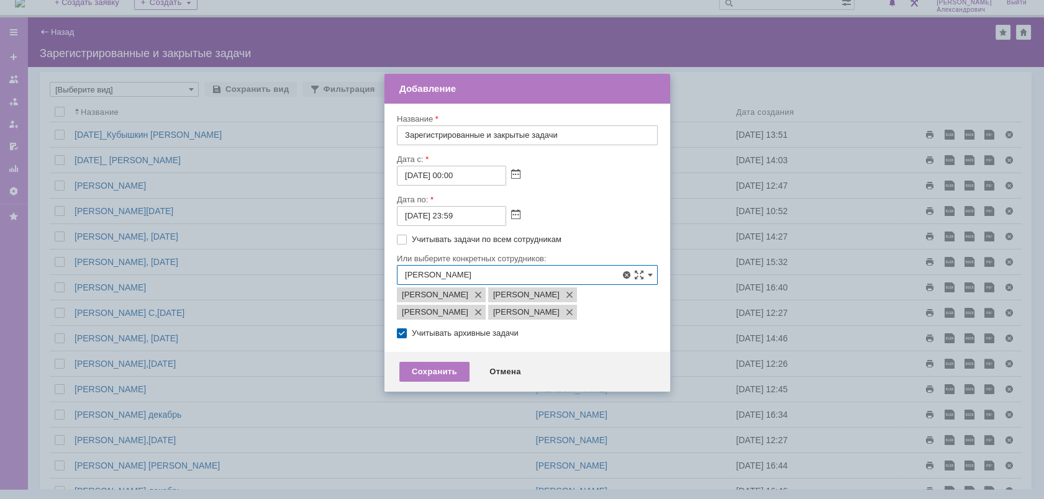
click at [450, 348] on span at bounding box center [450, 345] width 0 height 6
click at [442, 349] on input "[PERSON_NAME]" at bounding box center [441, 347] width 8 height 8
type input "Бирзниекс Виталий Вячаславович, Ведясов Сергей Владимирович, Гавриленко Дмитрий…"
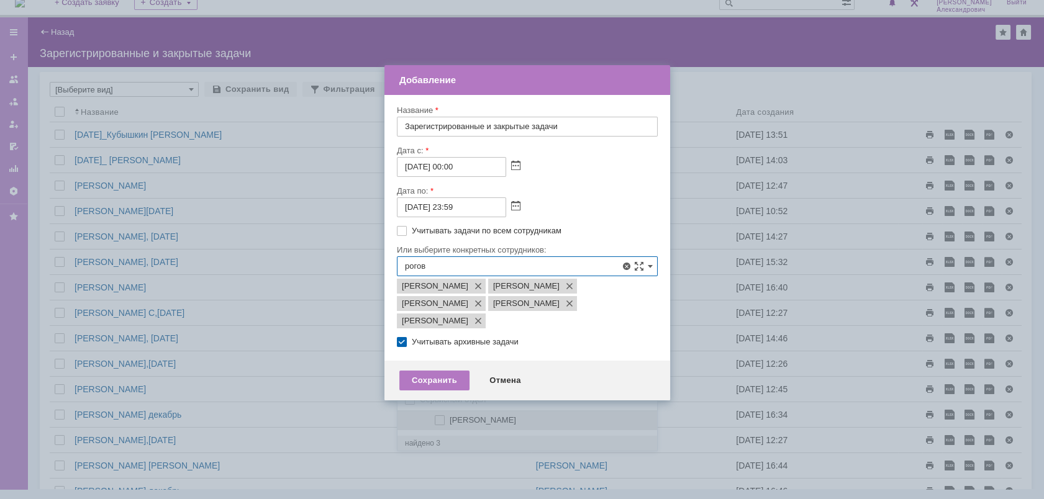
click at [450, 422] on span at bounding box center [450, 419] width 0 height 6
click at [440, 424] on input "[PERSON_NAME]" at bounding box center [441, 421] width 8 height 8
type input "Бирзниекс Виталий Вячаславович, Ведясов Сергей Владимирович, Гавриленко Дмитрий…"
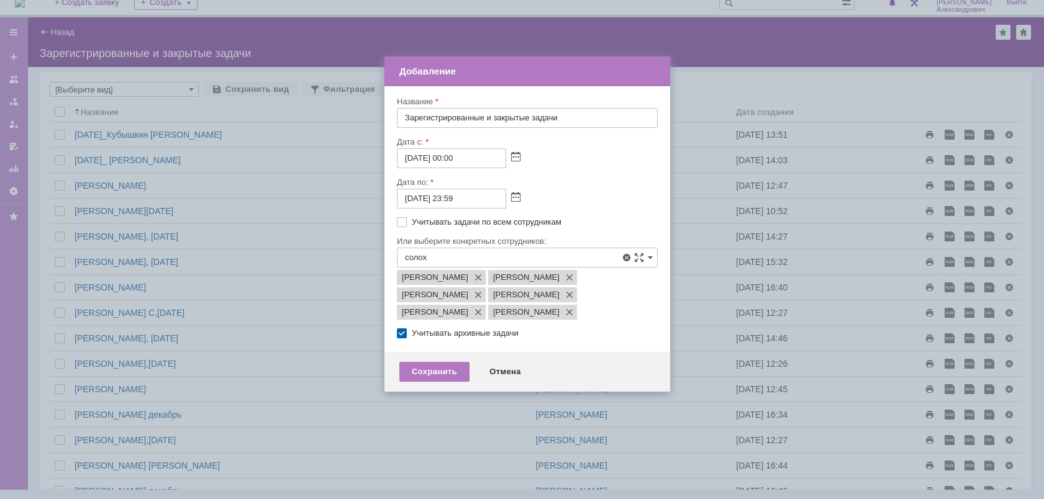
click at [450, 330] on span at bounding box center [450, 328] width 0 height 6
click at [439, 330] on input "Солохин Кирилл Викторович" at bounding box center [441, 330] width 8 height 8
type input "Бирзниекс Виталий Вячаславович, Ведясов Сергей Владимирович, Гавриленко Дмитрий…"
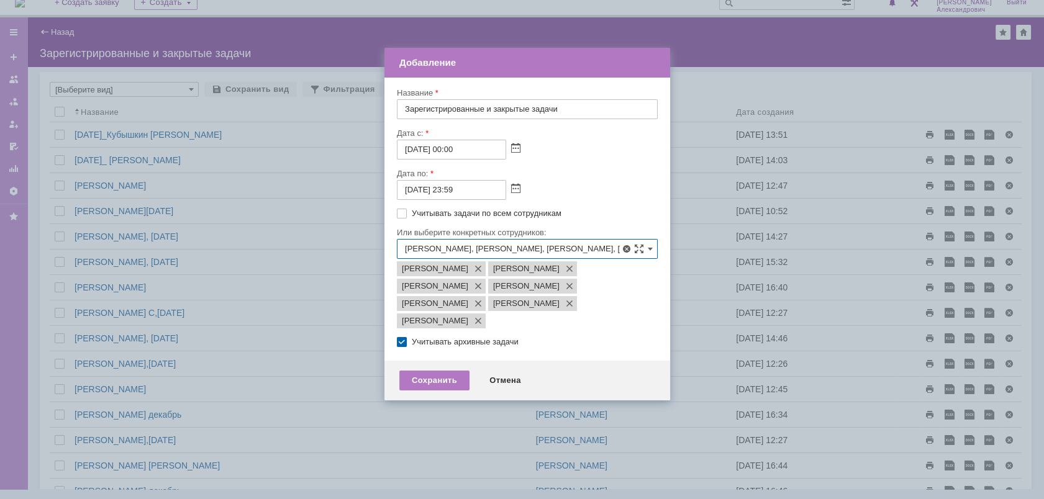
click at [611, 207] on div at bounding box center [527, 204] width 261 height 9
click at [441, 391] on div "Сохранить" at bounding box center [434, 381] width 70 height 20
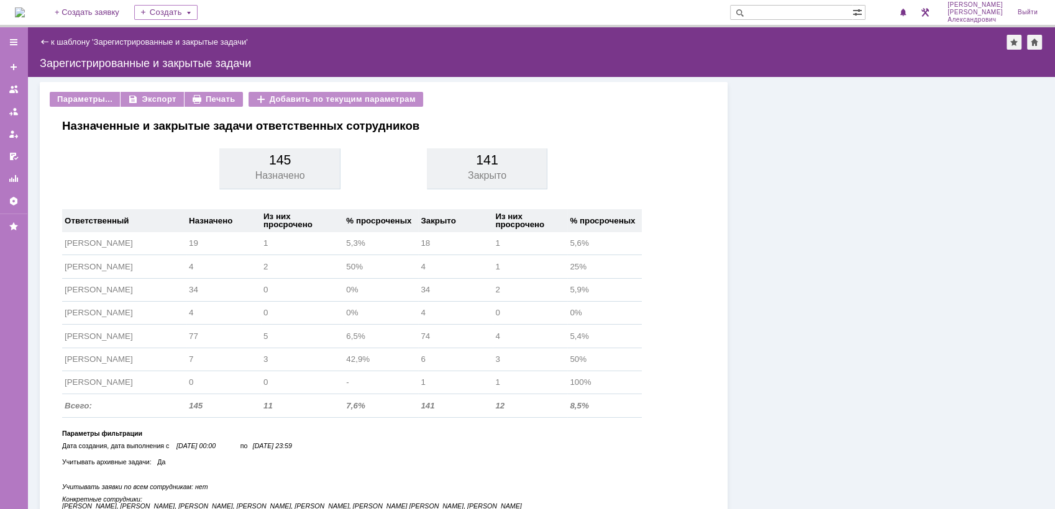
click at [25, 7] on img at bounding box center [20, 12] width 10 height 10
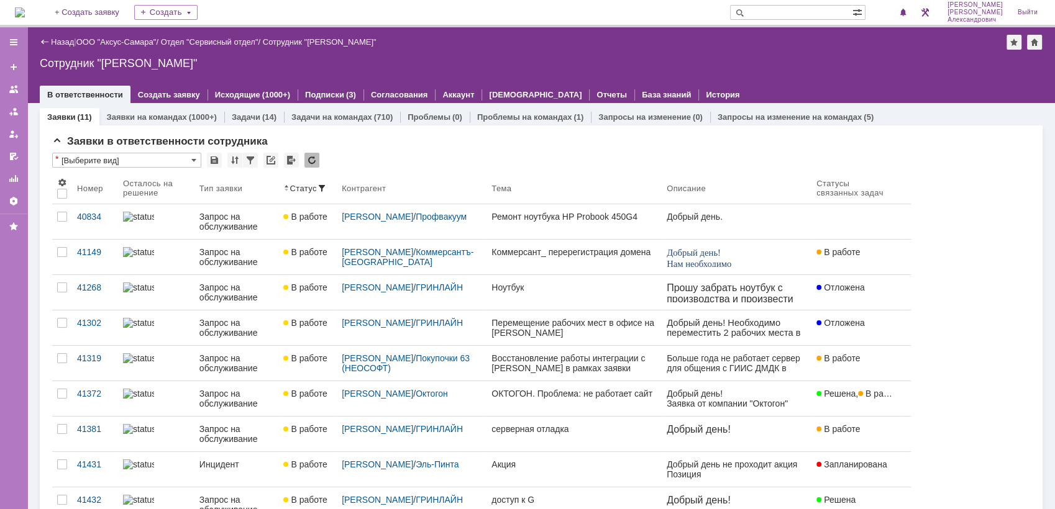
click at [25, 9] on img at bounding box center [20, 12] width 10 height 10
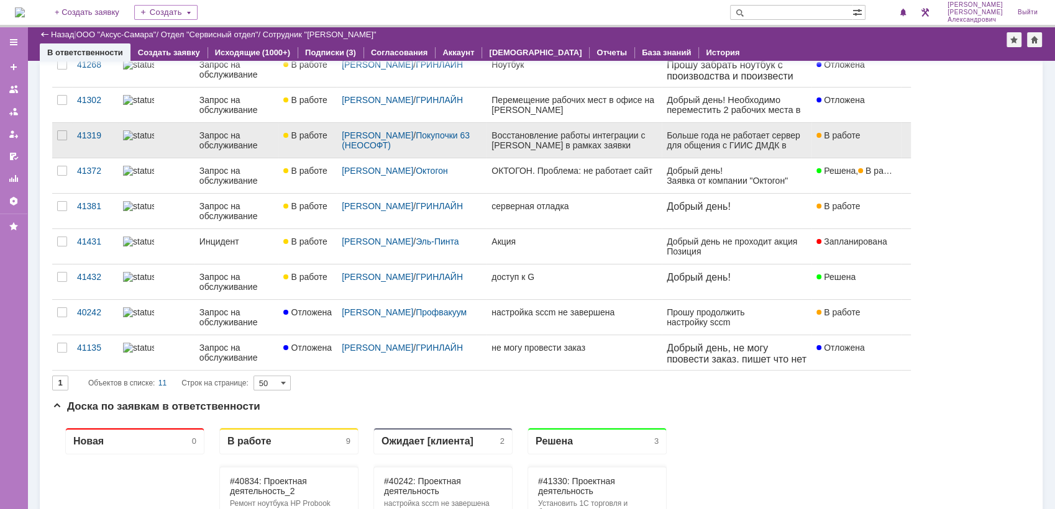
scroll to position [276, 0]
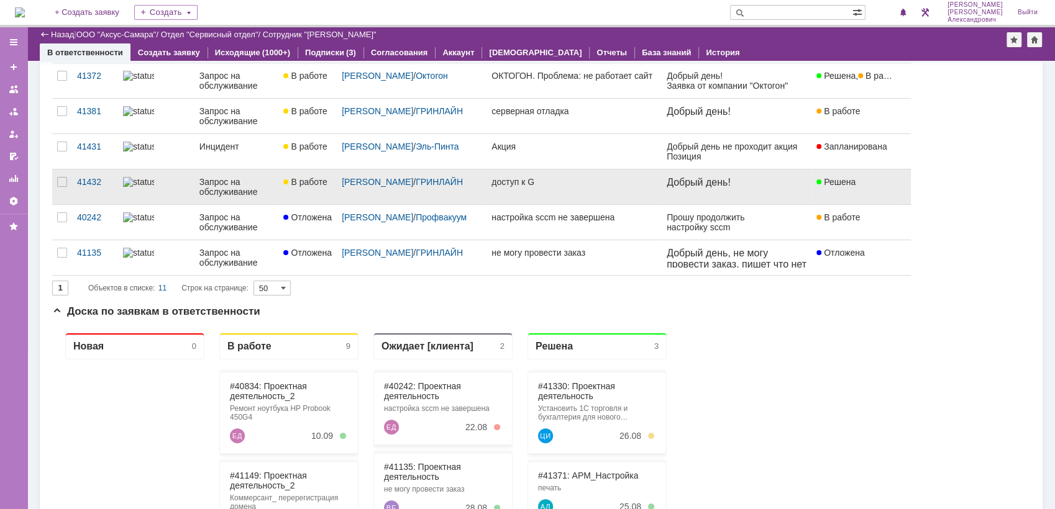
click at [547, 201] on link "доступ к G" at bounding box center [573, 187] width 175 height 35
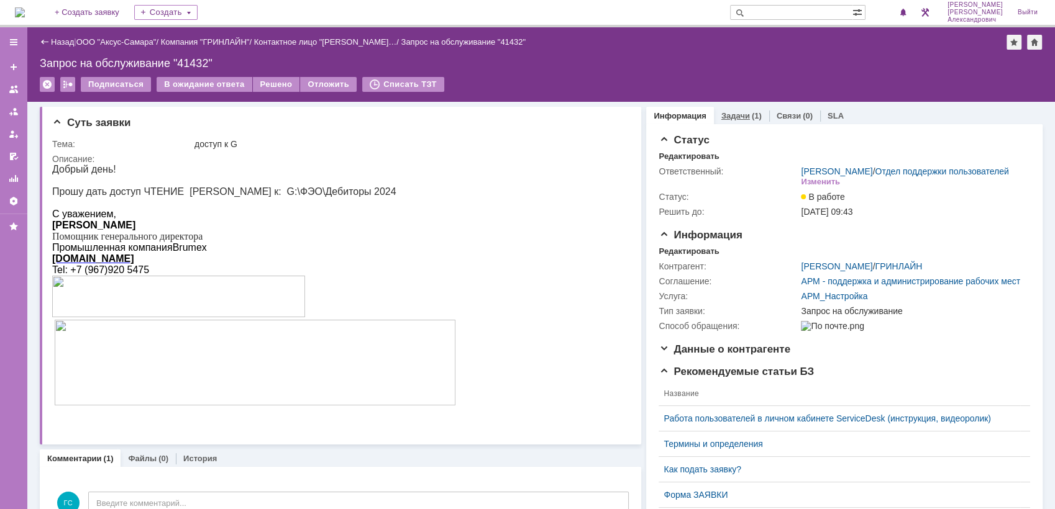
click at [752, 114] on div "(1)" at bounding box center [757, 115] width 10 height 9
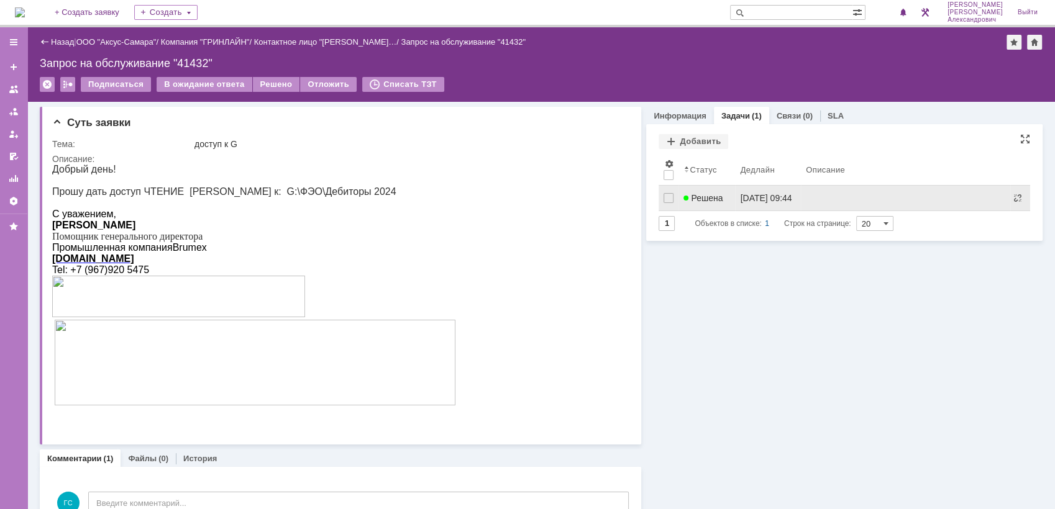
click at [702, 188] on link "Решена" at bounding box center [706, 198] width 57 height 25
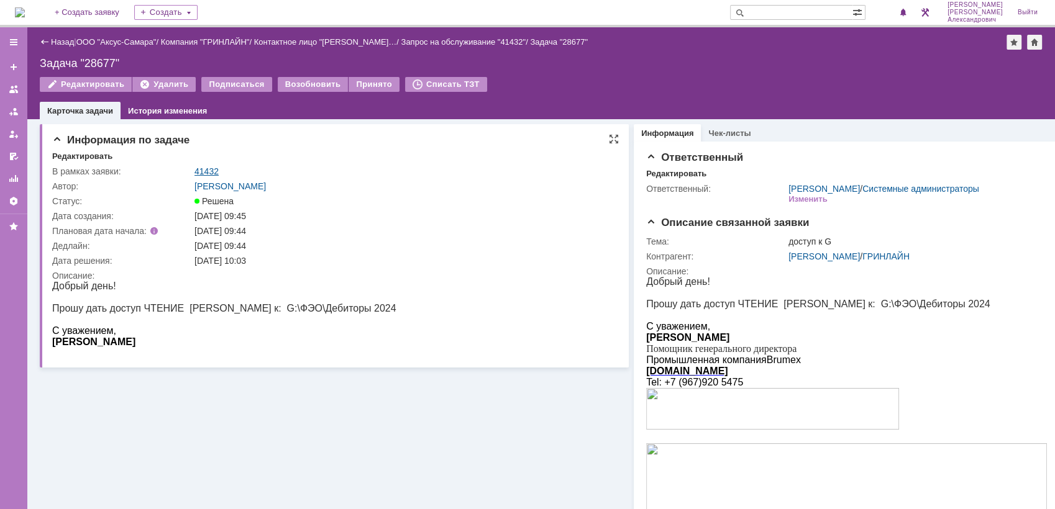
click at [207, 167] on link "41432" at bounding box center [206, 171] width 24 height 10
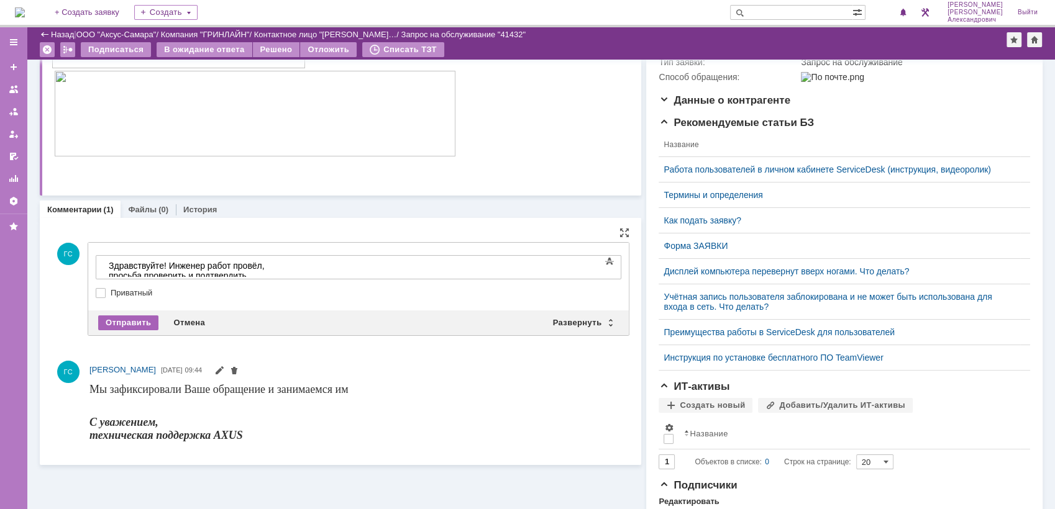
click at [140, 325] on div "Отправить" at bounding box center [128, 323] width 60 height 15
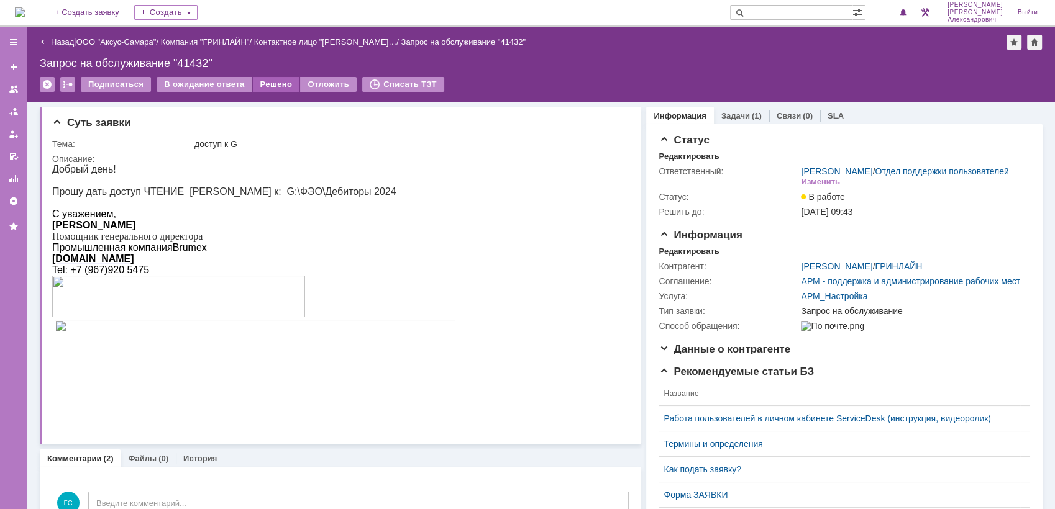
click at [288, 82] on div "Решено" at bounding box center [276, 84] width 47 height 15
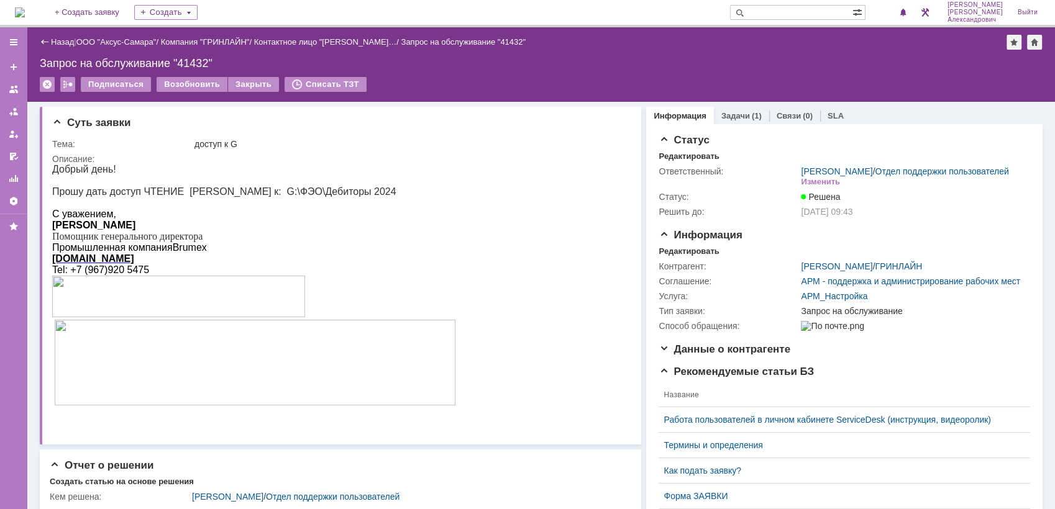
click at [25, 7] on img at bounding box center [20, 12] width 10 height 10
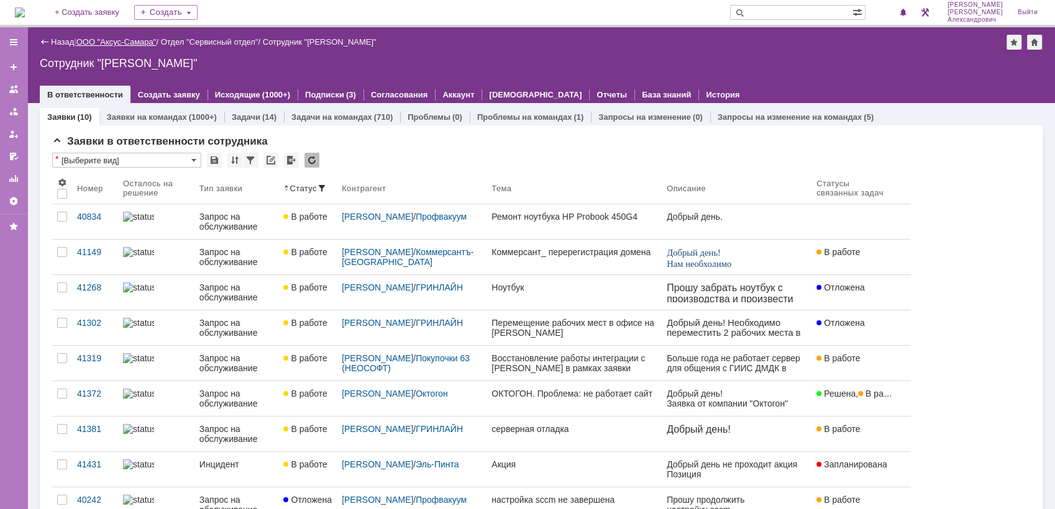
click at [143, 42] on link "ООО "Аксус-Самара"" at bounding box center [116, 41] width 80 height 9
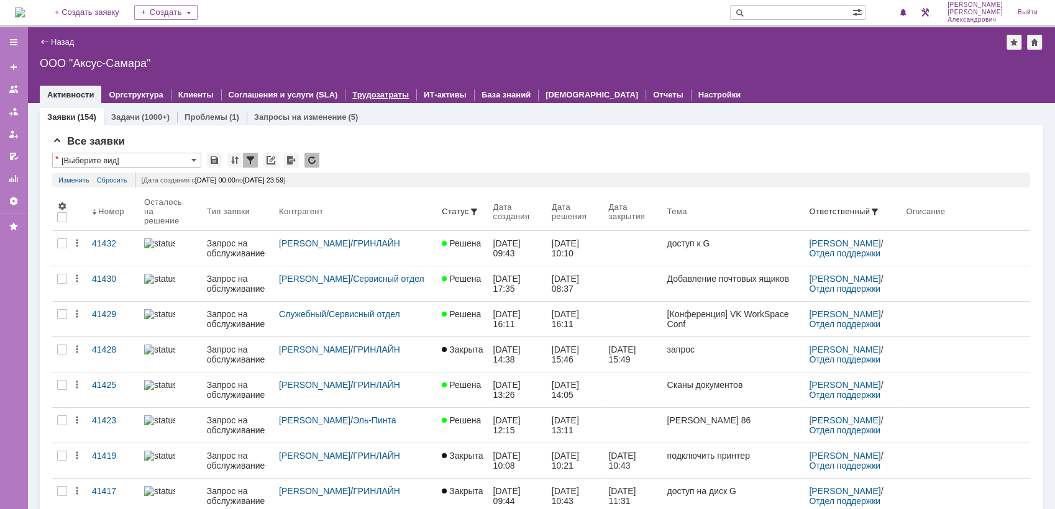
click at [363, 96] on link "Трудозатраты" at bounding box center [380, 94] width 57 height 9
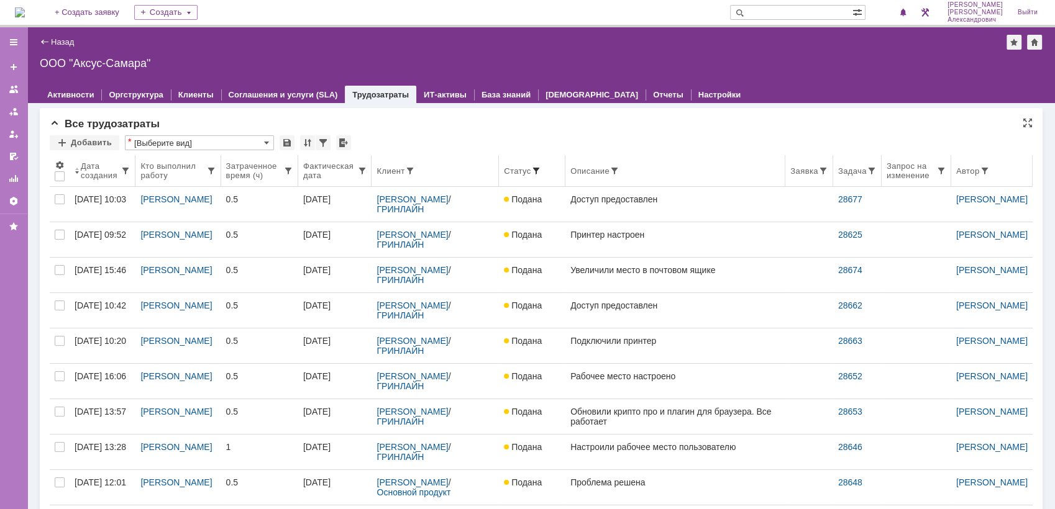
click at [530, 166] on span at bounding box center [535, 171] width 10 height 10
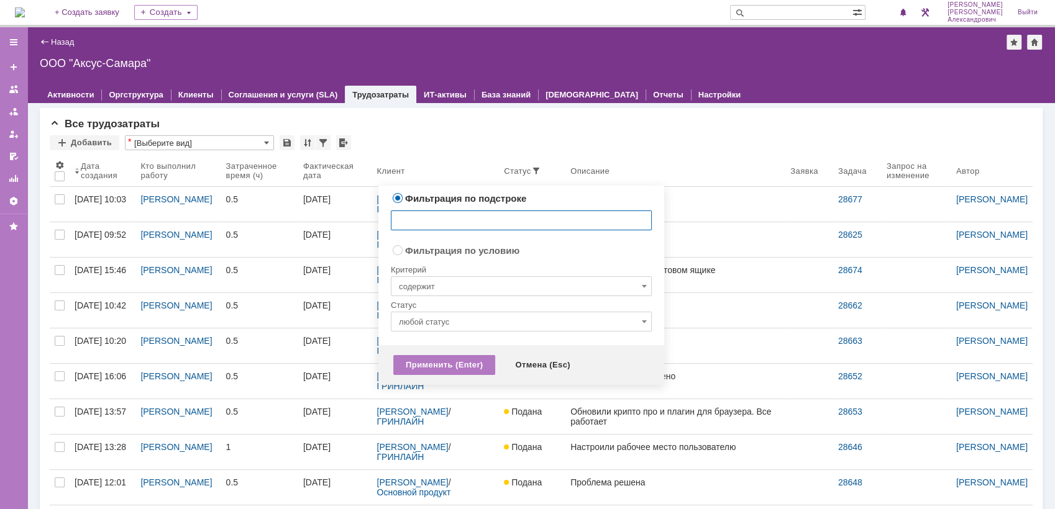
radio input "false"
radio input "true"
click at [515, 284] on input "содержит" at bounding box center [521, 286] width 261 height 20
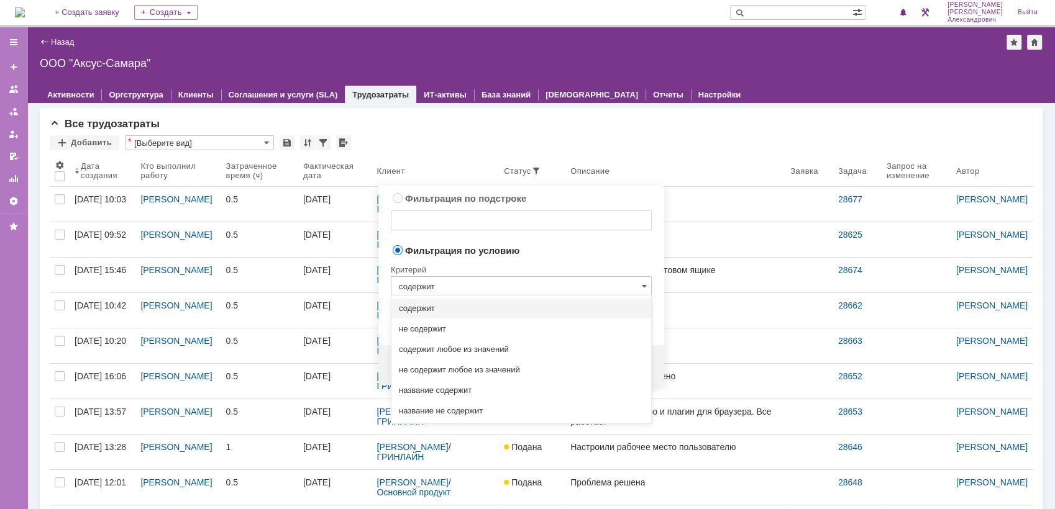
click at [547, 257] on td "Фильтрация по условию" at bounding box center [521, 251] width 261 height 17
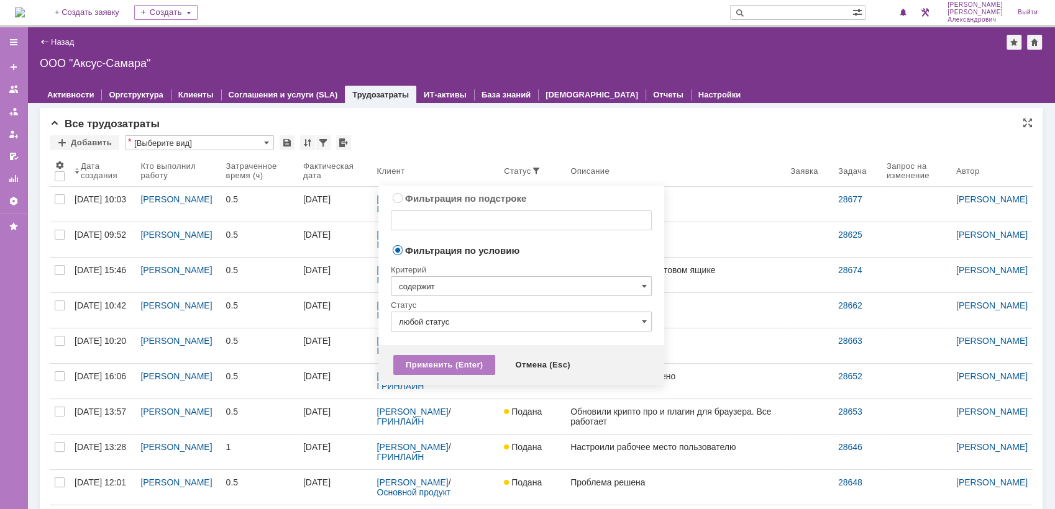
type input "содержит"
click at [487, 141] on div "Добавить * [Выберите вид]" at bounding box center [541, 143] width 983 height 16
click at [530, 171] on span at bounding box center [535, 171] width 10 height 10
click at [486, 316] on input "любой статус" at bounding box center [521, 322] width 261 height 20
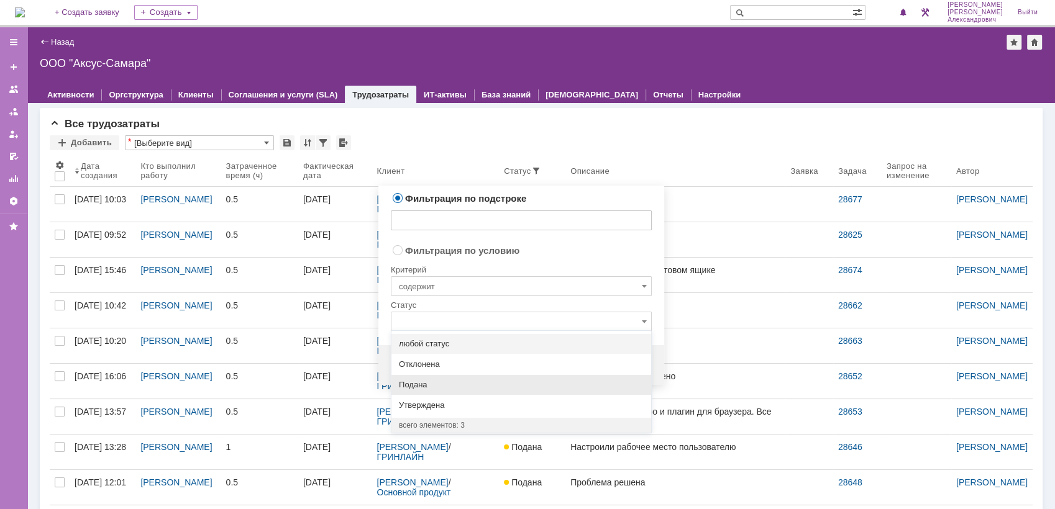
click at [471, 388] on span "Подана" at bounding box center [521, 385] width 245 height 10
radio input "false"
radio input "true"
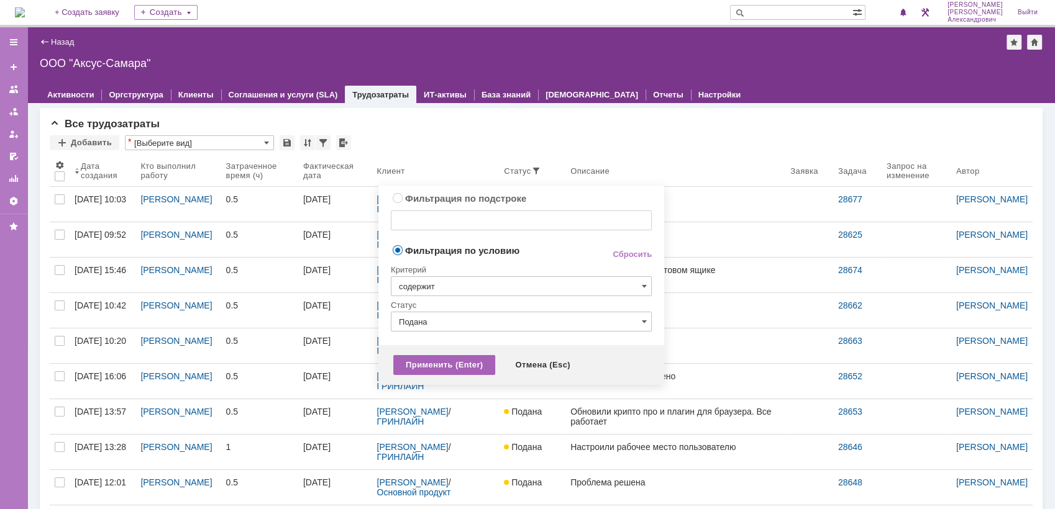
type input "Подана"
click at [438, 368] on div "Применить (Enter)" at bounding box center [444, 365] width 102 height 20
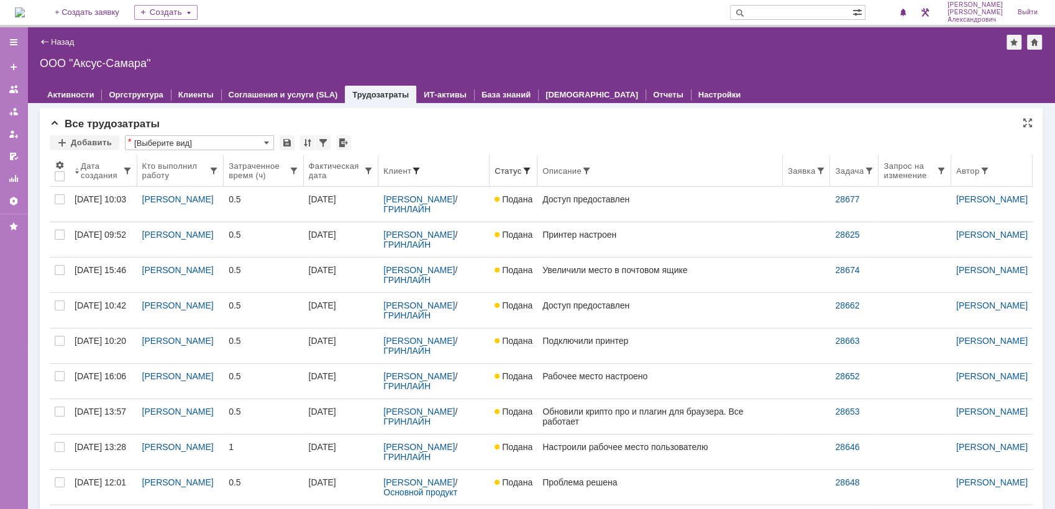
click at [416, 171] on span at bounding box center [416, 171] width 10 height 10
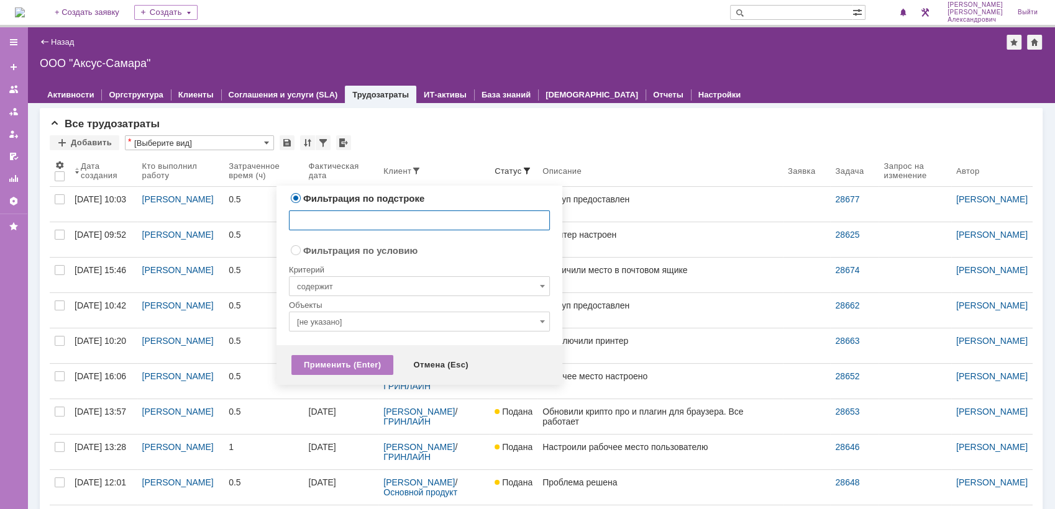
radio input "false"
radio input "true"
click at [379, 291] on input "содержит" at bounding box center [419, 286] width 261 height 20
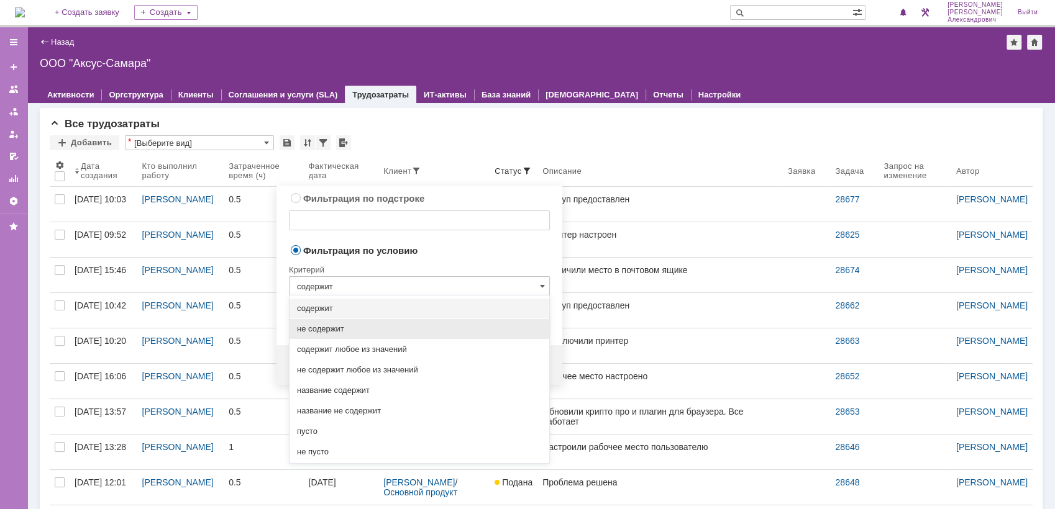
click at [397, 329] on span "не содержит" at bounding box center [419, 329] width 245 height 10
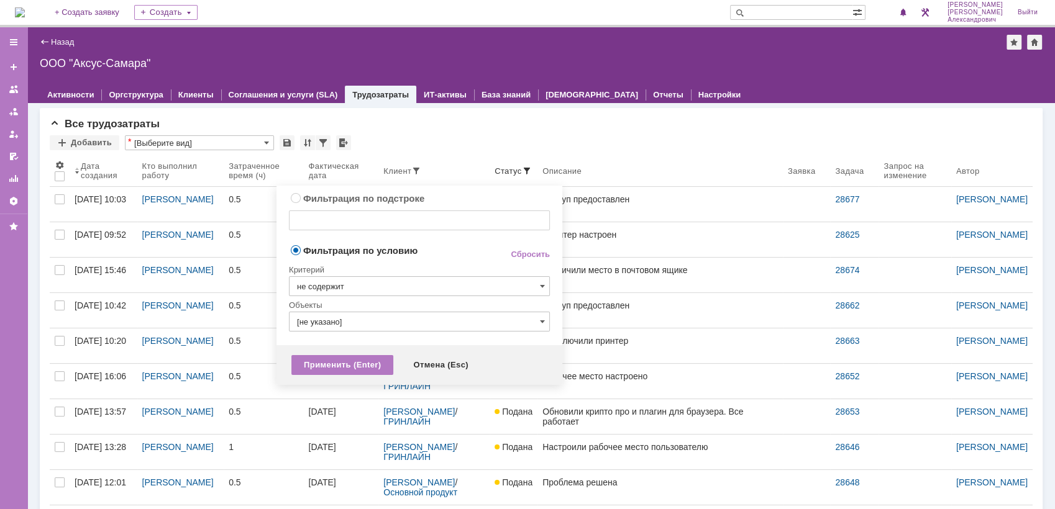
click at [386, 335] on div at bounding box center [419, 336] width 261 height 9
type input "не содержит"
click at [386, 327] on input "[не указано]" at bounding box center [419, 322] width 261 height 20
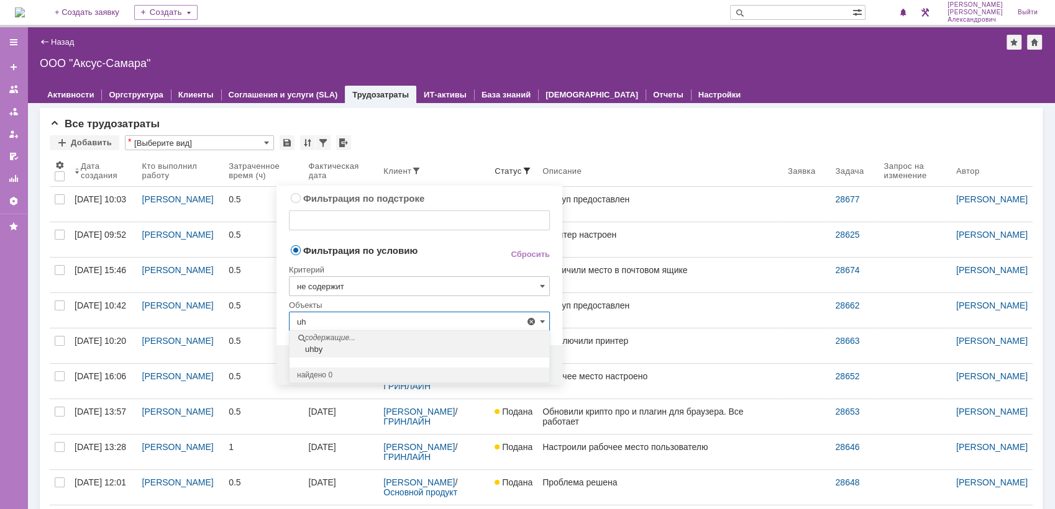
type input "u"
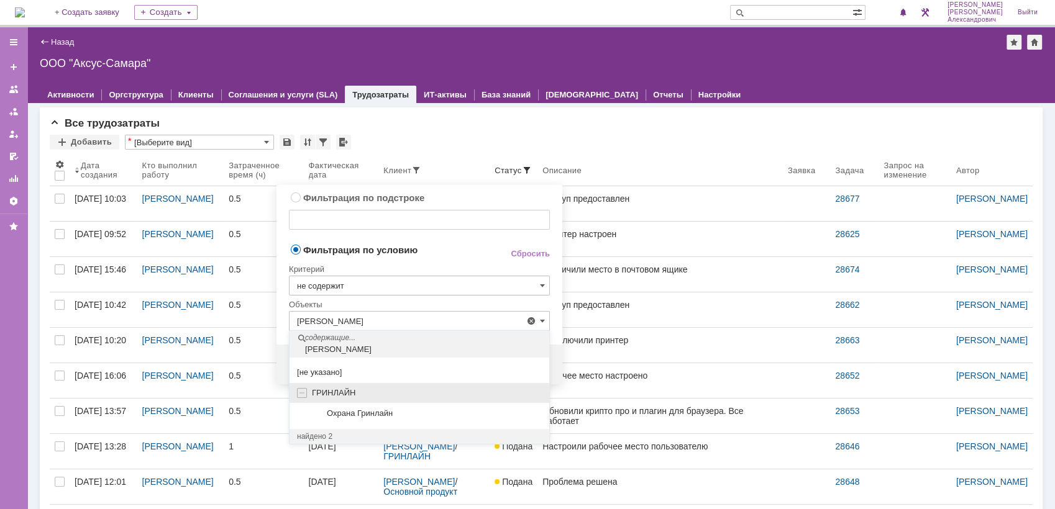
click at [365, 393] on div "ГРИНЛАЙН" at bounding box center [427, 393] width 230 height 10
type input "ГРИНЛАЙН"
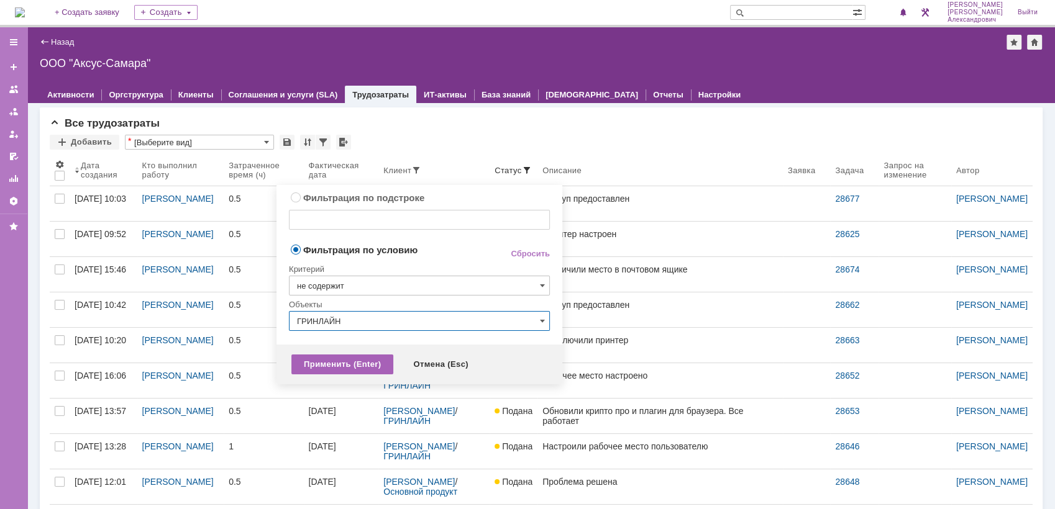
click at [346, 363] on div "Применить (Enter)" at bounding box center [342, 365] width 102 height 20
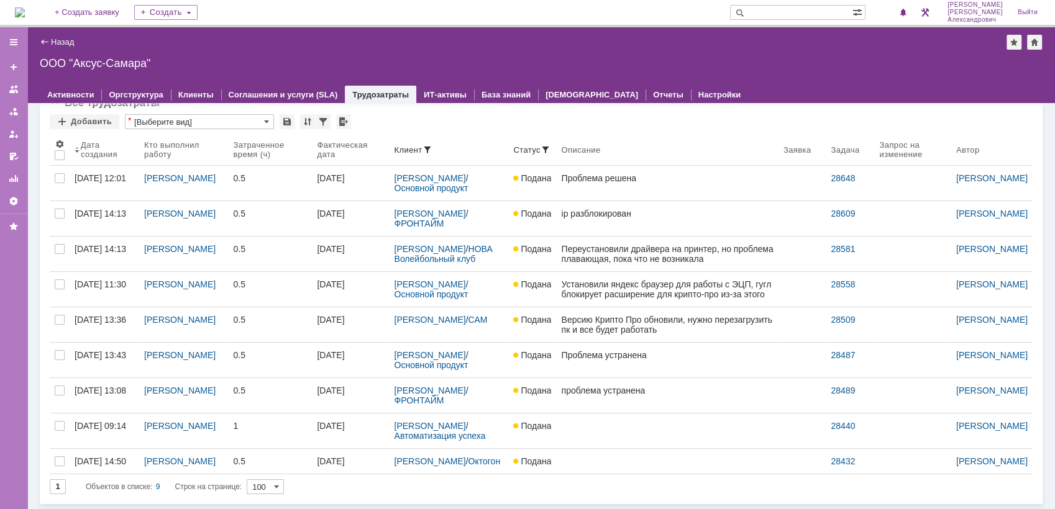
click at [25, 9] on img at bounding box center [20, 12] width 10 height 10
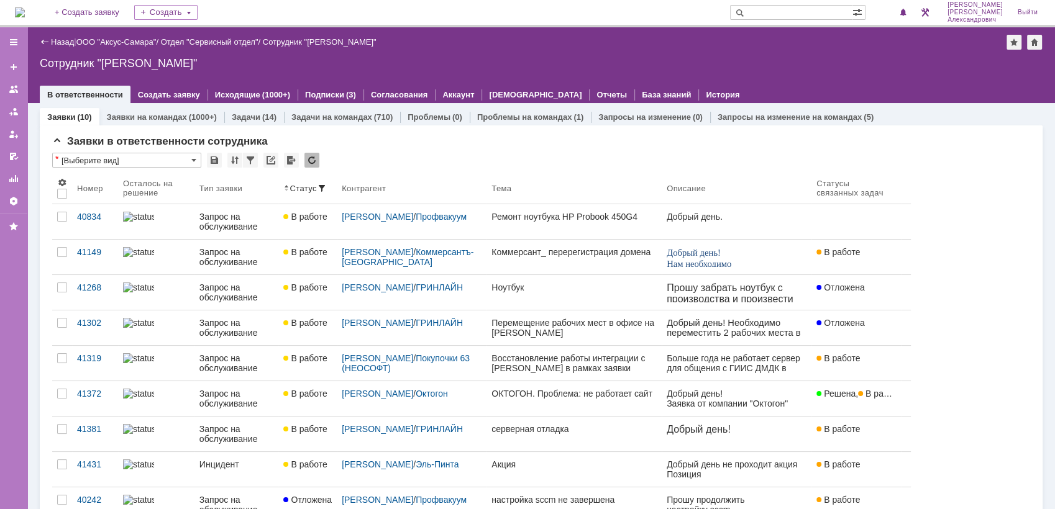
click at [25, 12] on img at bounding box center [20, 12] width 10 height 10
click at [907, 12] on span at bounding box center [903, 13] width 9 height 10
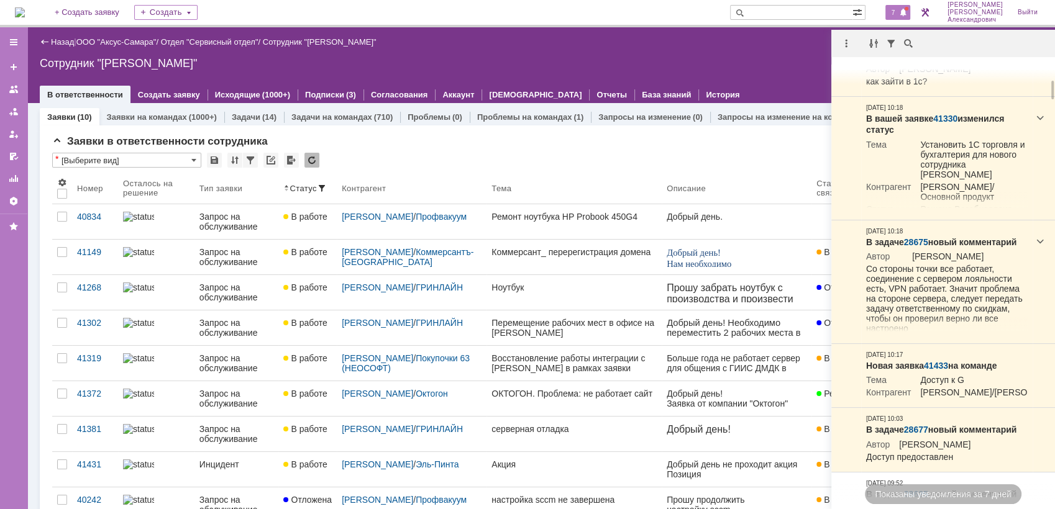
scroll to position [620, 0]
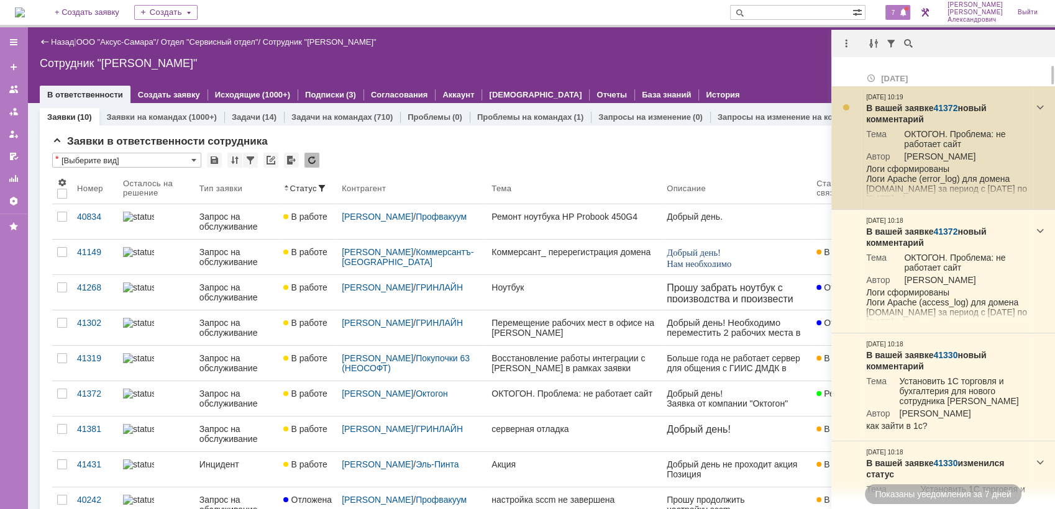
drag, startPoint x: 0, startPoint y: 0, endPoint x: 949, endPoint y: 108, distance: 955.2
click at [949, 108] on link "41372" at bounding box center [945, 108] width 24 height 10
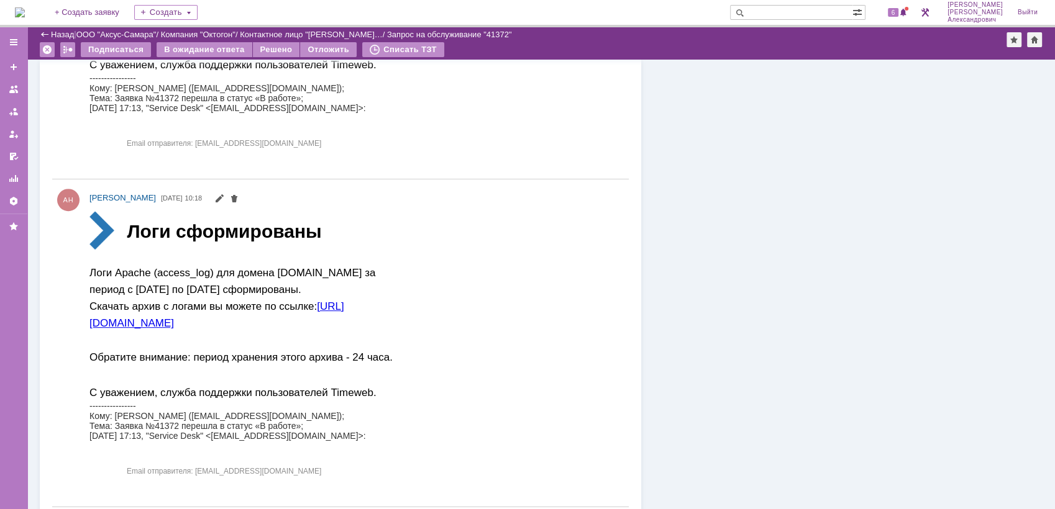
scroll to position [624, 0]
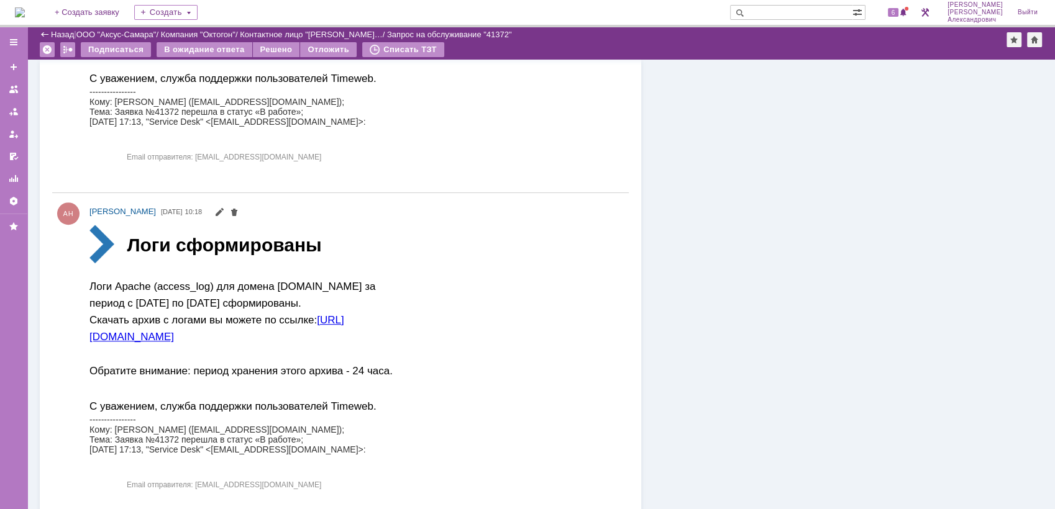
drag, startPoint x: 170, startPoint y: 464, endPoint x: 525, endPoint y: 345, distance: 374.5
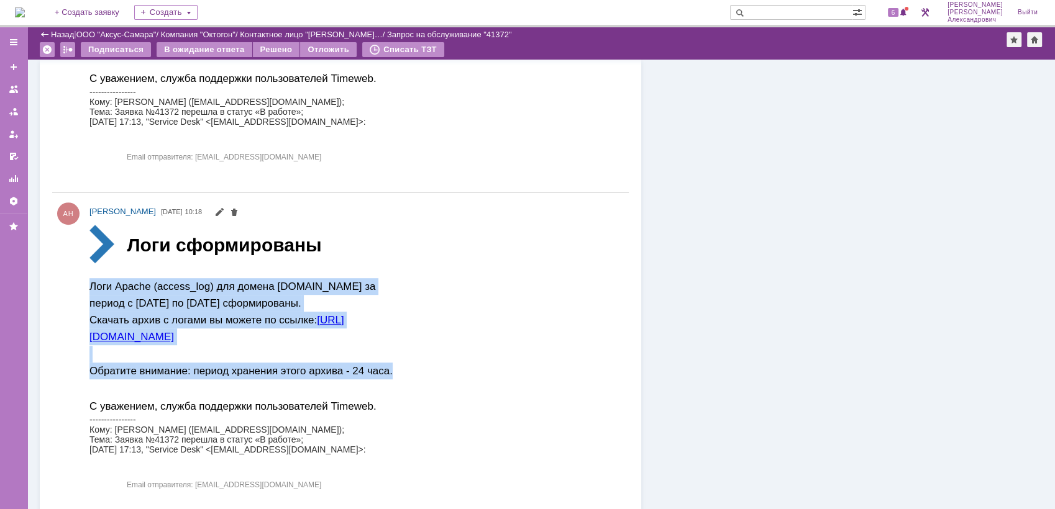
drag, startPoint x: 90, startPoint y: 286, endPoint x: 393, endPoint y: 382, distance: 317.4
click at [393, 382] on td "Логи Apache (access_log) для домена [DOMAIN_NAME] за период с [DATE] по [DATE] …" at bounding box center [244, 328] width 311 height 126
copy p "Логи Apache (access_log) для домена [DOMAIN_NAME] за период с [DATE] по [DATE] …"
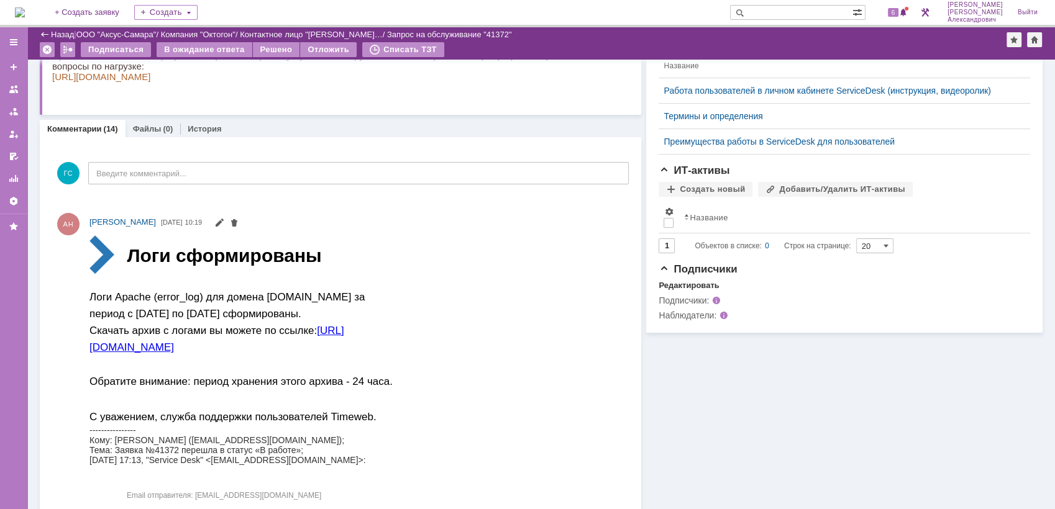
scroll to position [279, 0]
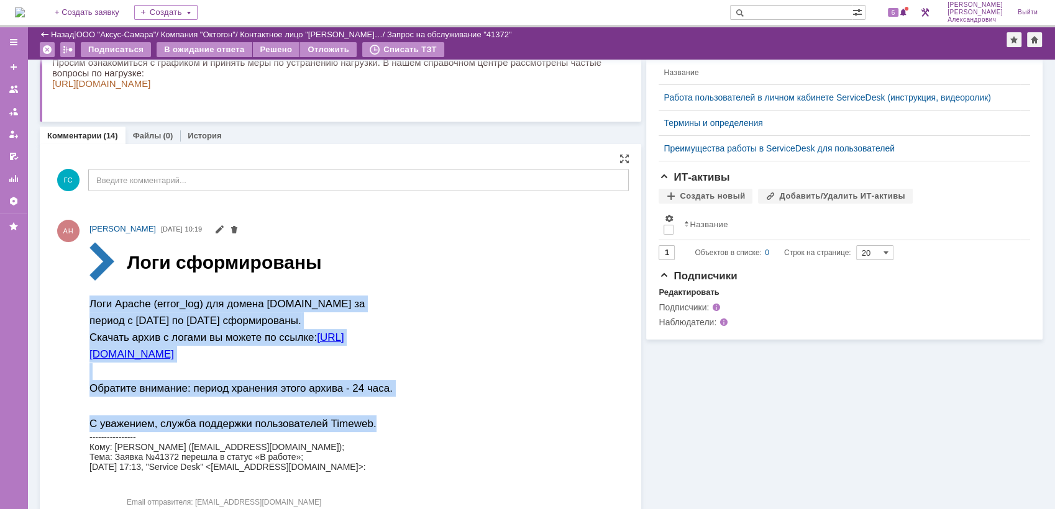
drag, startPoint x: 90, startPoint y: 301, endPoint x: 383, endPoint y: 419, distance: 316.2
click at [383, 419] on tbody "Логи сформированы Логи Apache (error_log) для домена [DOMAIN_NAME] за период с …" at bounding box center [244, 337] width 311 height 190
copy tbody "Логи Apache (error_log) для домена [DOMAIN_NAME] за период с [DATE] по [DATE] с…"
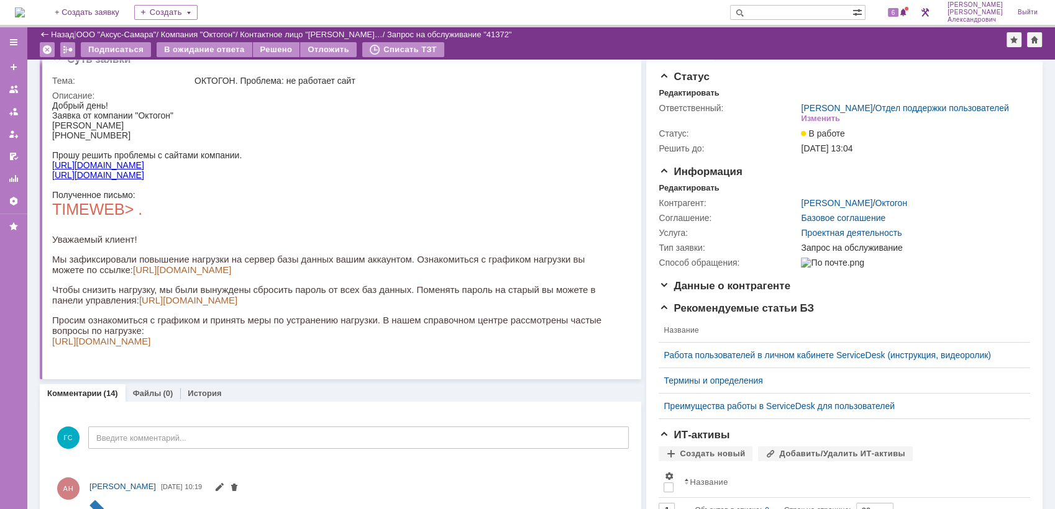
scroll to position [0, 0]
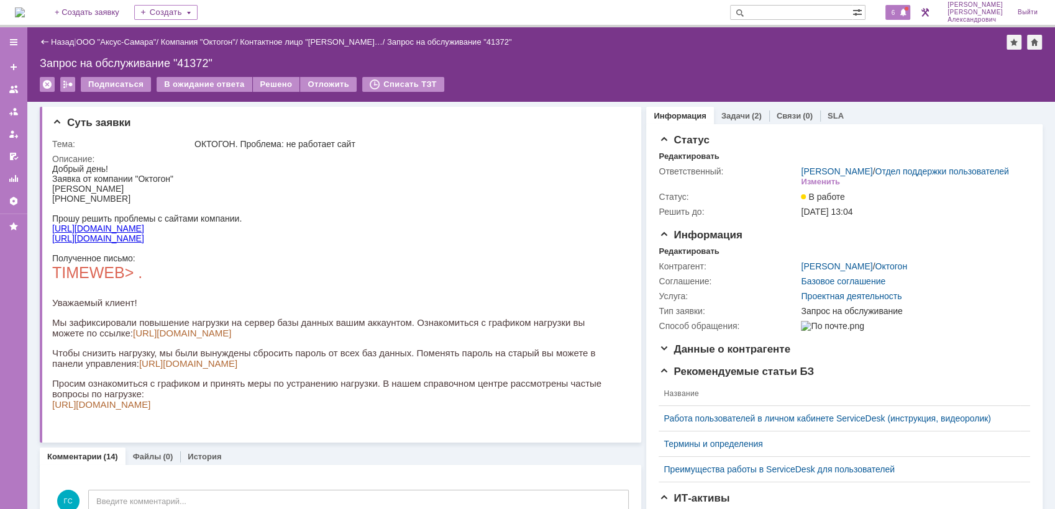
click at [899, 12] on span "6" at bounding box center [893, 12] width 11 height 9
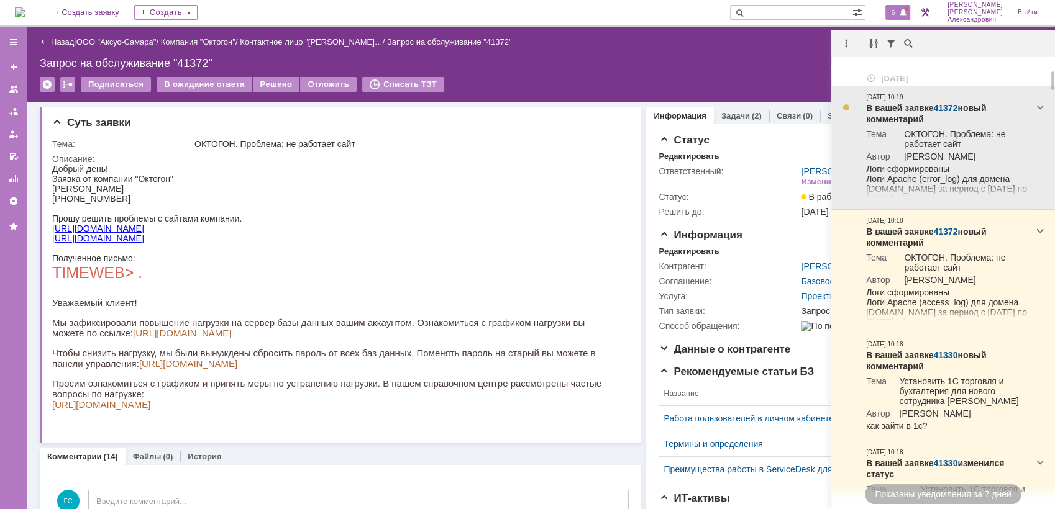
scroll to position [138, 0]
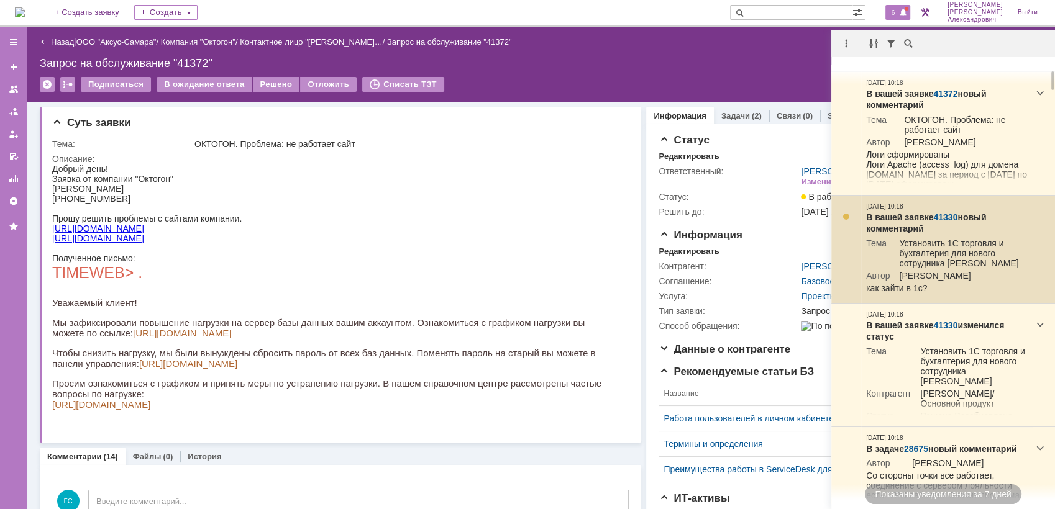
click at [945, 212] on link "41330" at bounding box center [945, 217] width 24 height 10
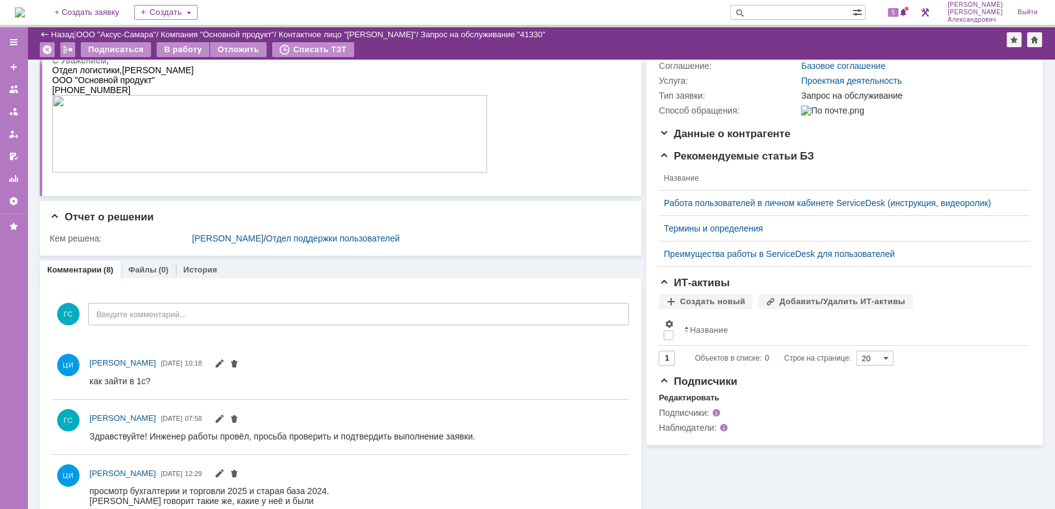
scroll to position [207, 0]
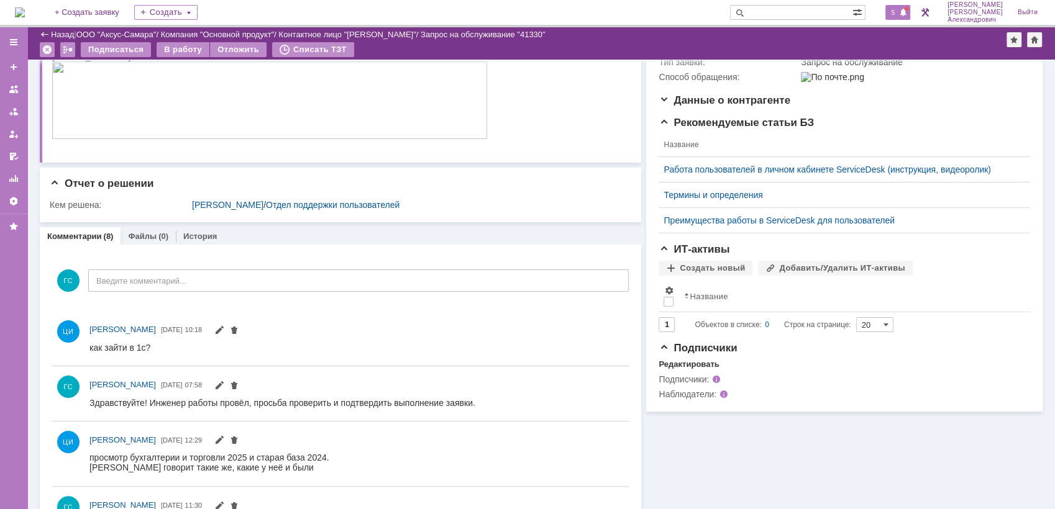
click at [898, 8] on span "5" at bounding box center [893, 12] width 11 height 9
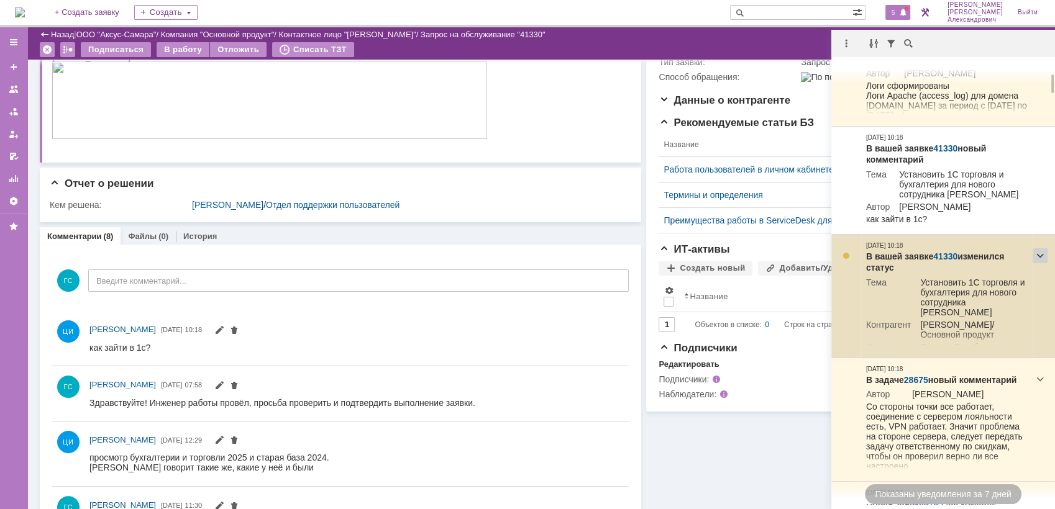
click at [1043, 263] on div at bounding box center [1039, 255] width 15 height 15
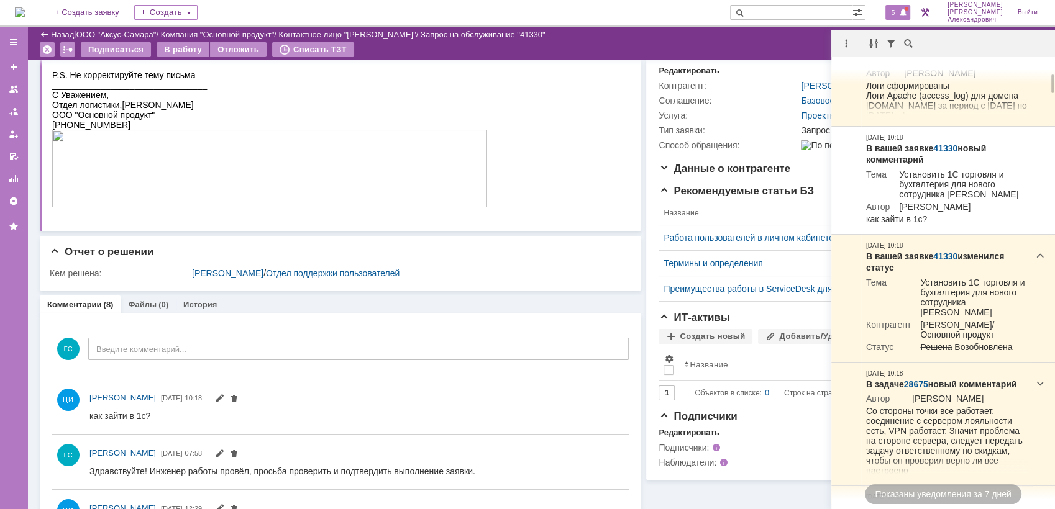
scroll to position [138, 0]
click at [183, 52] on div "В работу" at bounding box center [183, 49] width 53 height 15
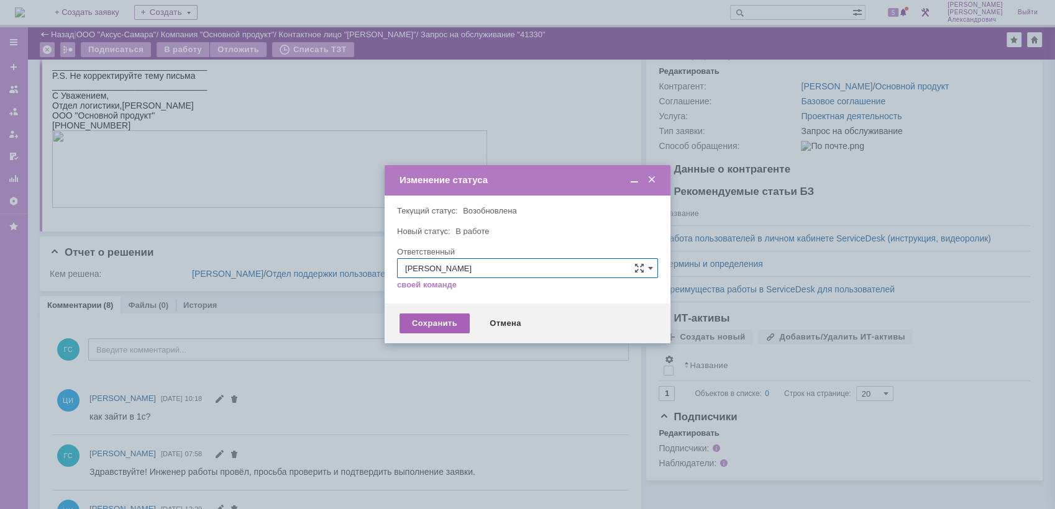
click at [416, 317] on div "Сохранить" at bounding box center [434, 324] width 70 height 20
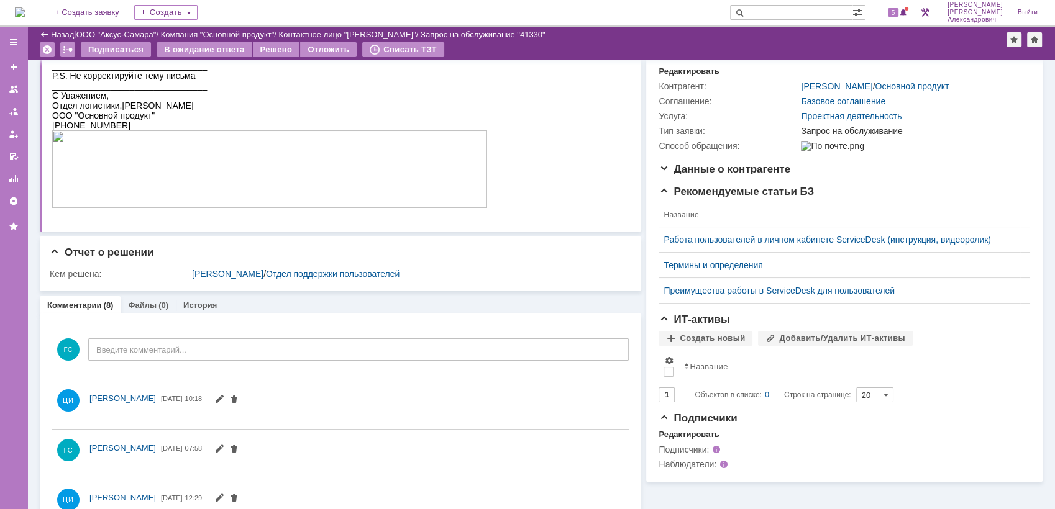
scroll to position [0, 0]
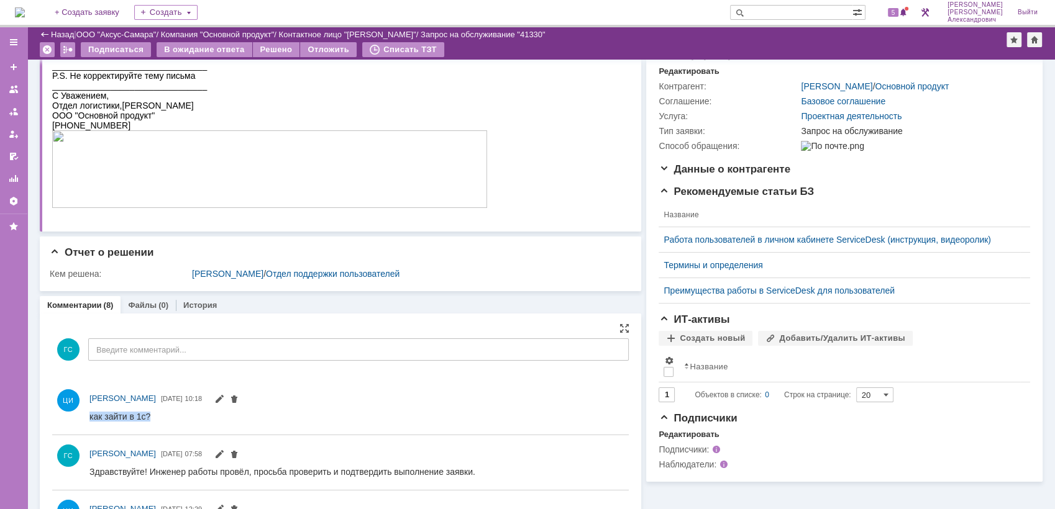
drag, startPoint x: 90, startPoint y: 416, endPoint x: 155, endPoint y: 422, distance: 65.5
click at [155, 422] on html "как зайти в 1с?" at bounding box center [352, 416] width 527 height 11
copy div "как зайти в 1с?"
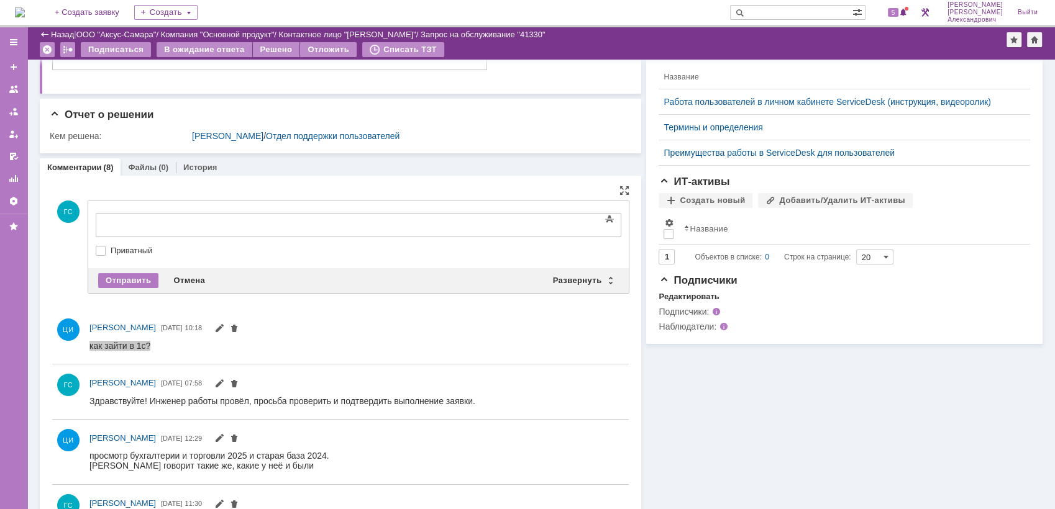
click at [271, 318] on div "ЦИ Цветков Иван 22.08.2025 10:18" at bounding box center [340, 336] width 576 height 45
click at [179, 352] on div "ЦИ Цветков Иван 22.08.2025 10:18" at bounding box center [340, 336] width 576 height 45
click at [77, 345] on div "ЦИ Цветков Иван 22.08.2025 10:18" at bounding box center [340, 336] width 576 height 45
click at [86, 342] on div "ЦИ Цветков Иван 22.08.2025 10:18" at bounding box center [340, 336] width 576 height 45
click at [91, 346] on div "как зайти в 1с?" at bounding box center [119, 345] width 61 height 10
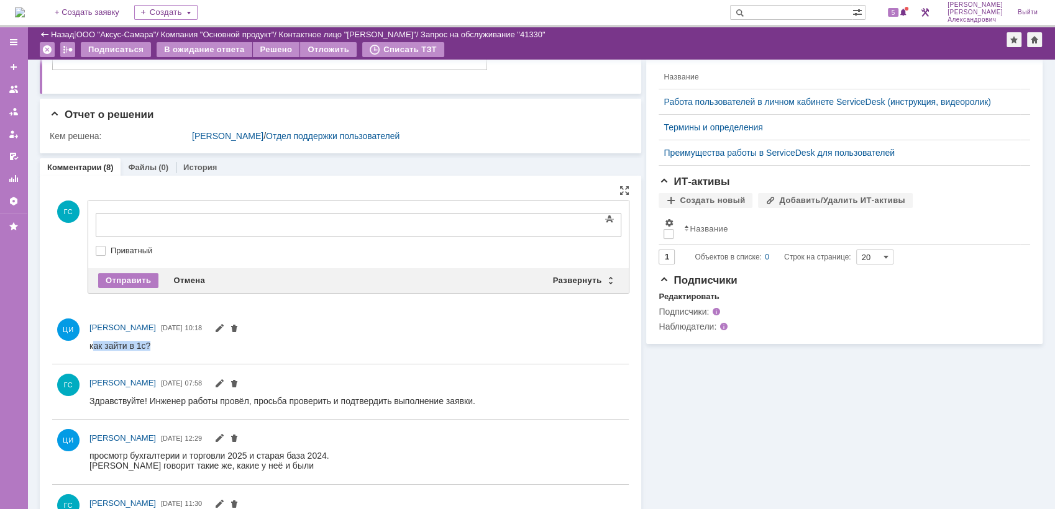
drag, startPoint x: 178, startPoint y: 683, endPoint x: 159, endPoint y: 346, distance: 337.1
click at [159, 346] on html "как зайти в 1с?" at bounding box center [352, 345] width 527 height 11
drag, startPoint x: 70, startPoint y: 6, endPoint x: 94, endPoint y: 337, distance: 331.9
click at [94, 338] on div at bounding box center [356, 346] width 534 height 16
click at [89, 345] on div "как зайти в 1с?" at bounding box center [119, 345] width 61 height 10
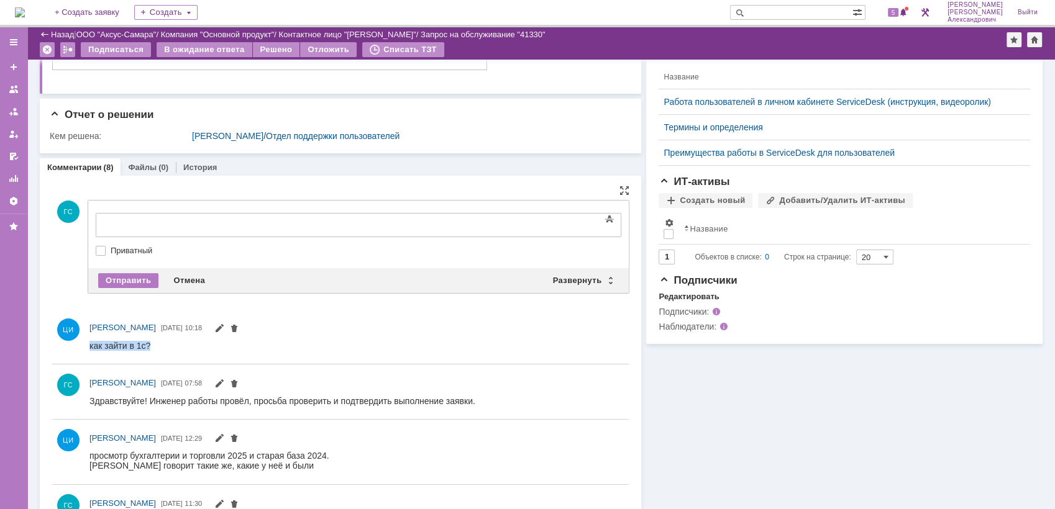
drag, startPoint x: 89, startPoint y: 345, endPoint x: 251, endPoint y: 691, distance: 381.2
click at [161, 352] on html "как зайти в 1с?" at bounding box center [352, 345] width 527 height 11
copy div "как зайти в 1с?"
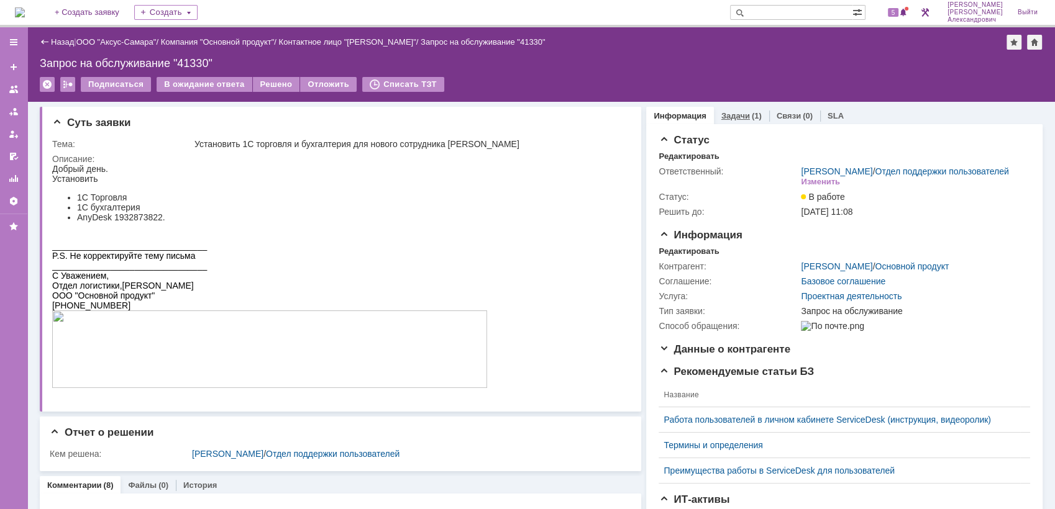
click at [752, 115] on div "(1)" at bounding box center [757, 115] width 10 height 9
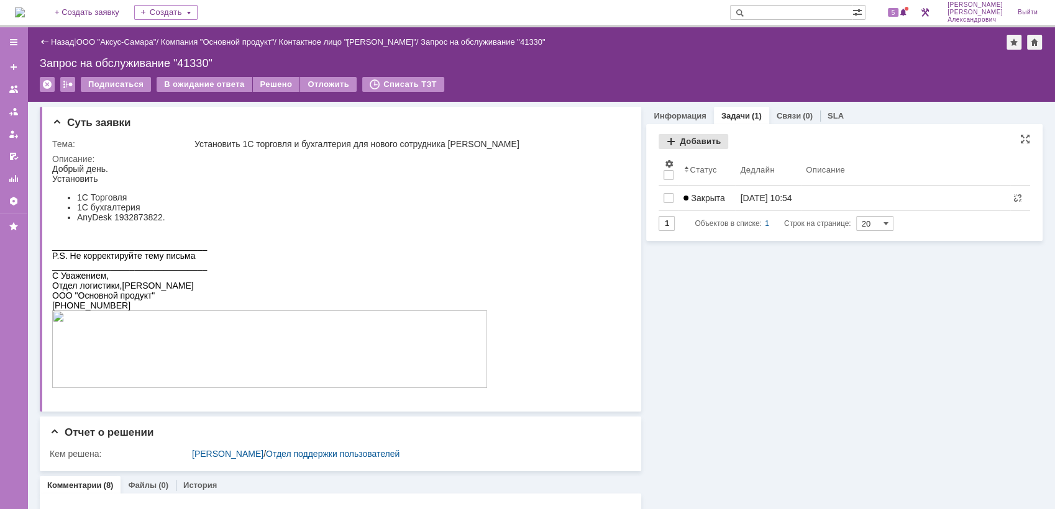
click at [691, 142] on div "Добавить" at bounding box center [693, 141] width 70 height 15
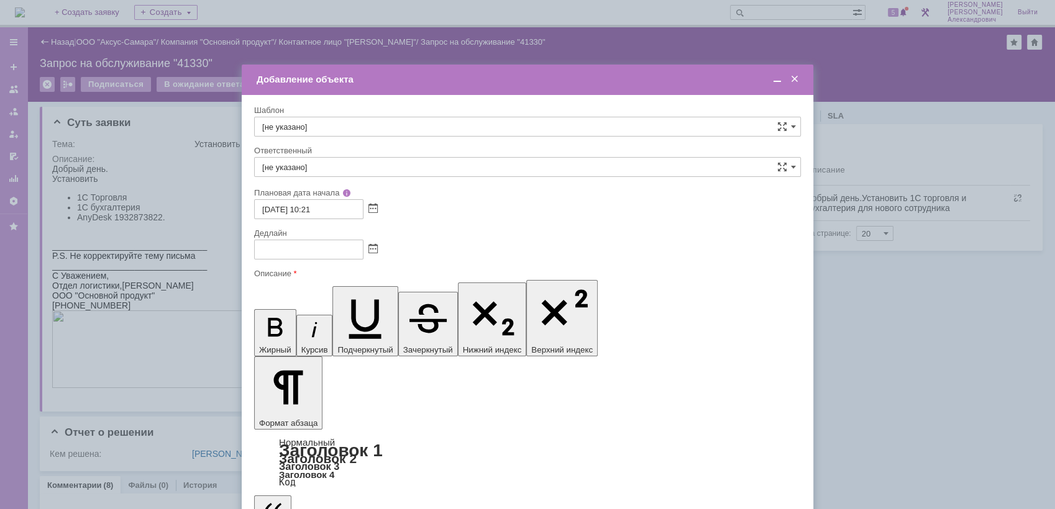
click at [775, 83] on span at bounding box center [777, 79] width 12 height 11
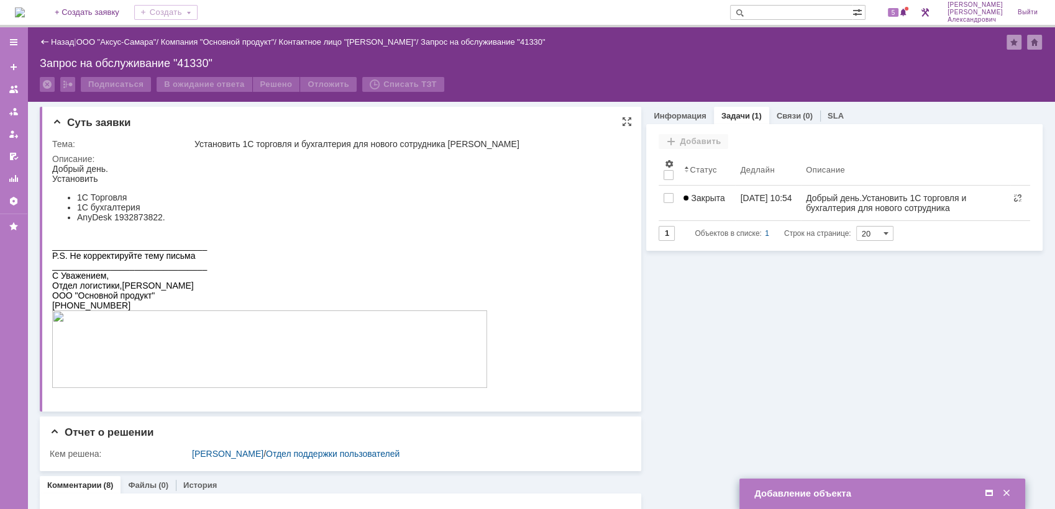
click at [51, 170] on div "Суть заявки Тема: Установить 1С торговля и бухгалтерия для нового сотрудника Тр…" at bounding box center [340, 259] width 601 height 305
drag, startPoint x: 53, startPoint y: 170, endPoint x: 161, endPoint y: 227, distance: 122.0
click at [161, 227] on body "Добрый день. Установить 1С Торговля 1С бухгалтерия AnyDesk 1932873822. ________…" at bounding box center [269, 277] width 435 height 226
copy body "Добрый день. Установить 1С Торговля 1С бухгалтерия AnyDesk 1932873822."
click at [988, 490] on span at bounding box center [989, 493] width 12 height 11
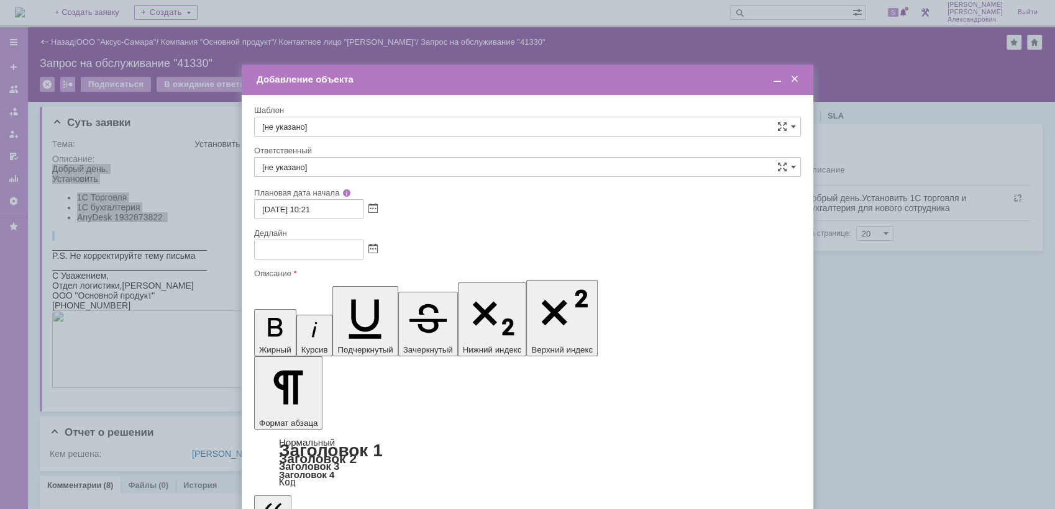
click at [373, 247] on span at bounding box center [372, 250] width 9 height 10
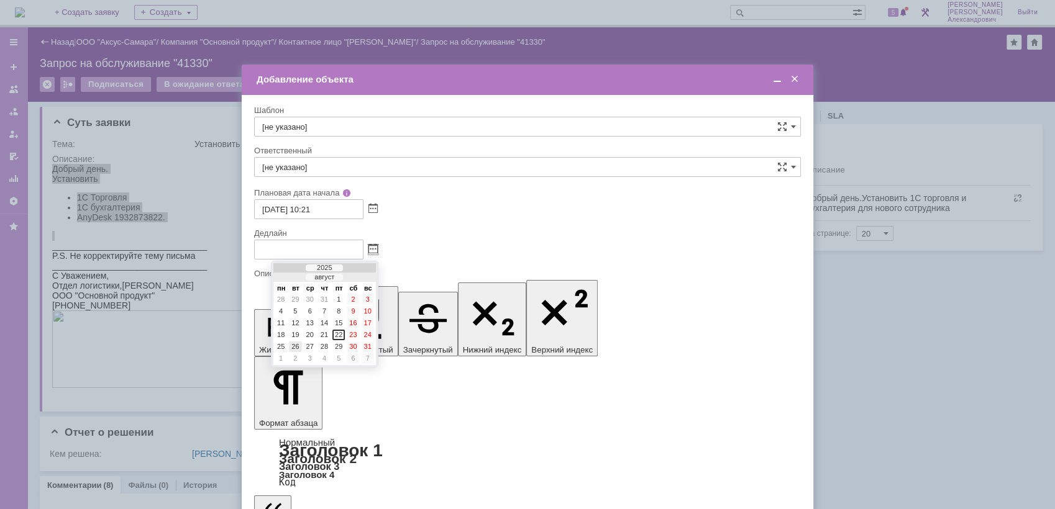
click at [299, 349] on div "26" at bounding box center [295, 347] width 12 height 11
type input "[DATE] 10:21"
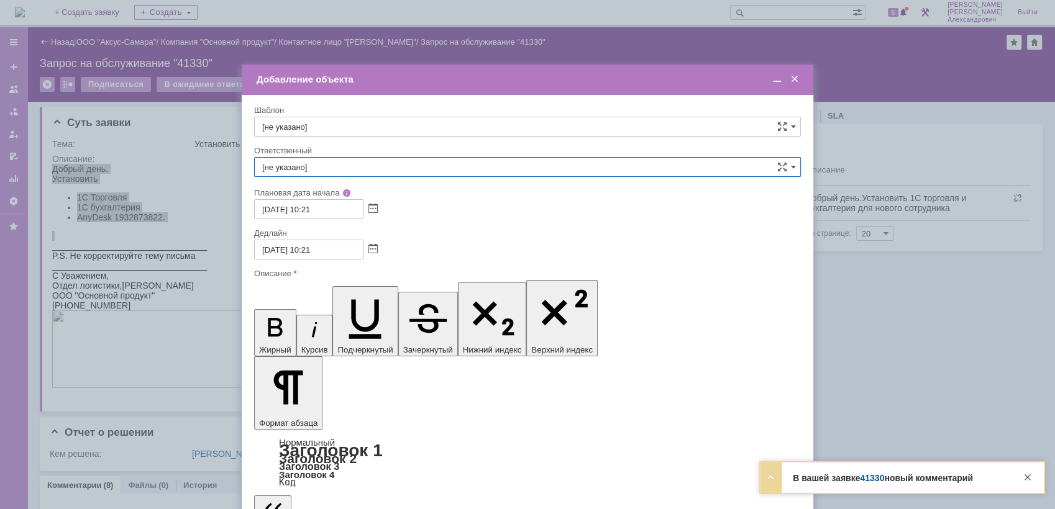
click at [398, 157] on input "[не указано]" at bounding box center [527, 167] width 547 height 20
click at [393, 256] on span "[PERSON_NAME]" at bounding box center [527, 258] width 530 height 10
type input "[PERSON_NAME]"
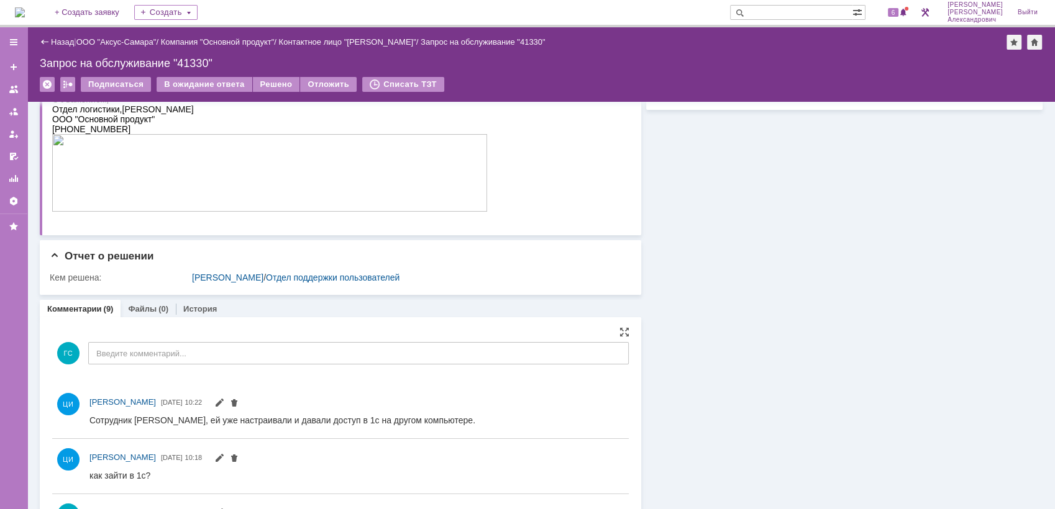
scroll to position [207, 0]
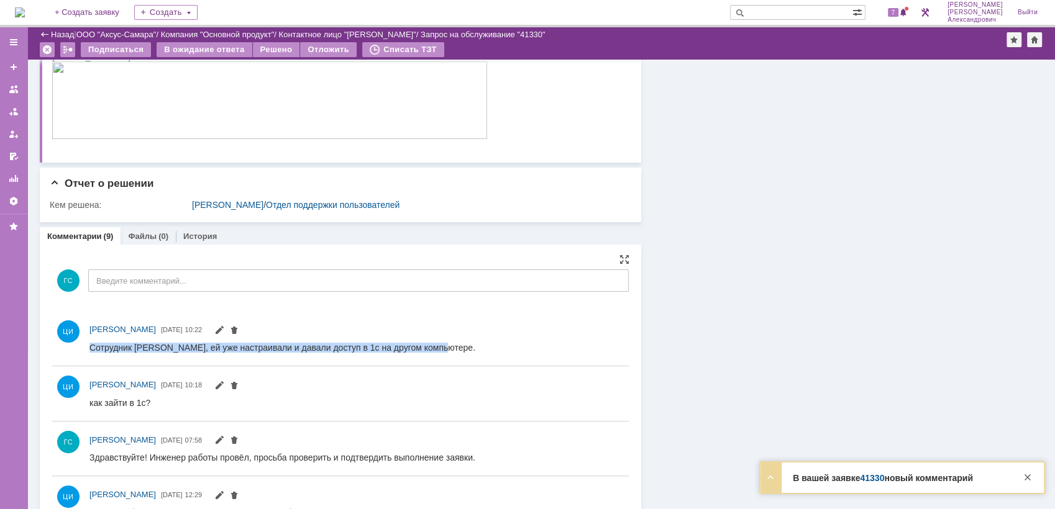
drag, startPoint x: 89, startPoint y: 345, endPoint x: 437, endPoint y: 349, distance: 347.8
click at [437, 349] on html "Сотрудник [PERSON_NAME], ей уже настраивали и давали доступ в 1с на другом комп…" at bounding box center [352, 347] width 527 height 11
copy div "Сотрудник [PERSON_NAME], ей уже настраивали и давали доступ в 1с на другом комп…"
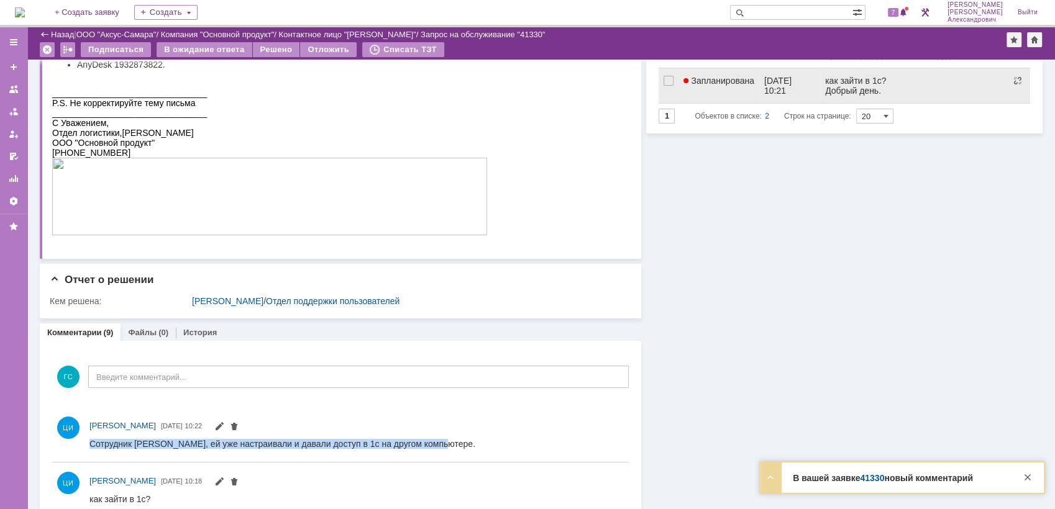
scroll to position [0, 0]
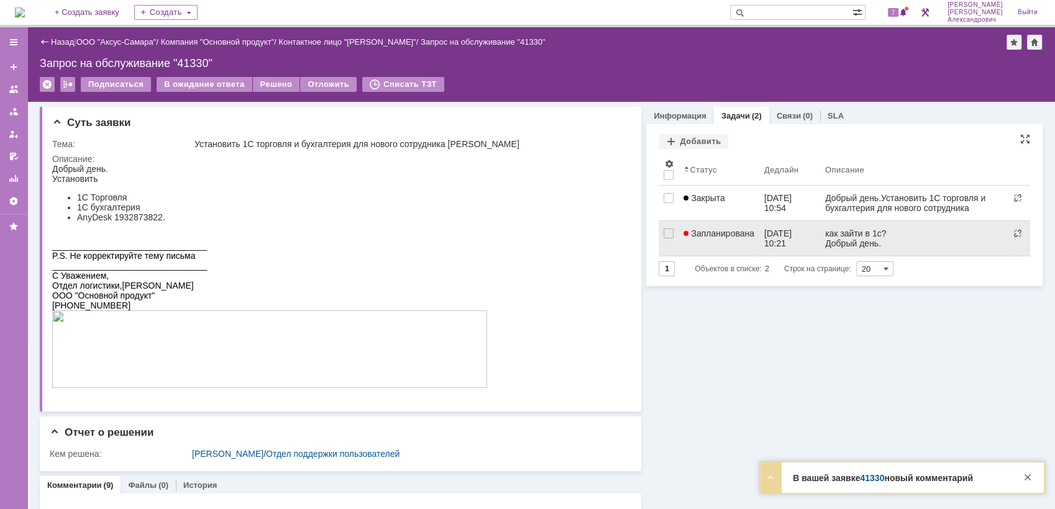
click at [740, 237] on span "Запланирована" at bounding box center [718, 234] width 71 height 10
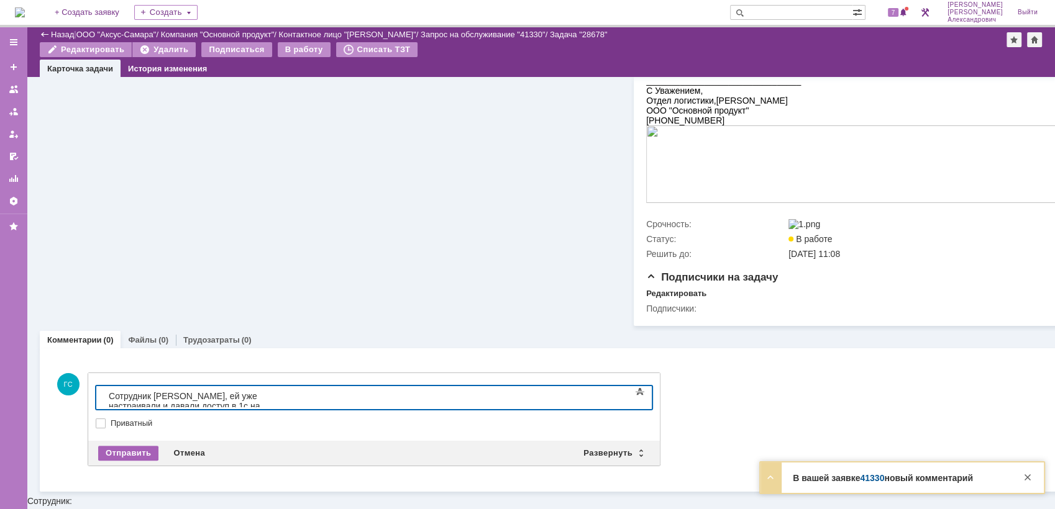
click at [116, 452] on div "Отправить" at bounding box center [128, 453] width 60 height 15
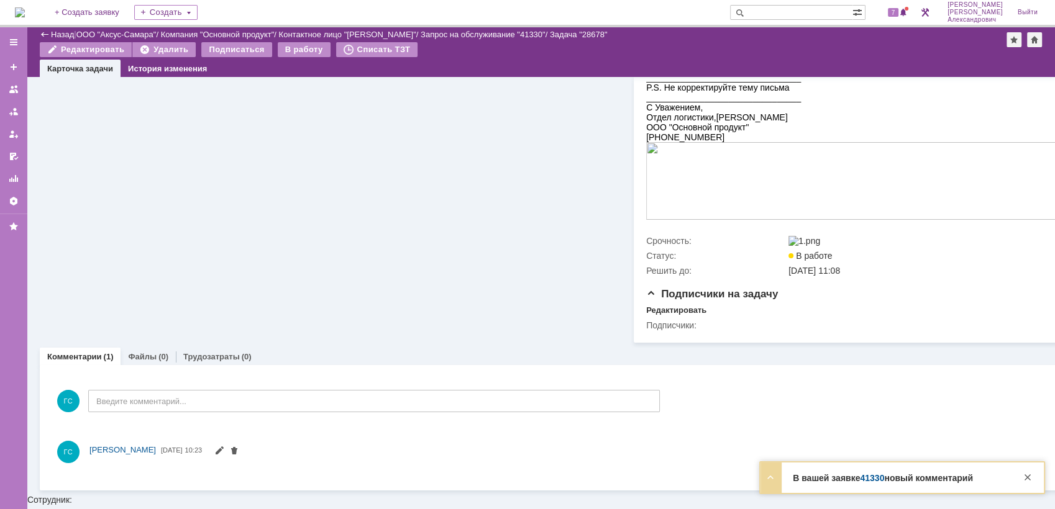
scroll to position [254, 0]
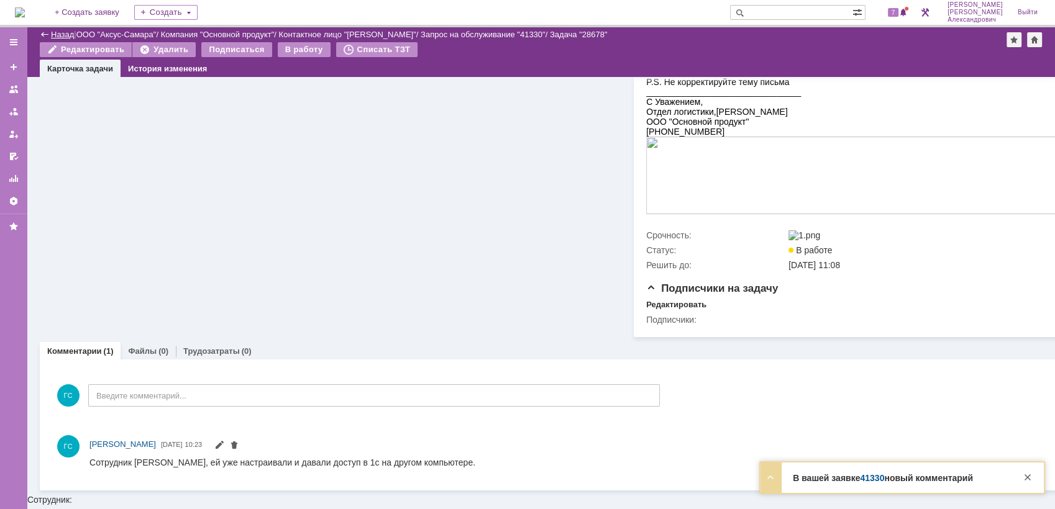
click at [51, 35] on link "Назад" at bounding box center [62, 34] width 23 height 9
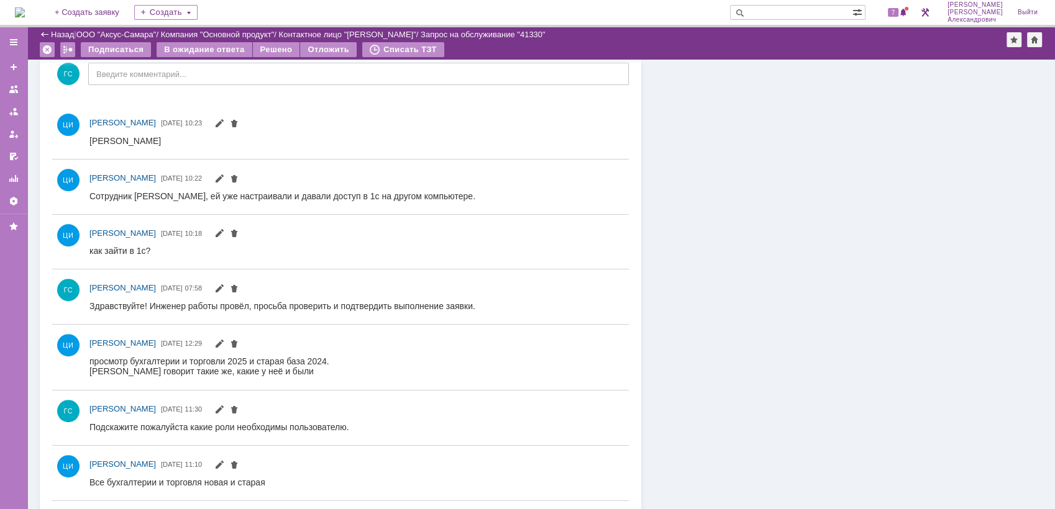
drag, startPoint x: 92, startPoint y: 140, endPoint x: 158, endPoint y: 146, distance: 66.1
click at [158, 146] on html "[PERSON_NAME]" at bounding box center [352, 140] width 527 height 11
drag, startPoint x: 247, startPoint y: 282, endPoint x: 93, endPoint y: 136, distance: 212.7
click at [93, 136] on div "[PERSON_NAME]" at bounding box center [124, 140] width 71 height 10
drag, startPoint x: 3, startPoint y: 1, endPoint x: 86, endPoint y: 137, distance: 159.5
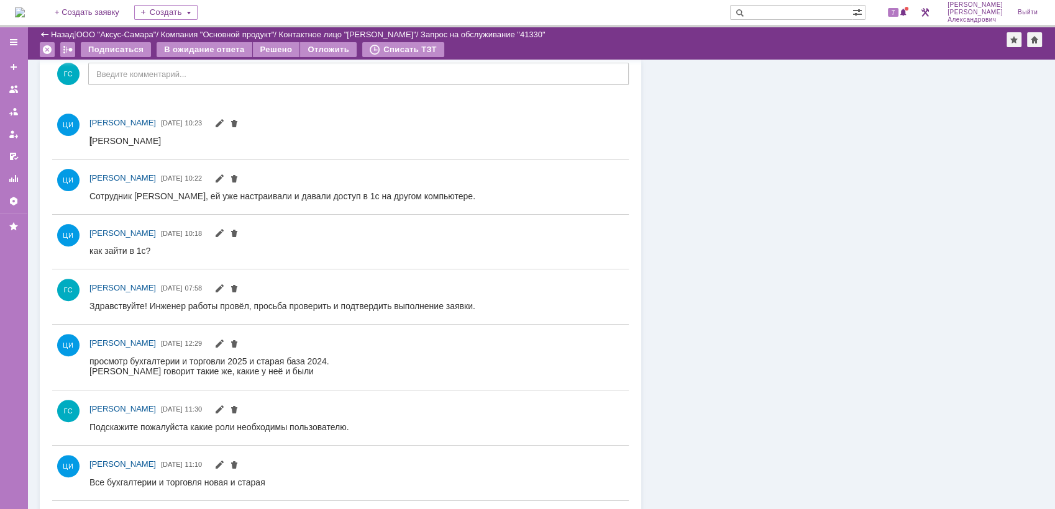
click at [86, 137] on div "[PERSON_NAME] [DATE] 10:23" at bounding box center [340, 131] width 576 height 45
click at [93, 142] on div "[PERSON_NAME]" at bounding box center [124, 140] width 71 height 10
click at [90, 140] on div "[PERSON_NAME]" at bounding box center [124, 140] width 71 height 10
drag, startPoint x: 90, startPoint y: 140, endPoint x: 189, endPoint y: 143, distance: 98.8
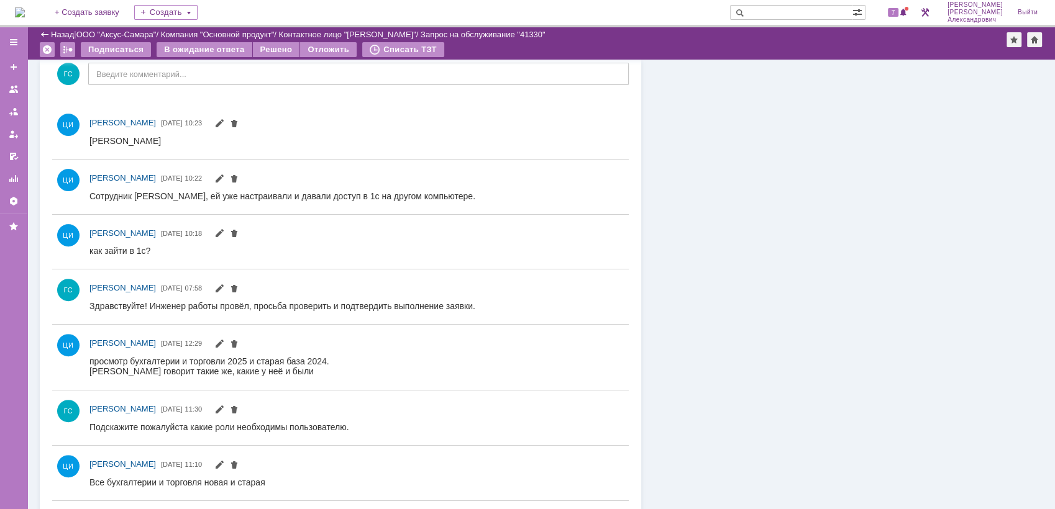
click at [189, 143] on html "[PERSON_NAME]" at bounding box center [352, 140] width 527 height 11
copy div "[PERSON_NAME]"
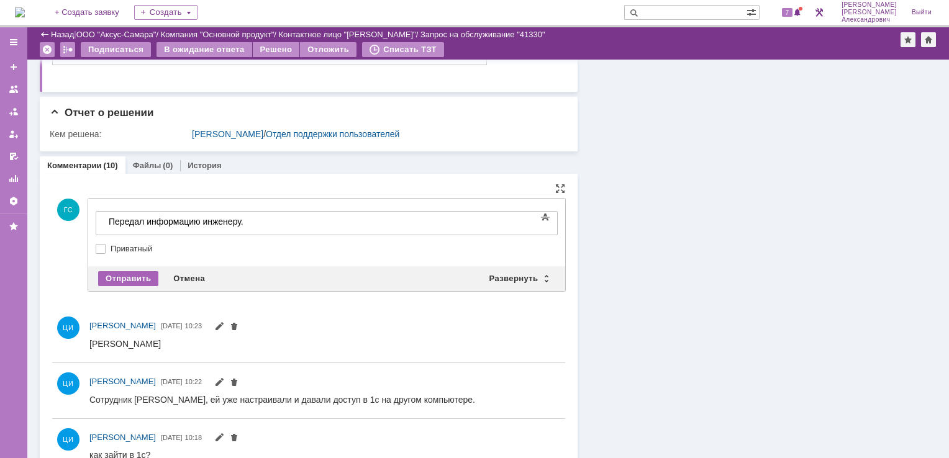
click at [135, 274] on div "Отправить" at bounding box center [128, 278] width 60 height 15
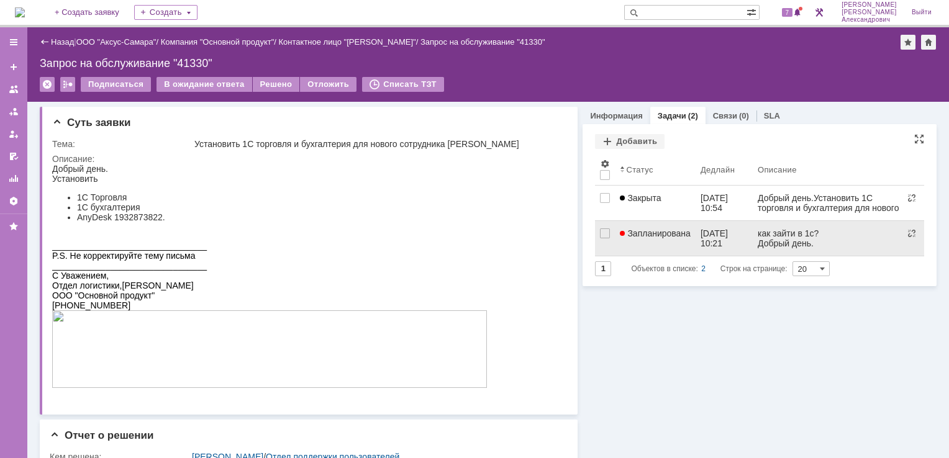
click at [690, 239] on link "Запланирована" at bounding box center [655, 238] width 81 height 35
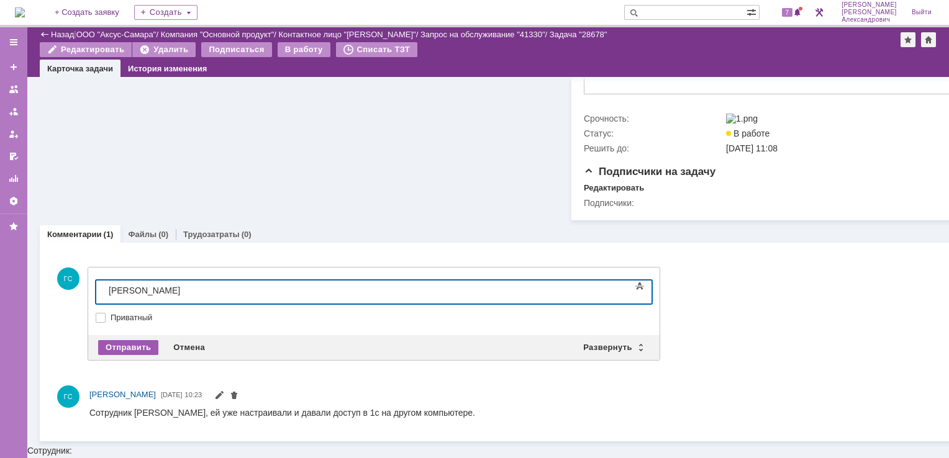
click at [134, 344] on div "Отправить" at bounding box center [128, 347] width 60 height 15
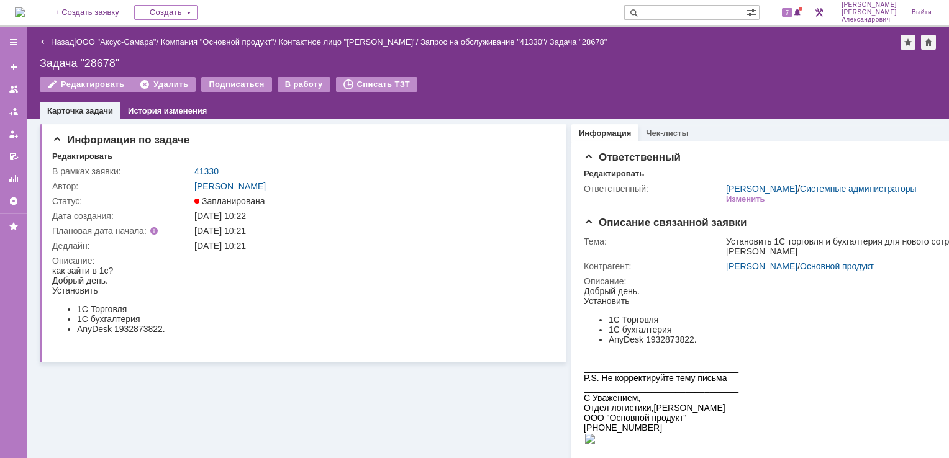
click at [19, 7] on img at bounding box center [20, 12] width 10 height 10
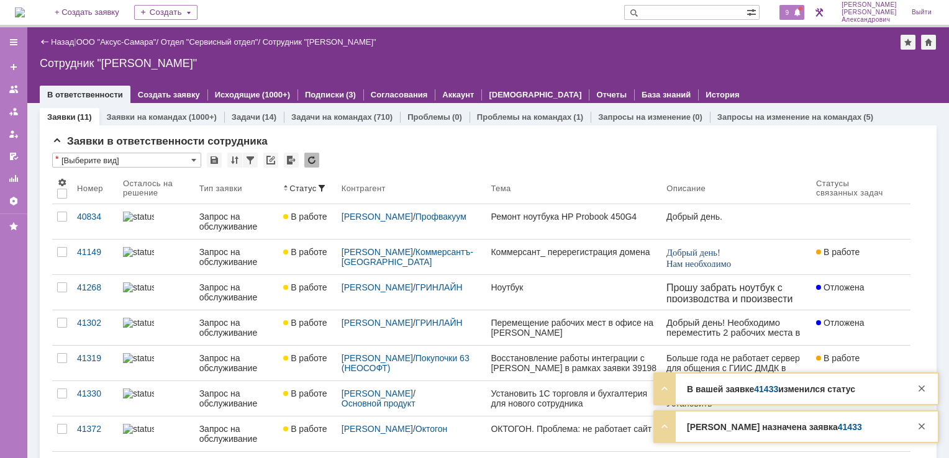
click at [788, 16] on span "9" at bounding box center [787, 12] width 11 height 9
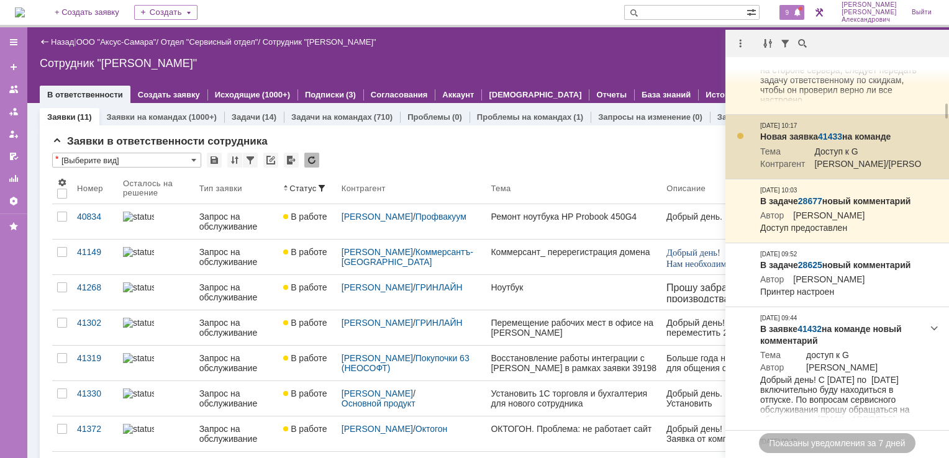
click at [832, 142] on link "41433" at bounding box center [830, 137] width 24 height 10
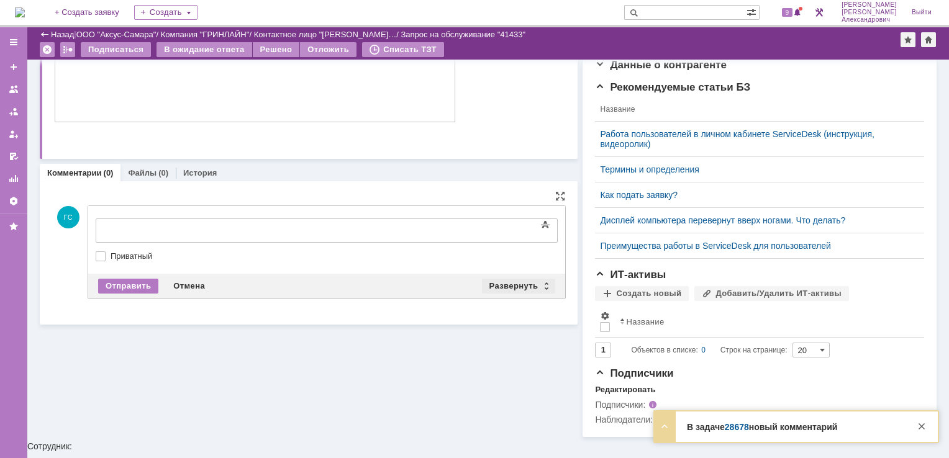
drag, startPoint x: 506, startPoint y: 272, endPoint x: 499, endPoint y: 279, distance: 9.7
click at [502, 274] on div "Отправить Отмена Развернуть Свернуть" at bounding box center [326, 286] width 477 height 25
click at [499, 283] on div "Развернуть" at bounding box center [519, 286] width 74 height 15
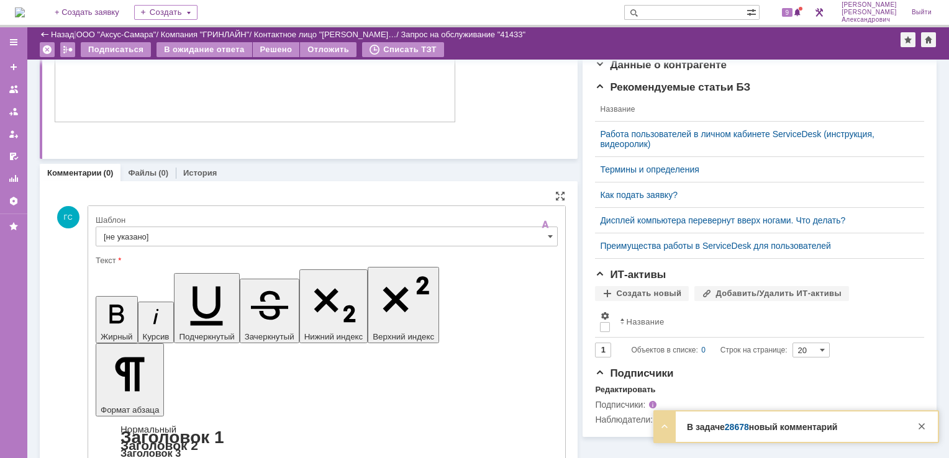
click at [196, 250] on div at bounding box center [327, 251] width 462 height 9
click at [198, 237] on input "[не указано]" at bounding box center [327, 237] width 462 height 20
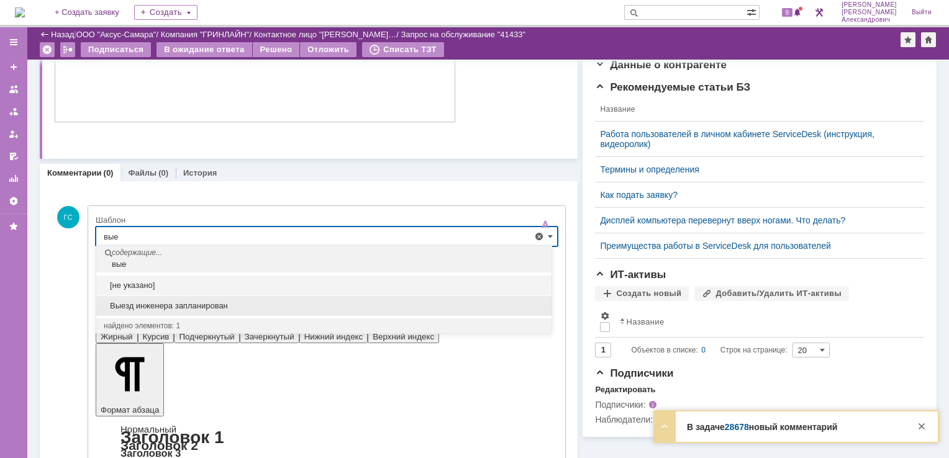
click at [214, 302] on span "Выезд инженера запланирован" at bounding box center [324, 306] width 440 height 10
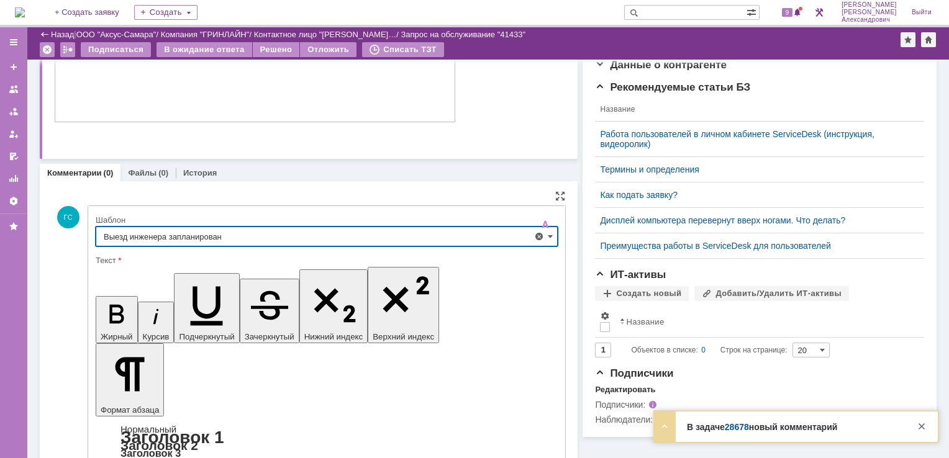
type input "Выезд инженера запланирован"
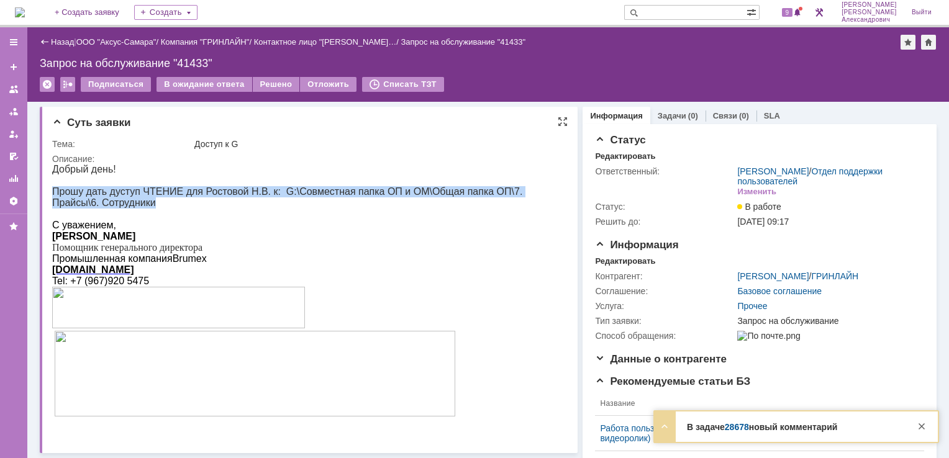
drag, startPoint x: 53, startPoint y: 190, endPoint x: 114, endPoint y: 207, distance: 63.9
click at [114, 207] on p "Прошу дать дуступ ЧТЕНИЕ для Ростовой Н.В. к: G:\Совместная папка ОП и ОМ\Общая…" at bounding box center [304, 197] width 504 height 22
copy span "Прошу дать дуступ ЧТЕНИЕ для Ростовой Н.В. к: G:\Совместная папка ОП и ОМ\Общая…"
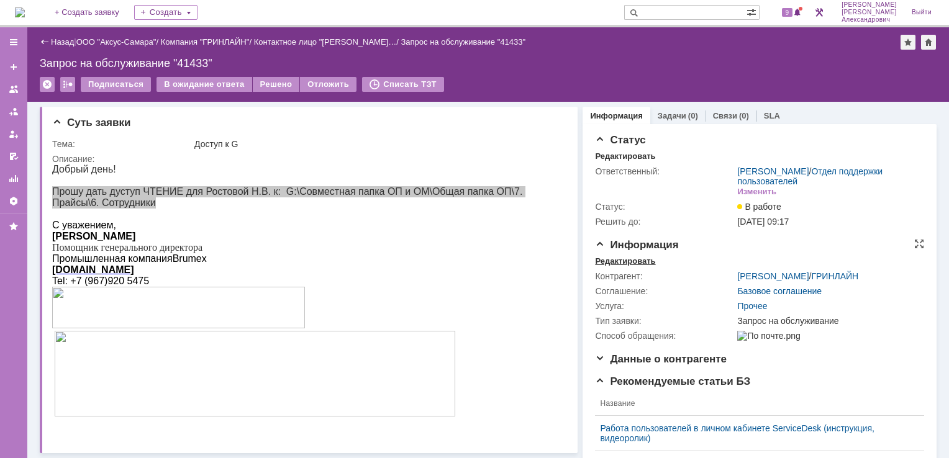
click at [613, 261] on div "Редактировать" at bounding box center [625, 262] width 60 height 10
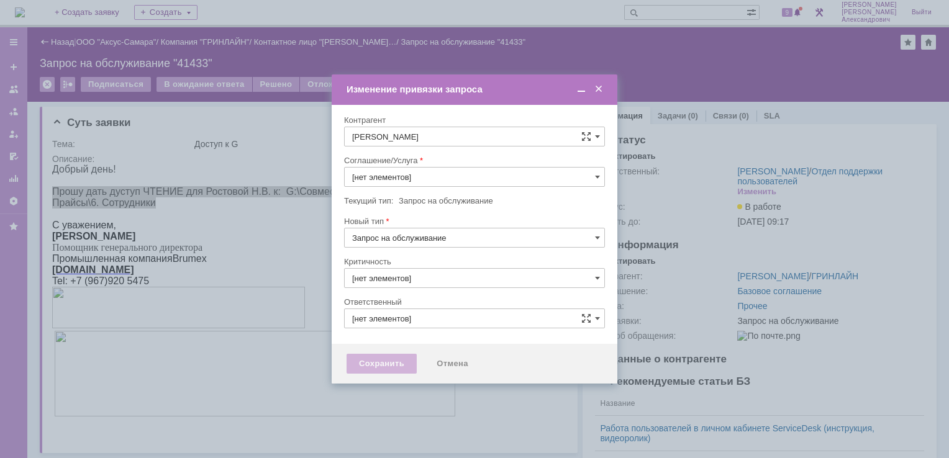
type input "Прочее"
type input "[PERSON_NAME]"
type input "3. Низкая"
type input "[не указано]"
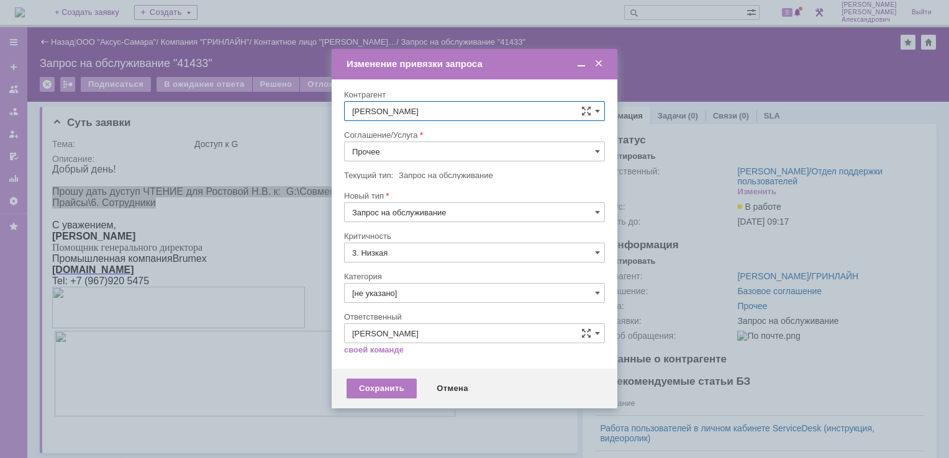
click at [422, 130] on div at bounding box center [474, 125] width 261 height 9
click at [431, 152] on input "Прочее" at bounding box center [474, 152] width 261 height 20
click at [445, 304] on span "АРМ_Настройка" at bounding box center [474, 302] width 245 height 10
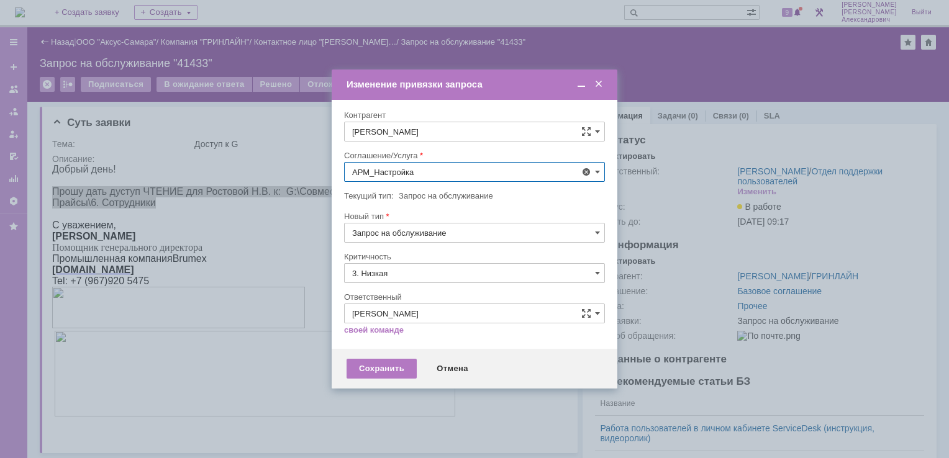
type input "АРМ_Настройка"
click at [440, 275] on input "3. Низкая" at bounding box center [474, 273] width 261 height 20
click at [427, 297] on span "[не указано]" at bounding box center [474, 296] width 245 height 10
type input "[не указано]"
click at [378, 373] on div "Сохранить" at bounding box center [382, 369] width 70 height 20
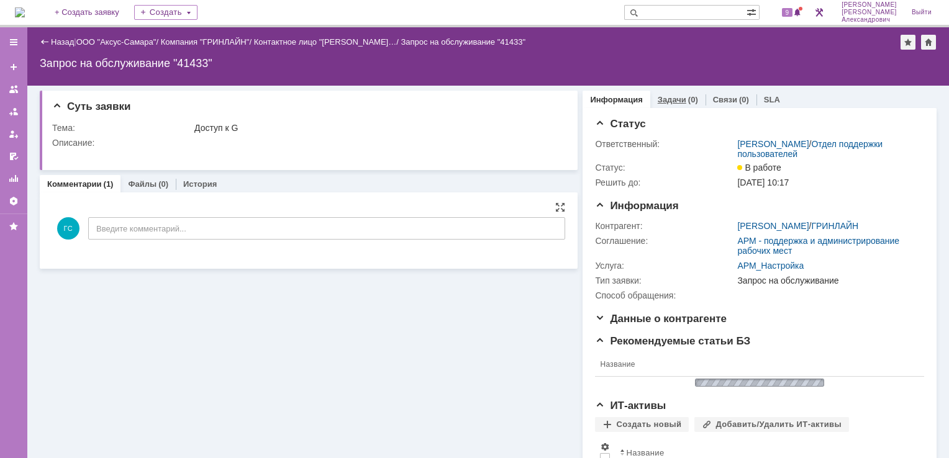
scroll to position [0, 0]
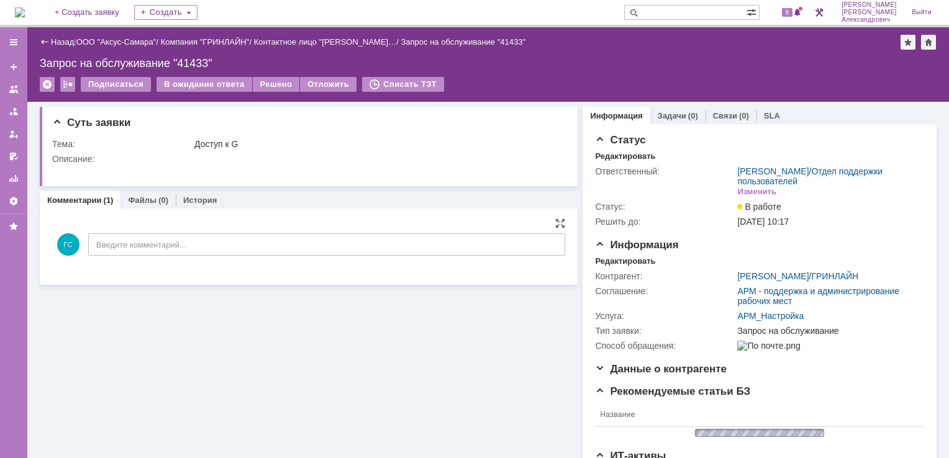
click at [670, 103] on div "Информация Задачи (0) Связи (0) SLA Статус Редактировать Ответственный: [PERSON…" at bounding box center [757, 367] width 359 height 530
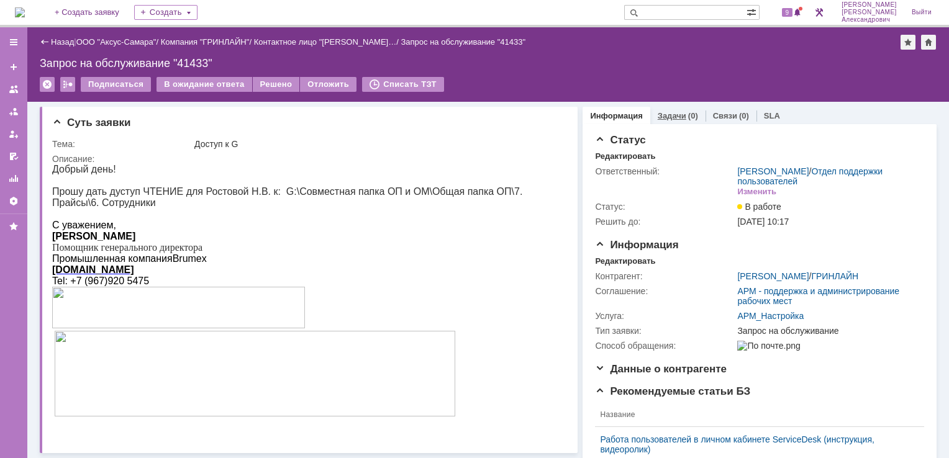
click at [668, 118] on link "Задачи" at bounding box center [672, 115] width 29 height 9
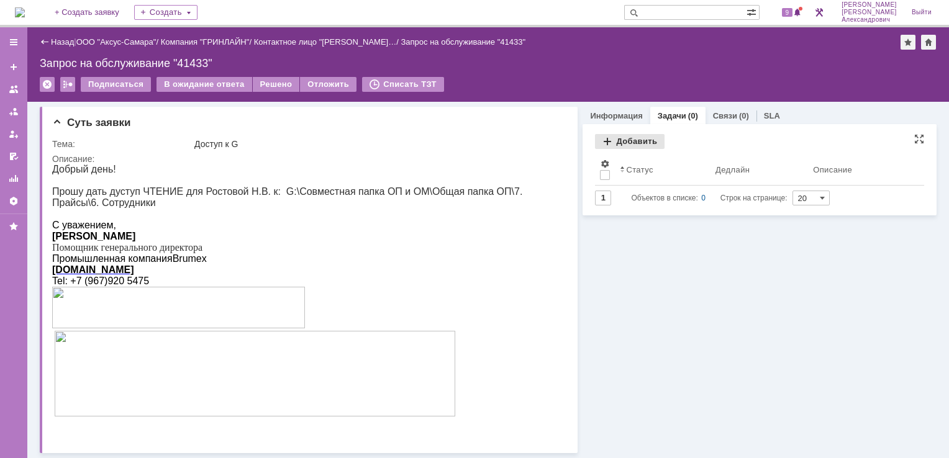
click at [609, 141] on div "Добавить" at bounding box center [630, 141] width 70 height 15
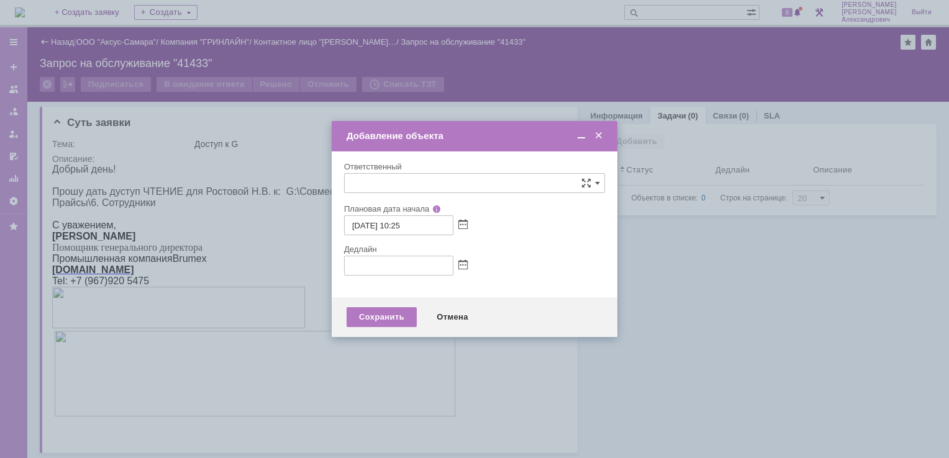
type input "[не указано]"
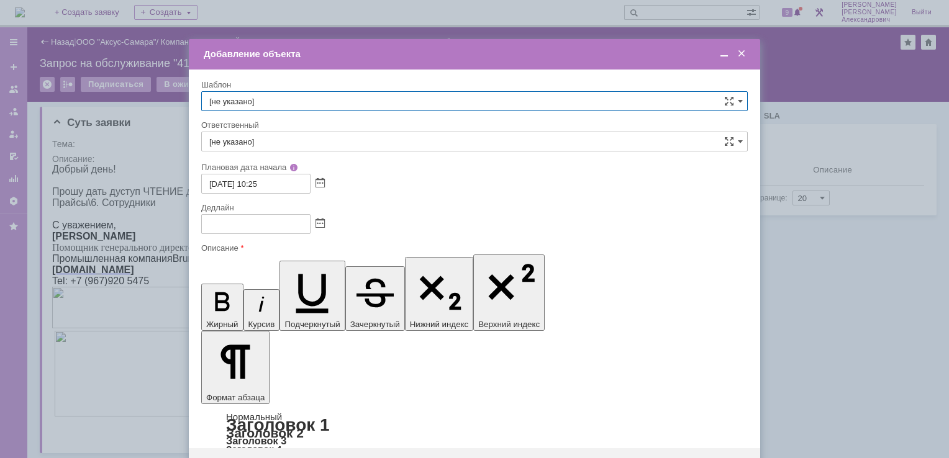
click at [318, 227] on span at bounding box center [320, 224] width 9 height 10
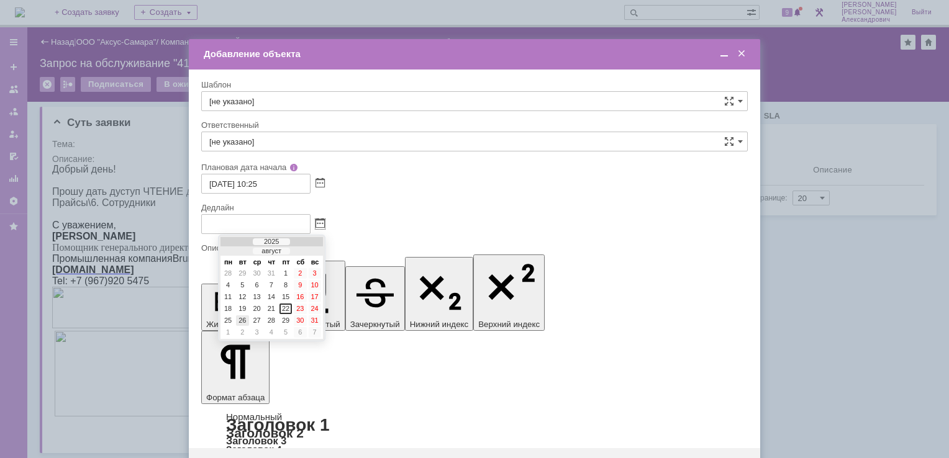
click at [243, 317] on div "26" at bounding box center [242, 321] width 12 height 11
type input "[DATE] 10:25"
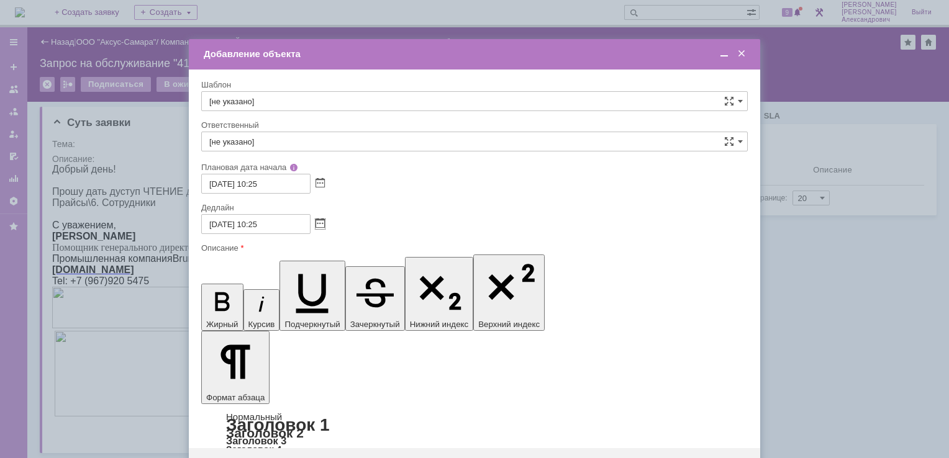
click at [308, 136] on input "[не указано]" at bounding box center [474, 142] width 547 height 20
drag, startPoint x: 322, startPoint y: 276, endPoint x: 60, endPoint y: 69, distance: 334.3
click at [322, 276] on span "[PERSON_NAME]" at bounding box center [474, 273] width 530 height 10
type input "[PERSON_NAME]"
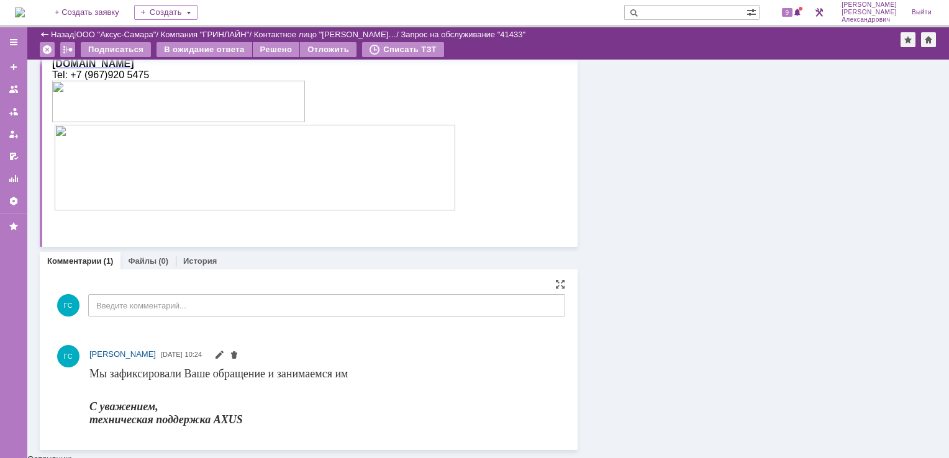
scroll to position [160, 0]
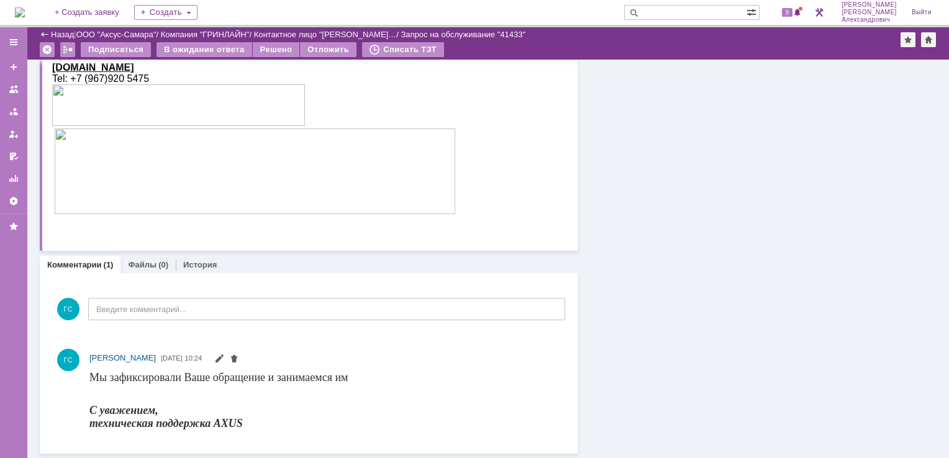
click at [804, 3] on div "9" at bounding box center [785, 12] width 37 height 25
click at [802, 12] on span at bounding box center [797, 13] width 9 height 10
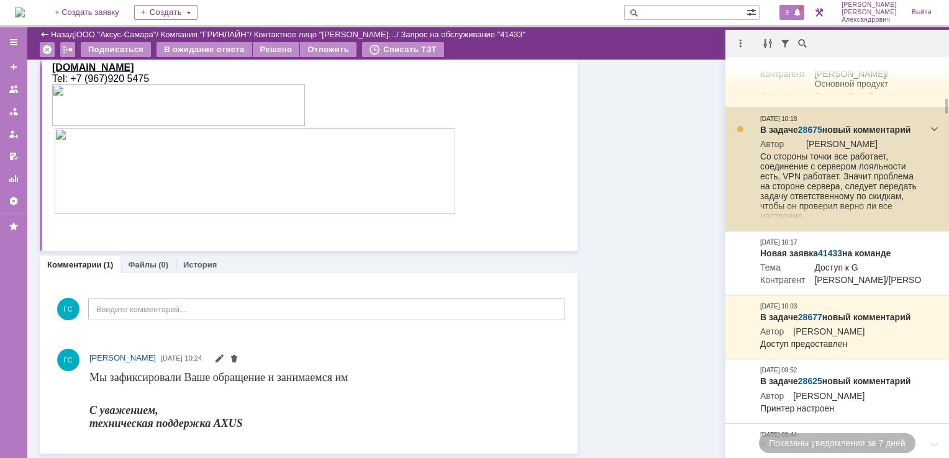
scroll to position [807, 0]
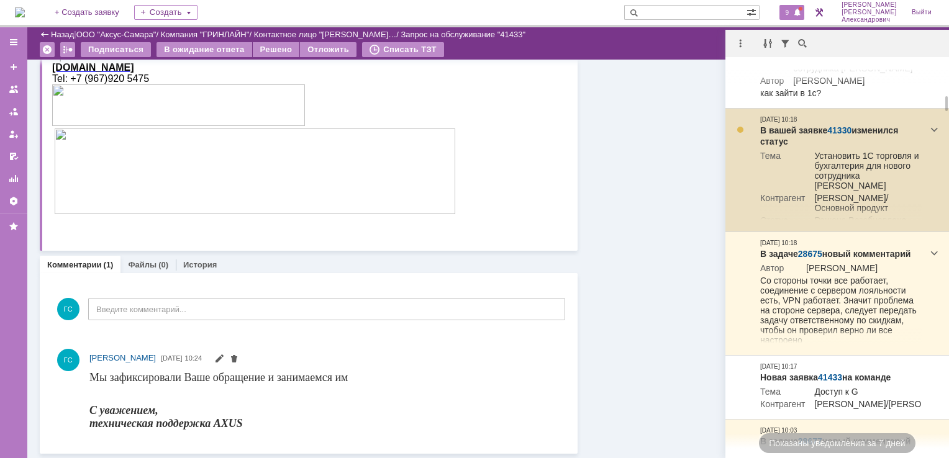
click at [834, 135] on link "41330" at bounding box center [839, 130] width 24 height 10
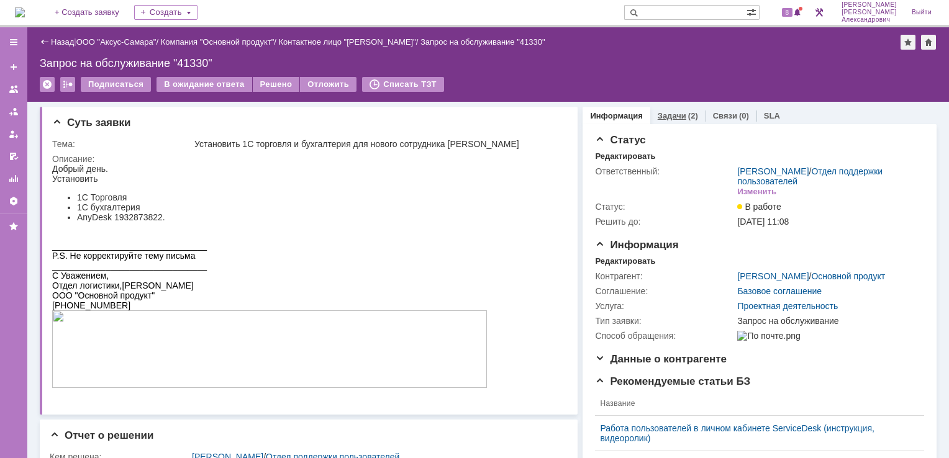
click at [675, 116] on link "Задачи" at bounding box center [672, 115] width 29 height 9
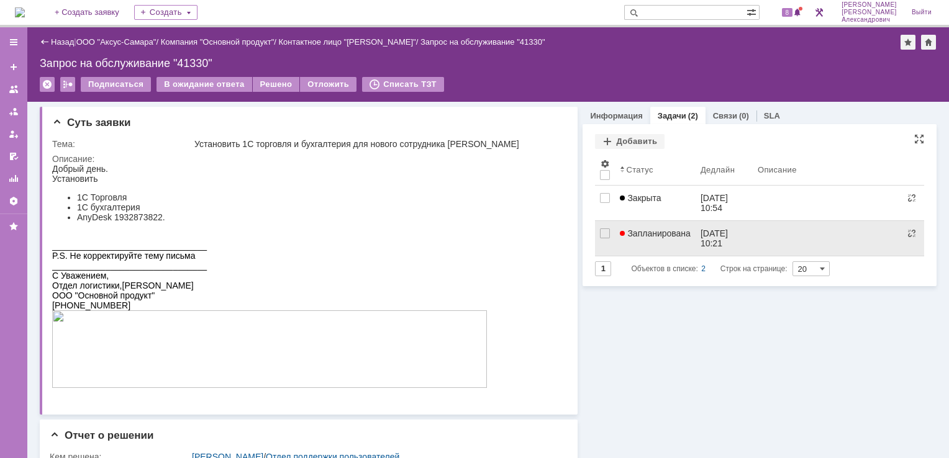
click at [660, 247] on link "Запланирована" at bounding box center [655, 238] width 81 height 35
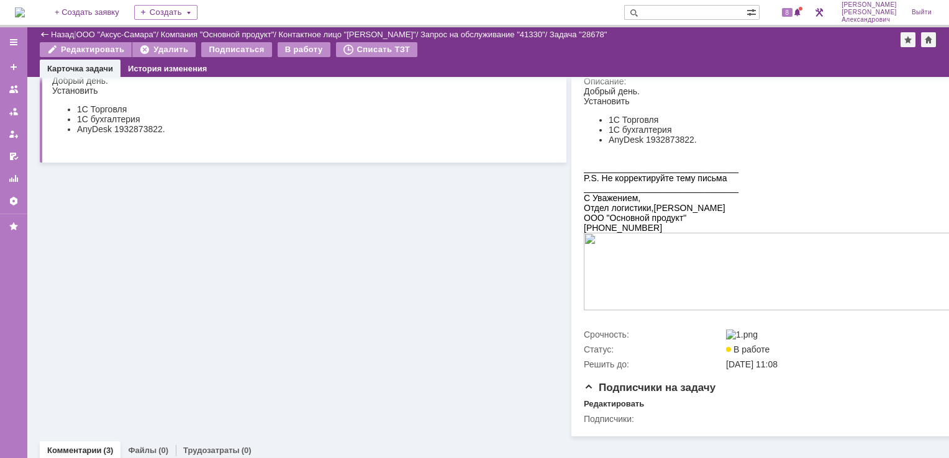
scroll to position [62, 0]
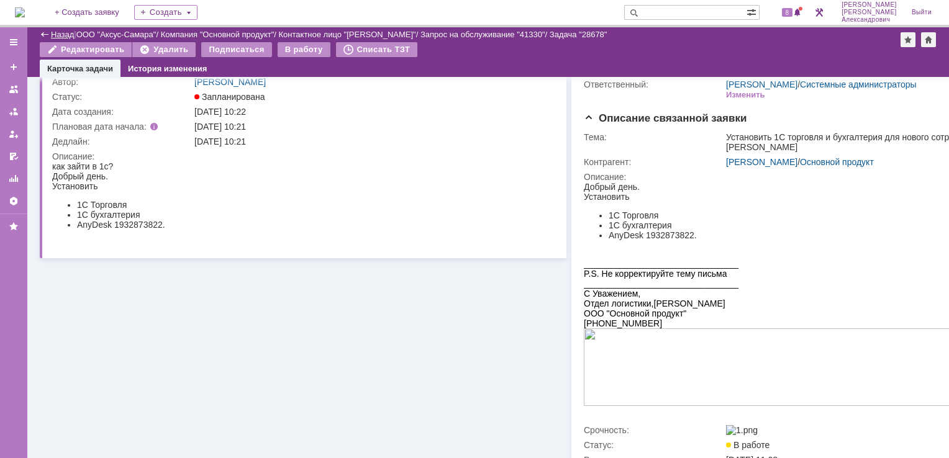
click at [62, 34] on link "Назад" at bounding box center [62, 34] width 23 height 9
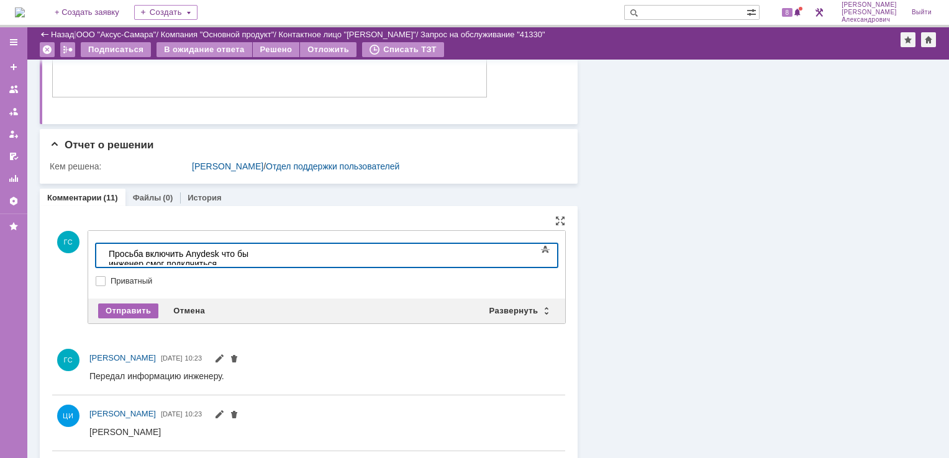
click at [118, 307] on div "Отправить" at bounding box center [128, 311] width 60 height 15
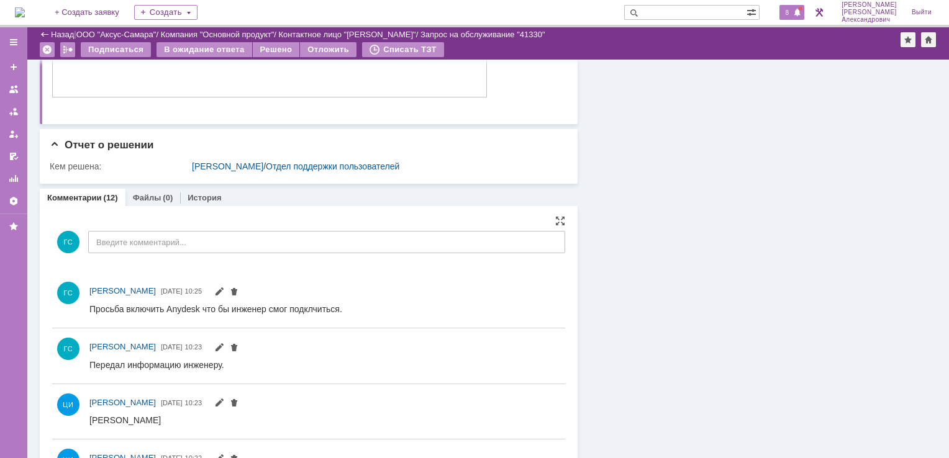
click at [797, 13] on span at bounding box center [797, 13] width 9 height 10
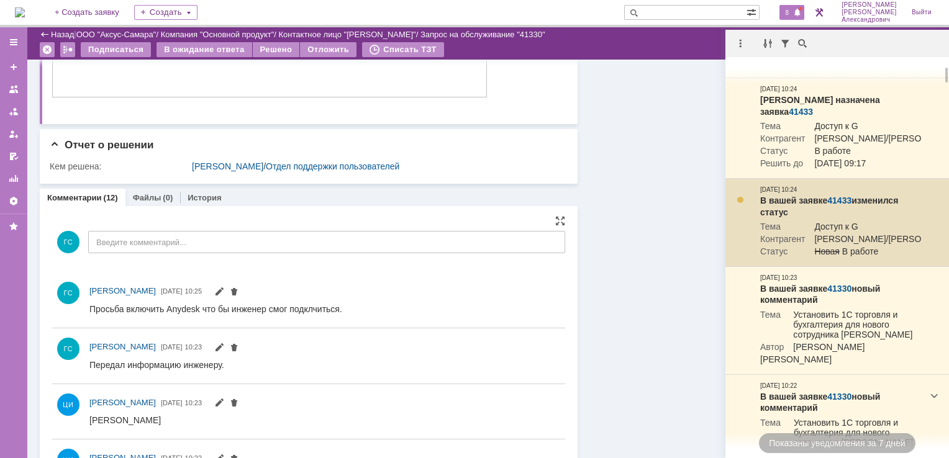
click at [836, 206] on link "41433" at bounding box center [839, 201] width 24 height 10
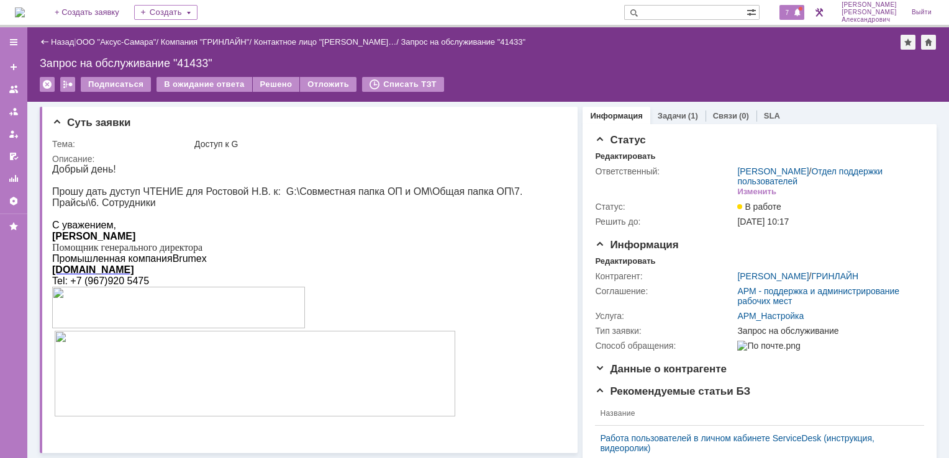
click at [793, 13] on span "7" at bounding box center [787, 12] width 11 height 9
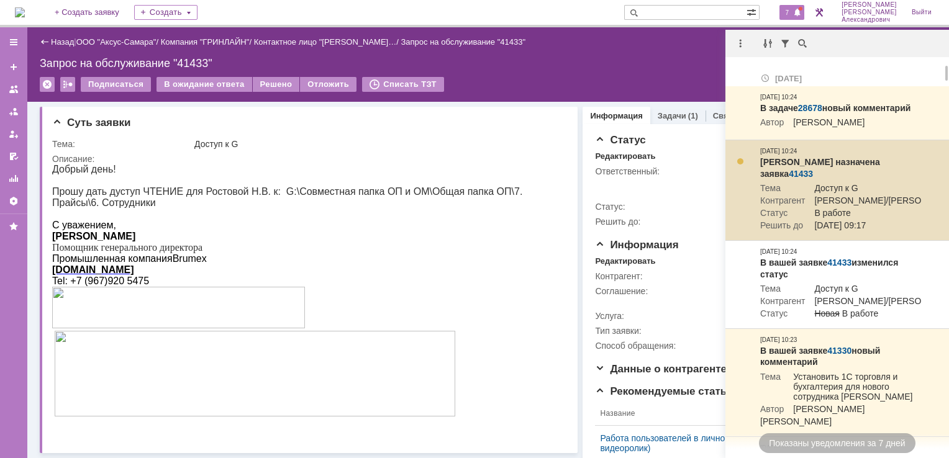
click at [813, 169] on link "41433" at bounding box center [801, 174] width 24 height 10
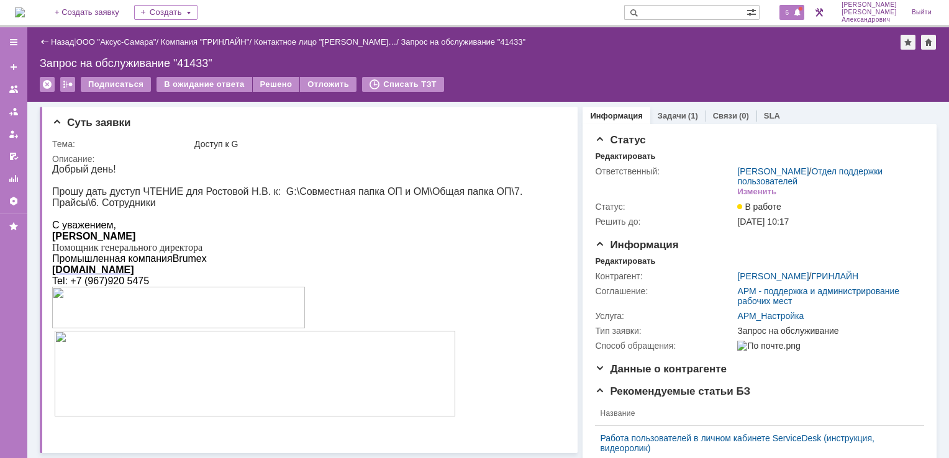
click at [793, 14] on span "6" at bounding box center [787, 12] width 11 height 9
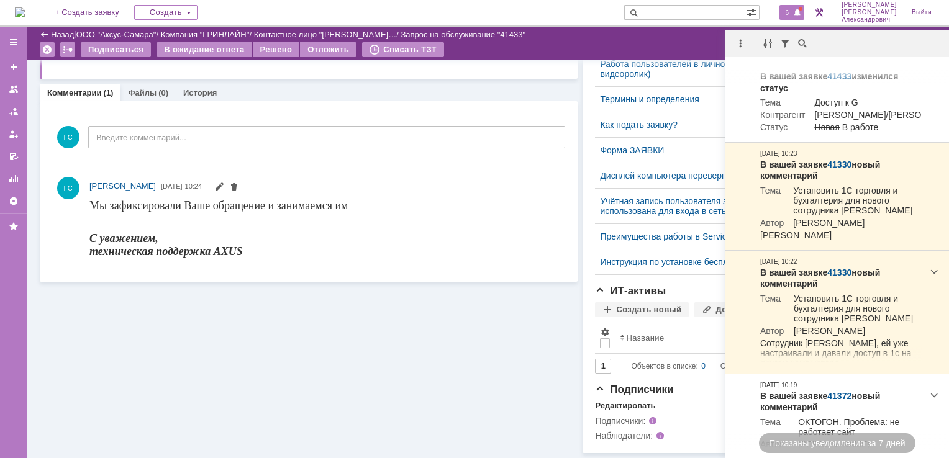
scroll to position [348, 0]
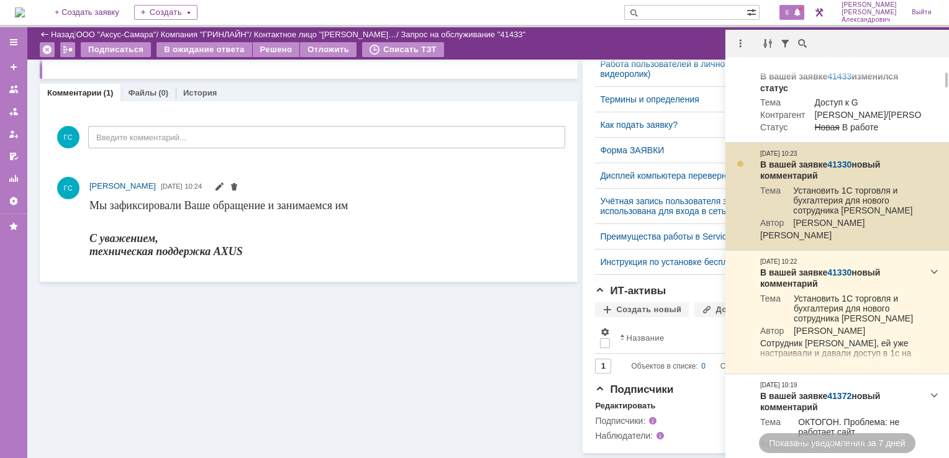
click at [738, 169] on div at bounding box center [740, 164] width 10 height 10
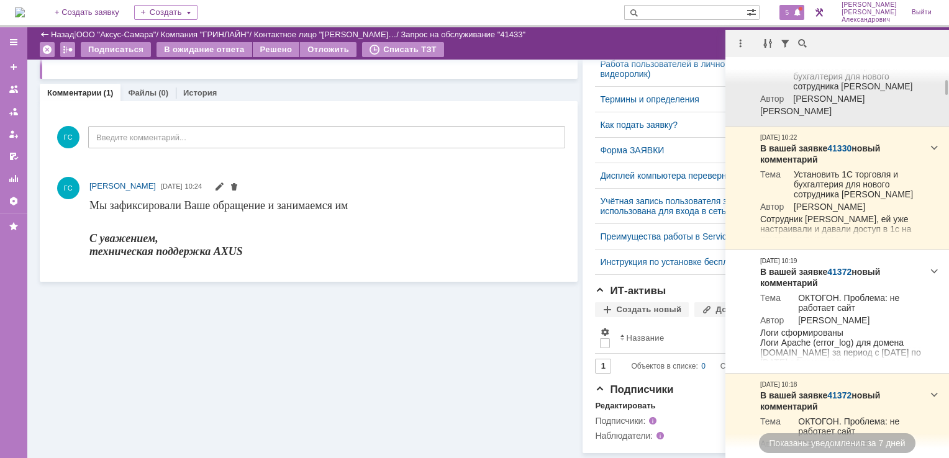
scroll to position [373, 0]
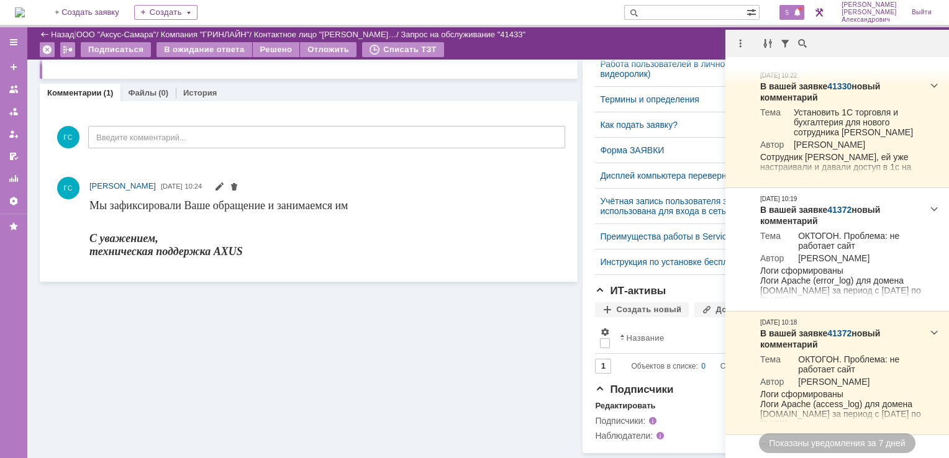
click at [378, 348] on div "Суть заявки Тема: Доступ к G Описание: Комментарии (1) Файлы (0) История Коммен…" at bounding box center [309, 90] width 538 height 726
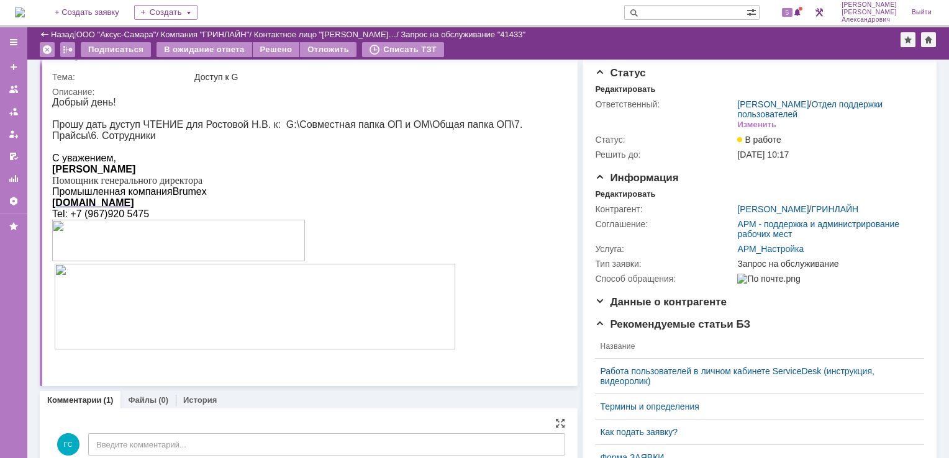
scroll to position [0, 0]
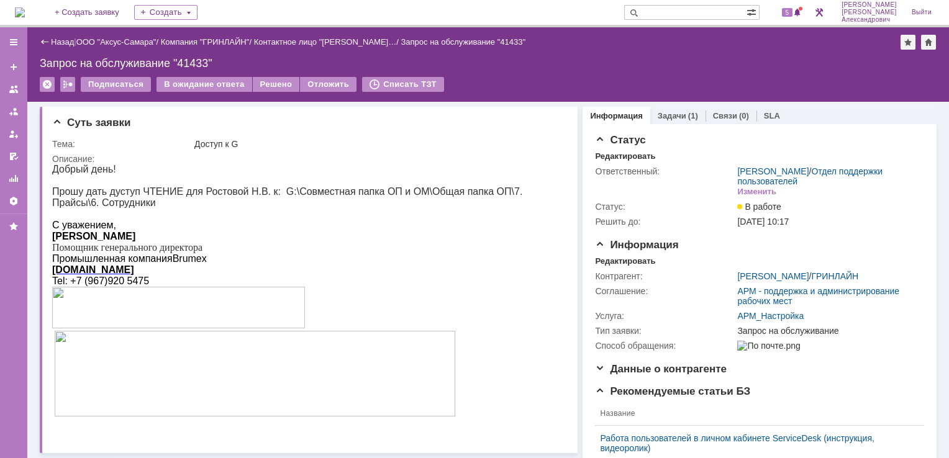
click at [661, 80] on div "Подписаться В ожидание ответа Решено Отложить Списать ТЗТ" at bounding box center [488, 90] width 897 height 26
click at [25, 7] on img at bounding box center [20, 12] width 10 height 10
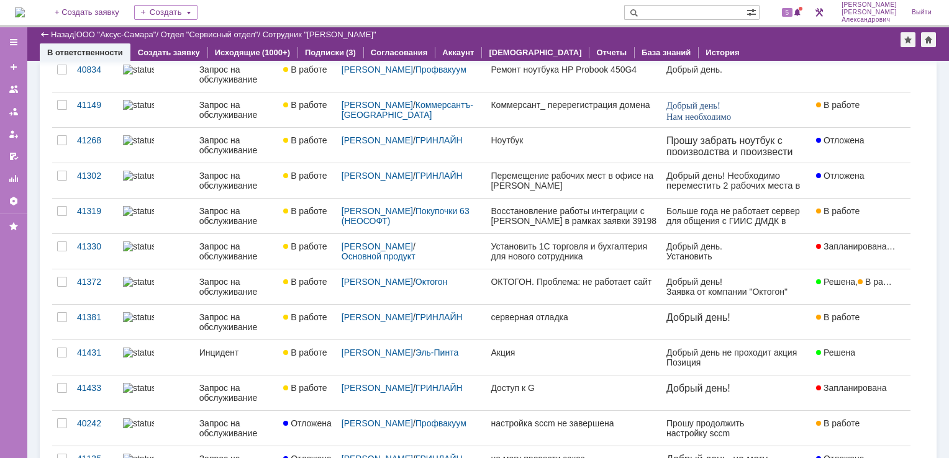
scroll to position [186, 0]
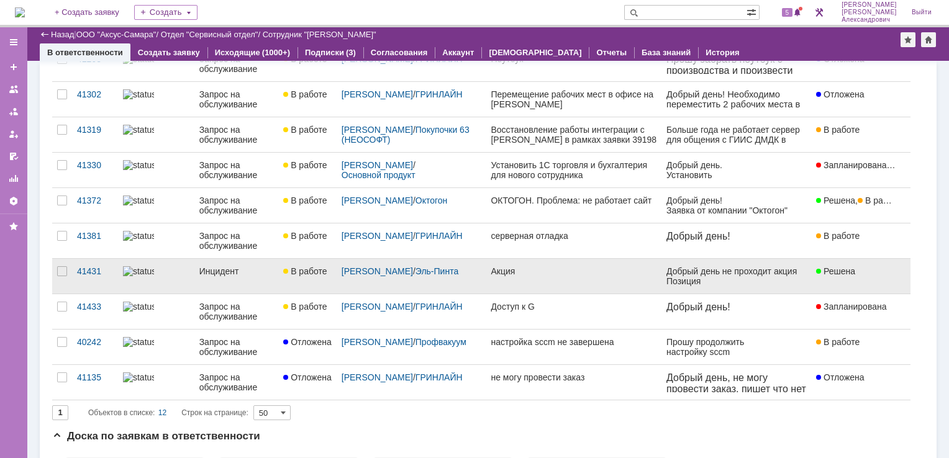
click at [591, 275] on div "Акция" at bounding box center [574, 271] width 166 height 10
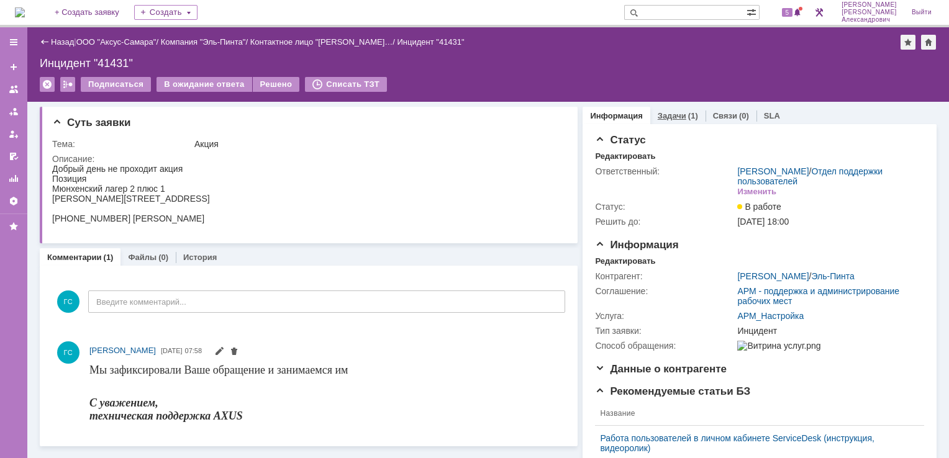
click at [678, 116] on div "Задачи (1)" at bounding box center [678, 116] width 40 height 8
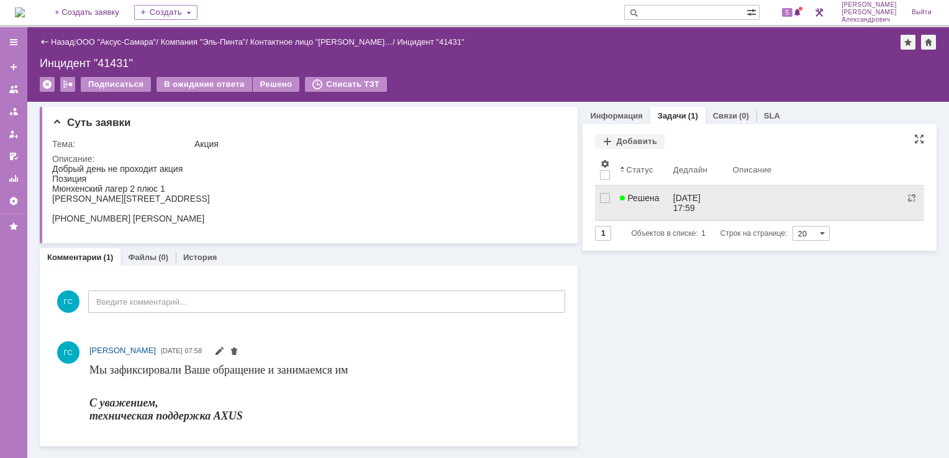
click at [685, 203] on div "22.08.2025 17:59" at bounding box center [688, 203] width 30 height 20
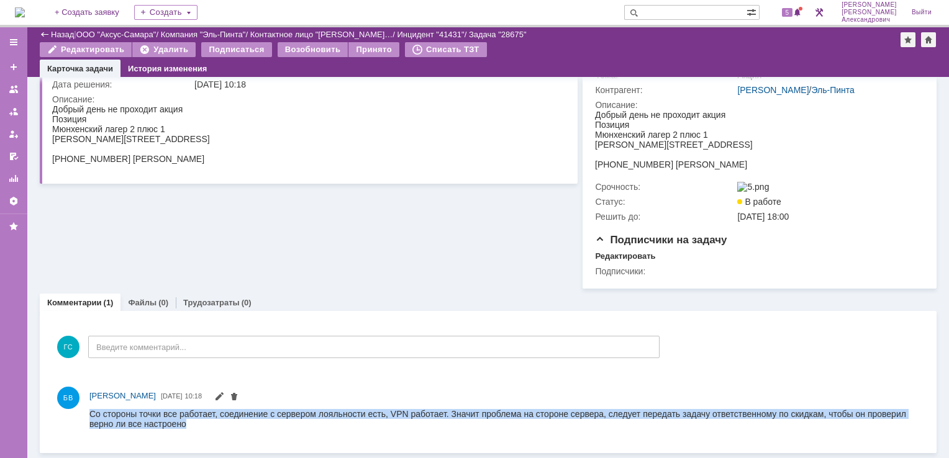
drag, startPoint x: 90, startPoint y: 412, endPoint x: 232, endPoint y: 426, distance: 142.9
click at [232, 426] on div "Со стороны точки все работает, соединение с сервером лояльности есть, VPN работ…" at bounding box center [499, 419] width 820 height 20
copy div "Со стороны точки все работает, соединение с сервером лояльности есть, VPN работ…"
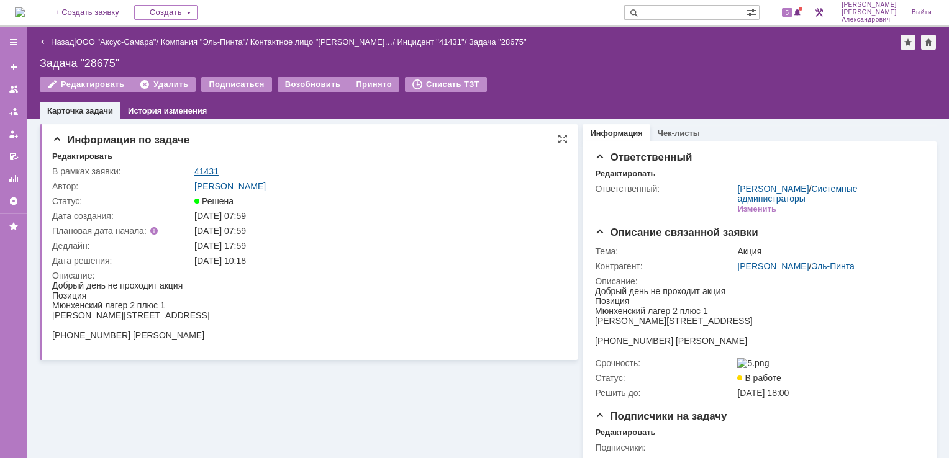
click at [205, 168] on link "41431" at bounding box center [206, 171] width 24 height 10
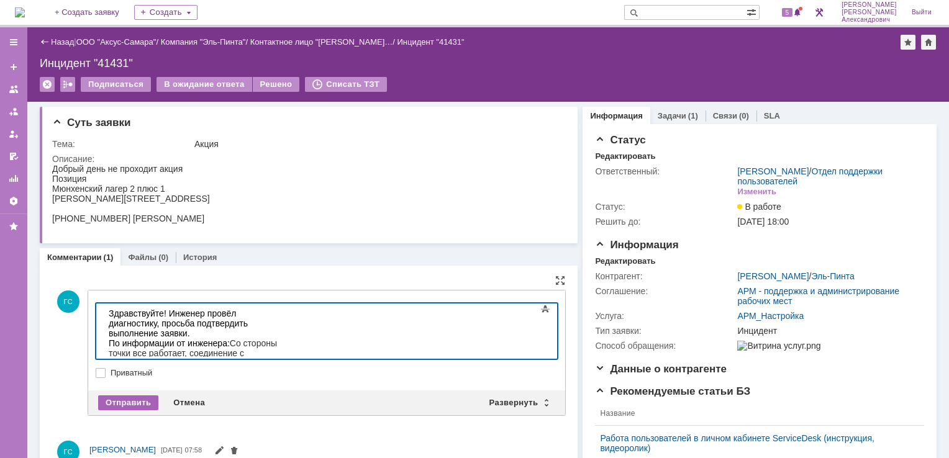
click at [136, 399] on div "Отправить" at bounding box center [128, 403] width 60 height 15
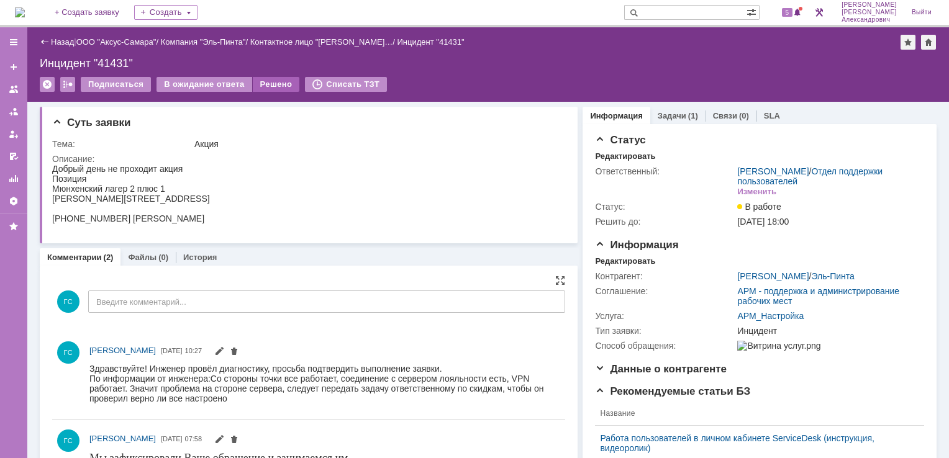
click at [270, 80] on div "Решено" at bounding box center [276, 84] width 47 height 15
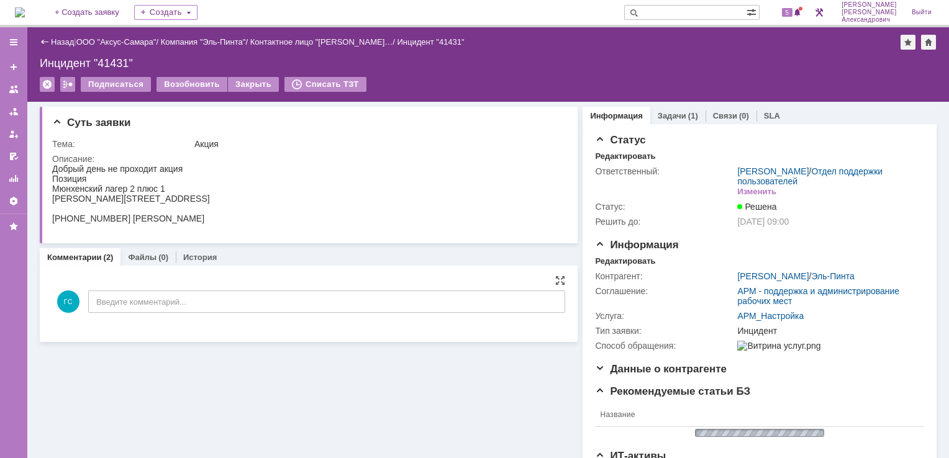
click at [25, 14] on img at bounding box center [20, 12] width 10 height 10
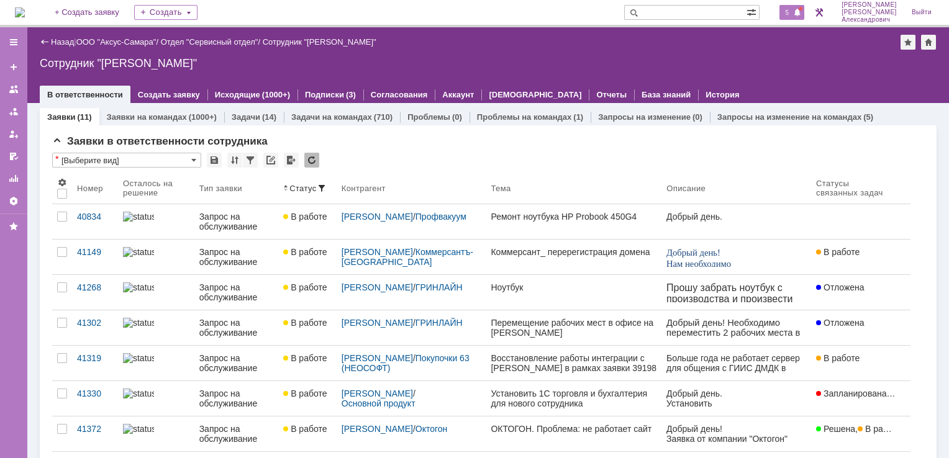
click at [802, 11] on span at bounding box center [797, 13] width 9 height 10
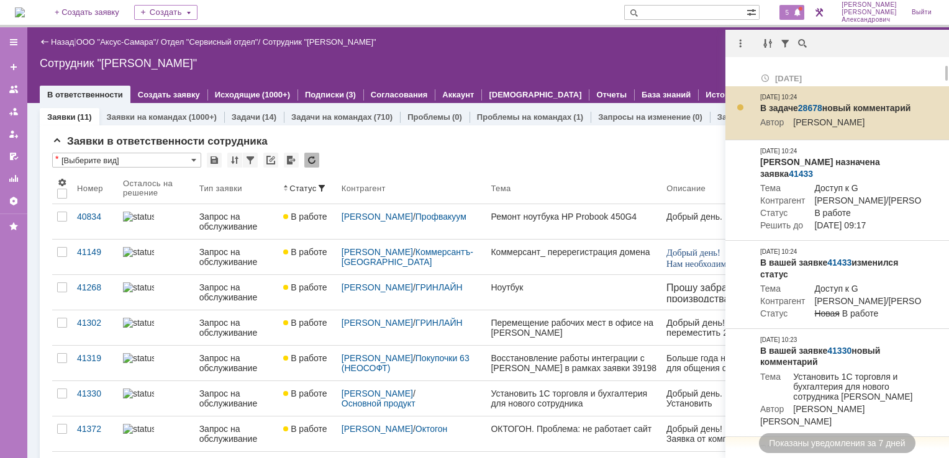
click at [809, 108] on link "28678" at bounding box center [810, 108] width 24 height 10
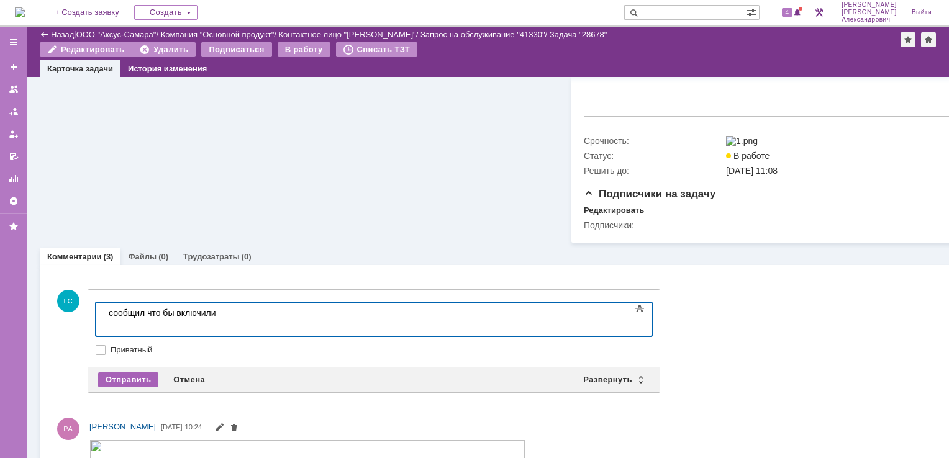
click at [132, 386] on div "Отправить" at bounding box center [128, 380] width 60 height 15
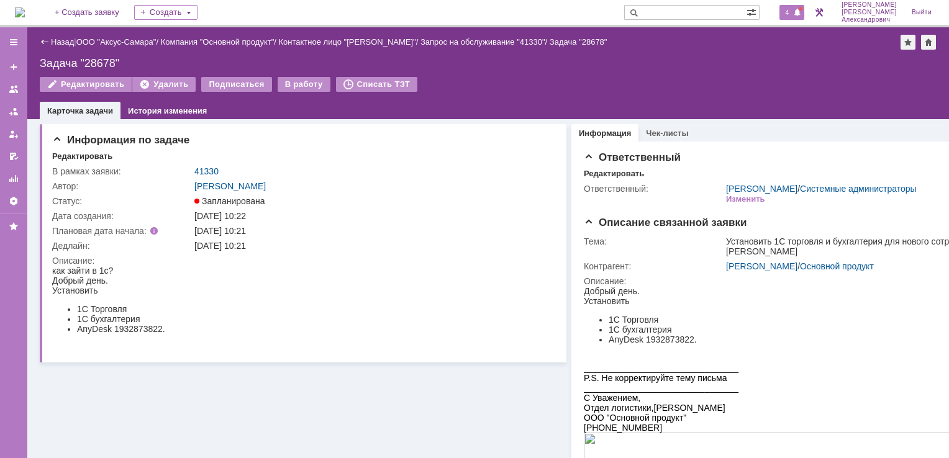
click at [788, 12] on span "4" at bounding box center [787, 12] width 11 height 9
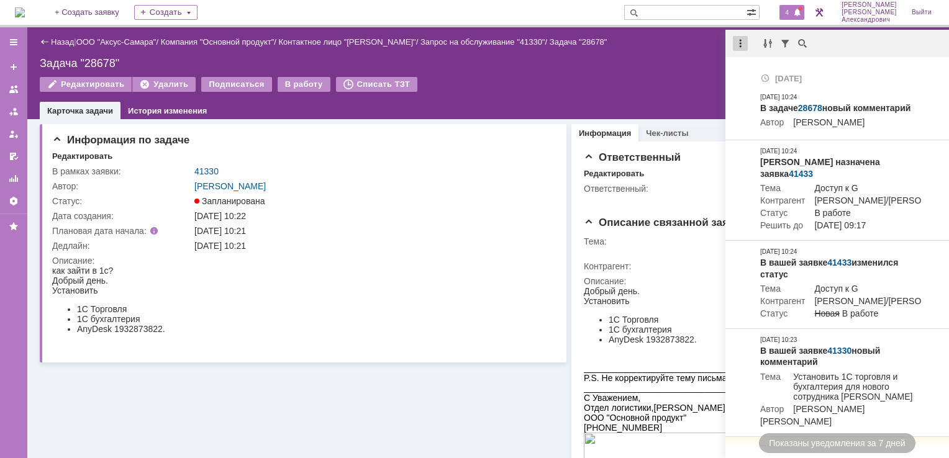
click at [743, 36] on div at bounding box center [740, 43] width 15 height 15
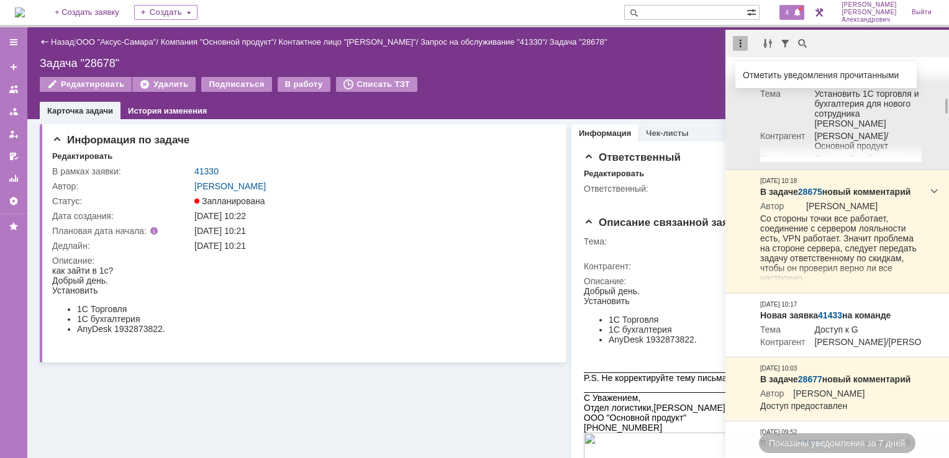
scroll to position [1118, 0]
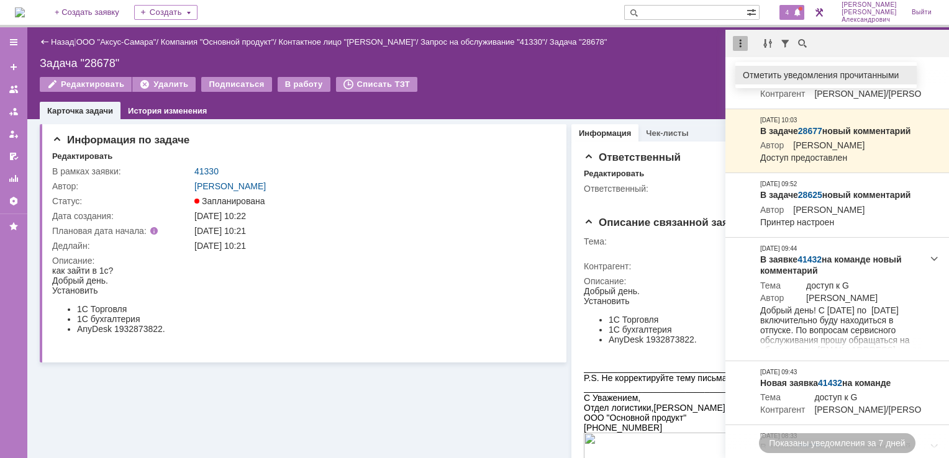
click at [763, 75] on div "Отметить уведомления прочитанными" at bounding box center [826, 75] width 166 height 9
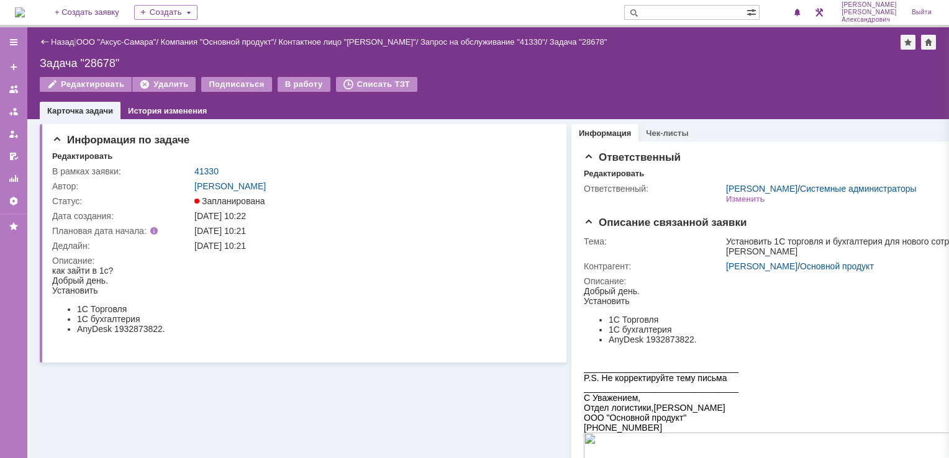
click at [530, 68] on div "Задача "28678"" at bounding box center [488, 63] width 897 height 12
click at [25, 10] on img at bounding box center [20, 12] width 10 height 10
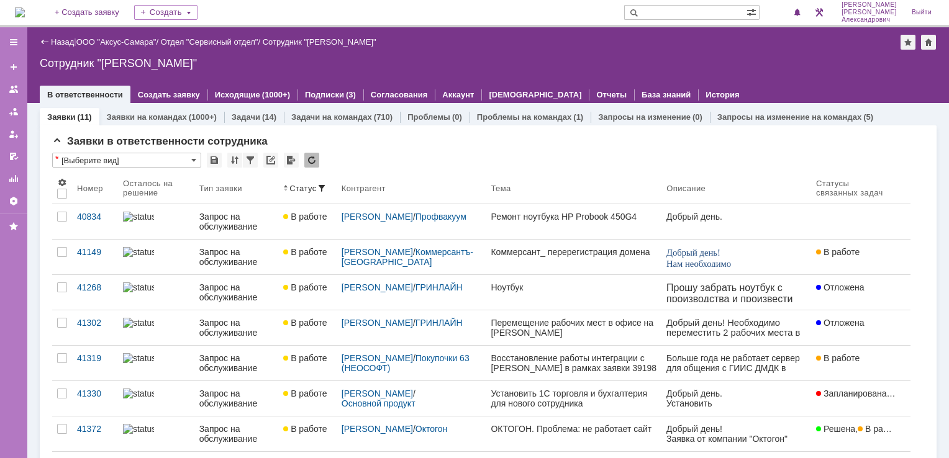
drag, startPoint x: 866, startPoint y: 71, endPoint x: 622, endPoint y: 52, distance: 244.8
click at [622, 52] on div "Назад | ООО "Аксус-Самара" / Отдел "Сервисный отдел" / Сотрудник "[PERSON_NAME]…" at bounding box center [488, 65] width 922 height 76
click at [25, 12] on img at bounding box center [20, 12] width 10 height 10
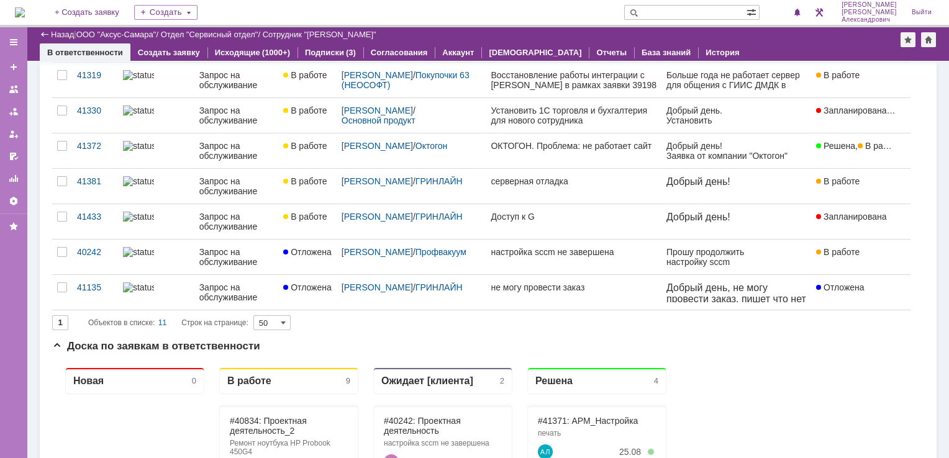
scroll to position [248, 0]
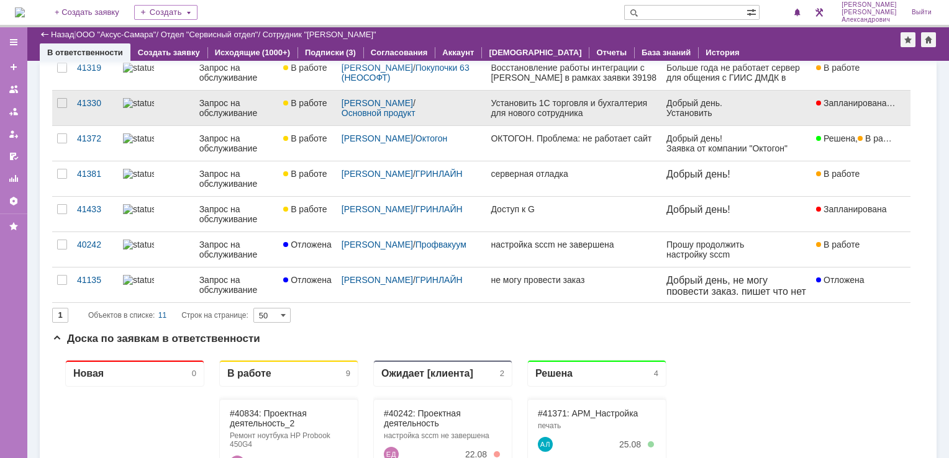
click at [491, 110] on div "Установить 1С торговля и бухгалтерия для нового сотрудника [PERSON_NAME]" at bounding box center [574, 108] width 166 height 20
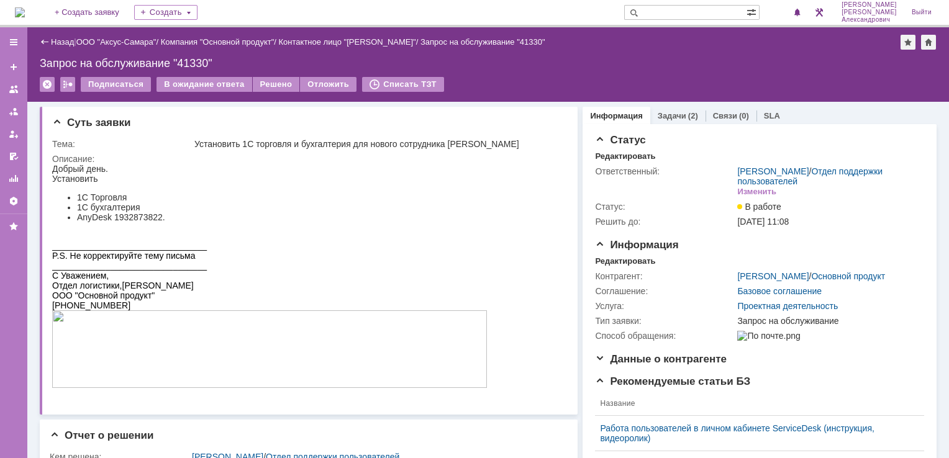
click at [25, 11] on img at bounding box center [20, 12] width 10 height 10
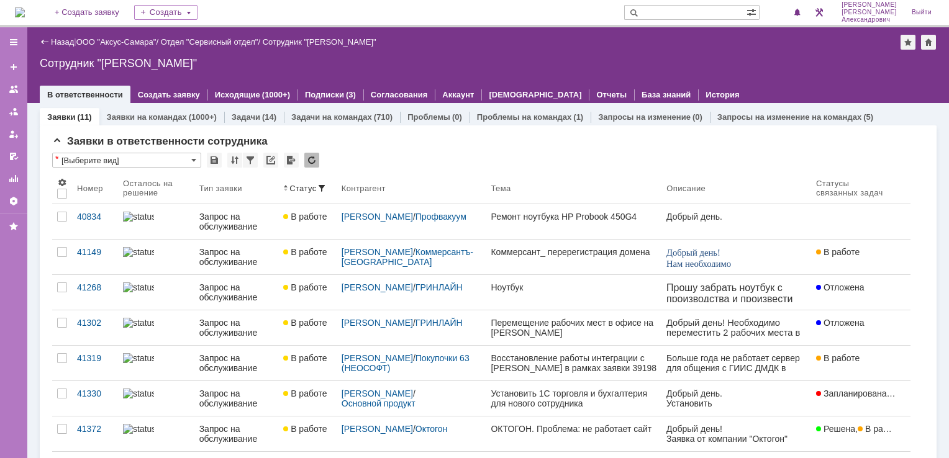
click at [25, 9] on img at bounding box center [20, 12] width 10 height 10
click at [25, 12] on img at bounding box center [20, 12] width 10 height 10
click at [790, 14] on span "1" at bounding box center [787, 12] width 11 height 9
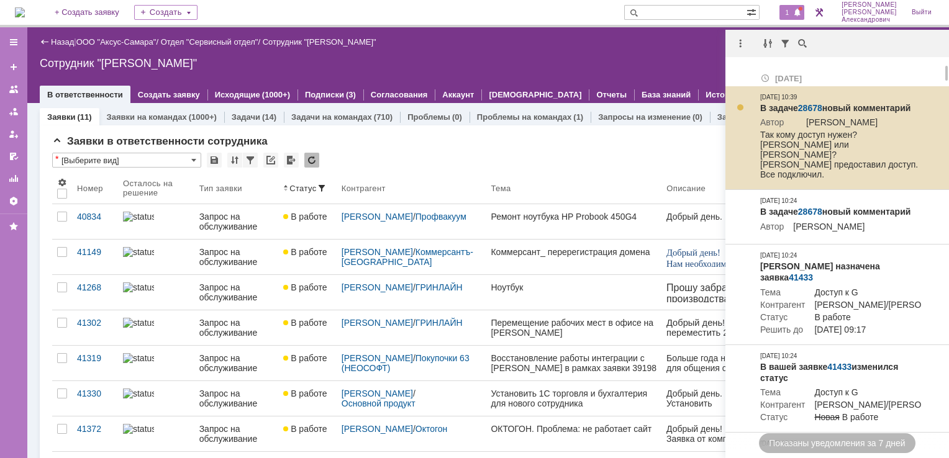
click at [817, 104] on link "28678" at bounding box center [810, 108] width 24 height 10
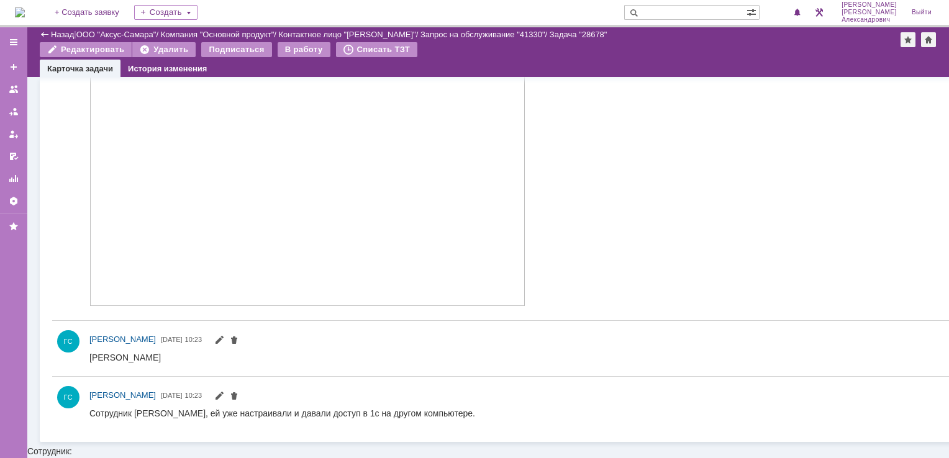
scroll to position [549, 0]
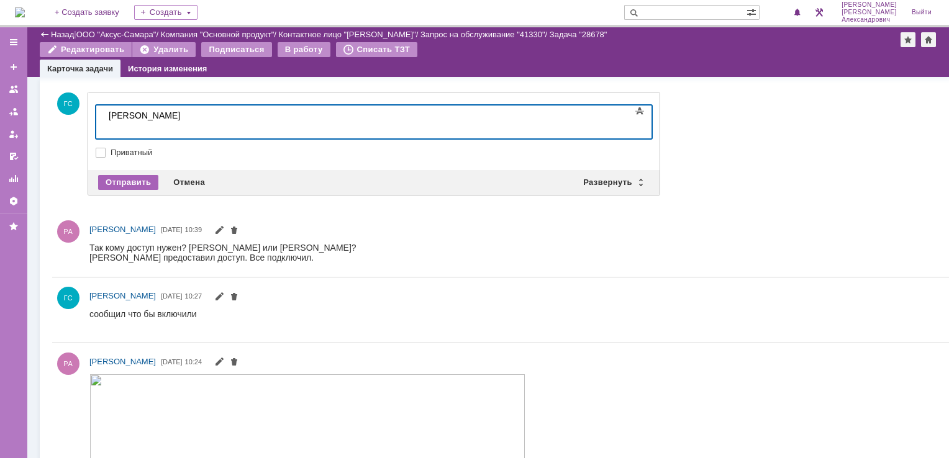
click at [147, 180] on div "Отправить" at bounding box center [128, 182] width 60 height 15
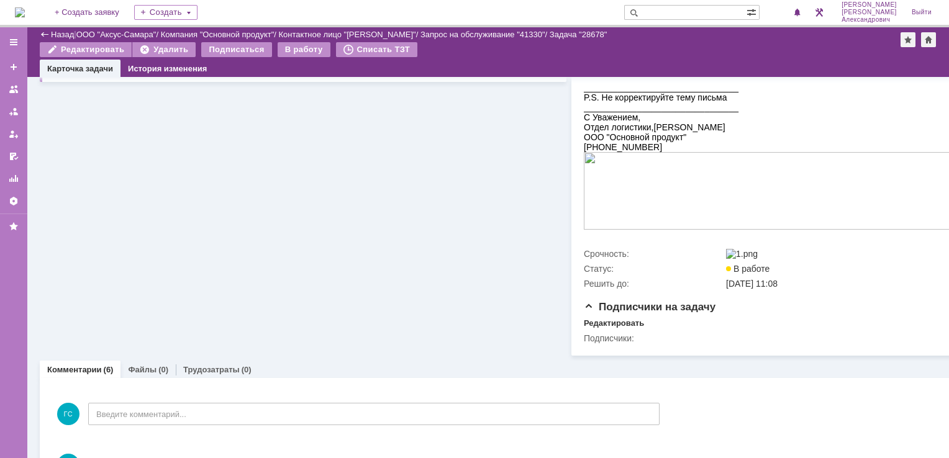
scroll to position [0, 0]
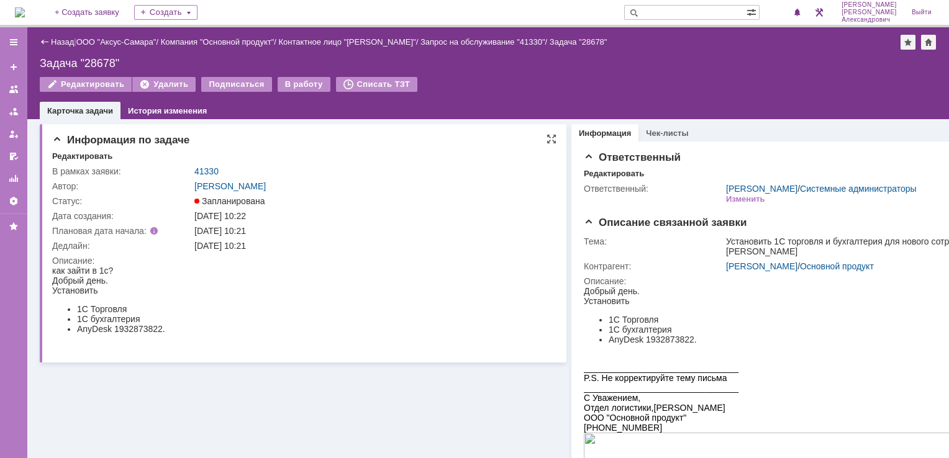
click at [207, 178] on td "41330" at bounding box center [374, 171] width 365 height 15
click at [206, 171] on link "41330" at bounding box center [206, 171] width 24 height 10
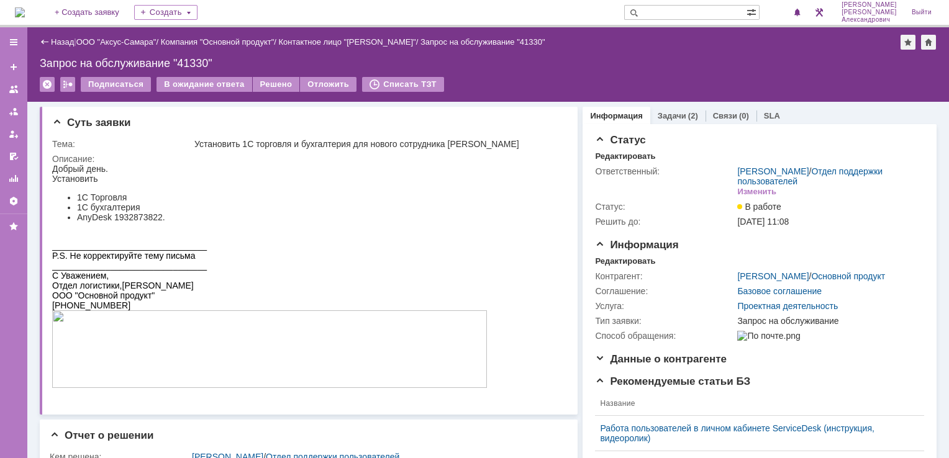
click at [673, 112] on link "Задачи" at bounding box center [672, 115] width 29 height 9
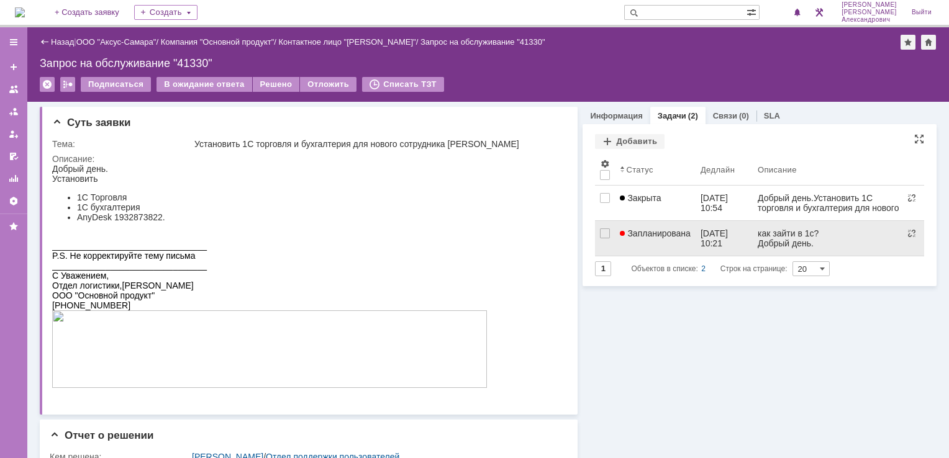
click at [656, 235] on span "Запланирована" at bounding box center [655, 234] width 71 height 10
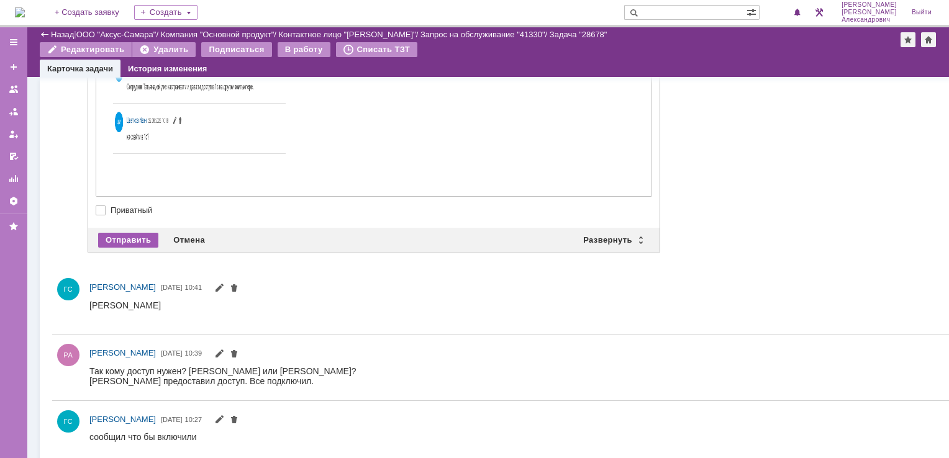
click at [134, 248] on div "Отправить" at bounding box center [128, 240] width 60 height 15
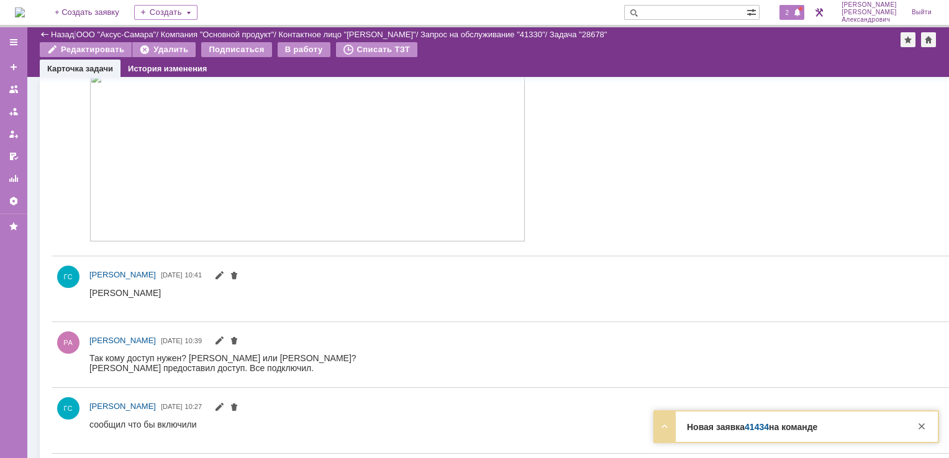
click at [793, 12] on span "2" at bounding box center [787, 12] width 11 height 9
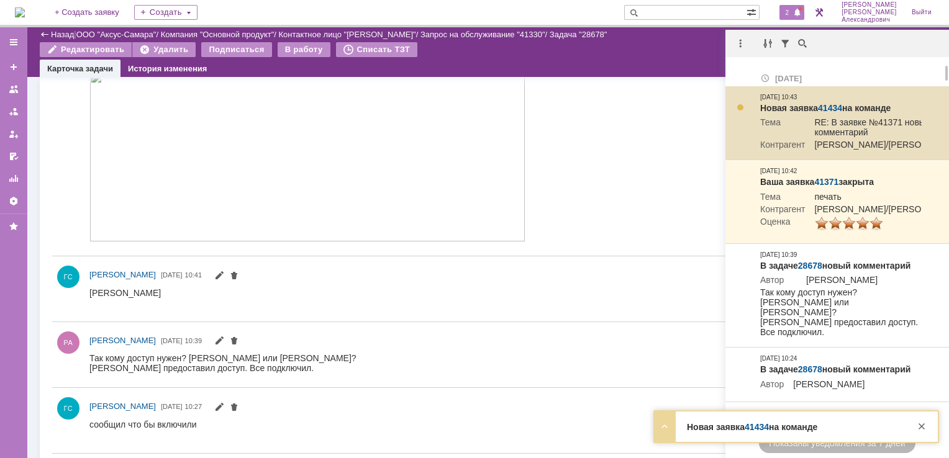
click at [830, 104] on link "41434" at bounding box center [830, 108] width 24 height 10
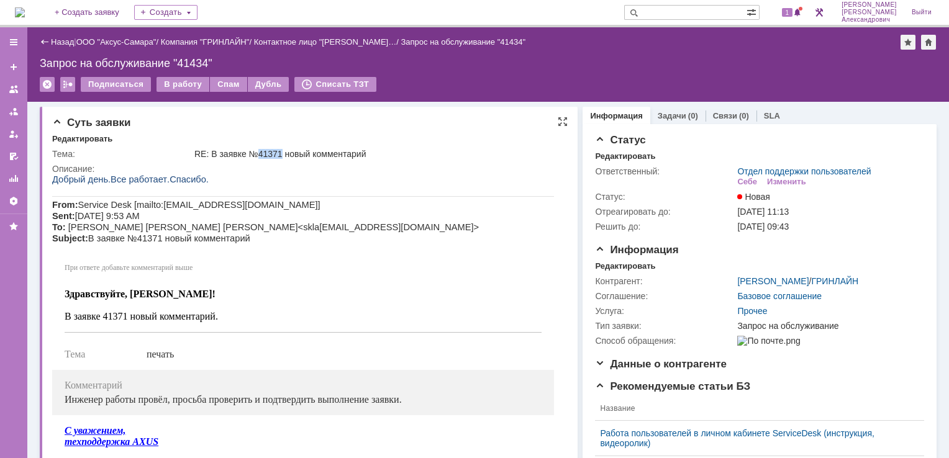
drag, startPoint x: 258, startPoint y: 153, endPoint x: 280, endPoint y: 158, distance: 22.8
click at [280, 158] on div "RE: В заявке №41371 новый комментарий" at bounding box center [377, 154] width 366 height 10
copy div "41371"
click at [263, 88] on div "Дубль" at bounding box center [269, 84] width 42 height 15
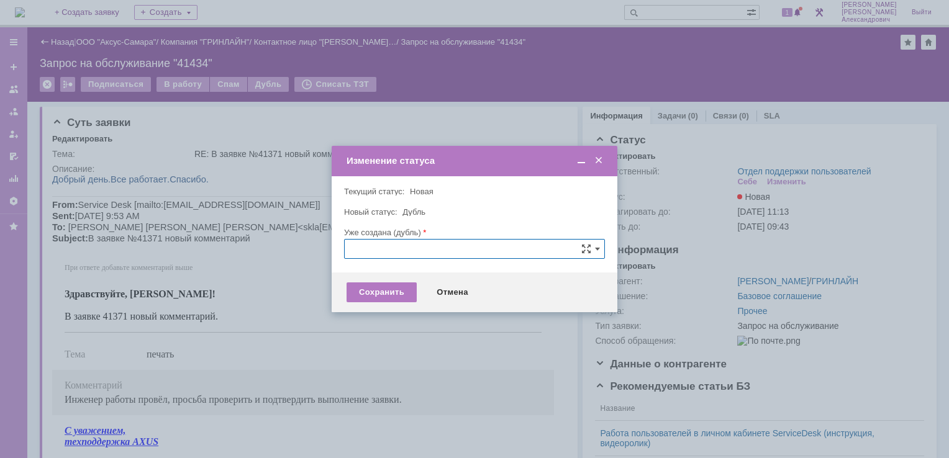
click at [381, 241] on input "text" at bounding box center [474, 249] width 261 height 20
paste input "41371"
type input "41371"
click at [477, 214] on div "Новый статус: Дубль" at bounding box center [473, 212] width 258 height 8
click at [373, 300] on div "Сохранить" at bounding box center [382, 293] width 70 height 20
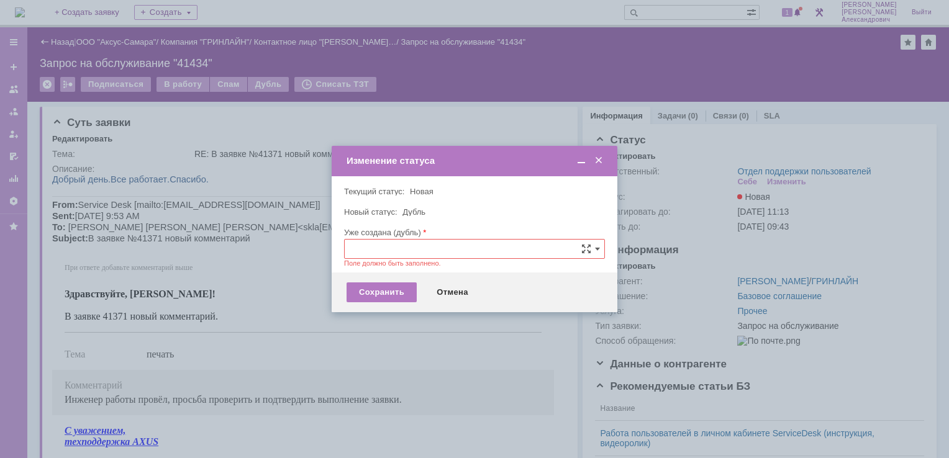
click at [369, 240] on input "text" at bounding box center [474, 249] width 261 height 20
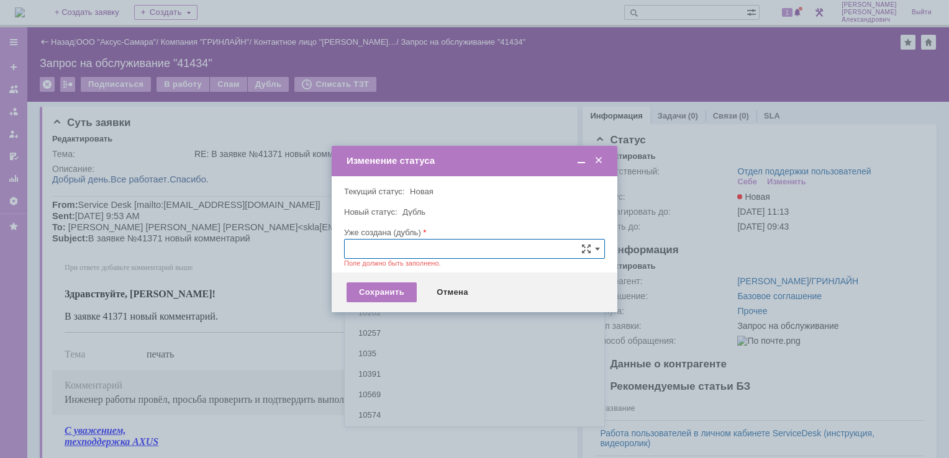
paste input "41371"
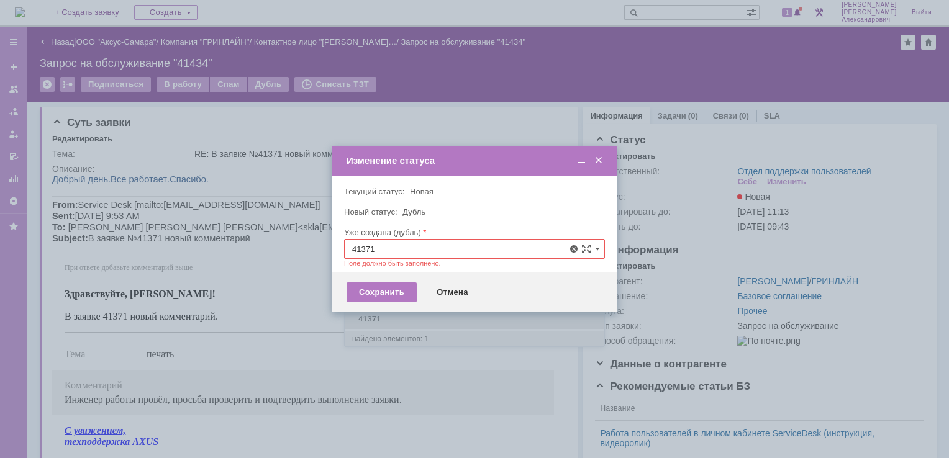
click at [380, 312] on div "41371" at bounding box center [475, 319] width 260 height 20
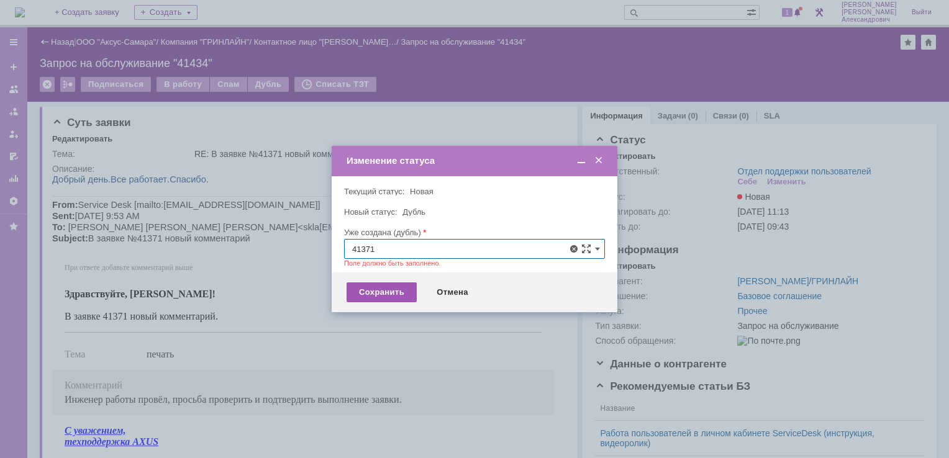
type input "41371"
click at [375, 286] on div "Сохранить" at bounding box center [382, 293] width 70 height 20
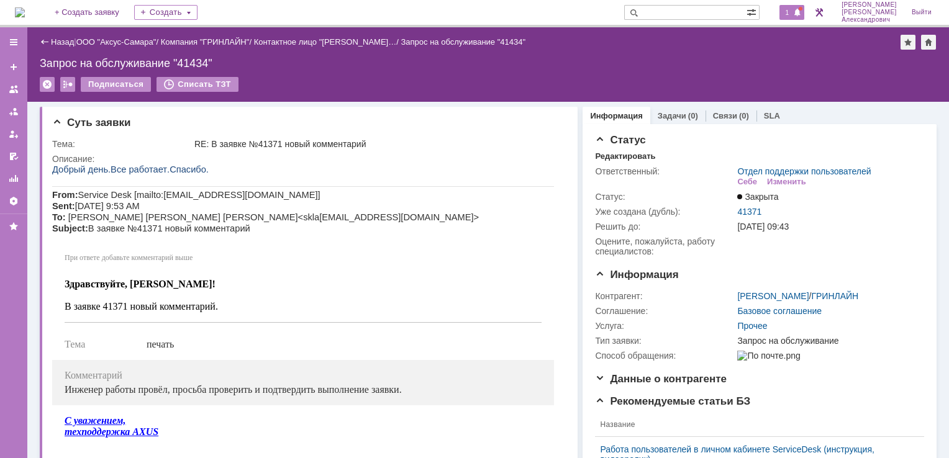
click at [791, 5] on div "1" at bounding box center [791, 12] width 25 height 15
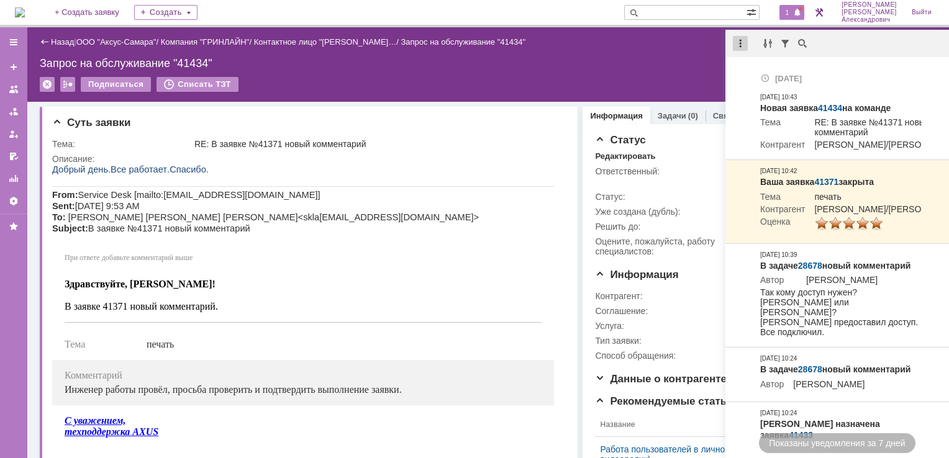
click at [734, 43] on div at bounding box center [740, 43] width 15 height 15
click at [761, 71] on div "Отметить уведомления прочитанными" at bounding box center [826, 75] width 166 height 9
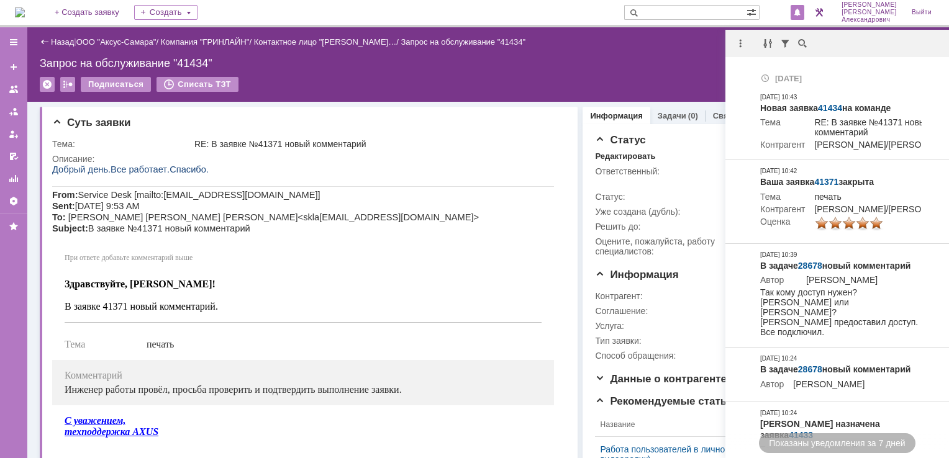
click at [687, 61] on div "Запрос на обслуживание "41434"" at bounding box center [488, 63] width 897 height 12
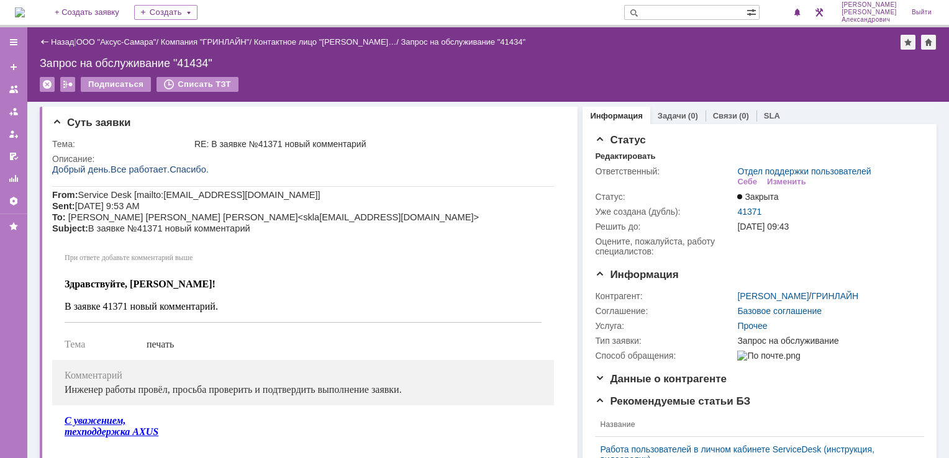
click at [25, 12] on img at bounding box center [20, 12] width 10 height 10
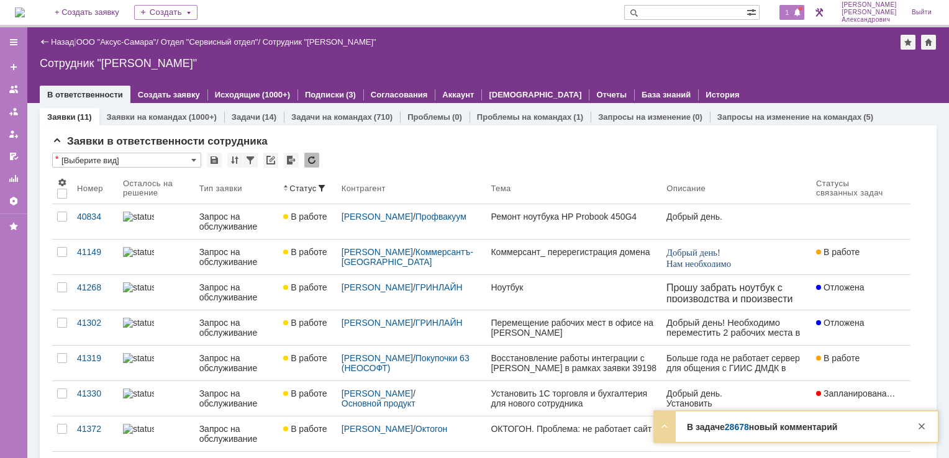
click at [793, 15] on span "1" at bounding box center [787, 12] width 11 height 9
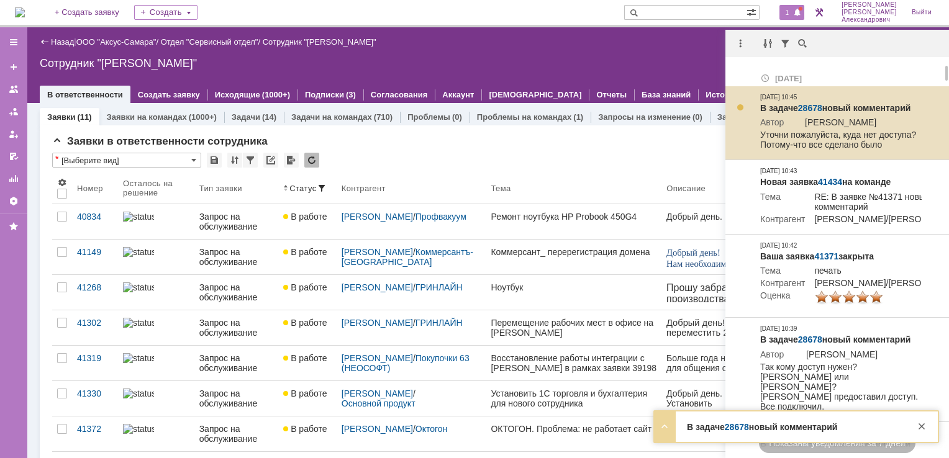
click at [809, 106] on link "28678" at bounding box center [810, 108] width 24 height 10
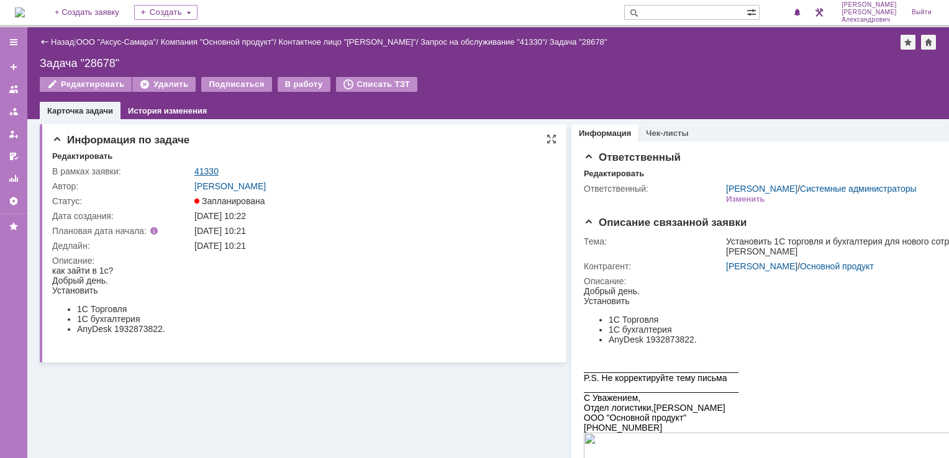
click at [207, 170] on link "41330" at bounding box center [206, 171] width 24 height 10
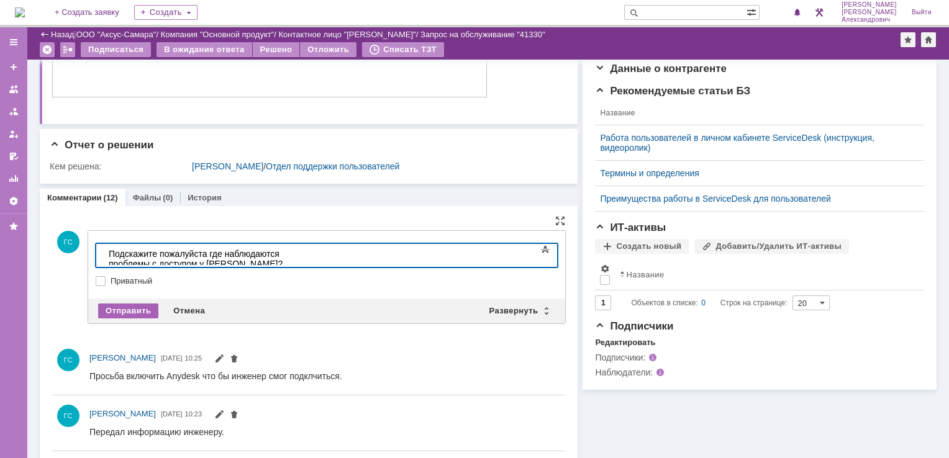
click at [142, 313] on div "Отправить" at bounding box center [128, 311] width 60 height 15
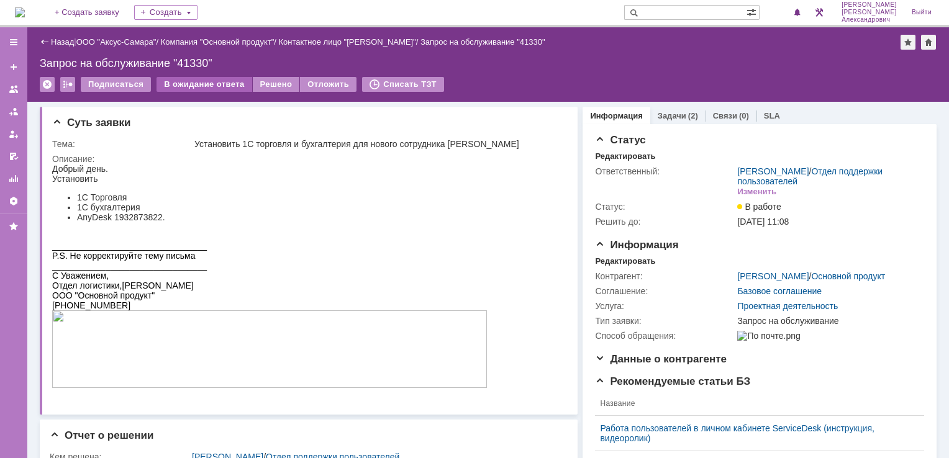
click at [202, 84] on div "В ожидание ответа" at bounding box center [204, 84] width 95 height 15
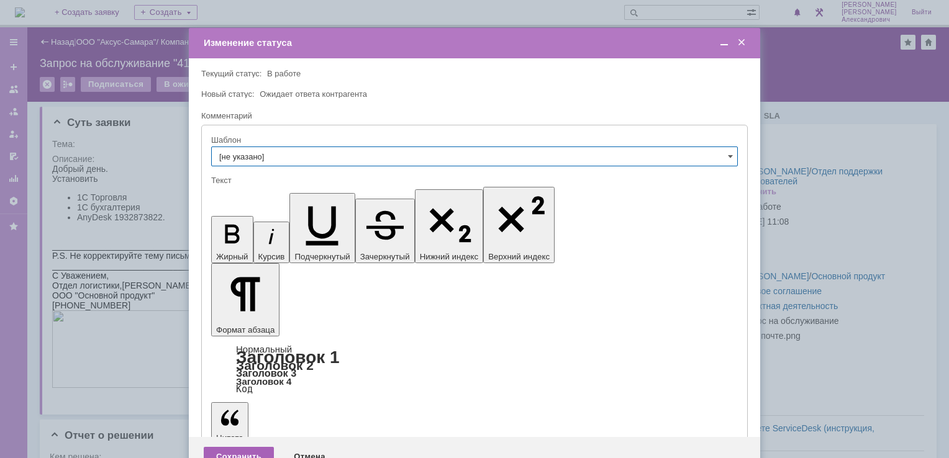
click at [242, 447] on div "Сохранить" at bounding box center [239, 457] width 70 height 20
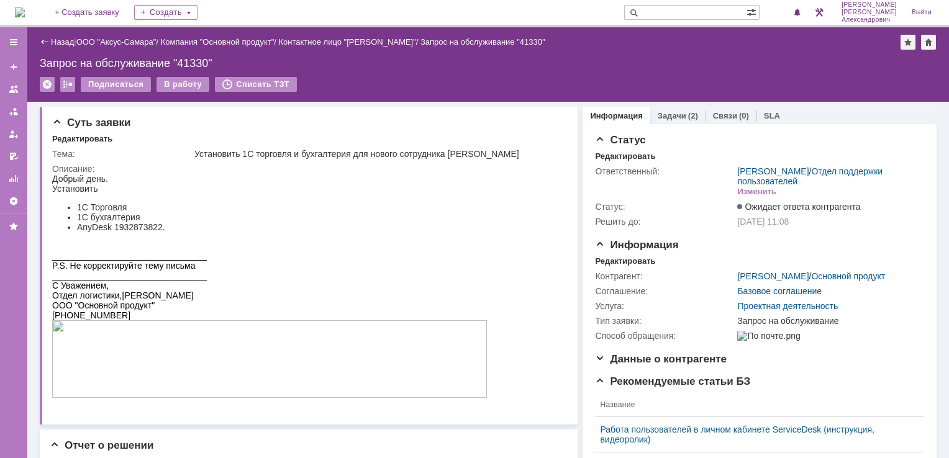
click at [25, 16] on img at bounding box center [20, 12] width 10 height 10
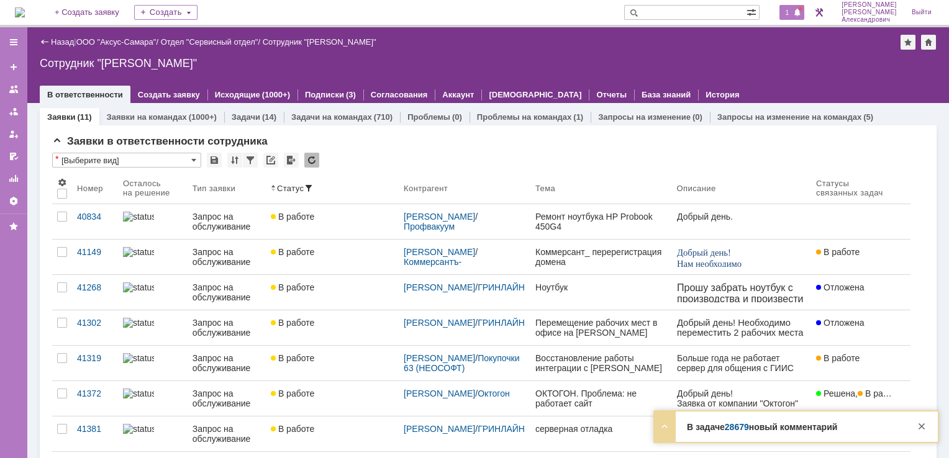
click at [797, 6] on div "1" at bounding box center [791, 12] width 25 height 15
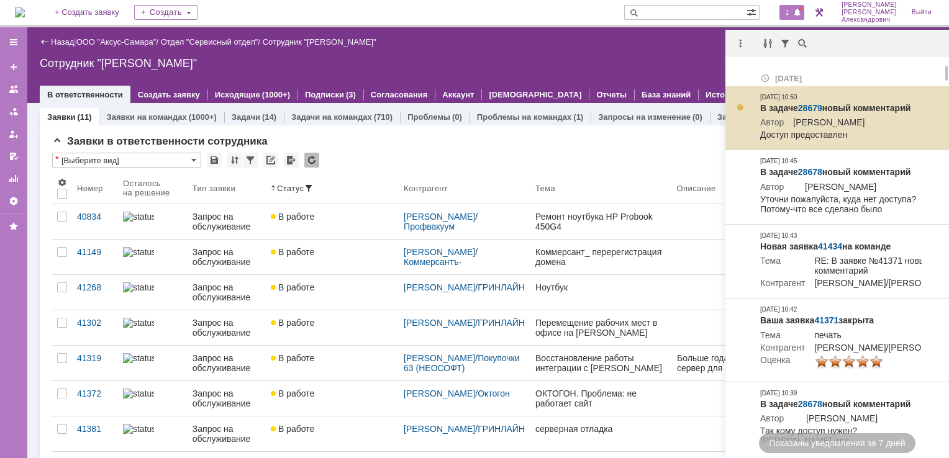
click at [817, 107] on link "28679" at bounding box center [810, 108] width 24 height 10
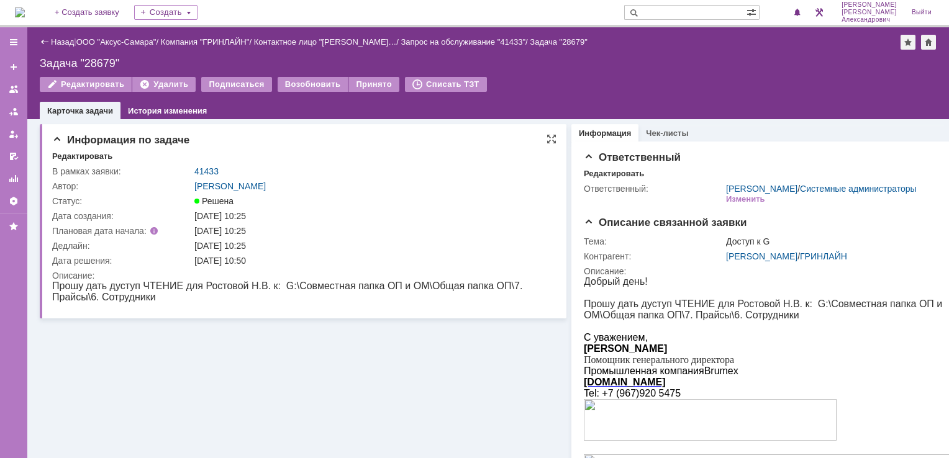
click at [204, 164] on td "41433" at bounding box center [374, 171] width 365 height 15
click at [204, 168] on link "41433" at bounding box center [206, 171] width 24 height 10
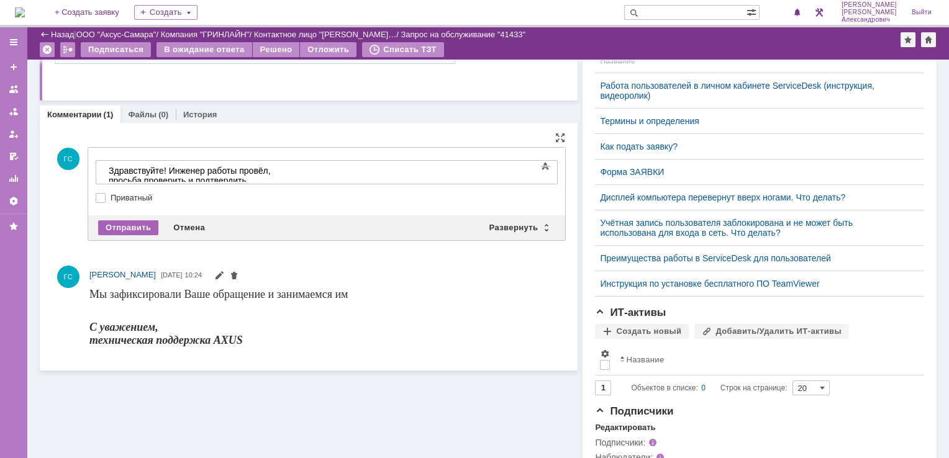
click at [142, 227] on div "Отправить" at bounding box center [128, 227] width 60 height 15
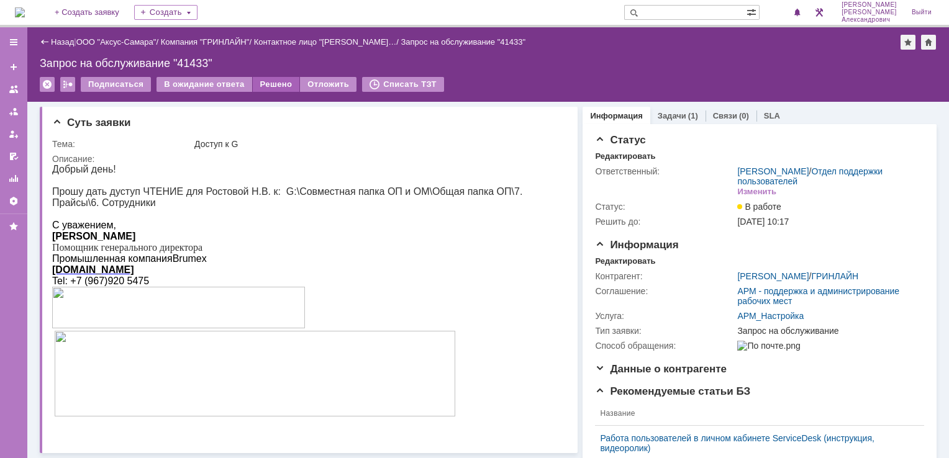
click at [271, 83] on div "Решено" at bounding box center [276, 84] width 47 height 15
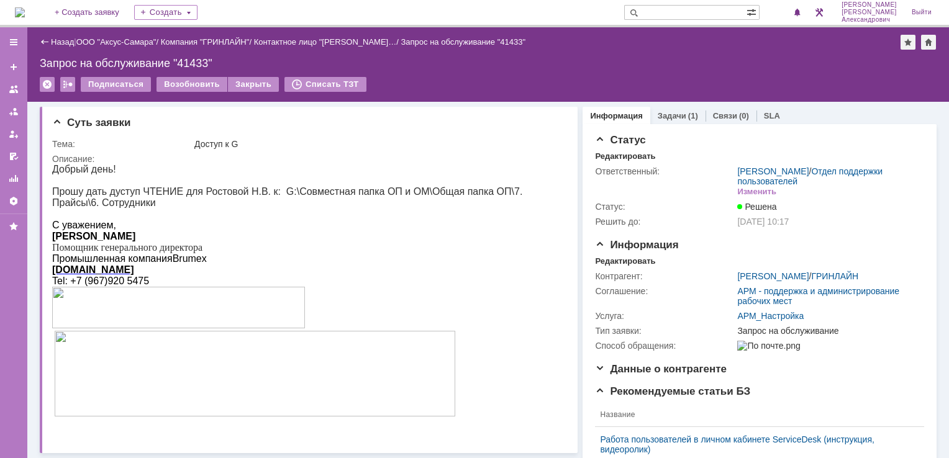
click at [24, 14] on img at bounding box center [20, 12] width 10 height 10
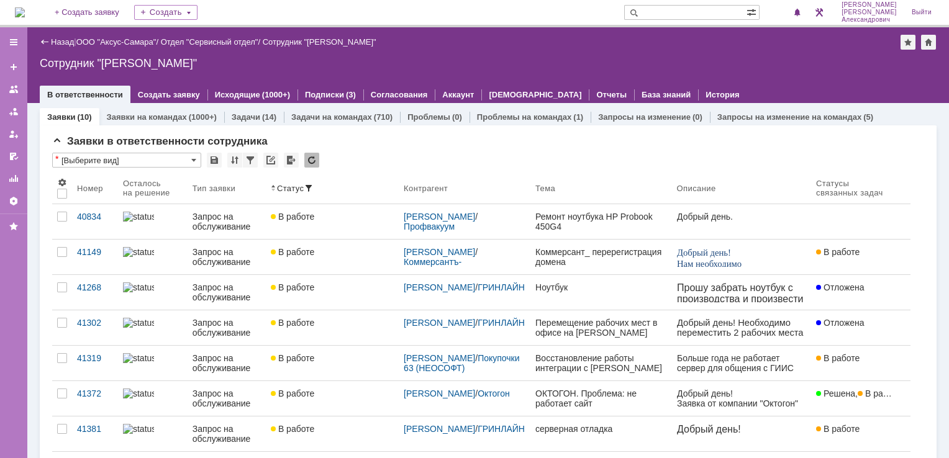
click at [25, 17] on img at bounding box center [20, 12] width 10 height 10
click at [25, 15] on img at bounding box center [20, 12] width 10 height 10
